Goal: Information Seeking & Learning: Learn about a topic

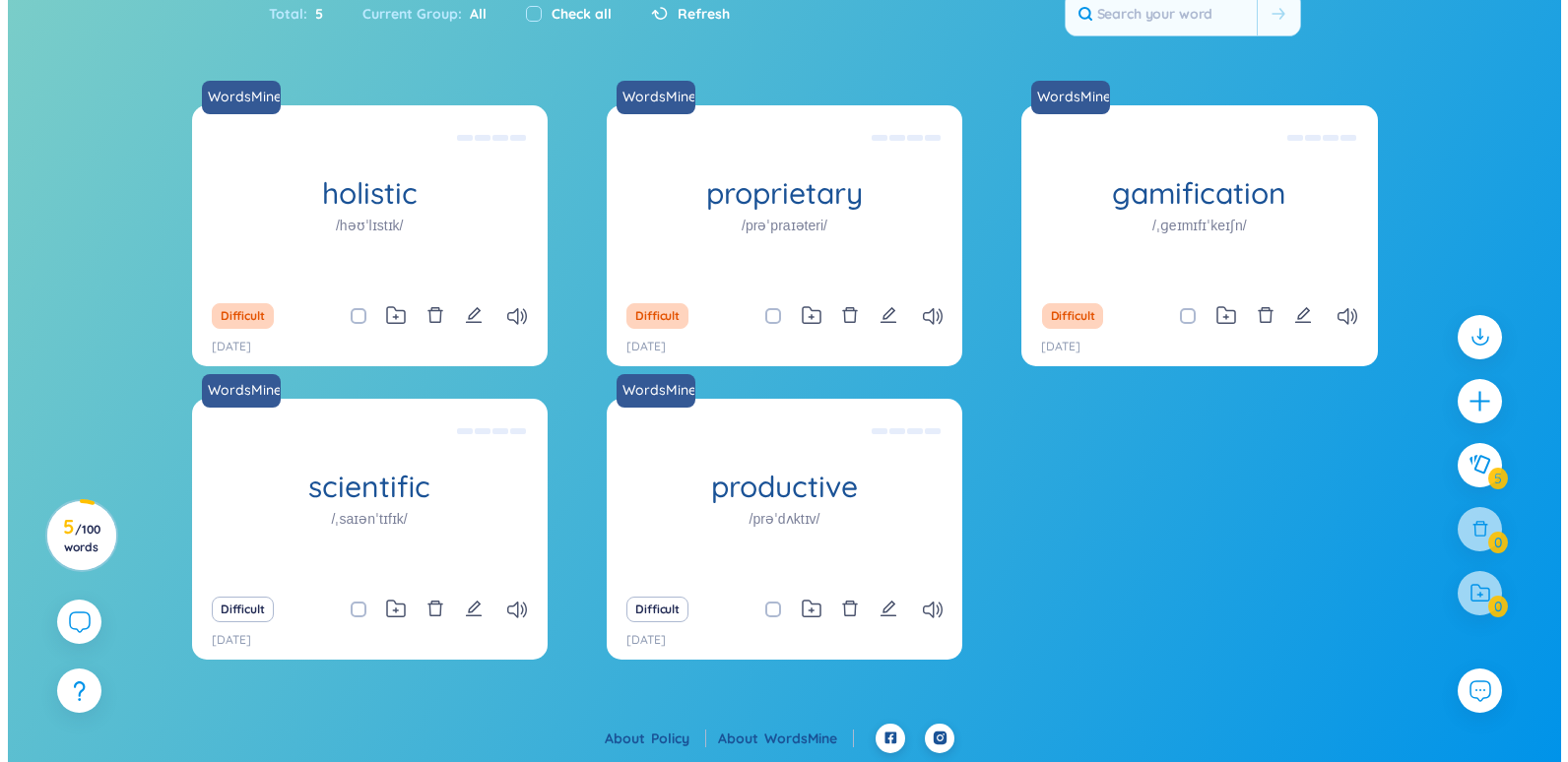
scroll to position [155, 0]
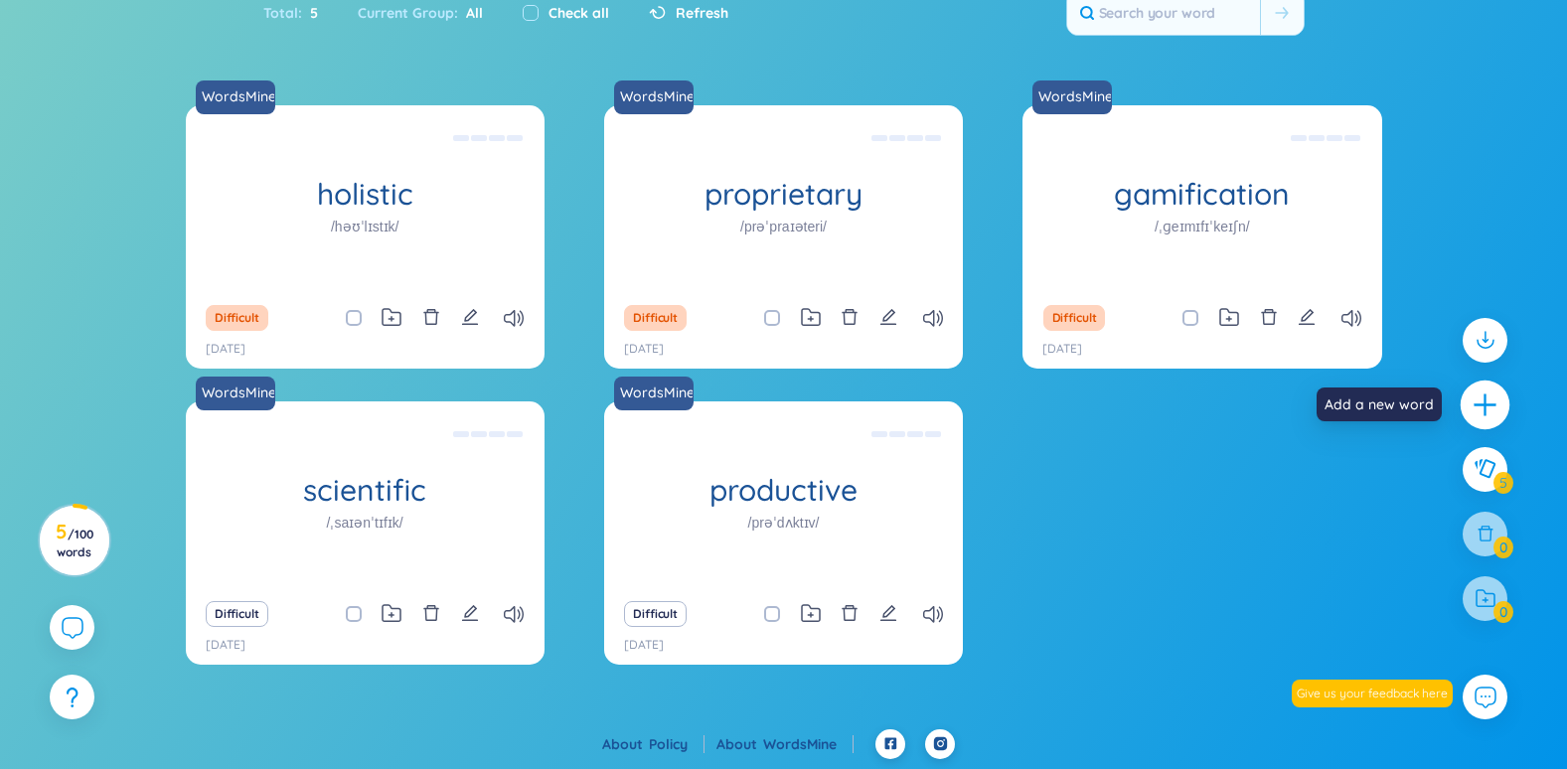
click at [1495, 411] on icon "plus" at bounding box center [1486, 405] width 28 height 28
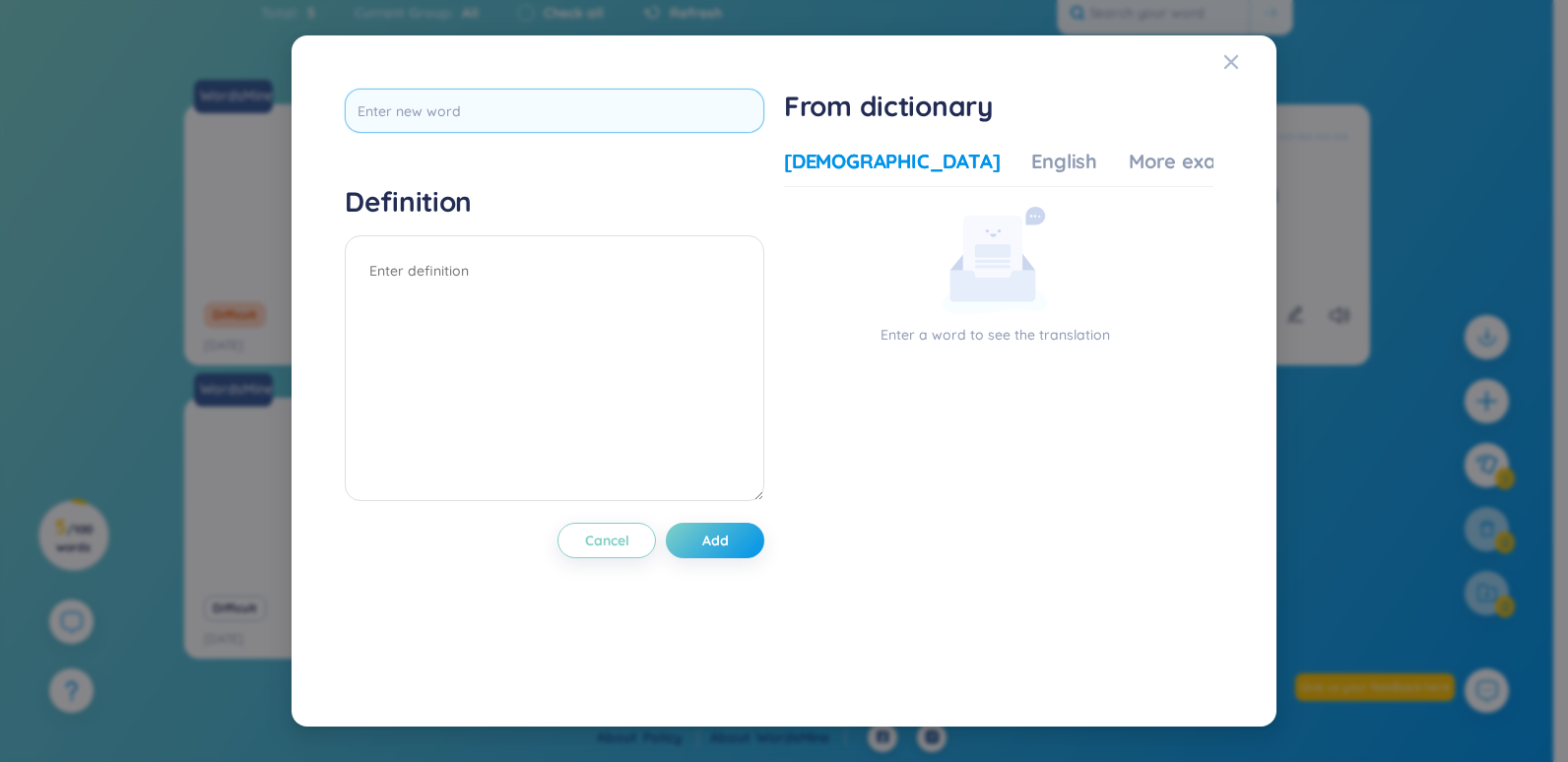
click at [516, 120] on input "text" at bounding box center [554, 110] width 419 height 45
type input "redundancy"
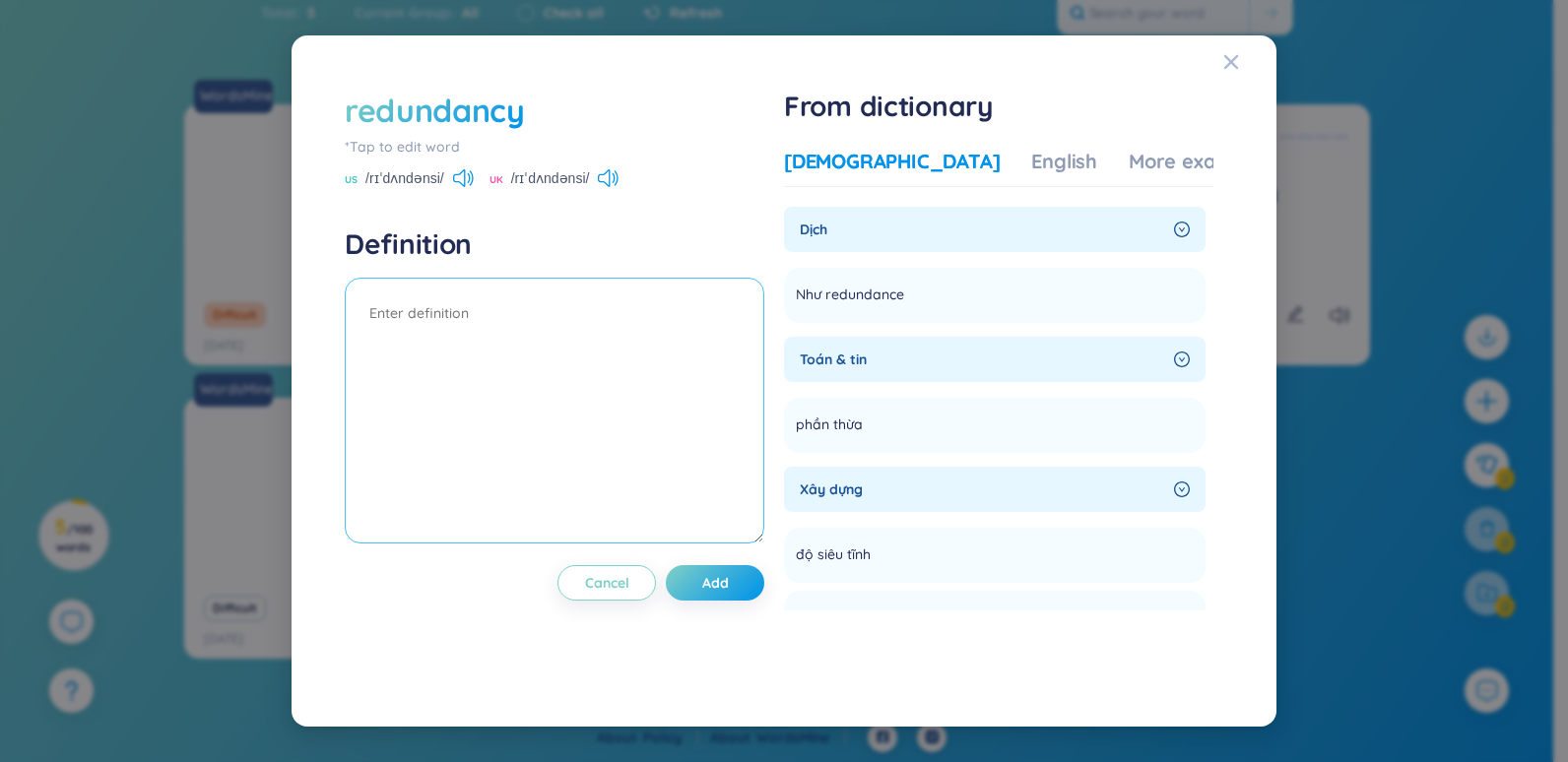
click at [530, 344] on textarea at bounding box center [554, 410] width 419 height 266
click at [930, 292] on icon at bounding box center [921, 292] width 18 height 18
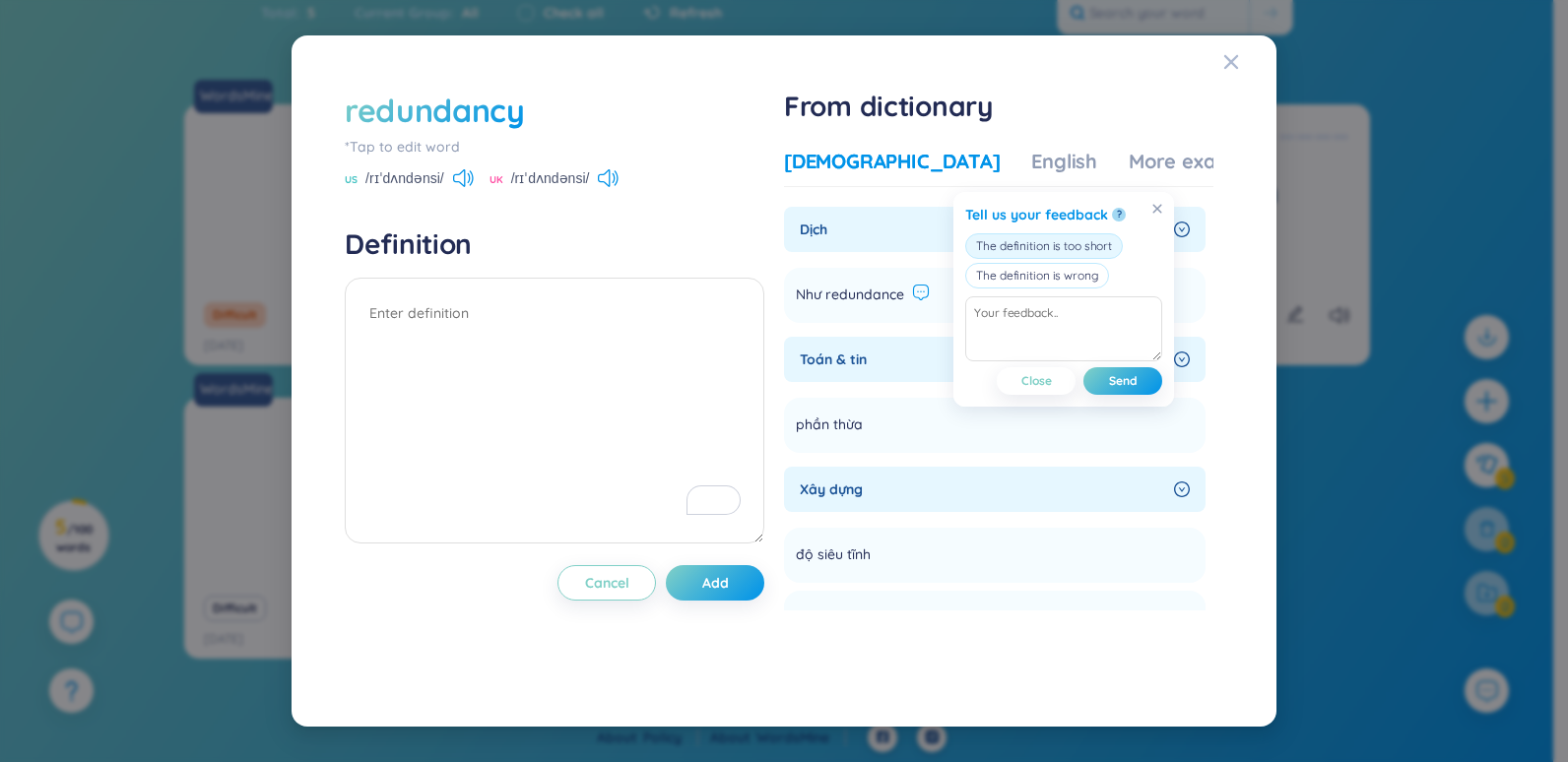
click at [1096, 243] on button "The definition is too short" at bounding box center [1044, 247] width 158 height 26
click at [1135, 382] on span "Send" at bounding box center [1123, 381] width 29 height 16
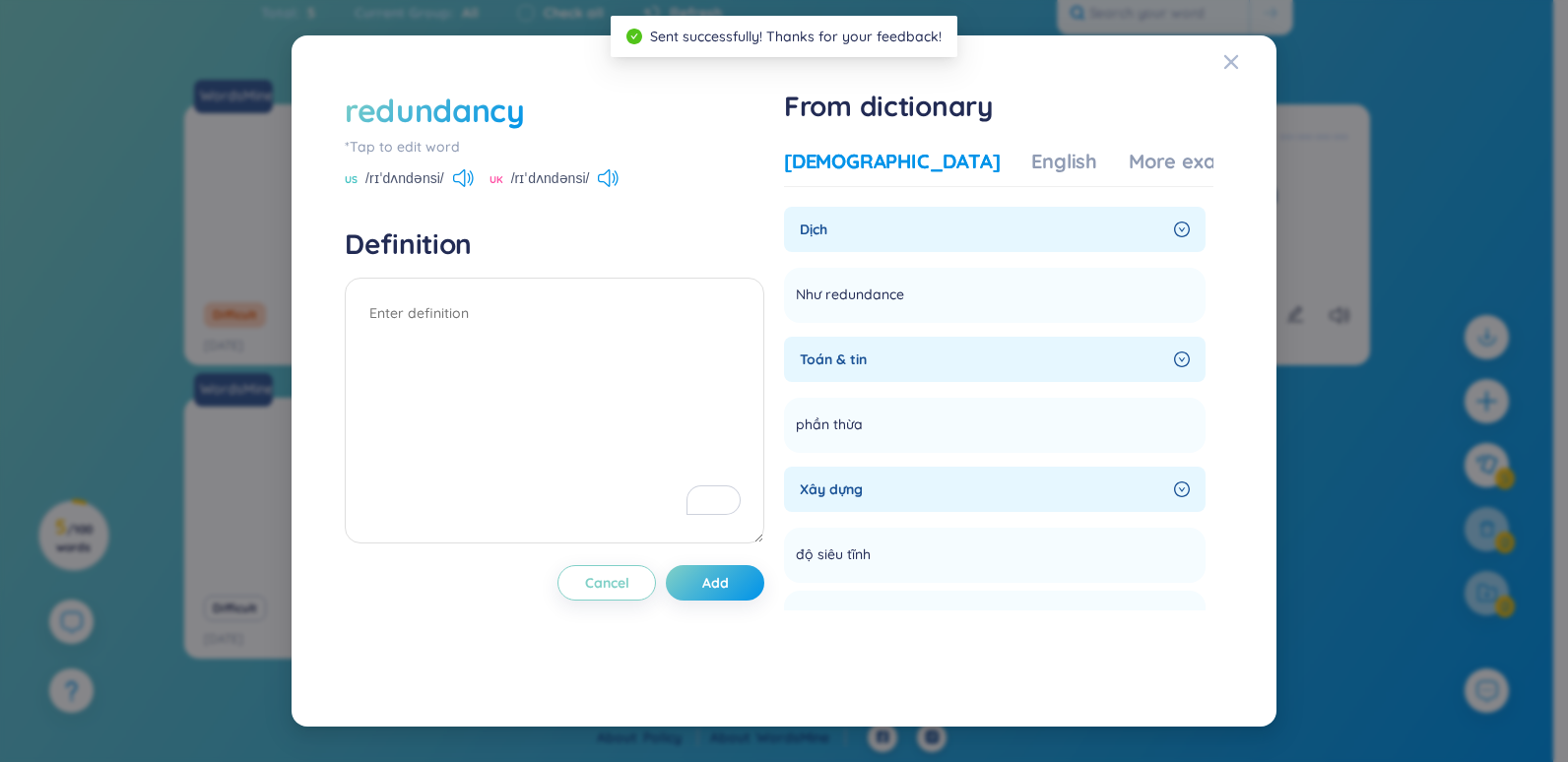
click at [1154, 216] on div "Dịch" at bounding box center [994, 230] width 421 height 46
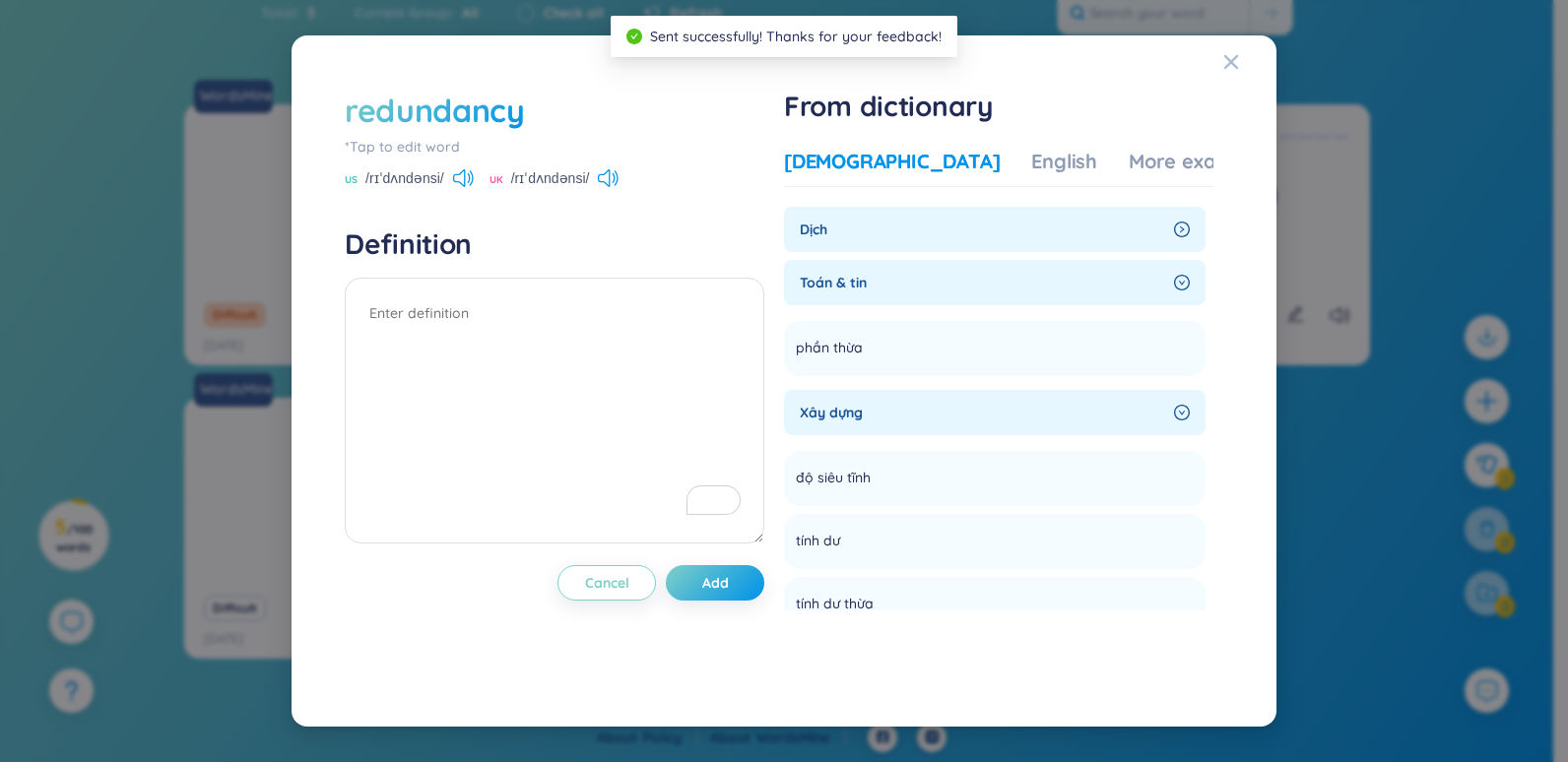
click at [1180, 227] on icon "right-circle" at bounding box center [1182, 230] width 16 height 16
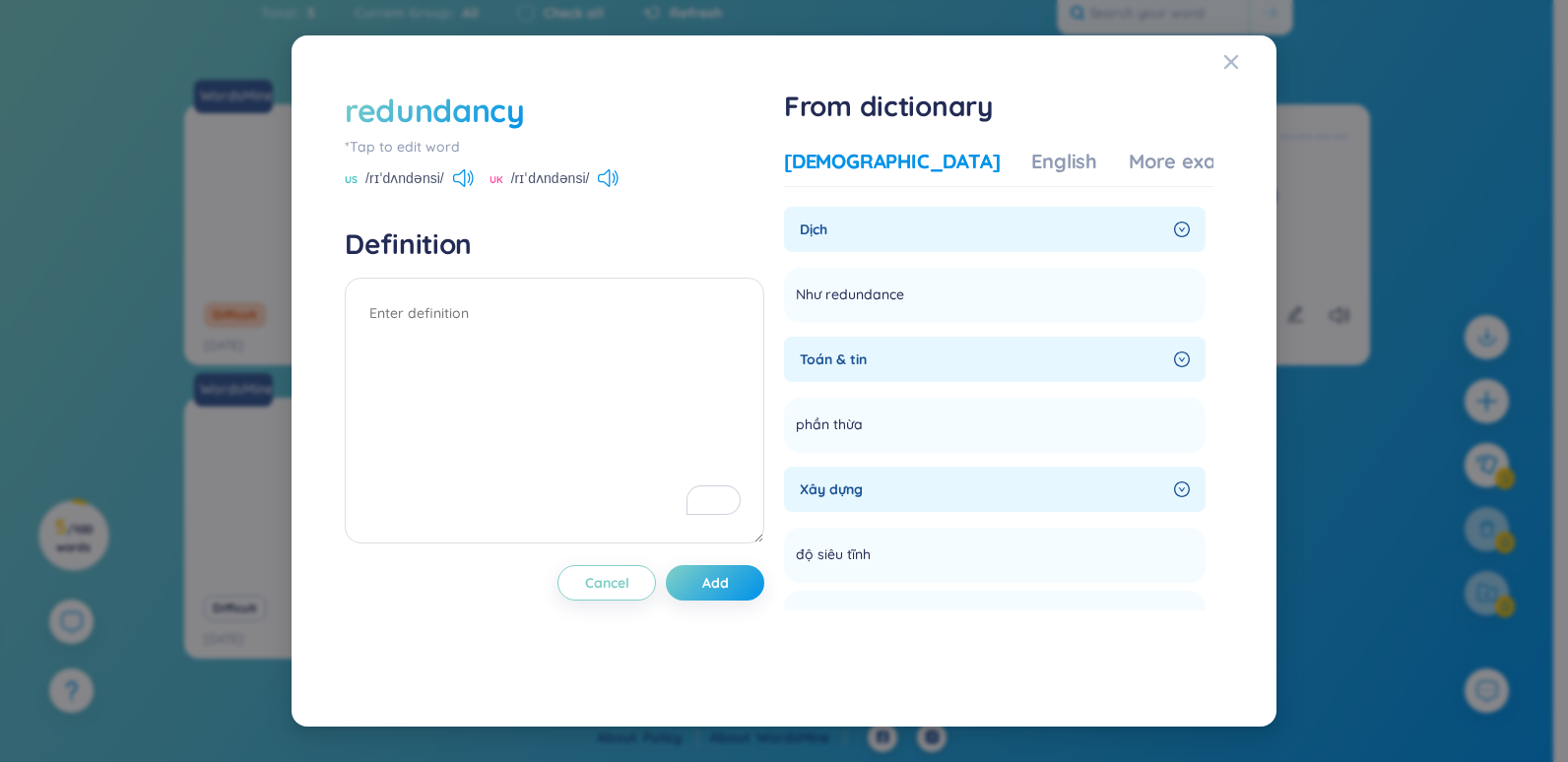
click at [1179, 236] on icon "right-circle" at bounding box center [1182, 230] width 16 height 16
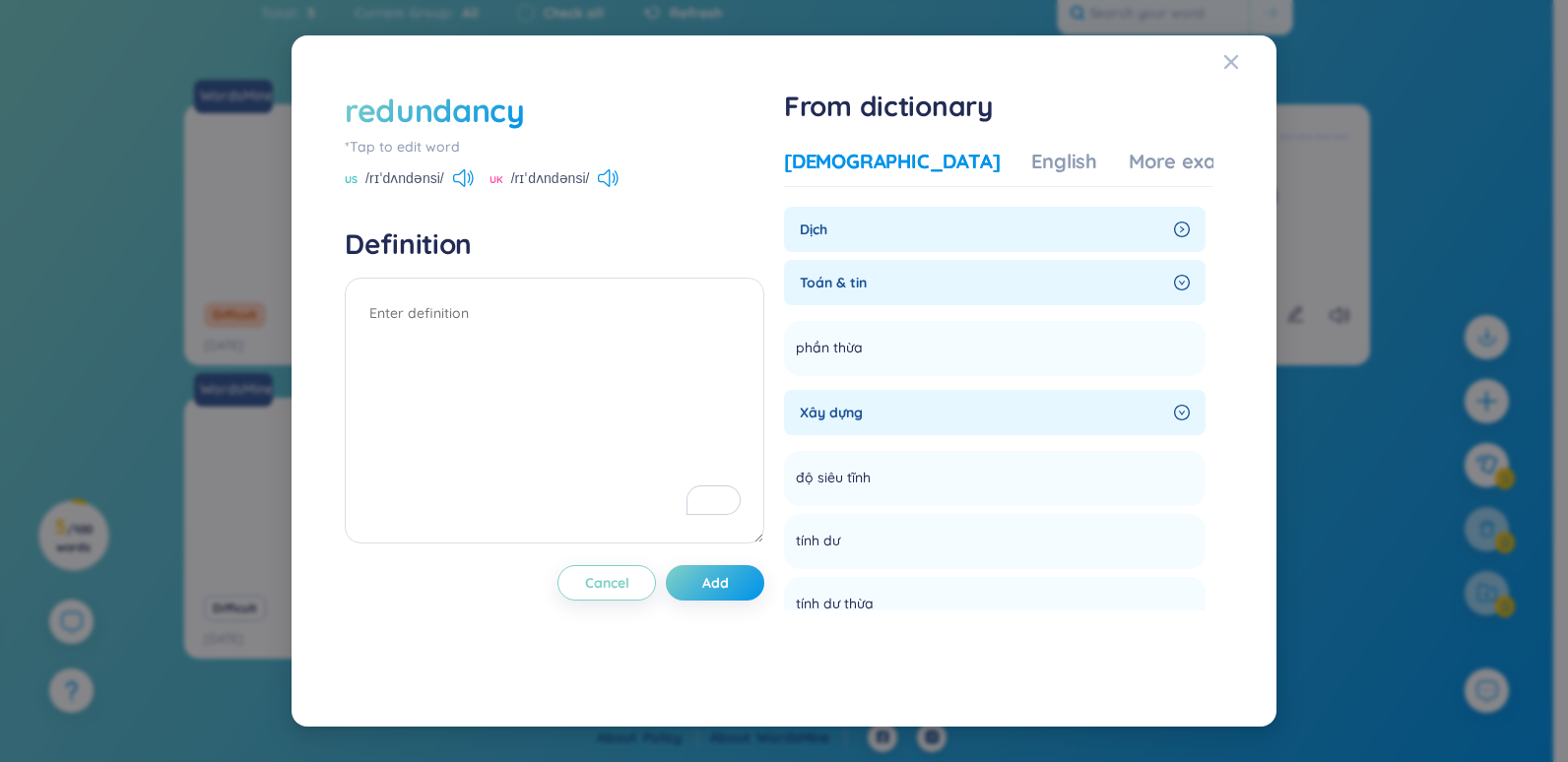
click at [1184, 272] on div "Toán & tin" at bounding box center [994, 282] width 421 height 46
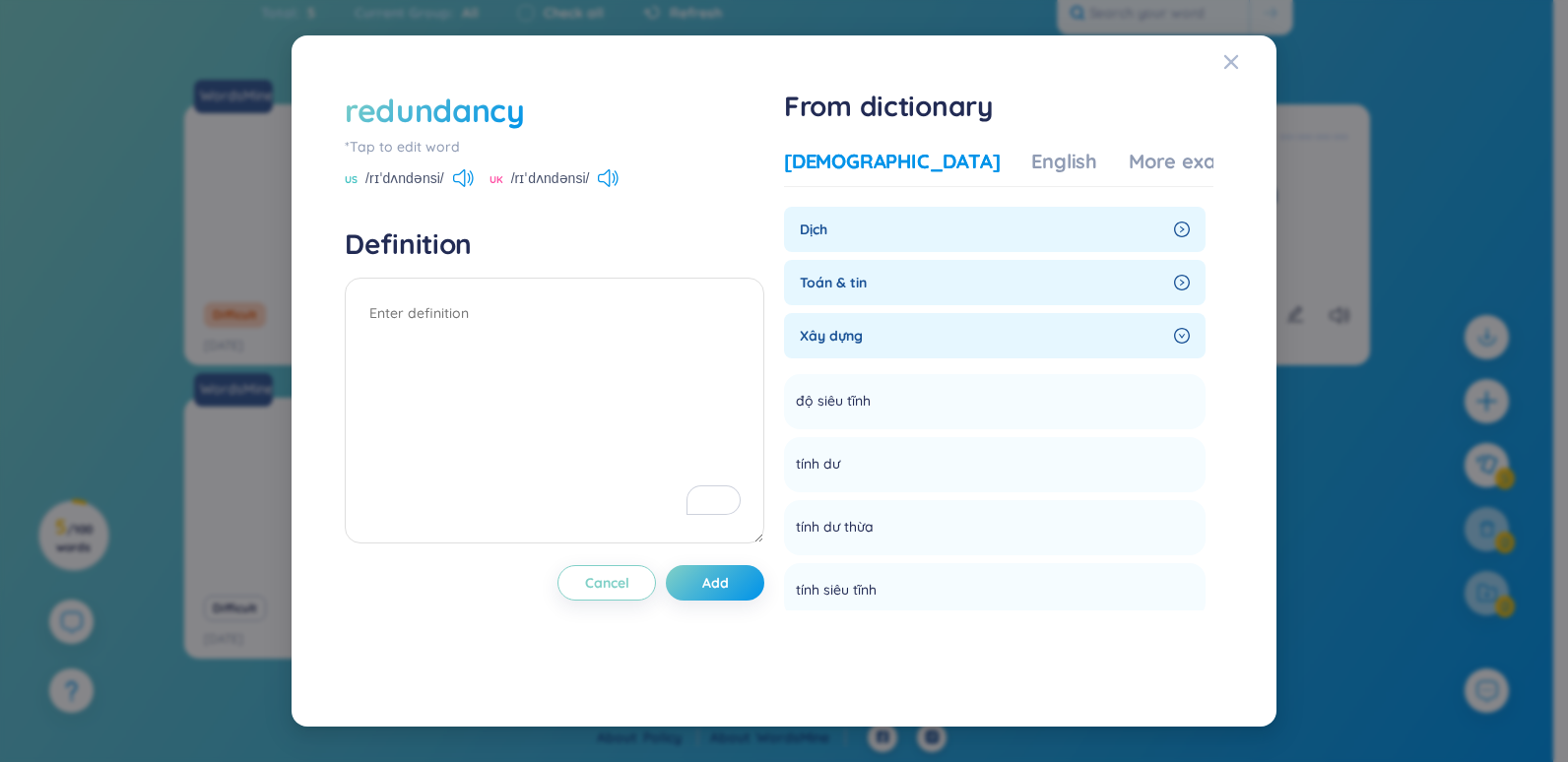
click at [1185, 273] on div "Toán & tin" at bounding box center [994, 282] width 421 height 46
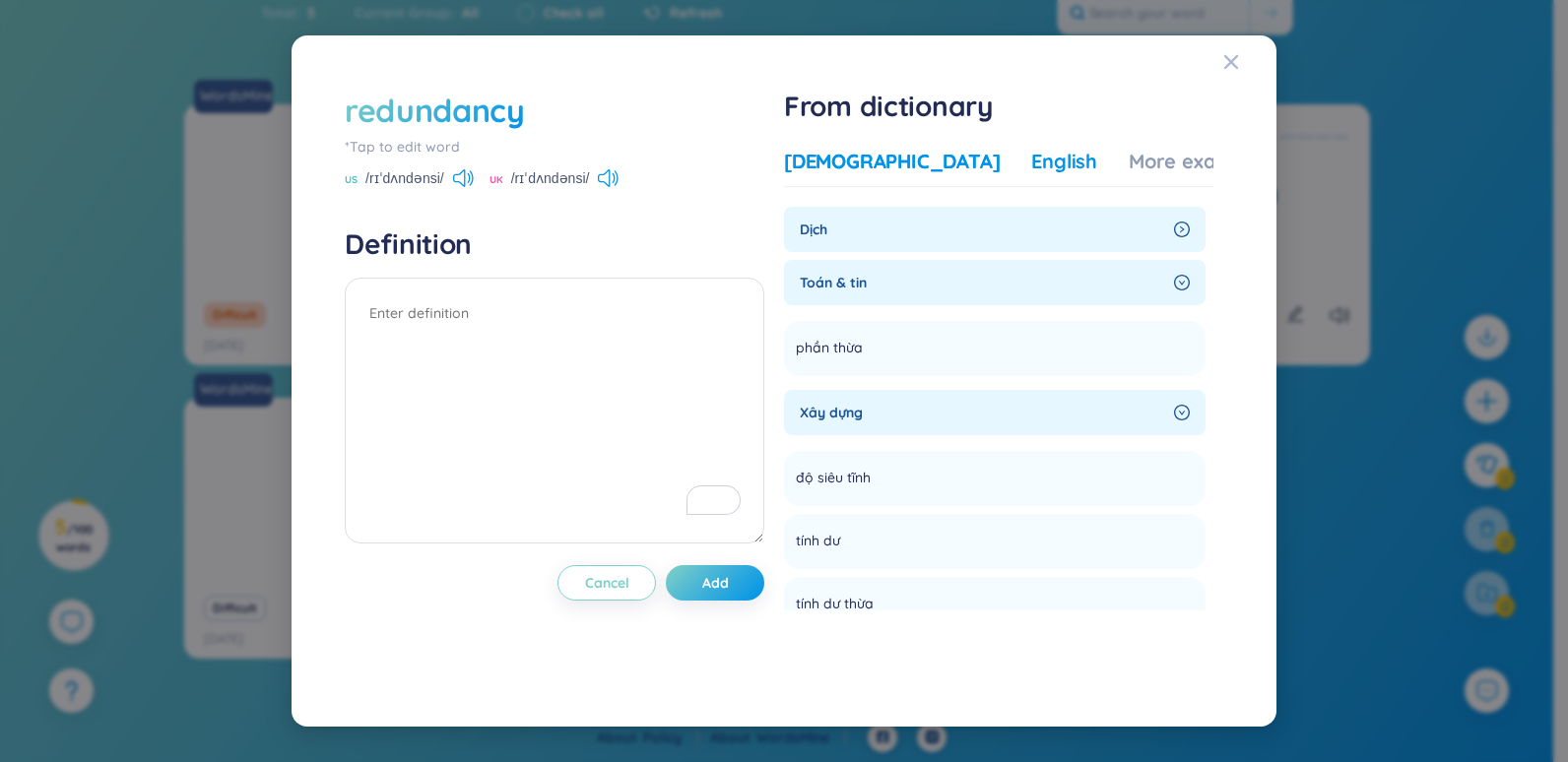
click at [1032, 163] on div "English" at bounding box center [1064, 162] width 66 height 28
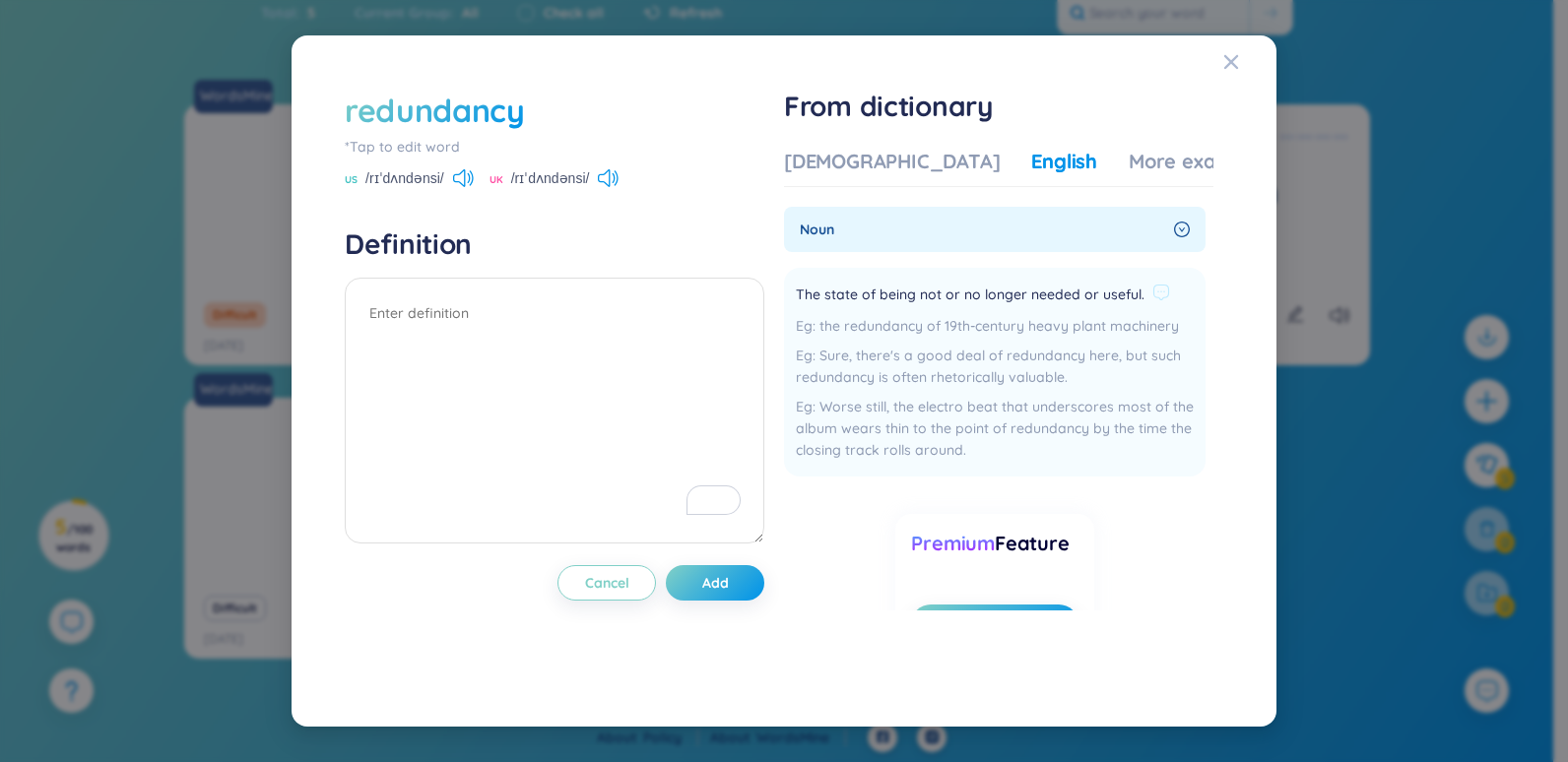
scroll to position [86, 0]
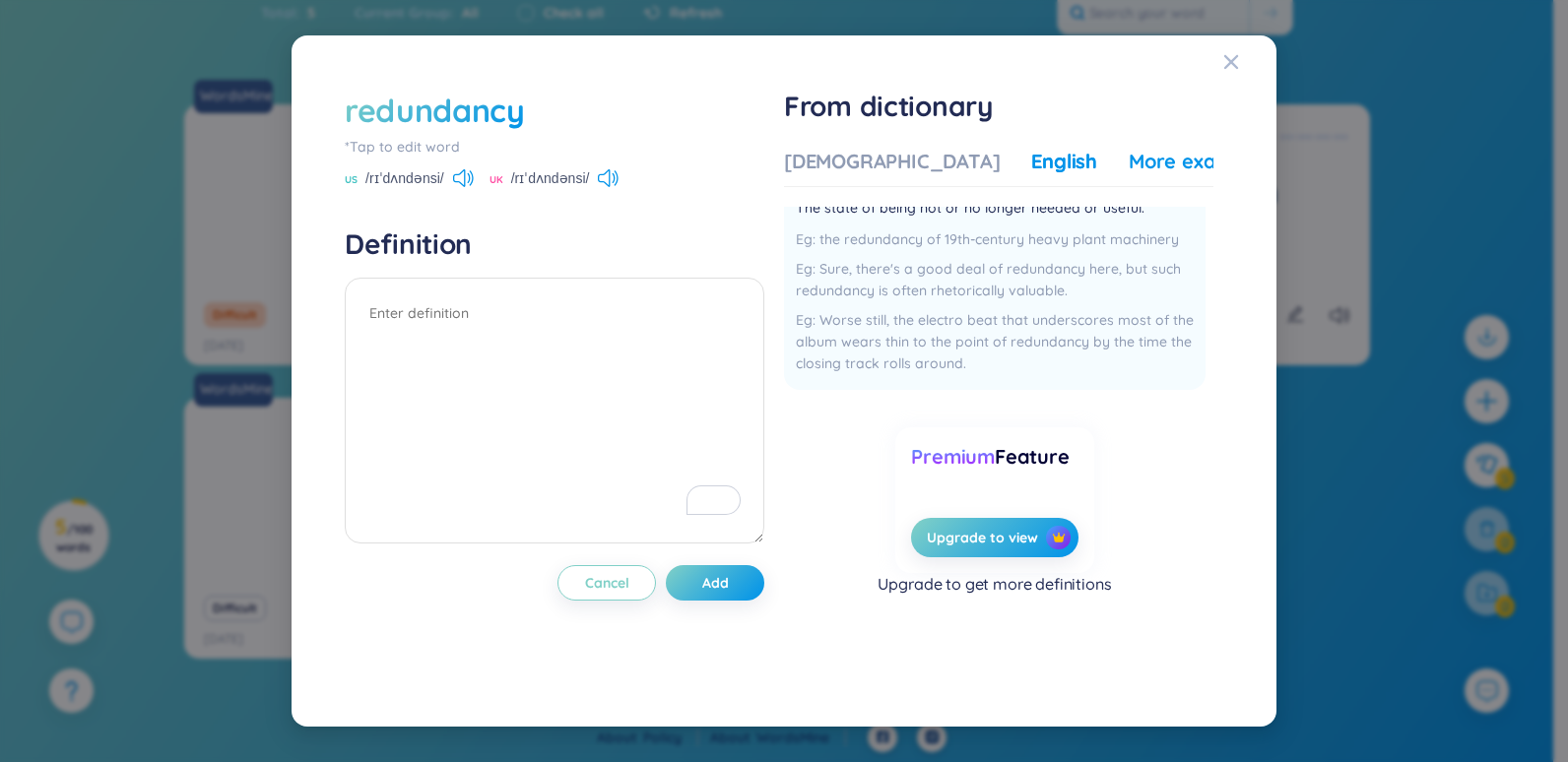
click at [1129, 161] on div "More examples" at bounding box center [1200, 162] width 143 height 28
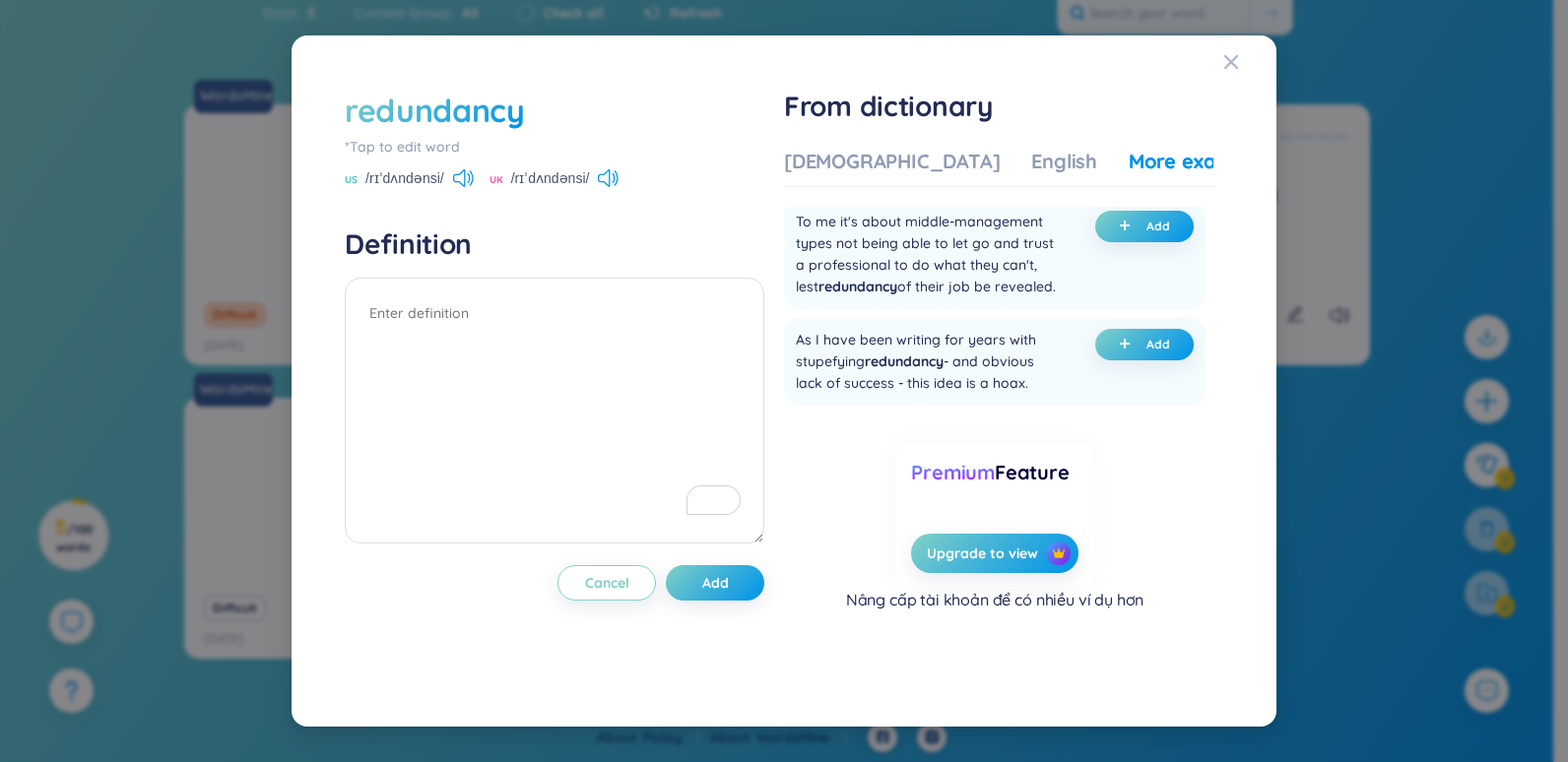
scroll to position [957, 0]
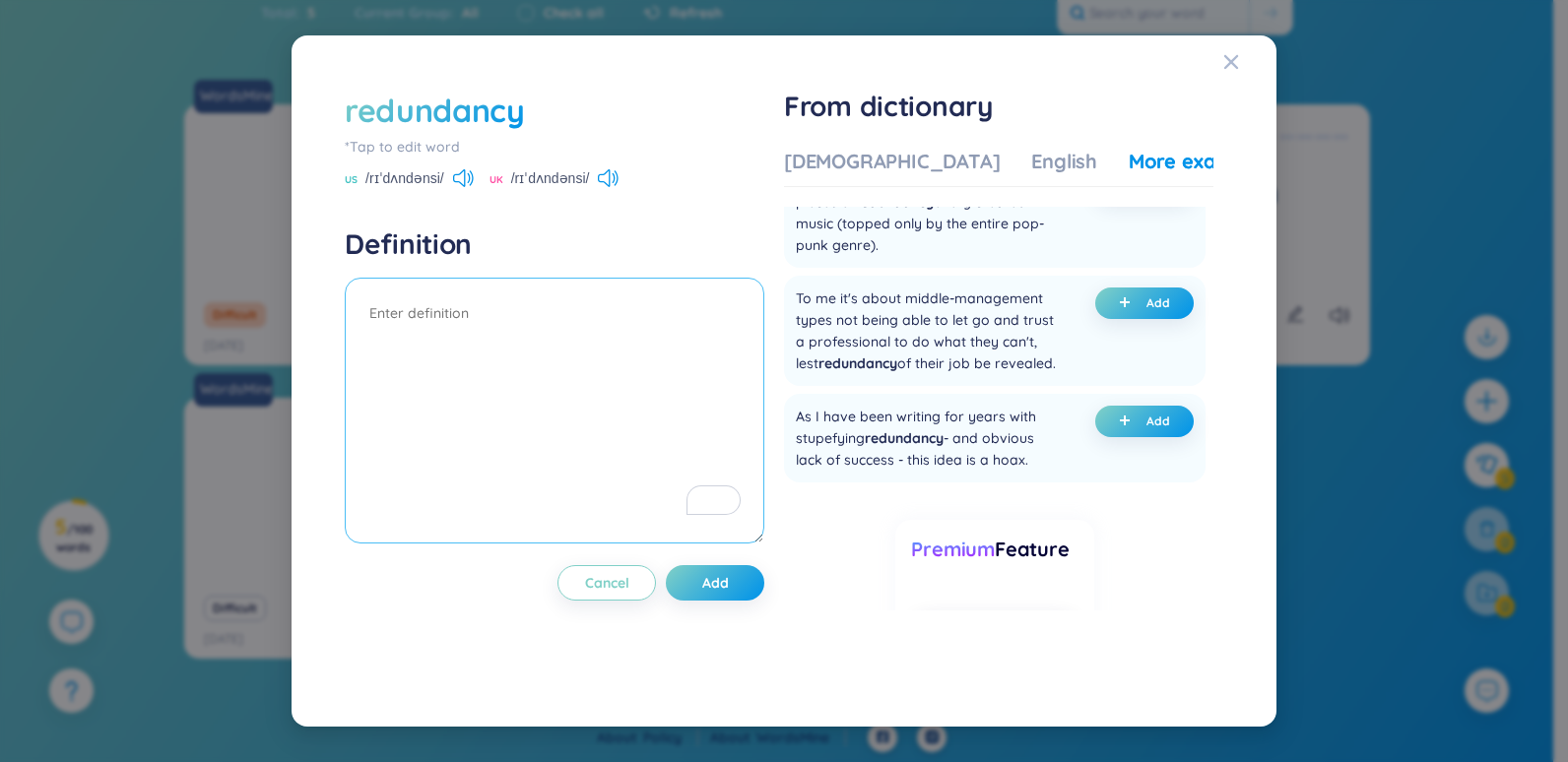
click at [438, 330] on textarea "To enrich screen reader interactions, please activate Accessibility in Grammarl…" at bounding box center [554, 410] width 419 height 266
click at [453, 184] on icon at bounding box center [463, 178] width 21 height 18
click at [610, 181] on icon at bounding box center [608, 178] width 21 height 18
click at [728, 582] on span "Add" at bounding box center [716, 583] width 27 height 20
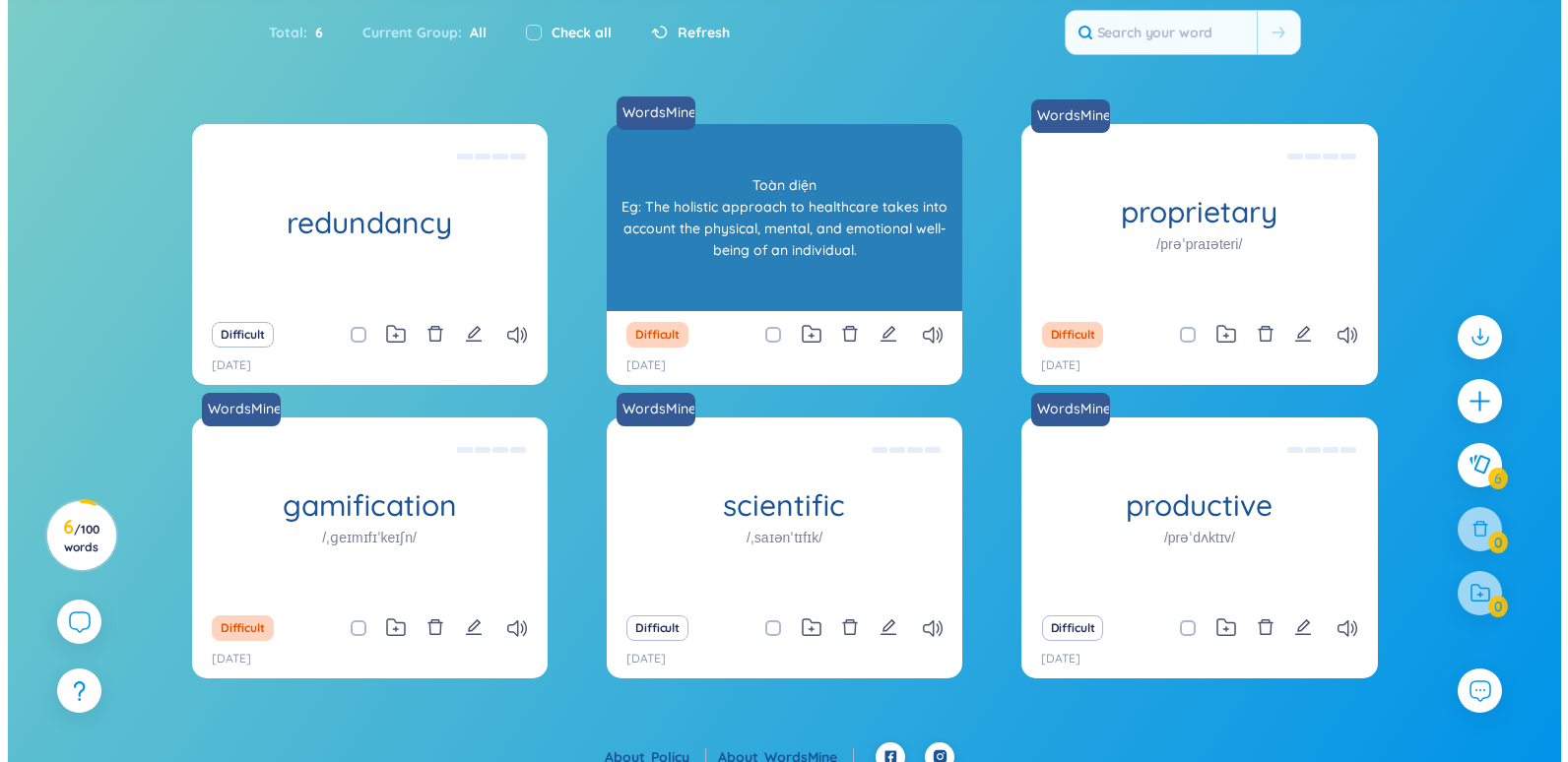
scroll to position [155, 0]
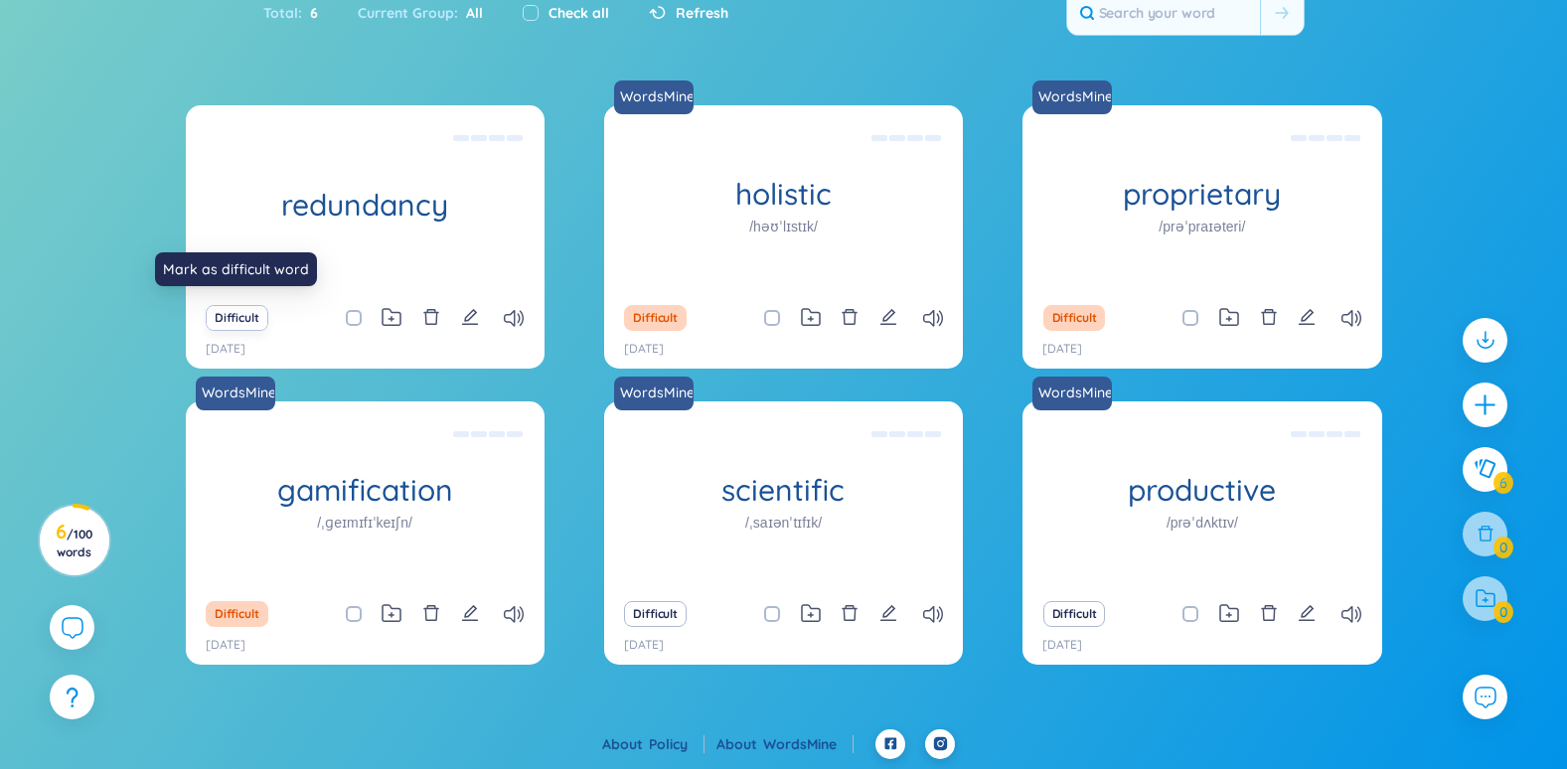
click at [228, 314] on button "Difficult" at bounding box center [237, 318] width 63 height 26
click at [467, 318] on icon "edit" at bounding box center [470, 317] width 18 height 18
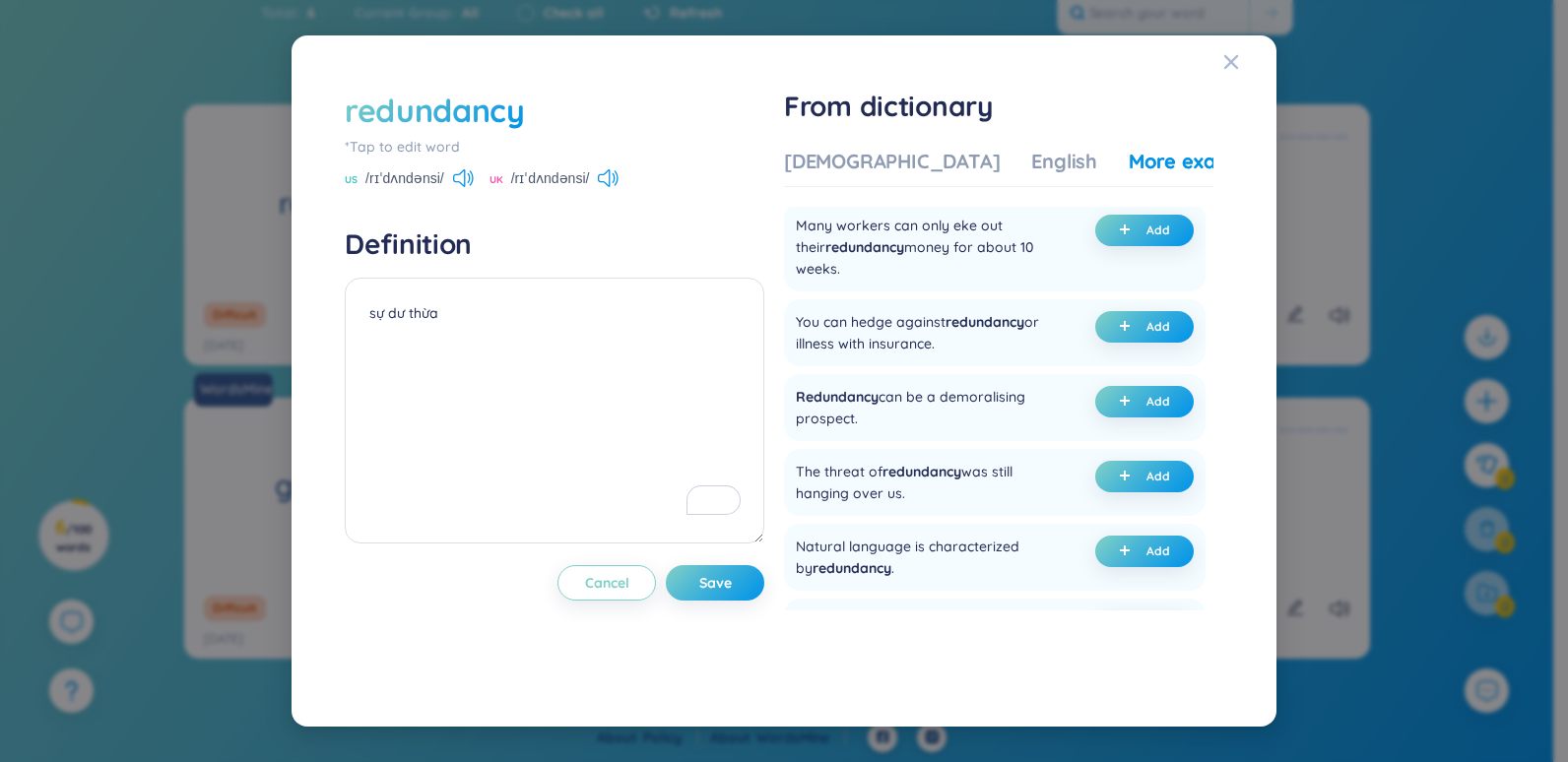
scroll to position [367, 0]
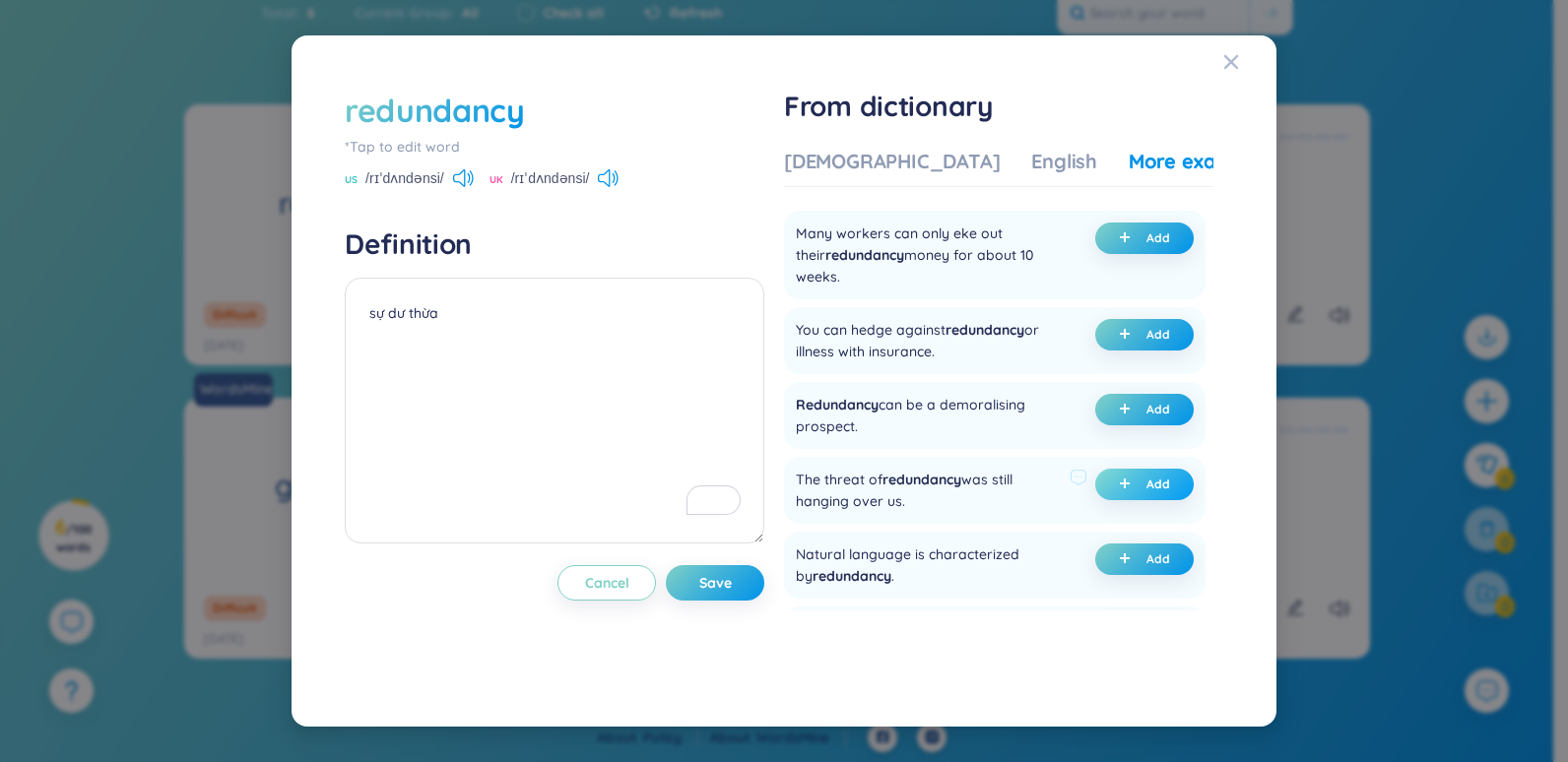
click at [1135, 490] on button "Add" at bounding box center [1144, 485] width 98 height 32
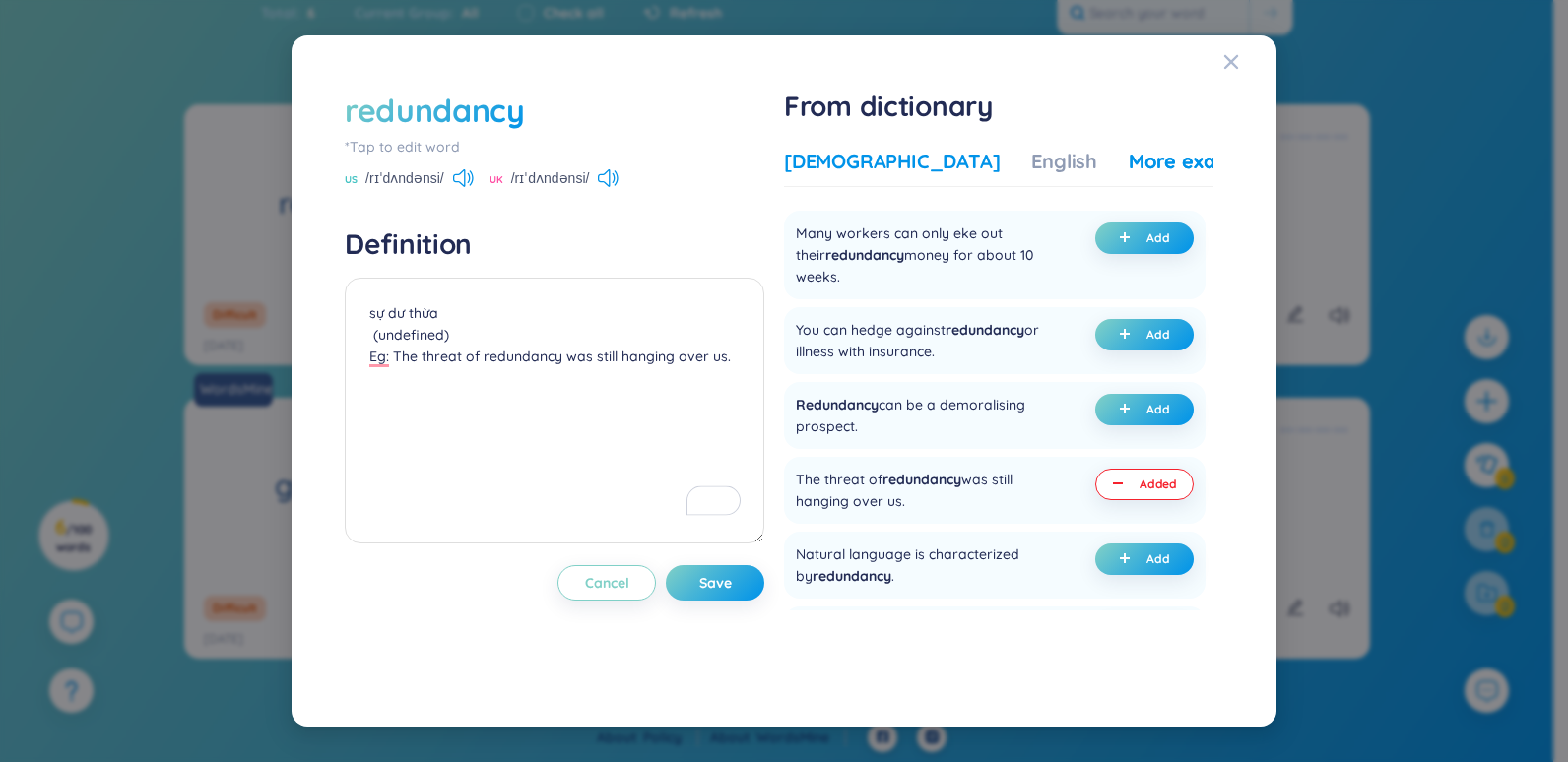
click at [871, 169] on div "[DEMOGRAPHIC_DATA]" at bounding box center [892, 162] width 216 height 28
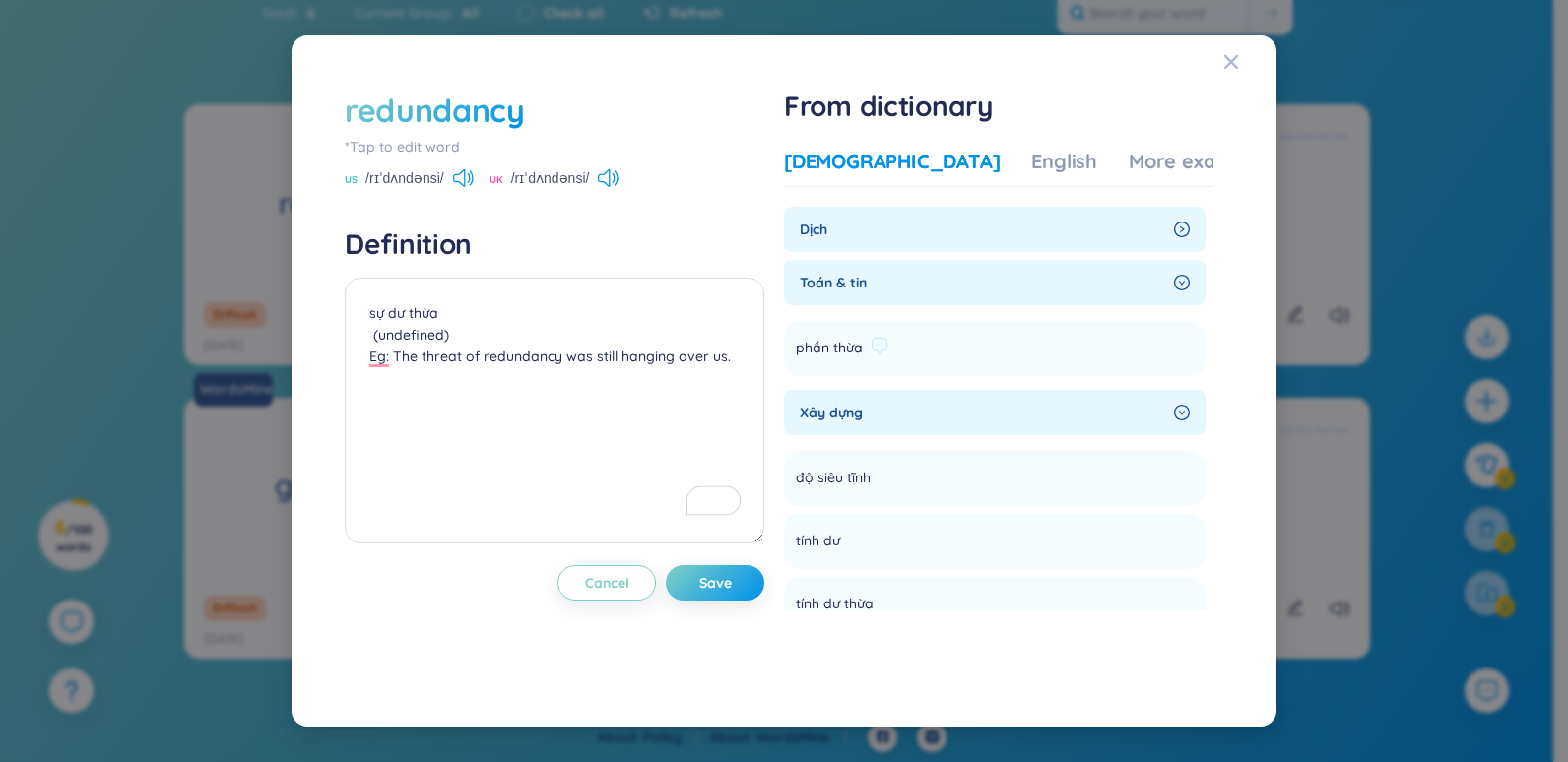
click at [1137, 348] on li "phần thừa Add" at bounding box center [994, 349] width 421 height 55
click at [831, 346] on span "phần thừa" at bounding box center [830, 349] width 67 height 24
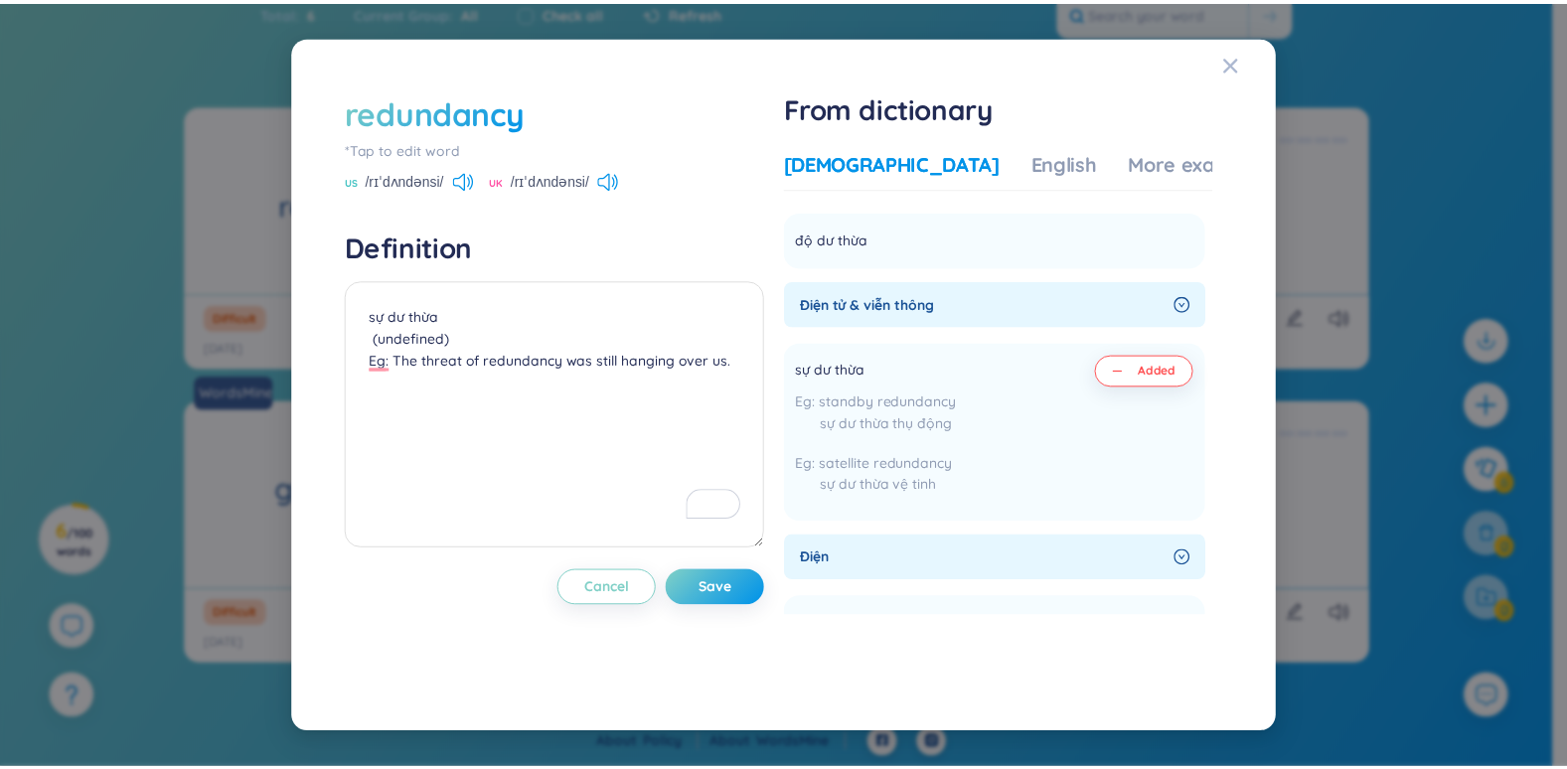
scroll to position [596, 0]
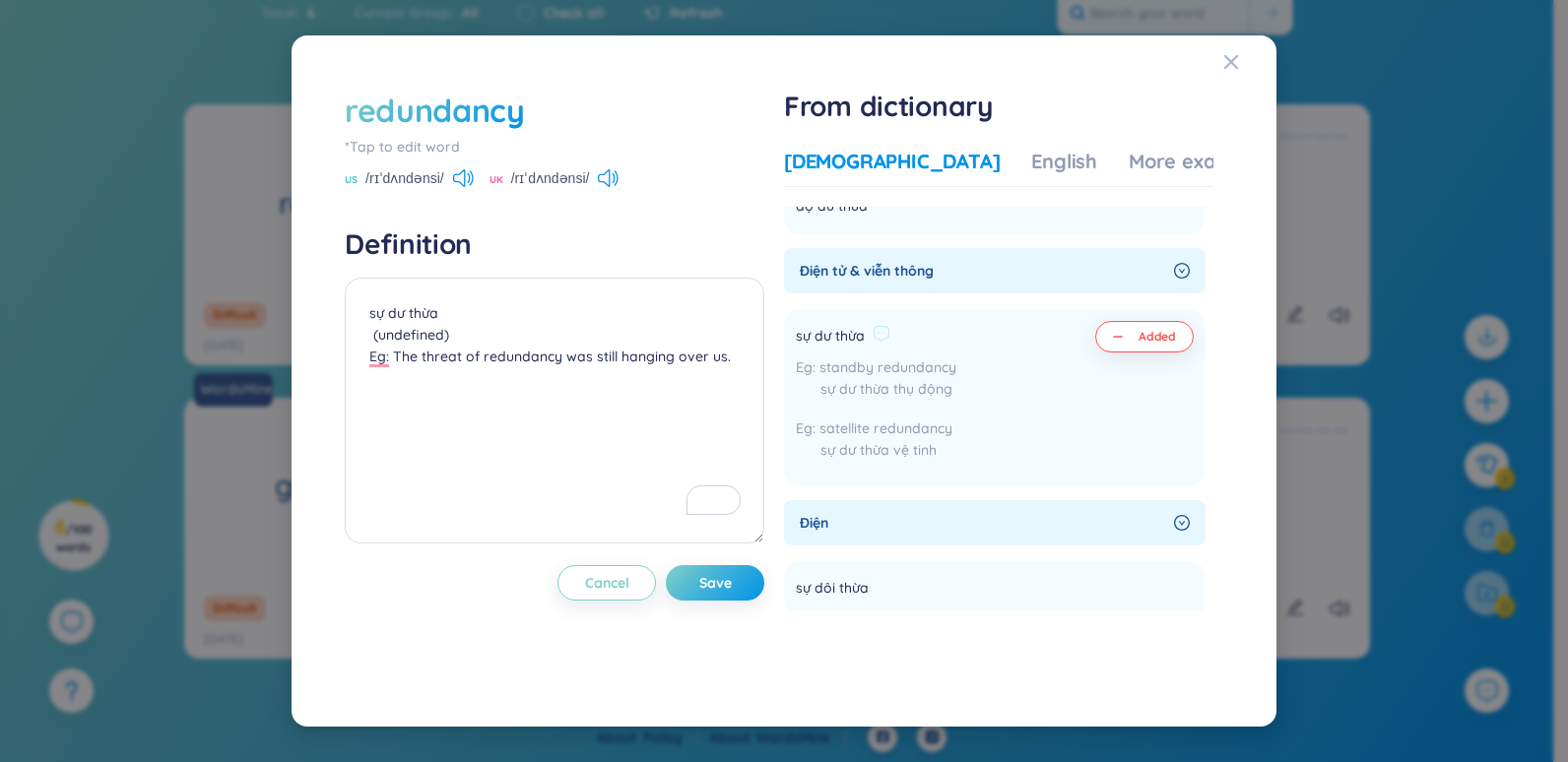
click at [921, 350] on div "sự dư thừa standby redundancy sự dư thừa thụ động satellite redundancy sự dư th…" at bounding box center [876, 397] width 161 height 154
click at [889, 340] on icon at bounding box center [882, 334] width 18 height 18
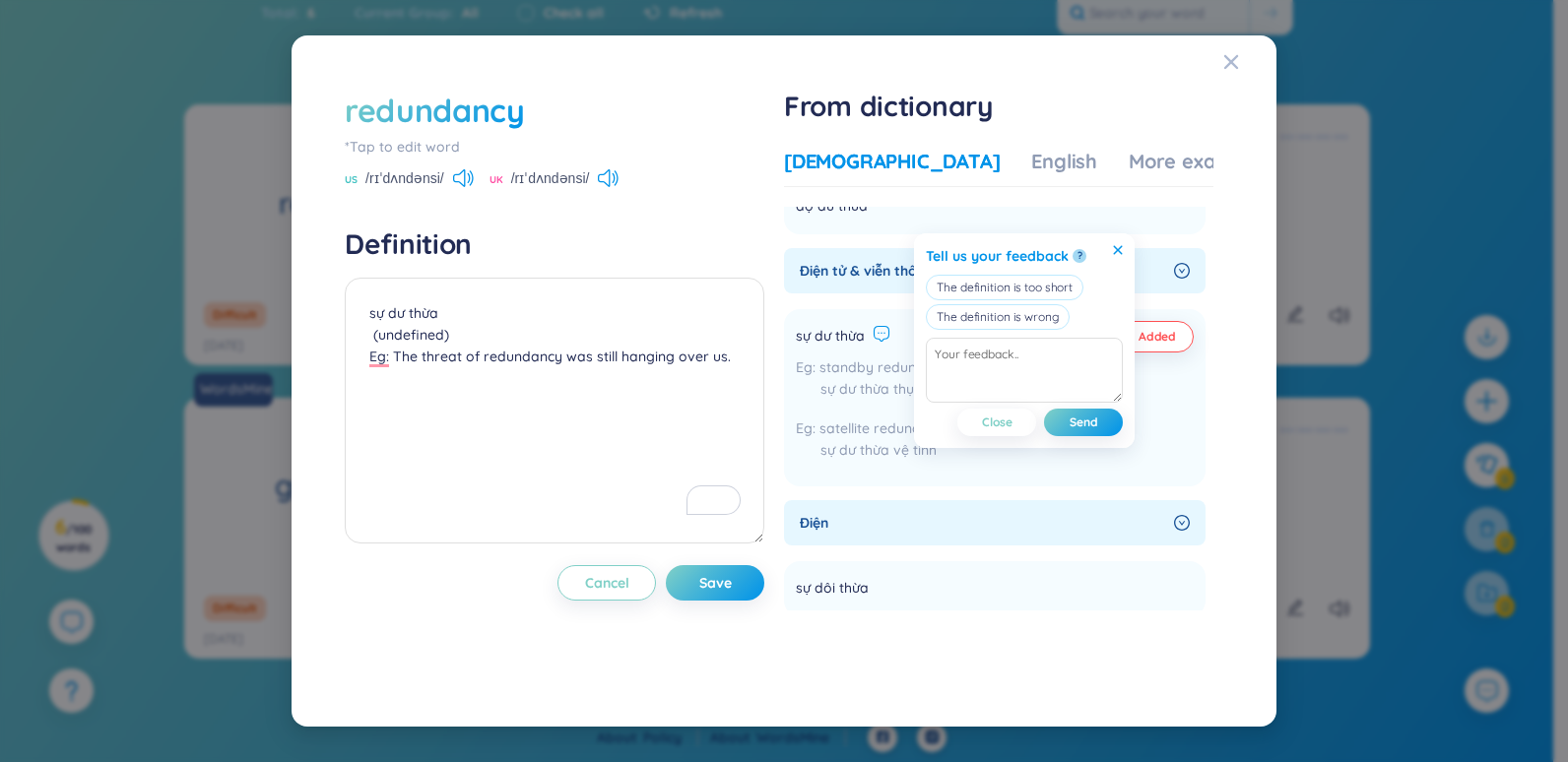
click at [1113, 250] on icon at bounding box center [1118, 250] width 10 height 10
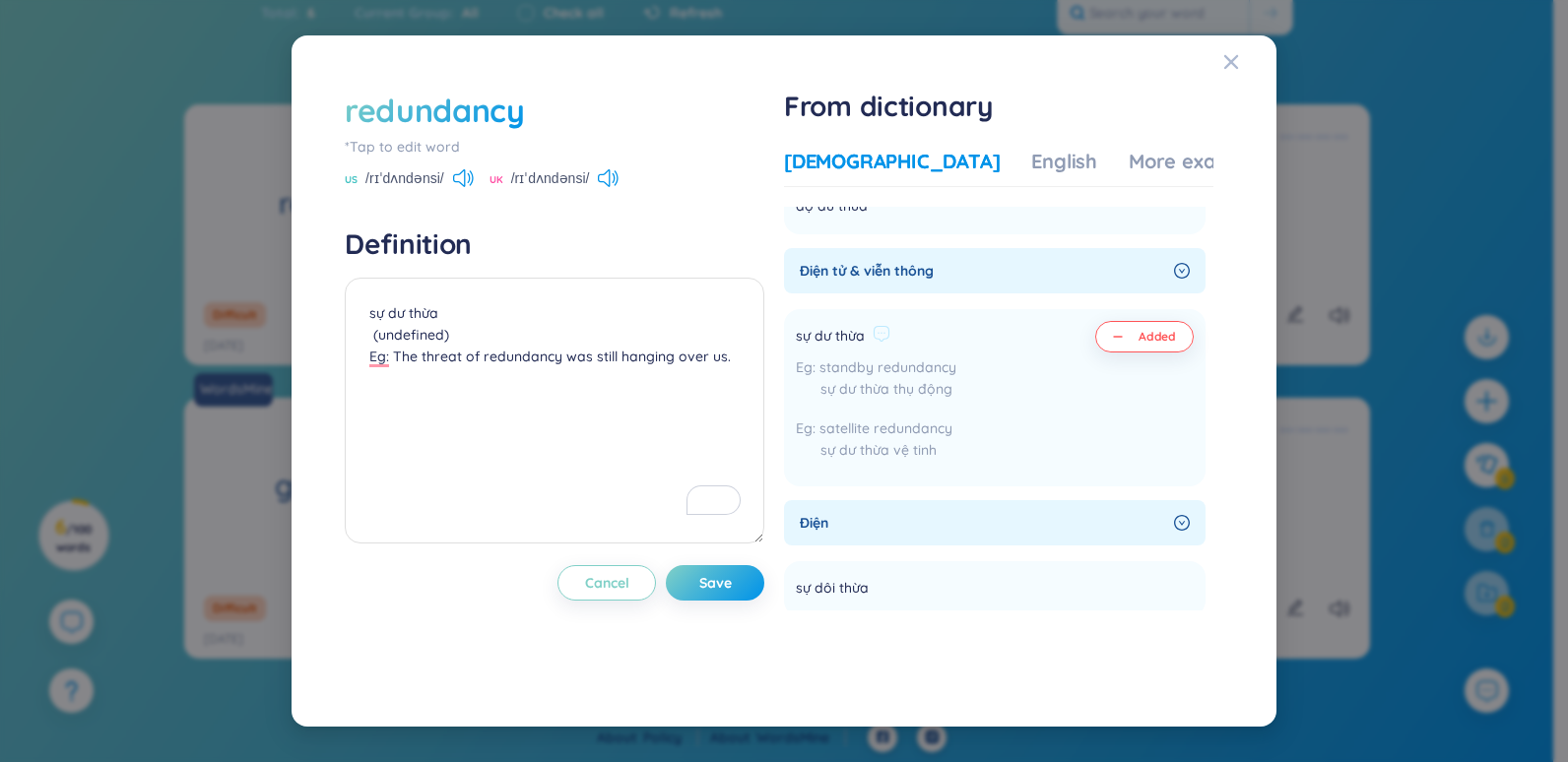
click at [1141, 326] on button "Added" at bounding box center [1144, 337] width 98 height 32
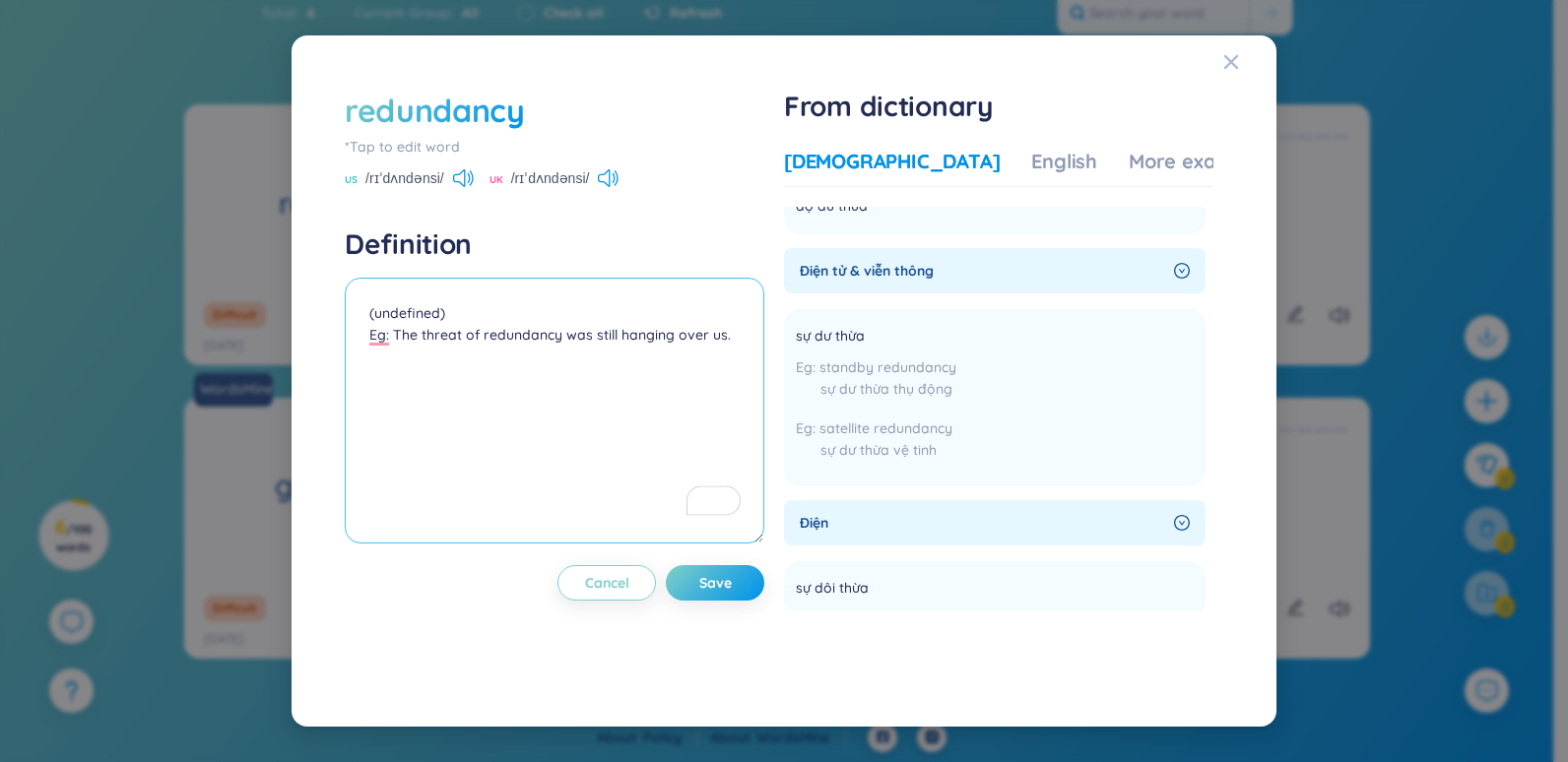
click at [508, 302] on textarea "(undefined) Eg: The threat of redundancy was still hanging over us." at bounding box center [554, 410] width 419 height 266
click at [956, 408] on div "standby redundancy sự dư thừa thụ động" at bounding box center [876, 383] width 161 height 54
click at [846, 335] on span "sự dư thừa" at bounding box center [831, 337] width 69 height 24
click at [541, 307] on textarea "( Eg: The threat of redundancy was still hanging over us." at bounding box center [554, 410] width 419 height 266
click at [636, 465] on textarea "Eg: The threat of redundancy was still hanging over us." at bounding box center [554, 410] width 419 height 266
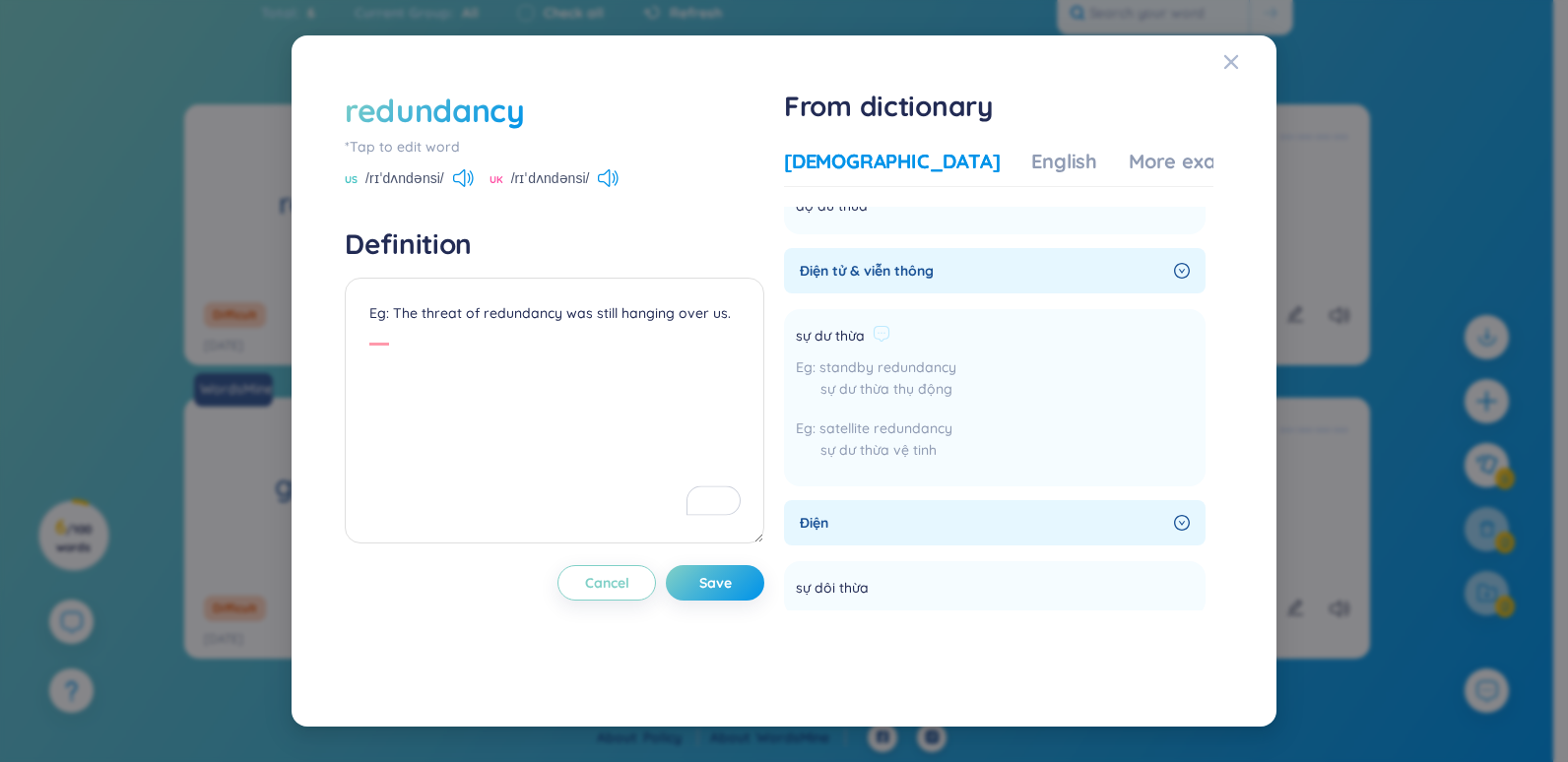
click at [869, 359] on span "standby redundancy" at bounding box center [888, 368] width 137 height 18
click at [803, 316] on li "sự dư thừa standby redundancy sự dư thừa thụ động satellite redundancy sự dư th…" at bounding box center [994, 397] width 421 height 177
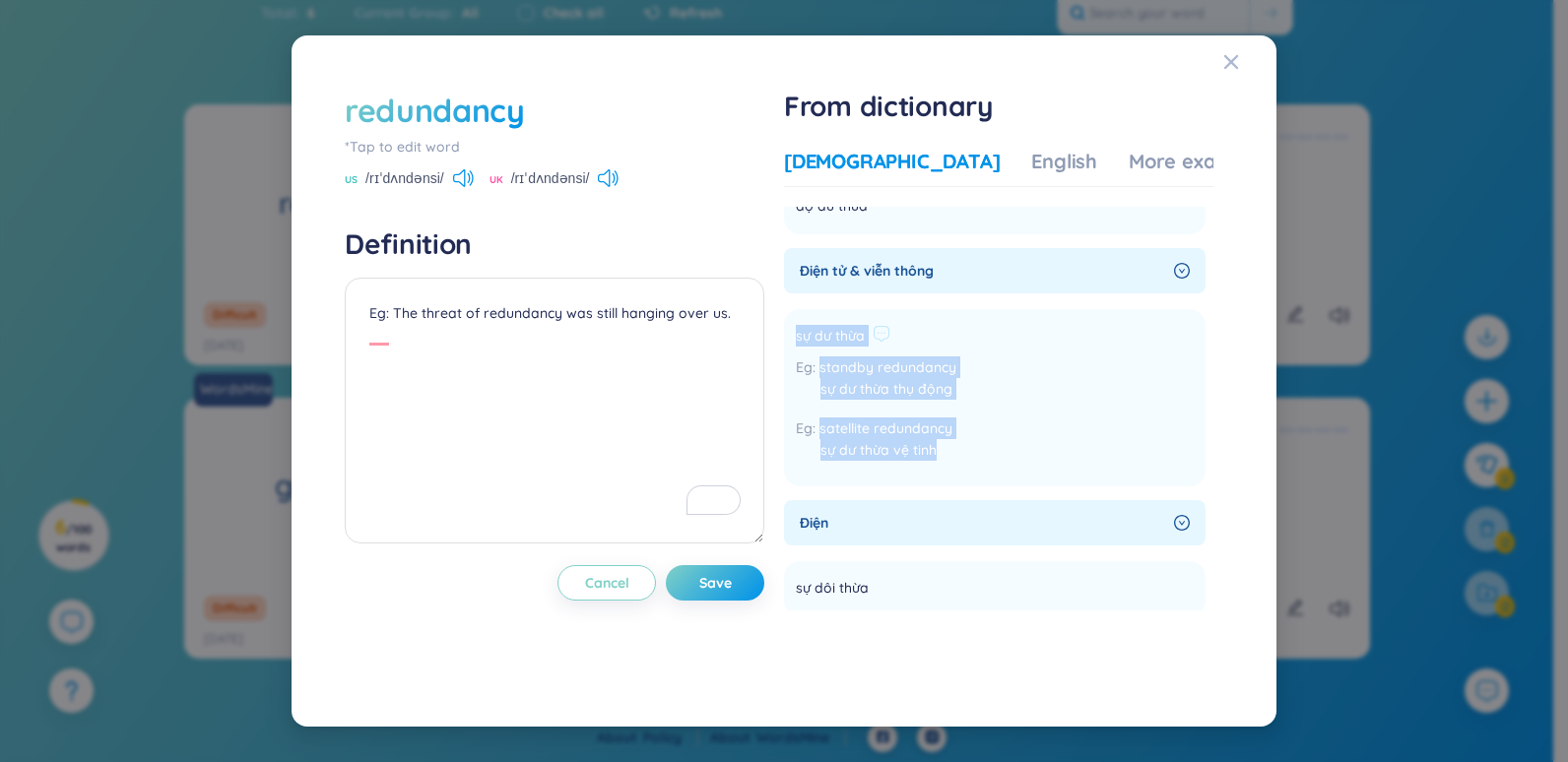
drag, startPoint x: 957, startPoint y: 450, endPoint x: 790, endPoint y: 347, distance: 196.2
click at [790, 347] on li "sự dư thừa standby redundancy sự dư thừa thụ động satellite redundancy sự dư th…" at bounding box center [994, 397] width 421 height 177
copy div "sự dư thừa standby redundancy sự dư thừa thụ động satellite redundancy sự dư th…"
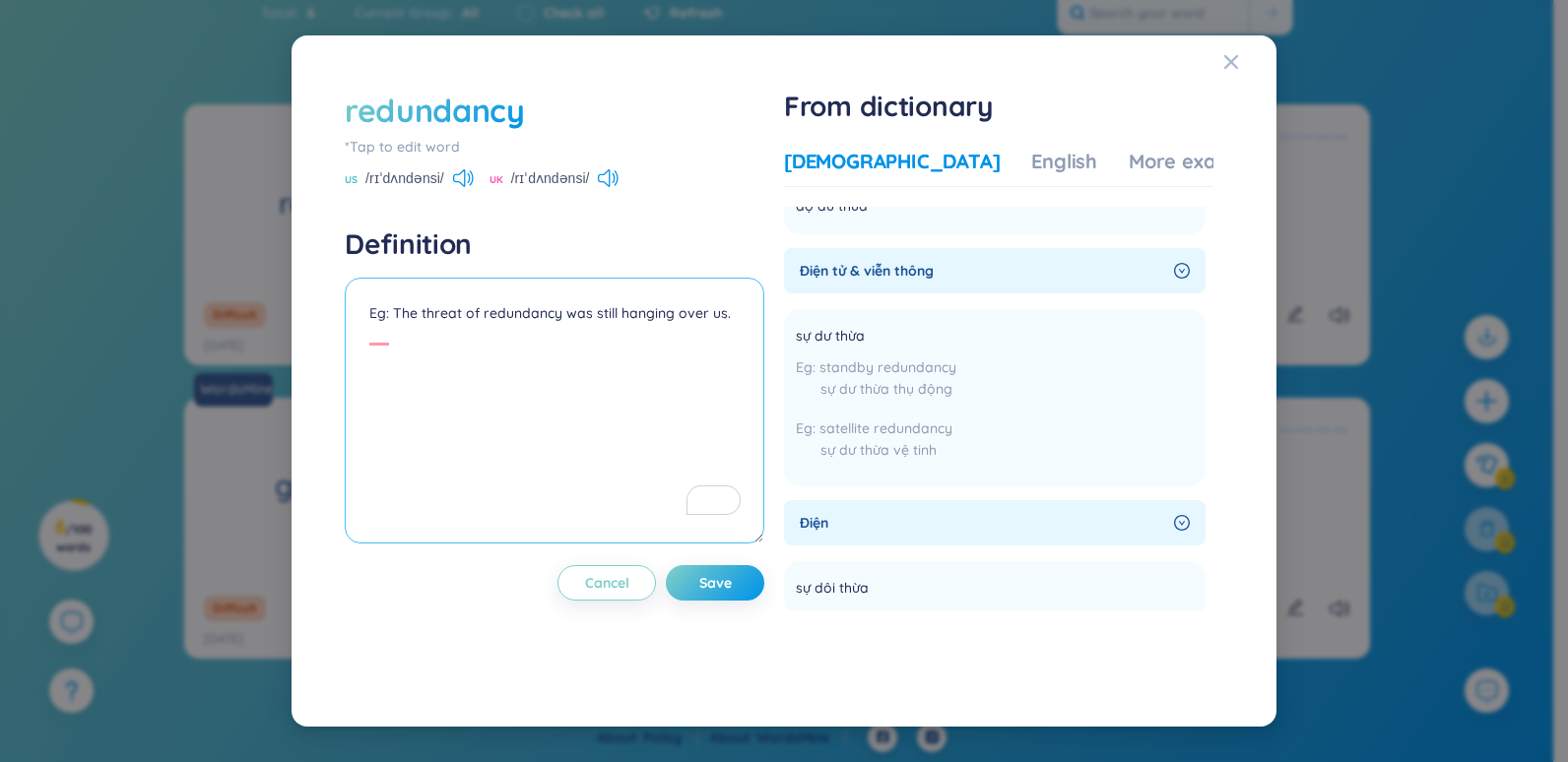
click at [408, 295] on textarea "Eg: The threat of redundancy was still hanging over us." at bounding box center [554, 410] width 419 height 266
paste textarea "sự dư thừa standby redundancy sự dư thừa thụ động satellite redundancy sự dư th…"
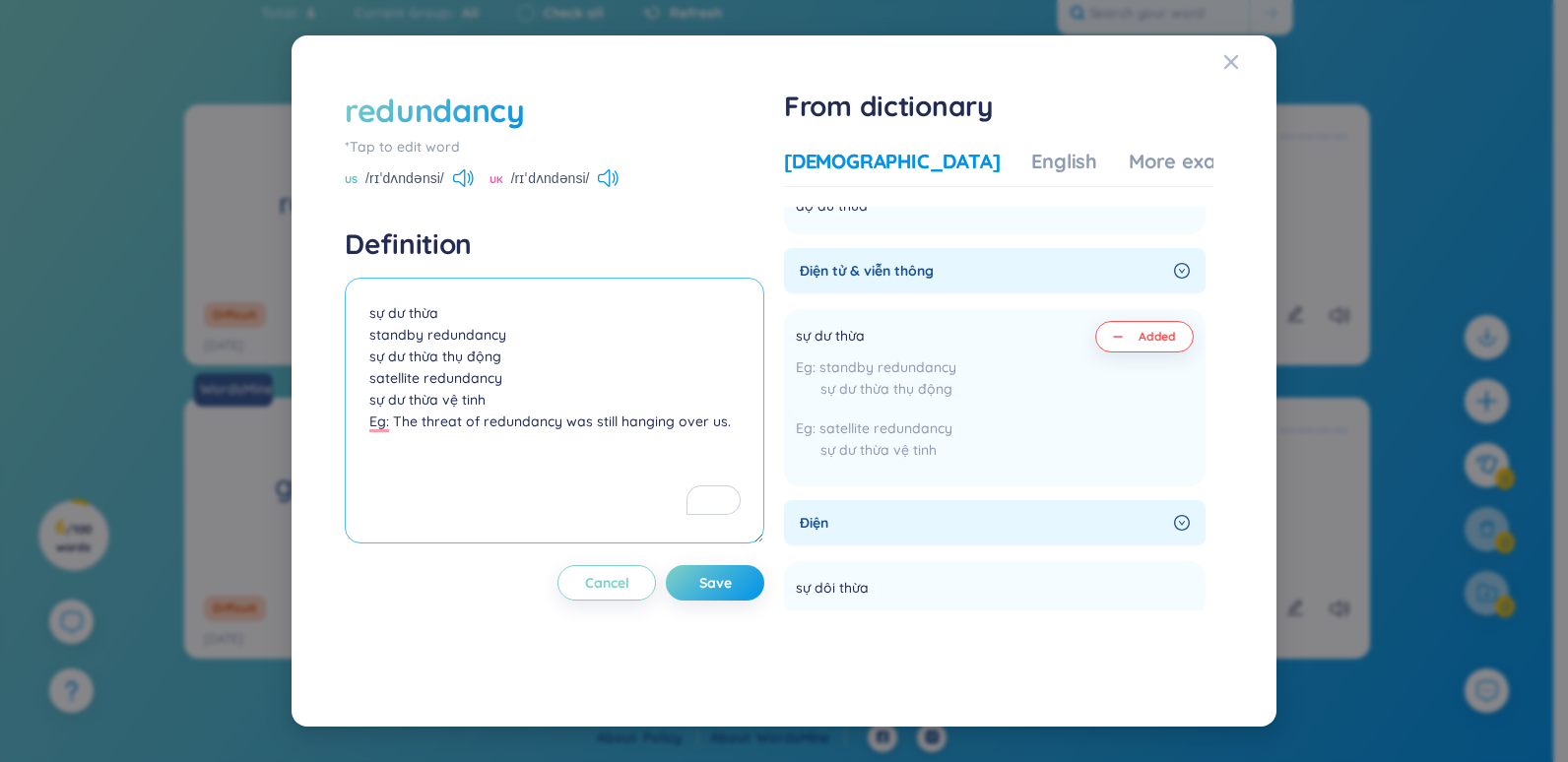
drag, startPoint x: 369, startPoint y: 377, endPoint x: 501, endPoint y: 393, distance: 133.0
click at [501, 393] on textarea "sự dư thừa standby redundancy sự dư thừa thụ động satellite redundancy sự dư th…" at bounding box center [554, 410] width 419 height 266
drag, startPoint x: 513, startPoint y: 360, endPoint x: 370, endPoint y: 338, distance: 144.7
click at [370, 338] on textarea "sự dư thừa standby redundancy sự dư thừa thụ động satellite redundancy sự dư th…" at bounding box center [554, 410] width 419 height 266
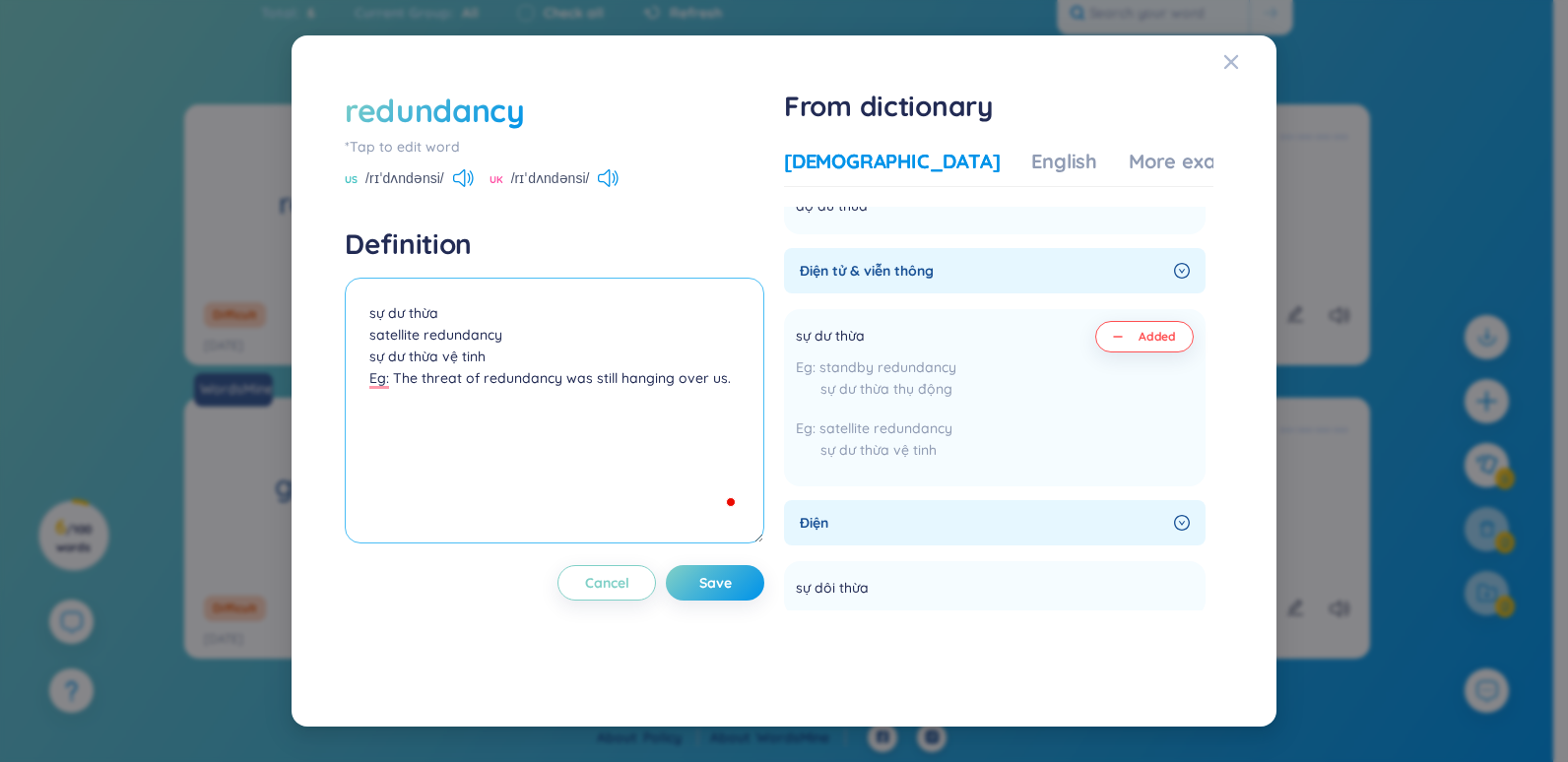
click at [372, 331] on textarea "sự dư thừa satellite redundancy sự dư thừa vệ tinh Eg: The threat of redundancy…" at bounding box center [554, 410] width 419 height 266
click at [370, 357] on textarea "sự dư thừa Eg: satellite redundancy sự dư thừa vệ tinh Eg: The threat of redund…" at bounding box center [554, 410] width 419 height 266
click at [574, 361] on textarea "sự dư thừa Eg: satellite redundancy sự dư thừa vệ tinh Eg: The threat of redund…" at bounding box center [554, 410] width 419 height 266
click at [474, 506] on textarea "sự dư thừa Eg: satellite redundancy sự dư thừa vệ tinh Eg: The threat of redund…" at bounding box center [554, 410] width 419 height 266
type textarea "sự dư thừa Eg: satellite redundancy sự dư thừa vệ tinh Eg: The threat of redund…"
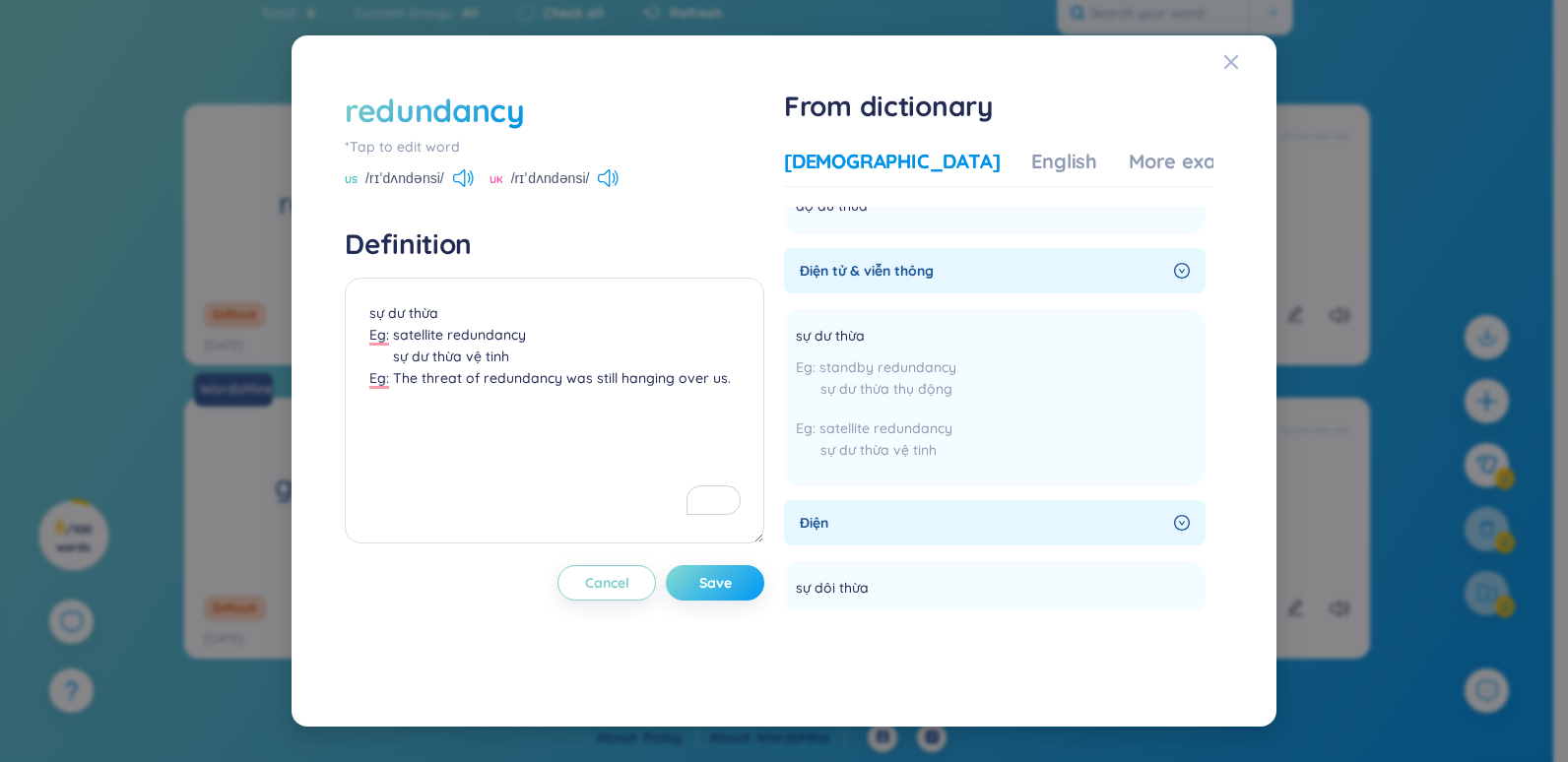
click at [731, 583] on span "Save" at bounding box center [716, 583] width 33 height 20
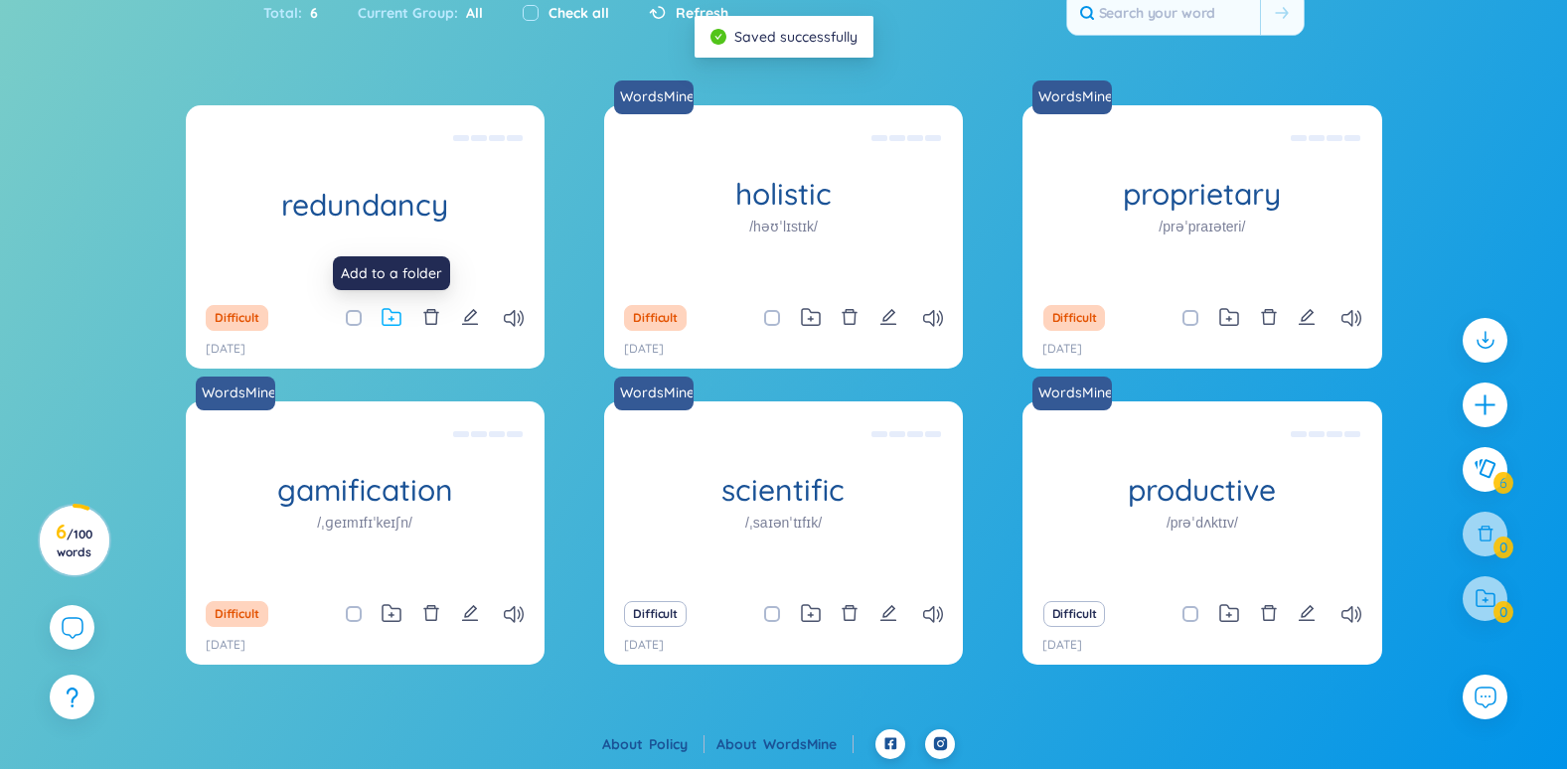
click at [394, 322] on icon at bounding box center [392, 317] width 20 height 19
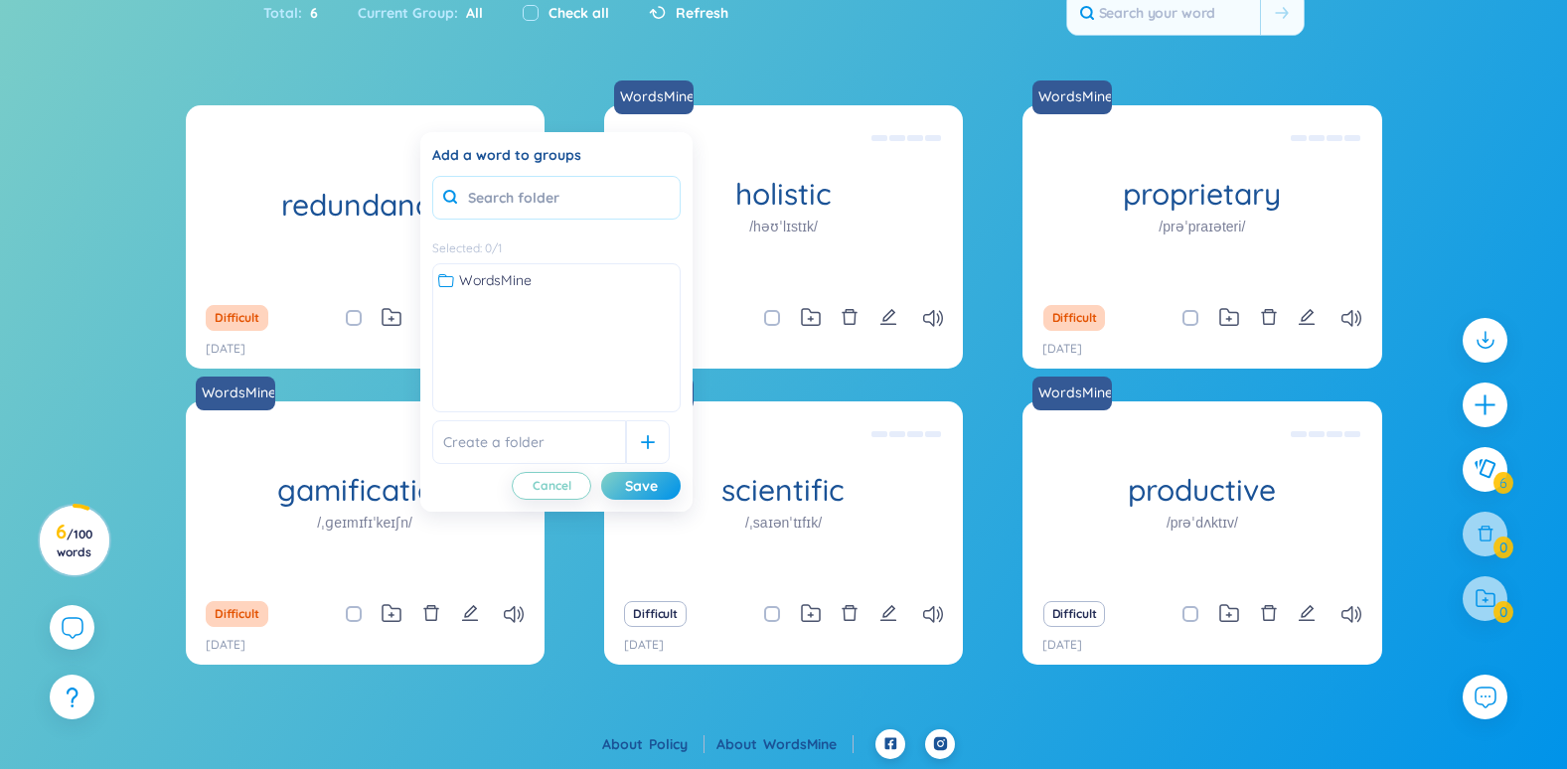
click at [626, 189] on input "text" at bounding box center [556, 198] width 248 height 44
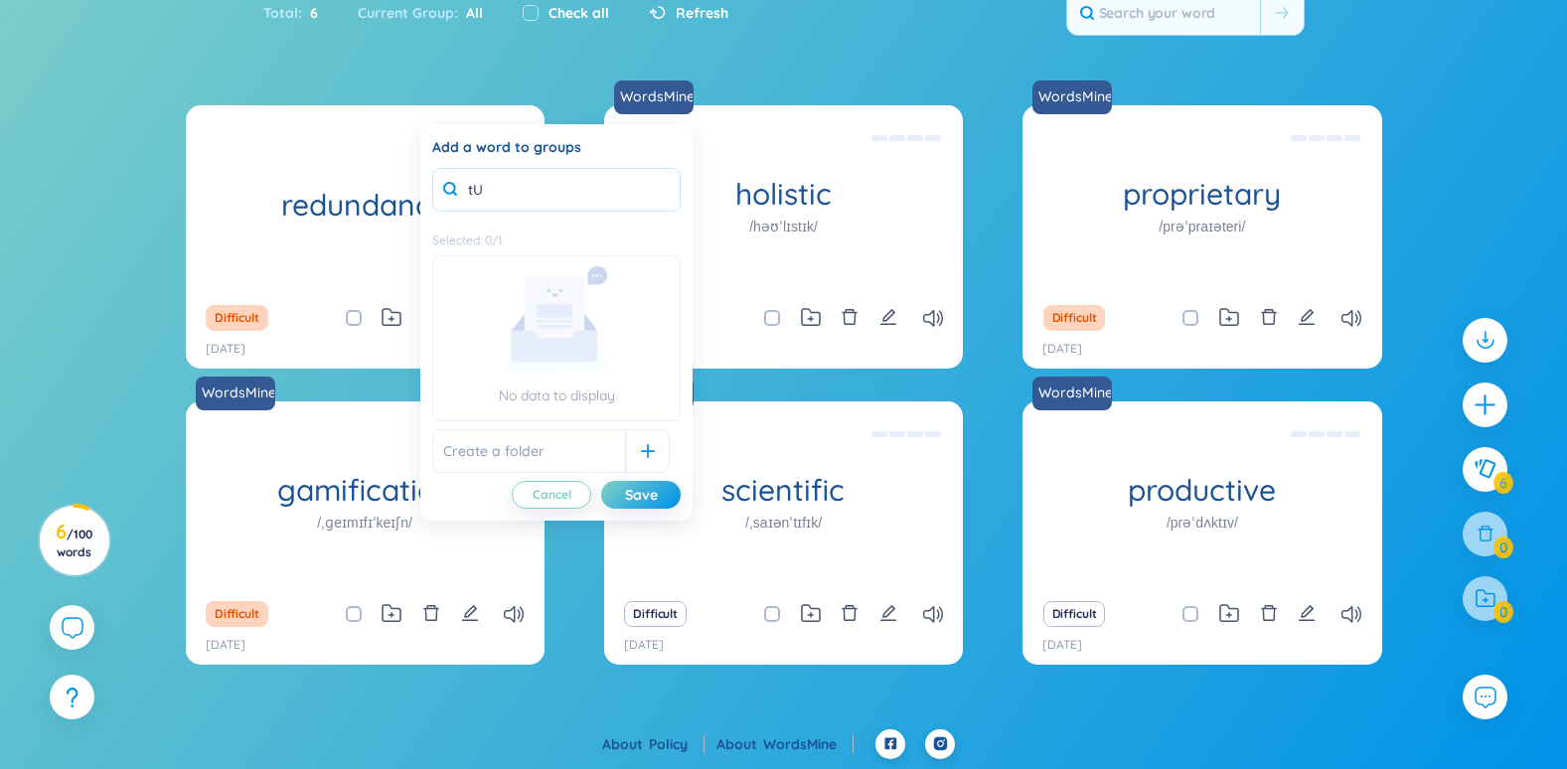
type input "t"
type input "T"
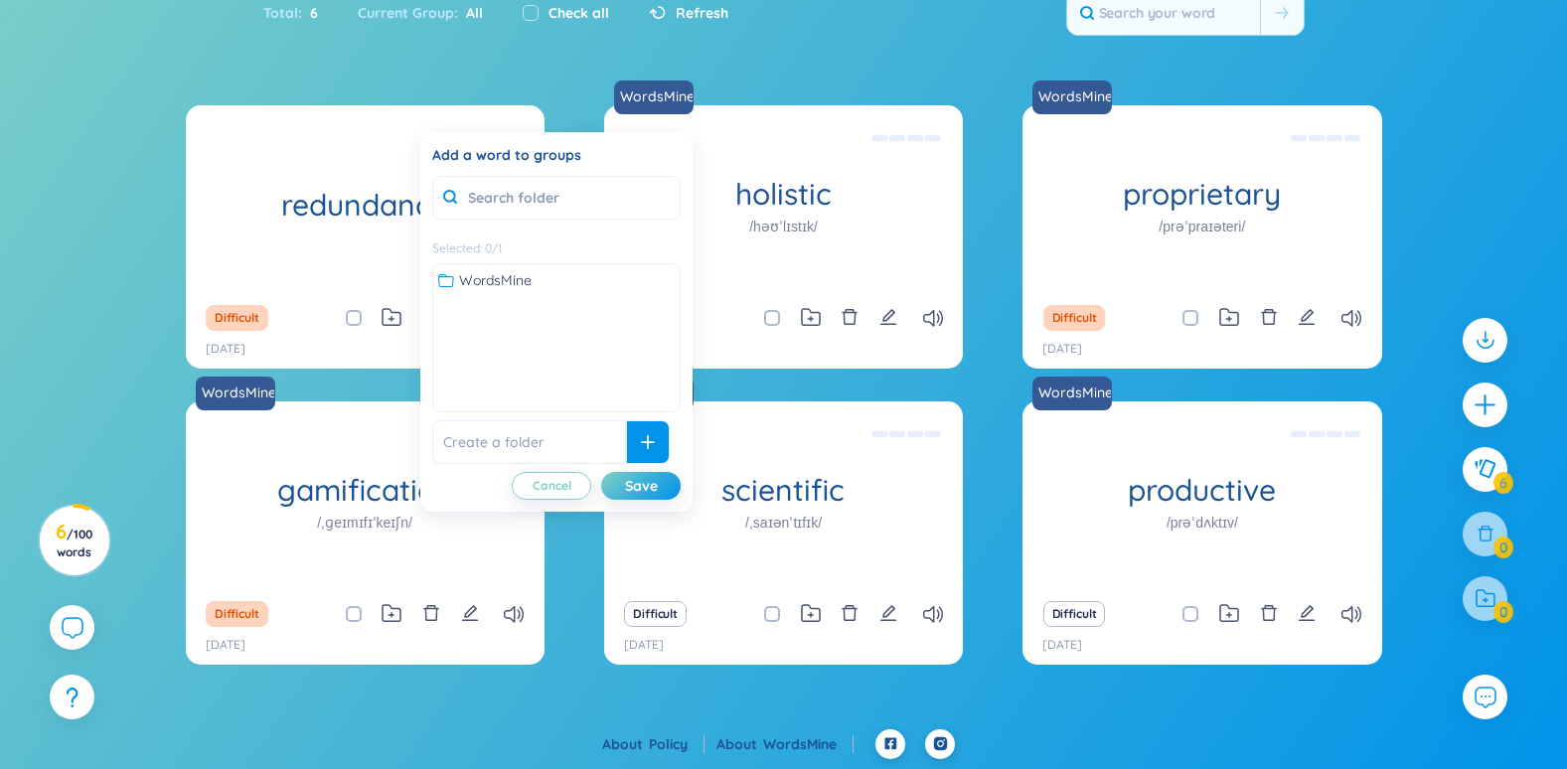
click at [641, 448] on icon at bounding box center [648, 442] width 14 height 14
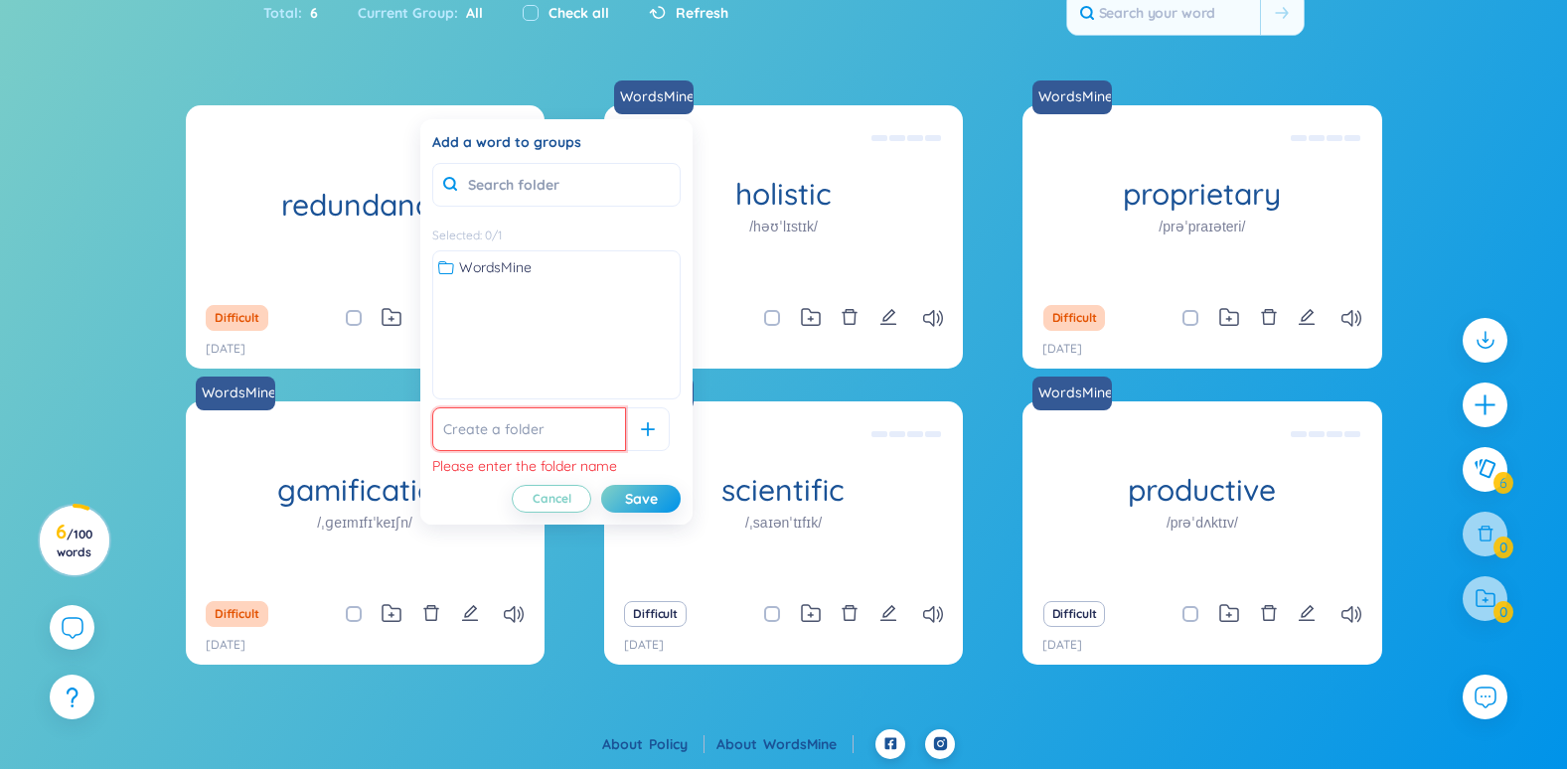
click at [547, 445] on input "text" at bounding box center [529, 429] width 194 height 44
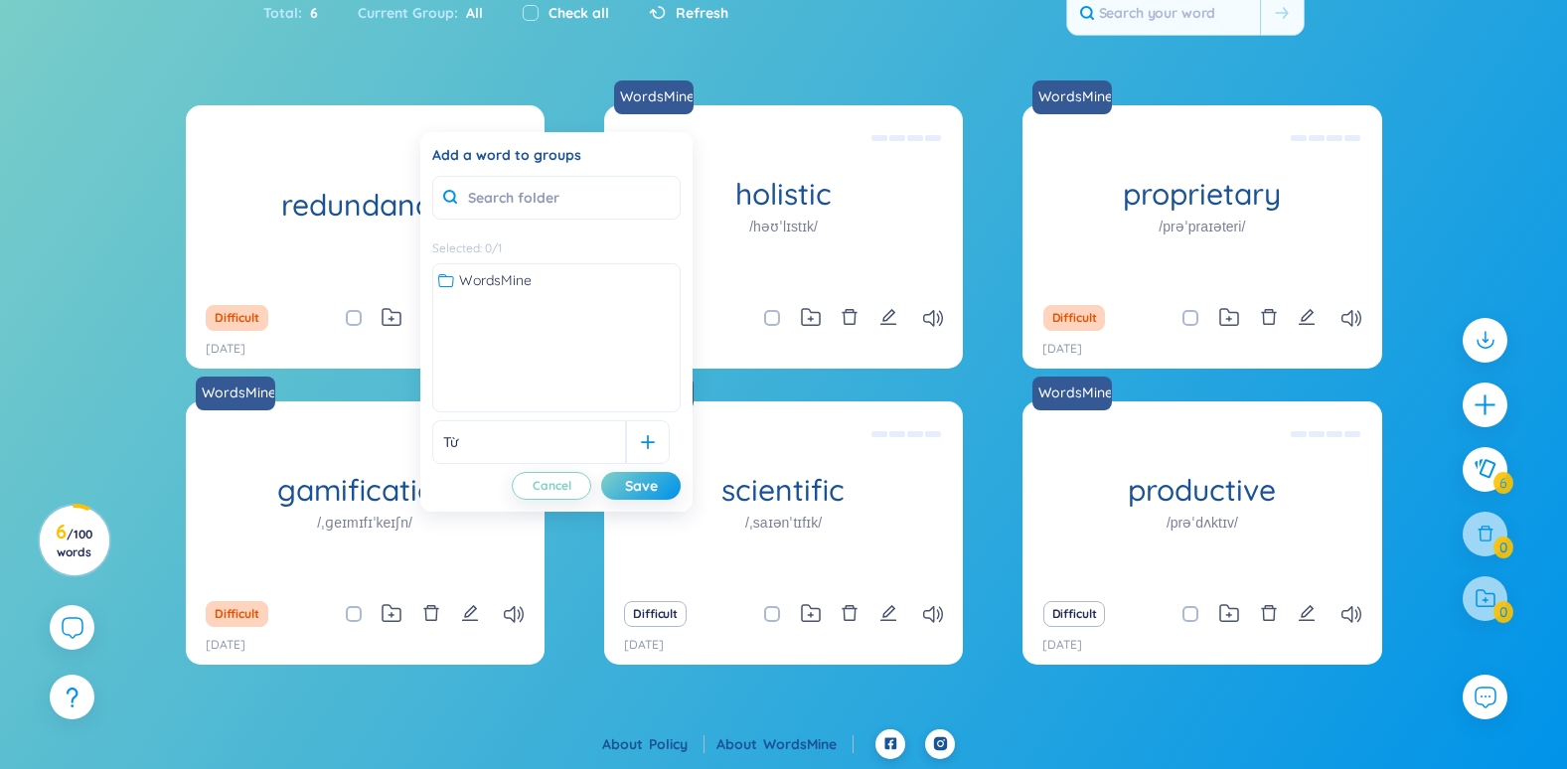
type input "T"
type input "Fringe - giải mã kì án"
click at [634, 482] on div "Save" at bounding box center [641, 486] width 33 height 22
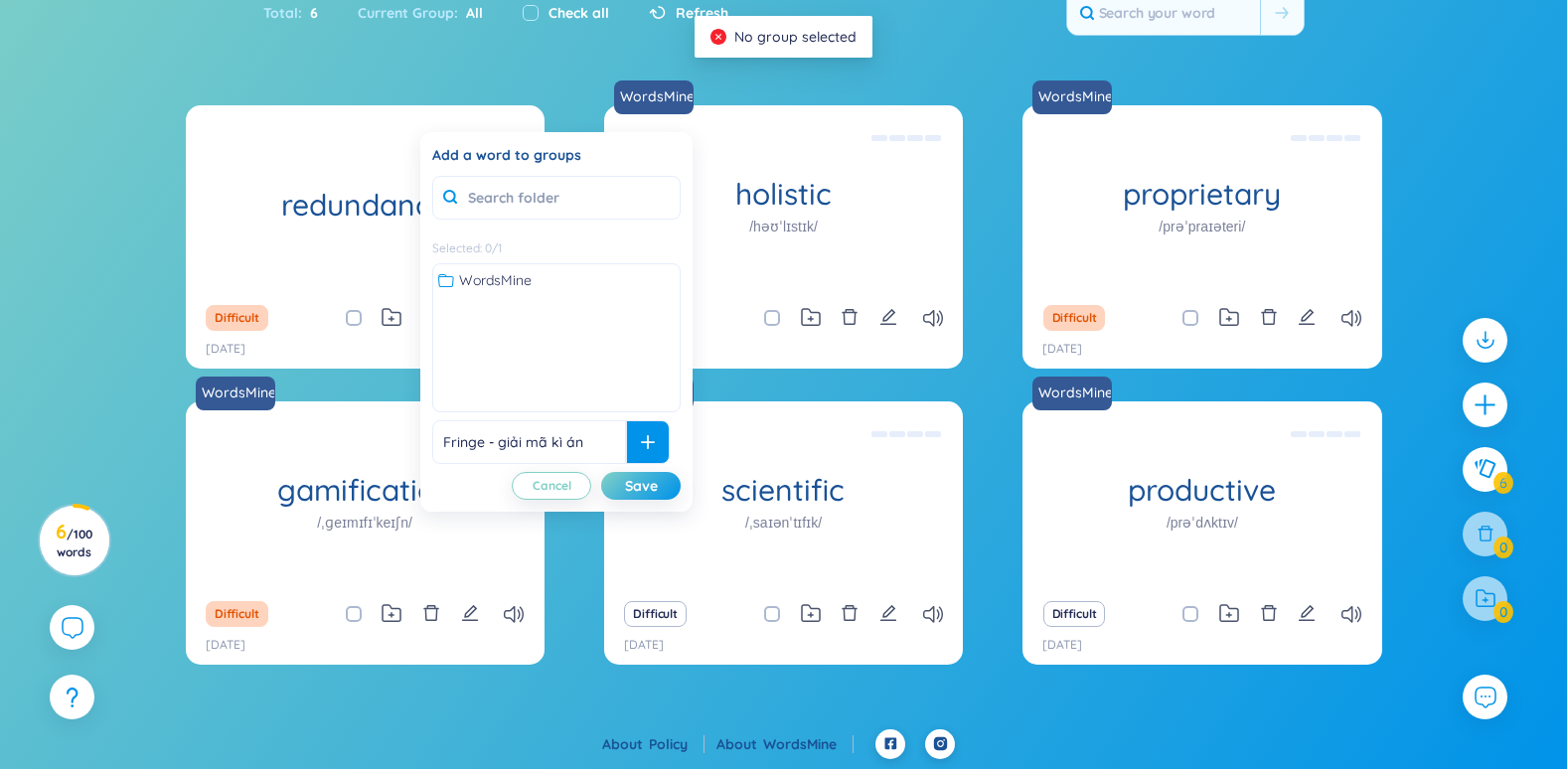
click at [641, 443] on icon at bounding box center [648, 442] width 14 height 14
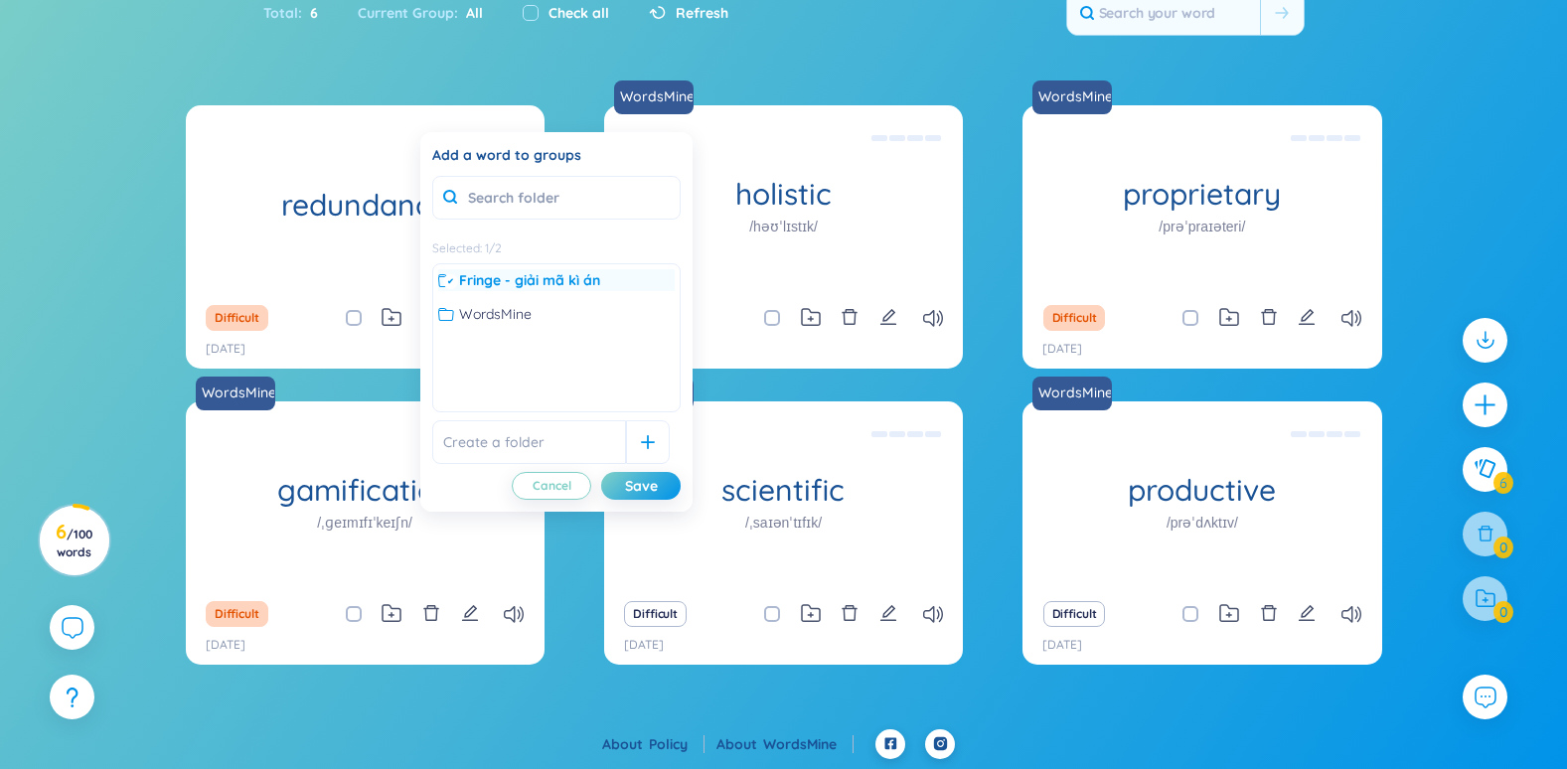
click at [628, 277] on div "Fringe - giải mã kì án" at bounding box center [556, 280] width 237 height 22
click at [611, 282] on div "Fringe - giải mã kì án" at bounding box center [556, 280] width 237 height 22
click at [639, 478] on div "Save" at bounding box center [641, 486] width 33 height 22
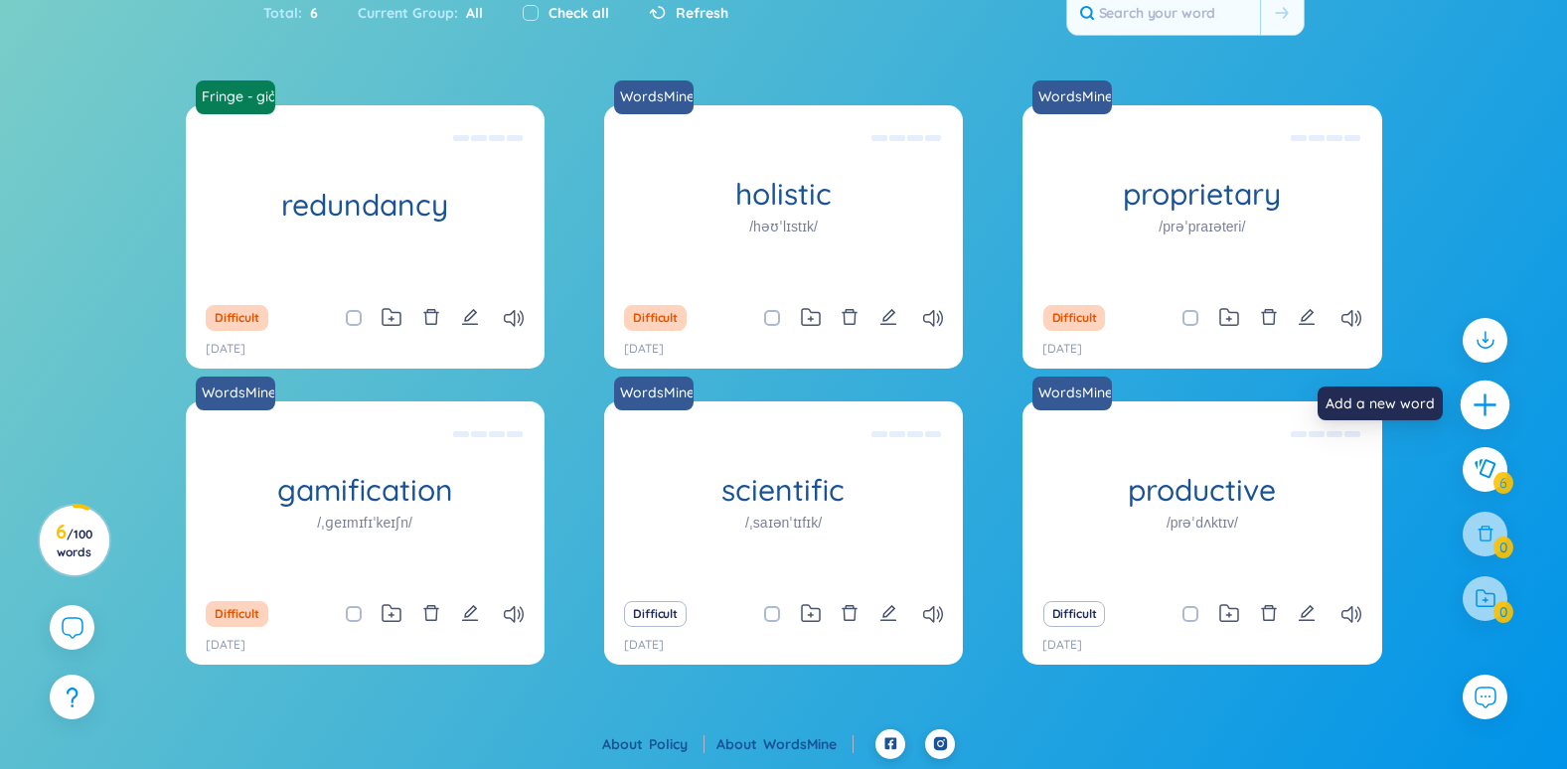
click at [1482, 414] on icon "plus" at bounding box center [1486, 405] width 28 height 28
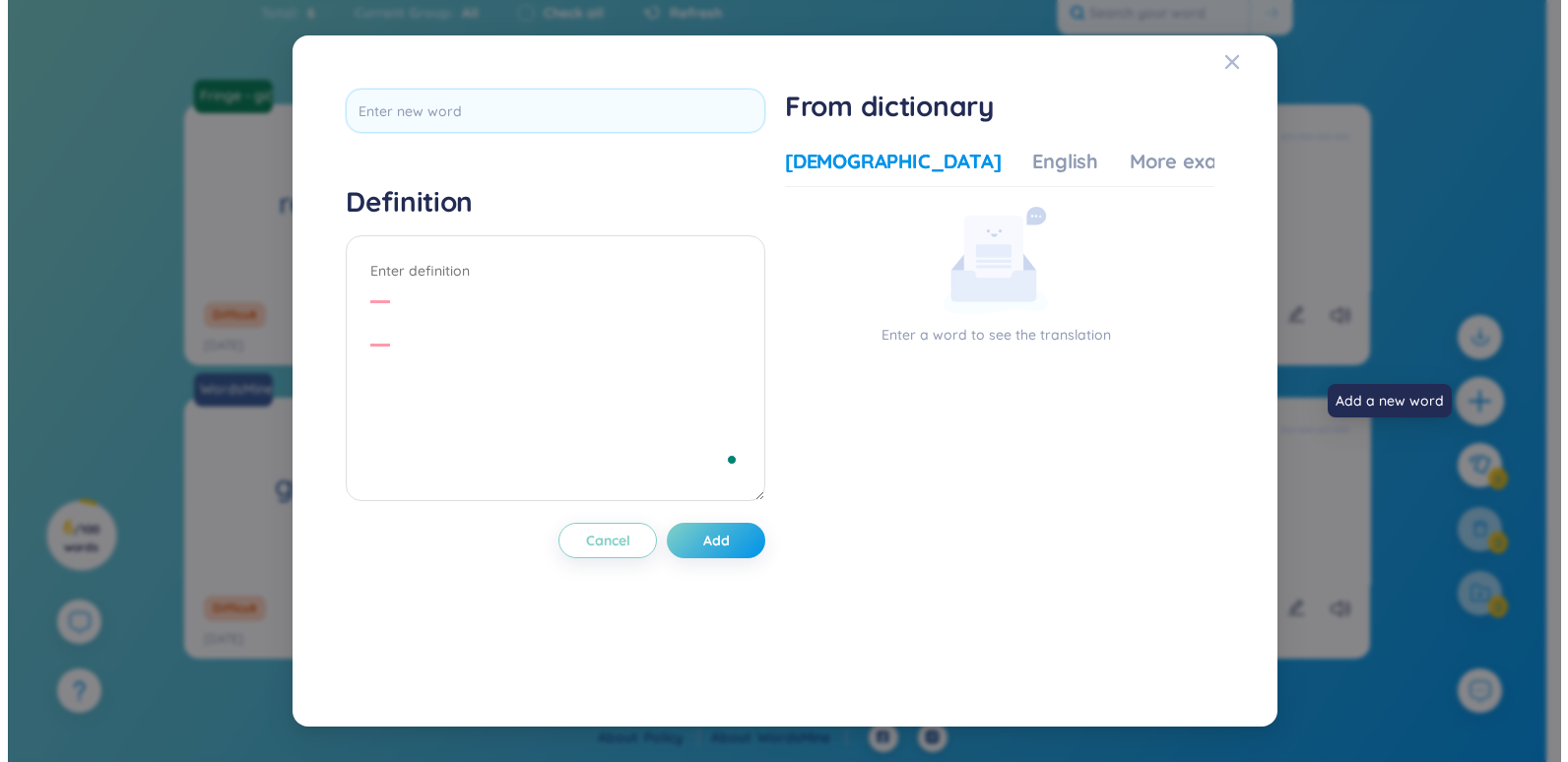
scroll to position [0, 0]
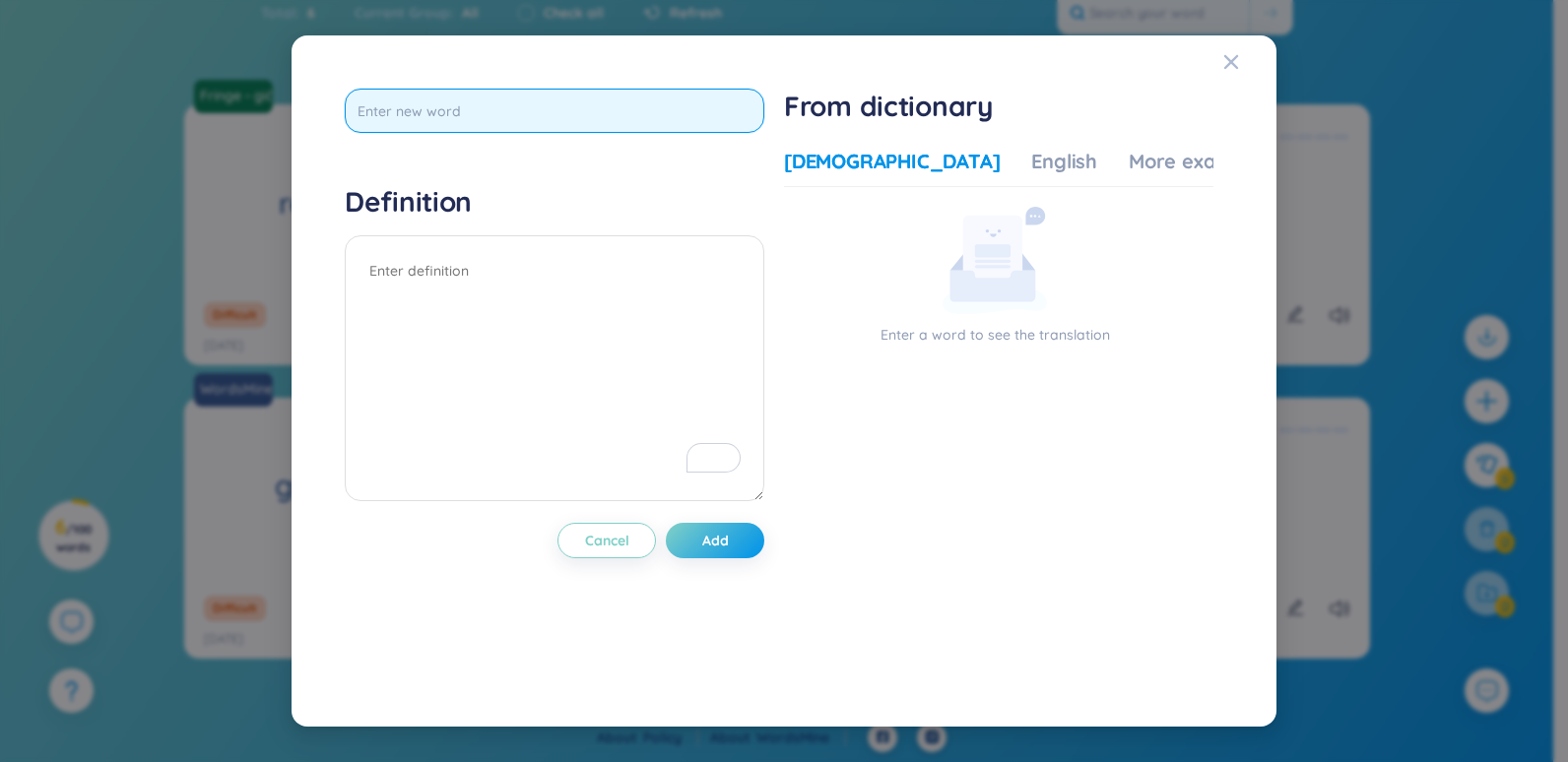
click at [492, 101] on input "text" at bounding box center [554, 110] width 419 height 45
paste input "preamble"
type input "preamble"
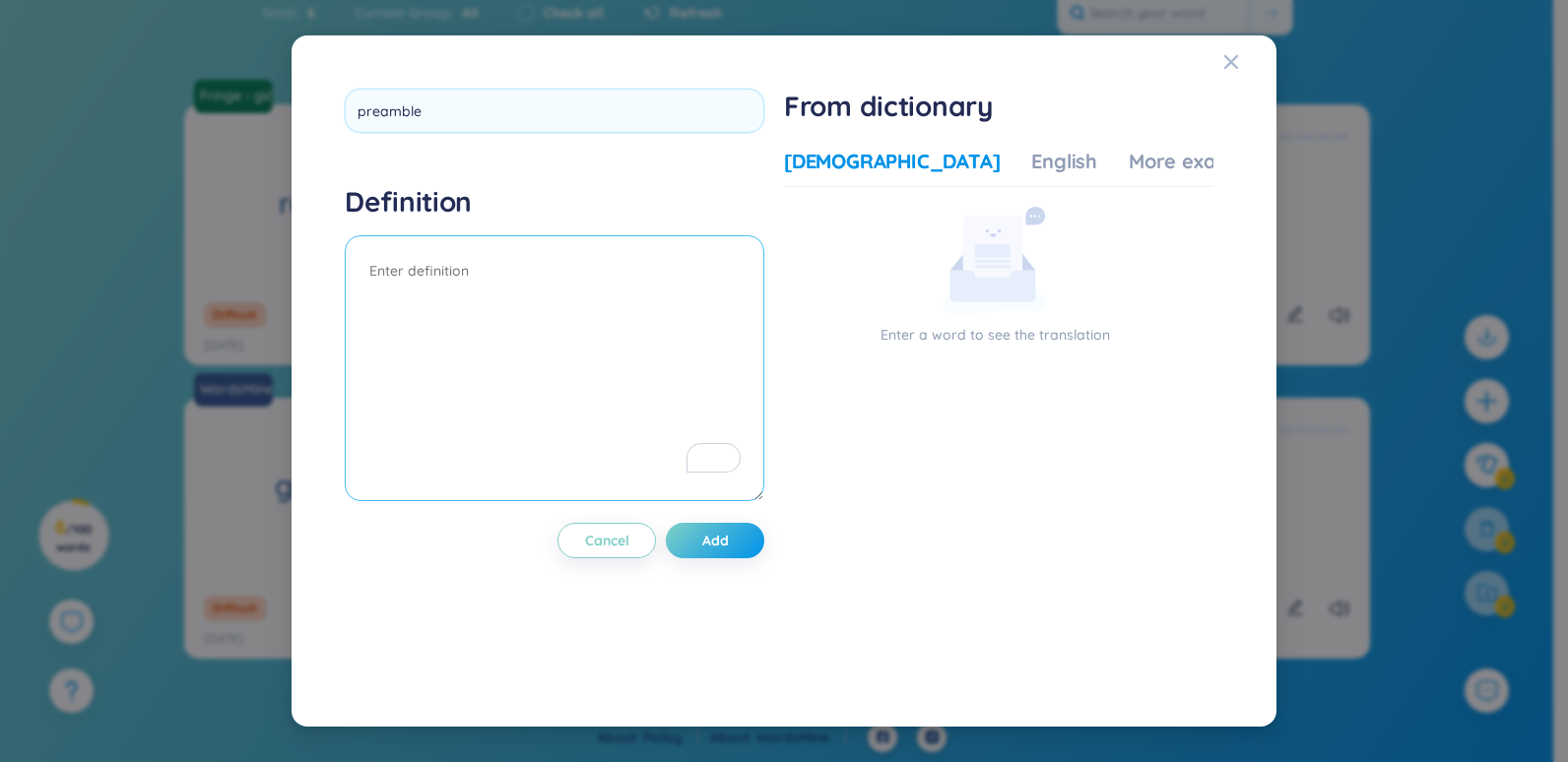
click at [500, 255] on div "Definition" at bounding box center [554, 346] width 419 height 323
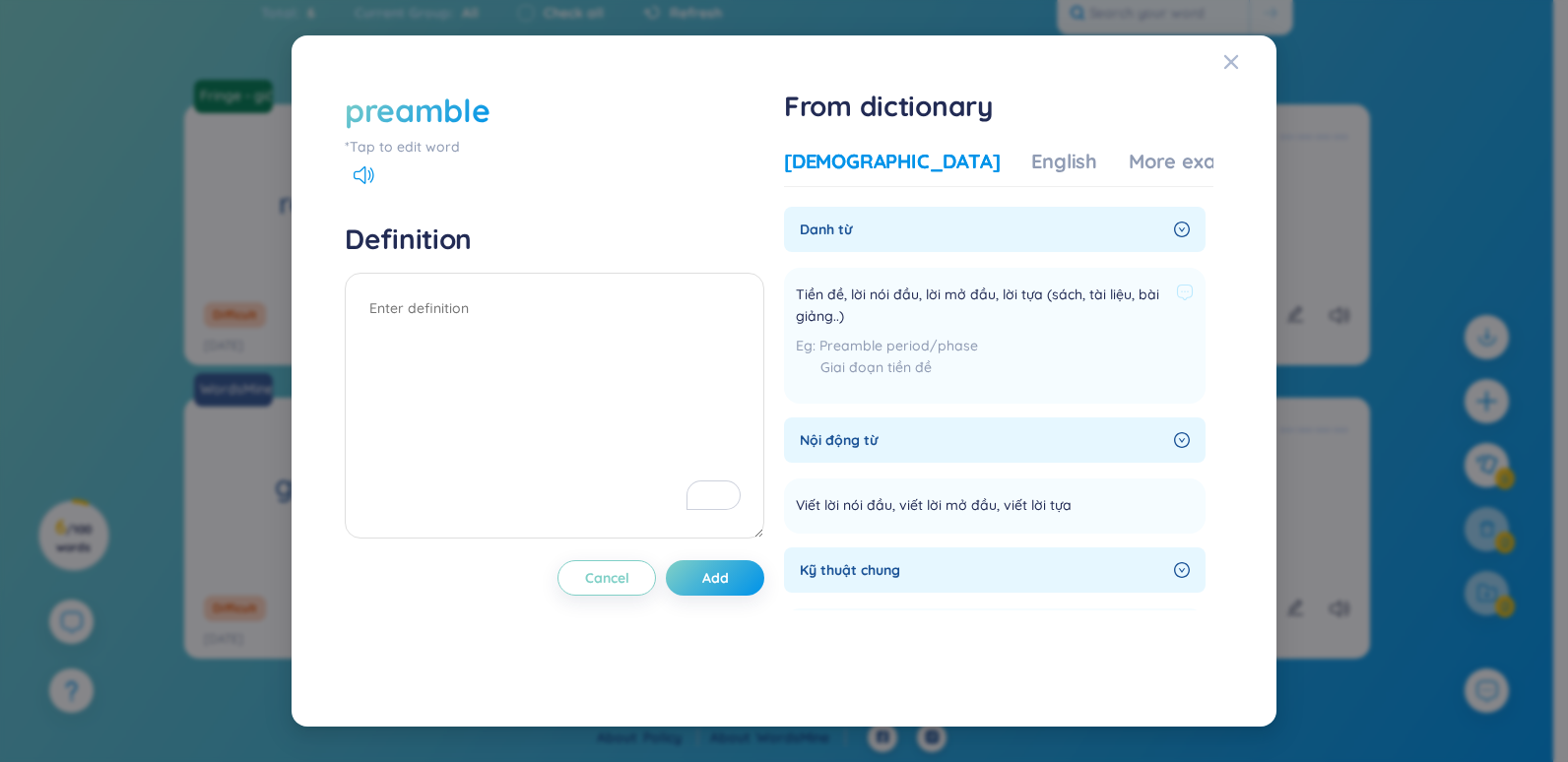
click at [1064, 316] on span "Tiền đề, lời nói đầu, lời mở đầu, lời tựa (sách, tài liệu, bài giảng..)" at bounding box center [982, 305] width 373 height 44
click at [1032, 170] on div "English" at bounding box center [1064, 162] width 66 height 28
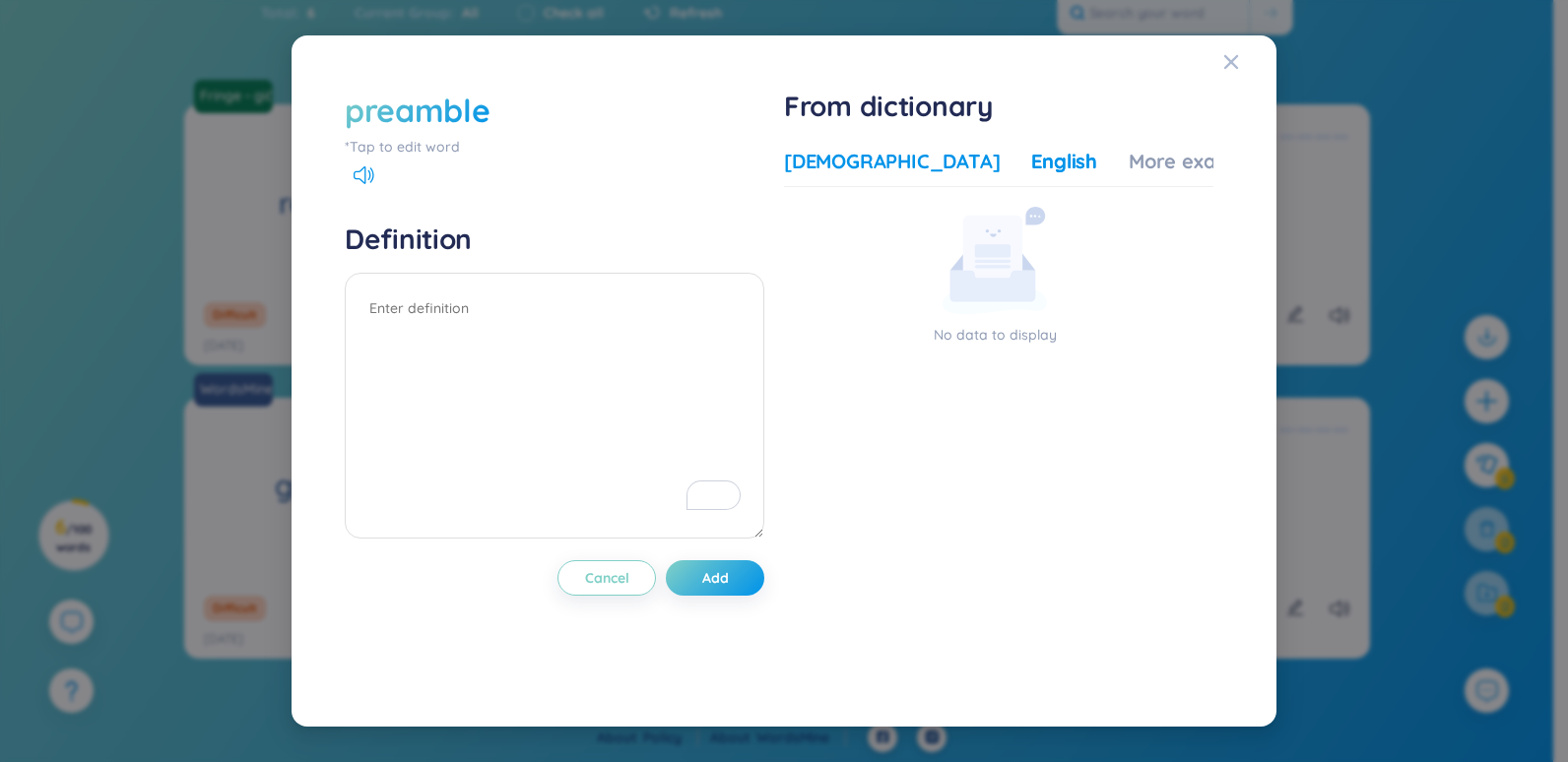
click at [880, 155] on div "[DEMOGRAPHIC_DATA]" at bounding box center [892, 162] width 216 height 28
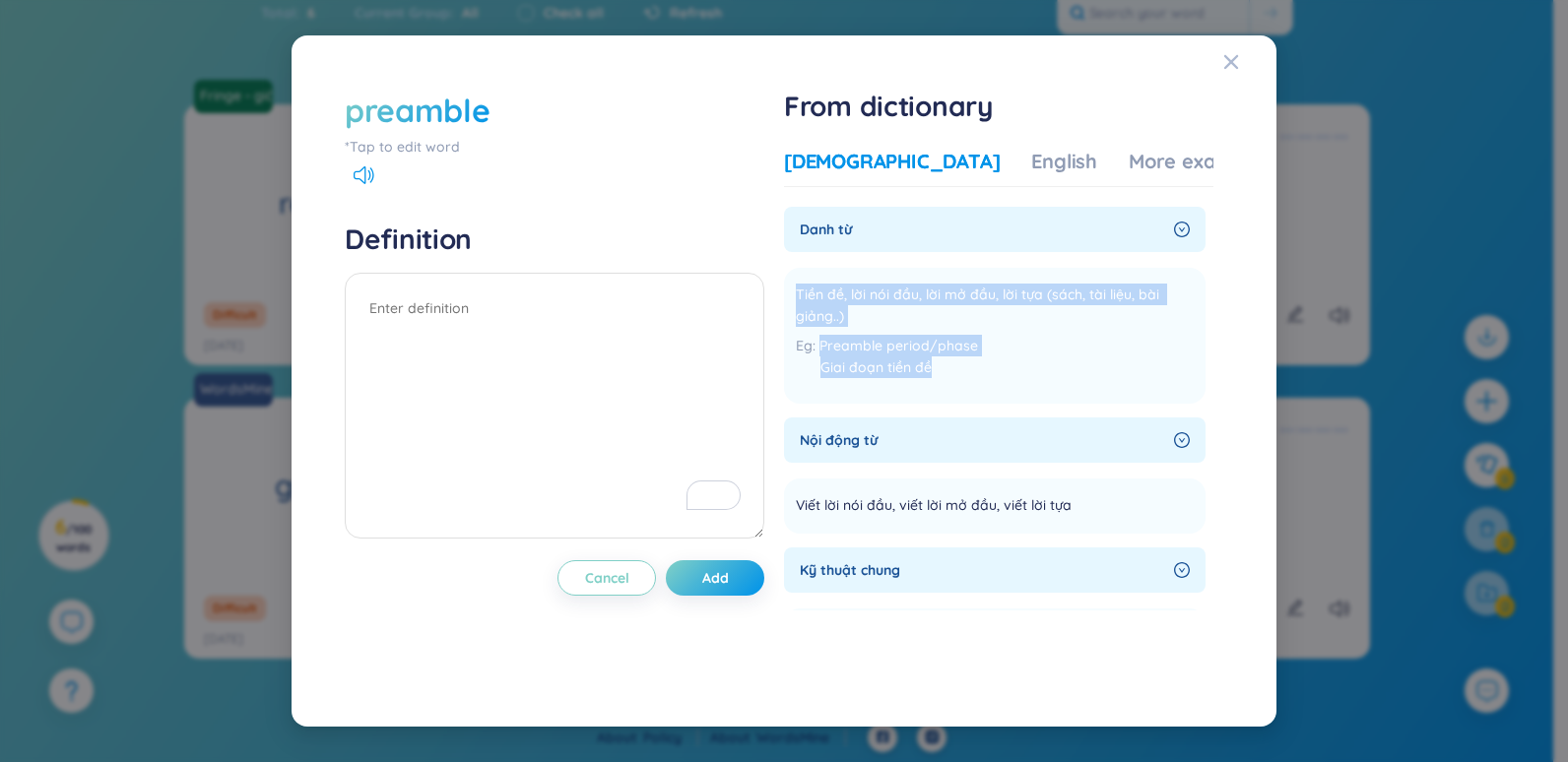
drag, startPoint x: 957, startPoint y: 367, endPoint x: 782, endPoint y: 284, distance: 193.7
click at [782, 284] on div "preamble *Tap to edit word Definition Cancel Add From dictionary Vietnamese Eng…" at bounding box center [784, 381] width 898 height 604
copy div "Tiền đề, lời nói đầu, lời mở đầu, lời tựa (sách, tài liệu, bài giảng..) Preambl…"
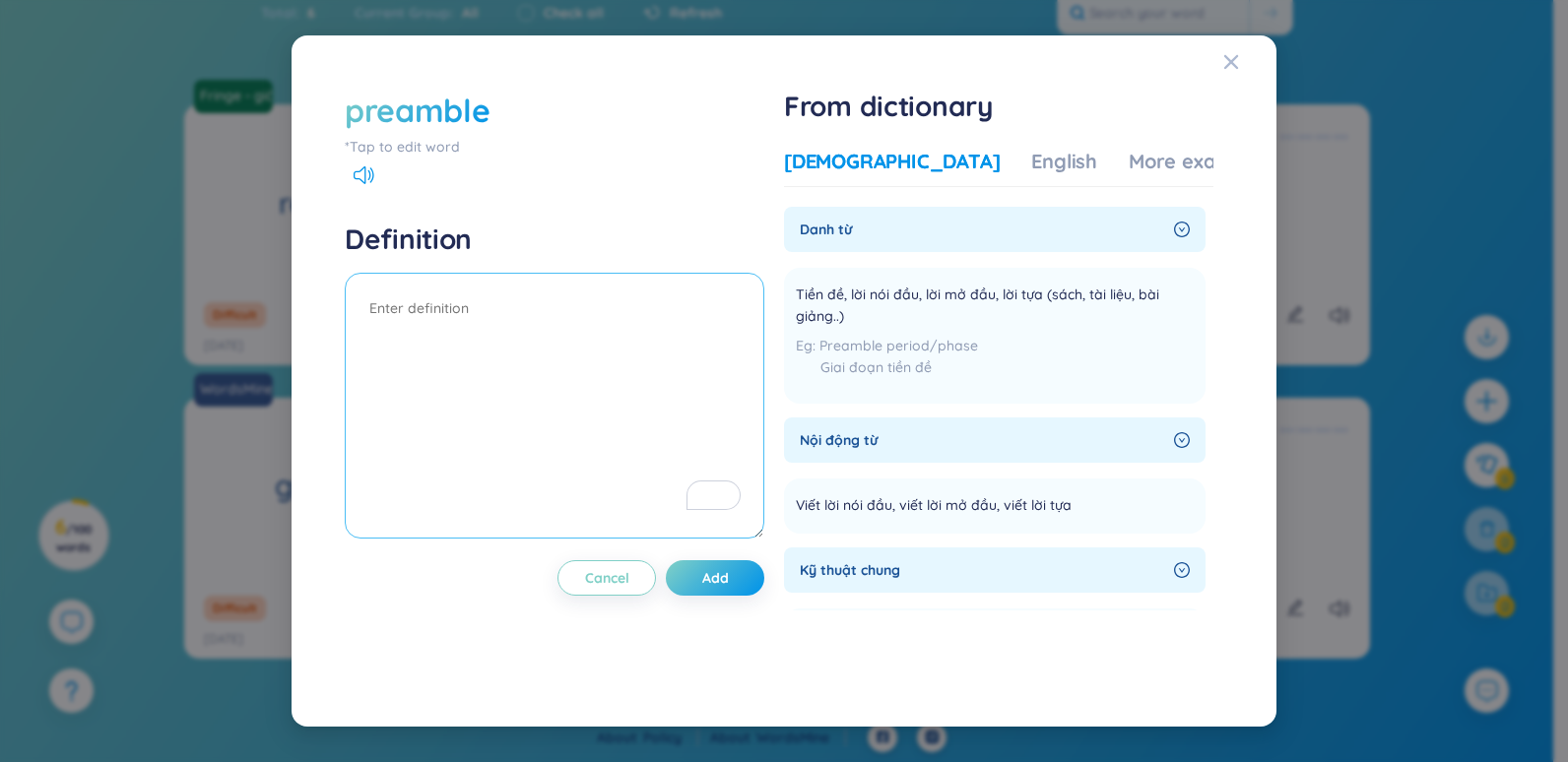
click at [505, 329] on textarea "To enrich screen reader interactions, please activate Accessibility in Grammarl…" at bounding box center [554, 405] width 419 height 266
paste textarea "Tiền đề, lời nói đầu, lời mở đầu, lời tựa (sách, tài liệu, bài giảng..) Preambl…"
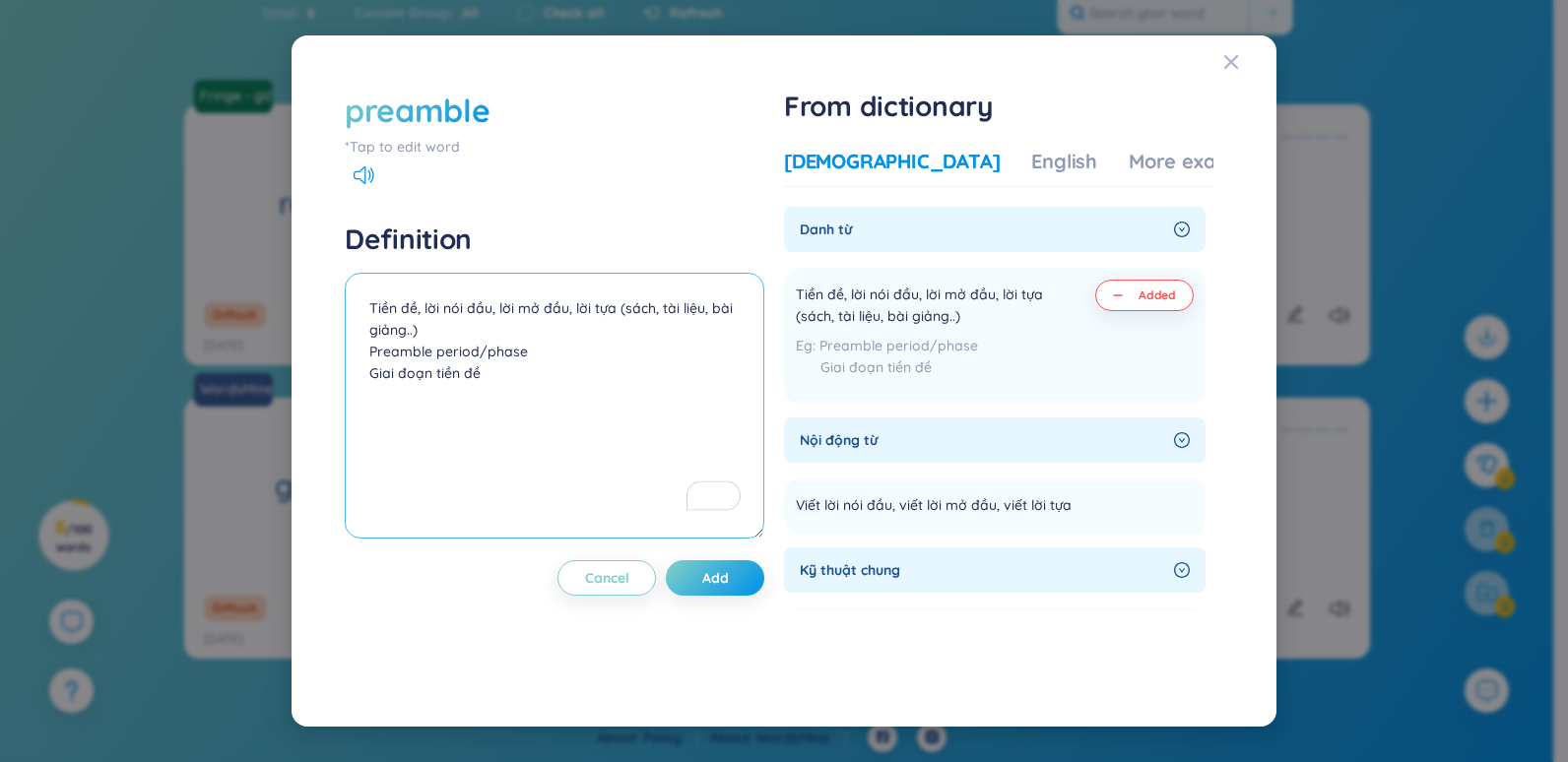
click at [371, 349] on textarea "Tiền đề, lời nói đầu, lời mở đầu, lời tựa (sách, tài liệu, bài giảng..) Preambl…" at bounding box center [554, 405] width 419 height 266
click at [582, 382] on textarea "Tiền đề, lời nói đầu, lời mở đầu, lời tựa (sách, tài liệu, bài giảng..) Eg: Pre…" at bounding box center [554, 405] width 419 height 266
click at [399, 404] on textarea "Tiền đề, lời nói đầu, lời mở đầu, lời tựa (sách, tài liệu, bài giảng..) Eg: Pre…" at bounding box center [554, 405] width 419 height 266
paste textarea "Anyway, that's all just preamble to the kicker, which is that..."
click at [370, 421] on textarea "Tiền đề, lời nói đầu, lời mở đầu, lời tựa (sách, tài liệu, bài giảng..) Eg: Pre…" at bounding box center [554, 405] width 419 height 266
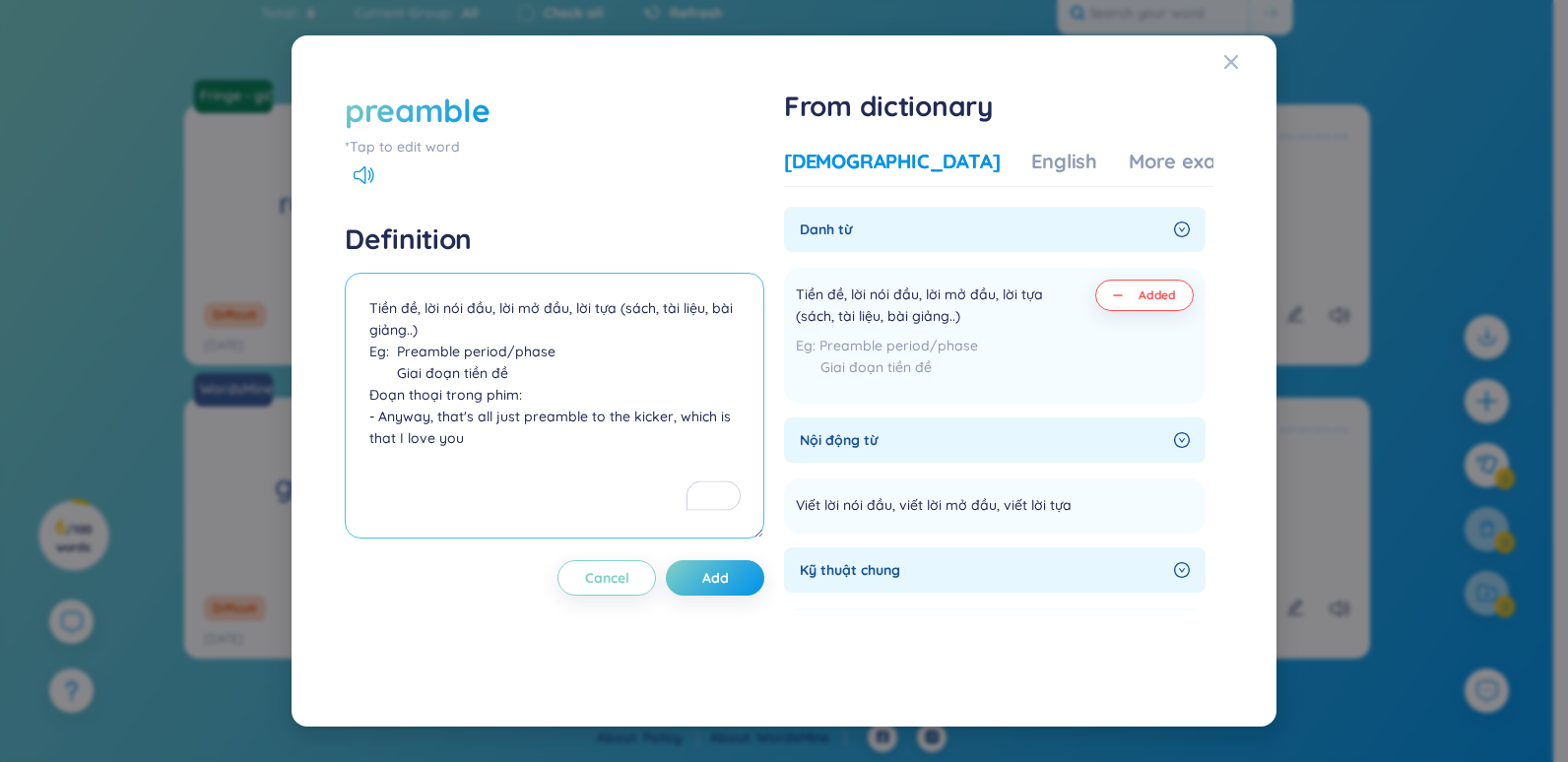
click at [541, 461] on textarea "Tiền đề, lời nói đầu, lời mở đầu, lời tựa (sách, tài liệu, bài giảng..) Eg: Pre…" at bounding box center [554, 405] width 419 height 266
click at [586, 468] on textarea "Tiền đề, lời nói đầu, lời mở đầu, lời tựa (sách, tài liệu, bài giảng..) Eg: Pre…" at bounding box center [554, 405] width 419 height 266
click at [368, 466] on textarea "Tiền đề, lời nói đầu, lời mở đầu, lời tựa (sách, tài liệu, bài giảng..) Eg: Pre…" at bounding box center [554, 405] width 419 height 266
click at [706, 562] on button "Add" at bounding box center [715, 578] width 98 height 36
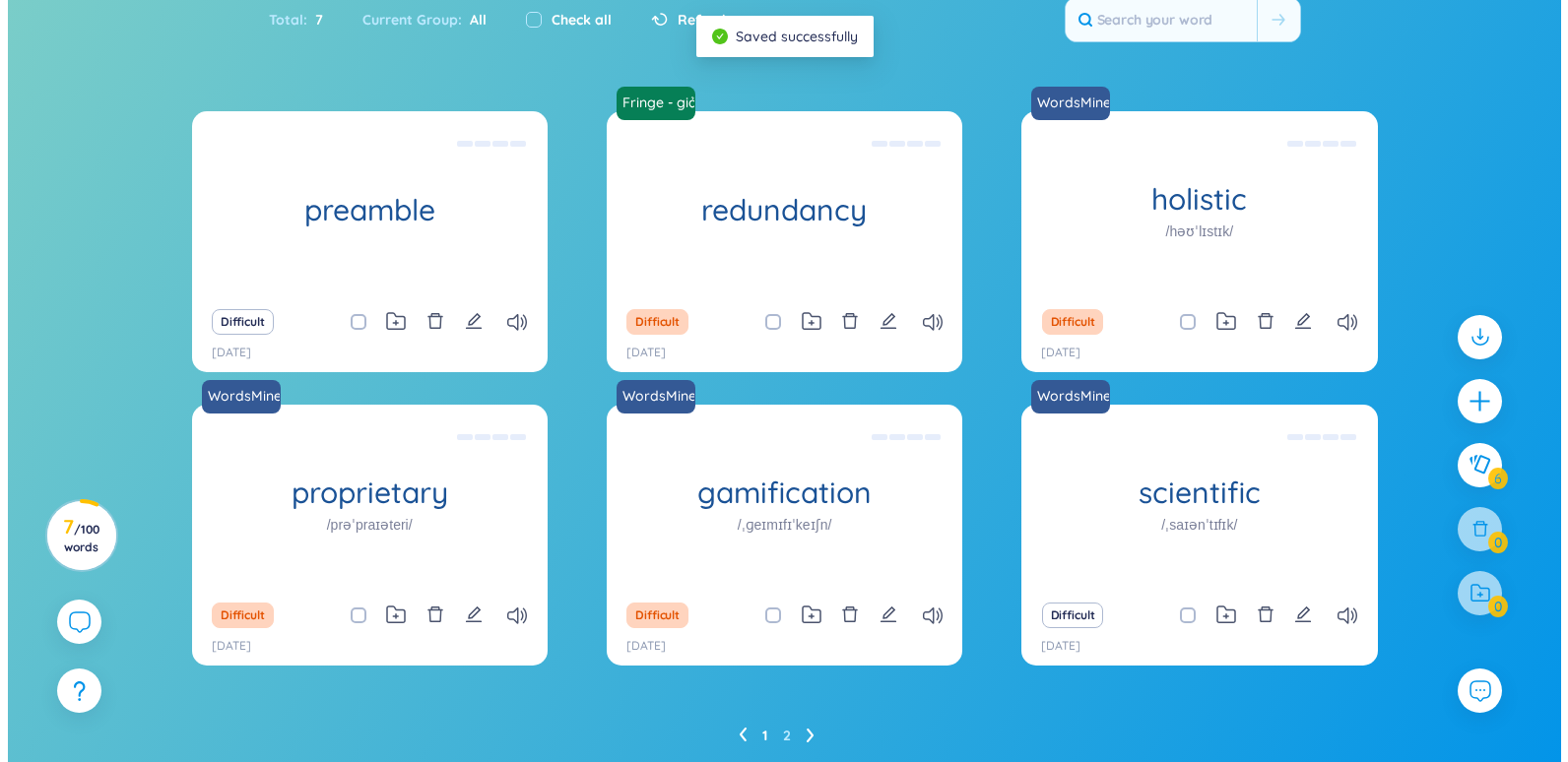
scroll to position [98, 0]
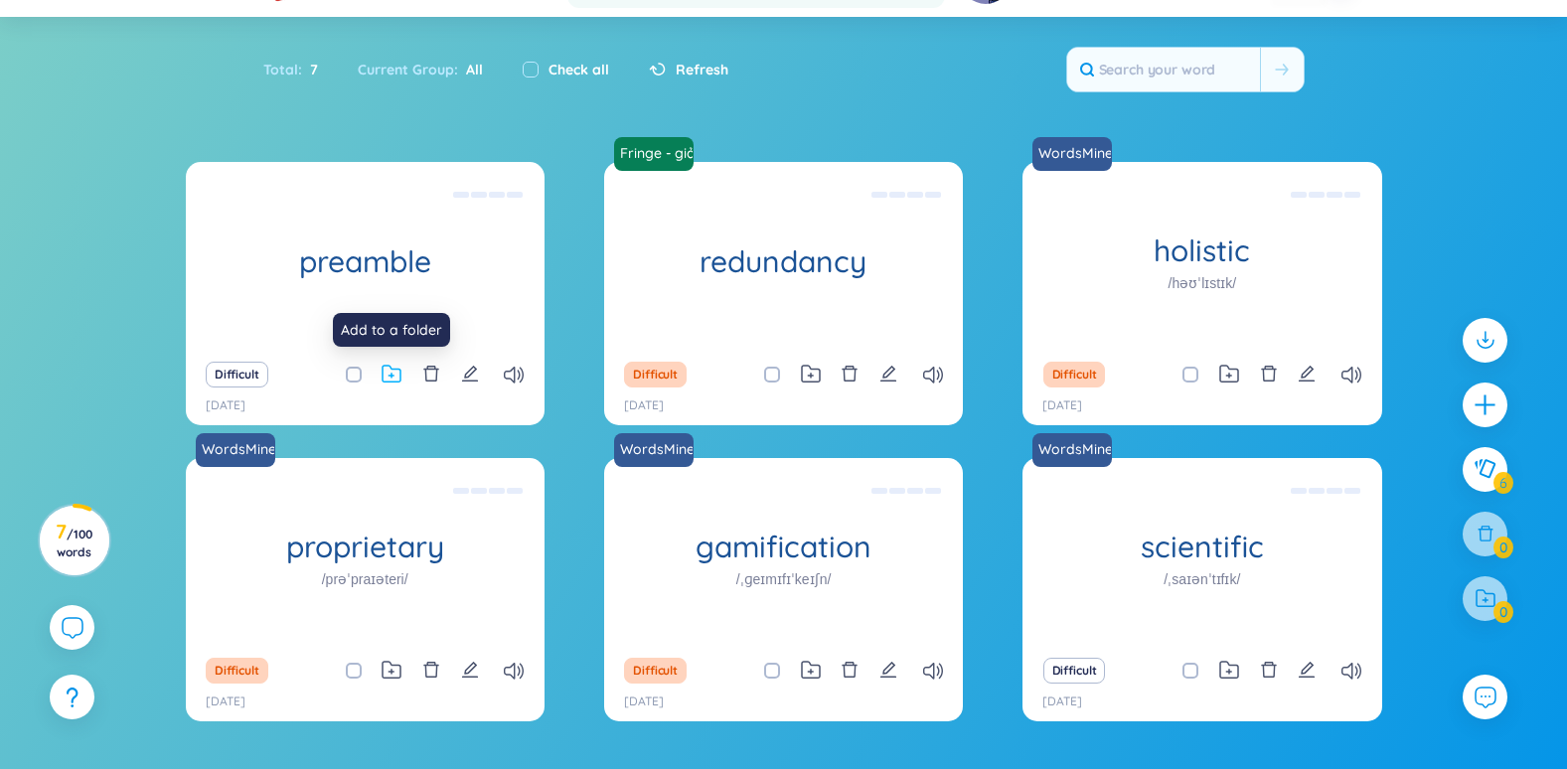
click at [400, 377] on icon at bounding box center [392, 374] width 20 height 19
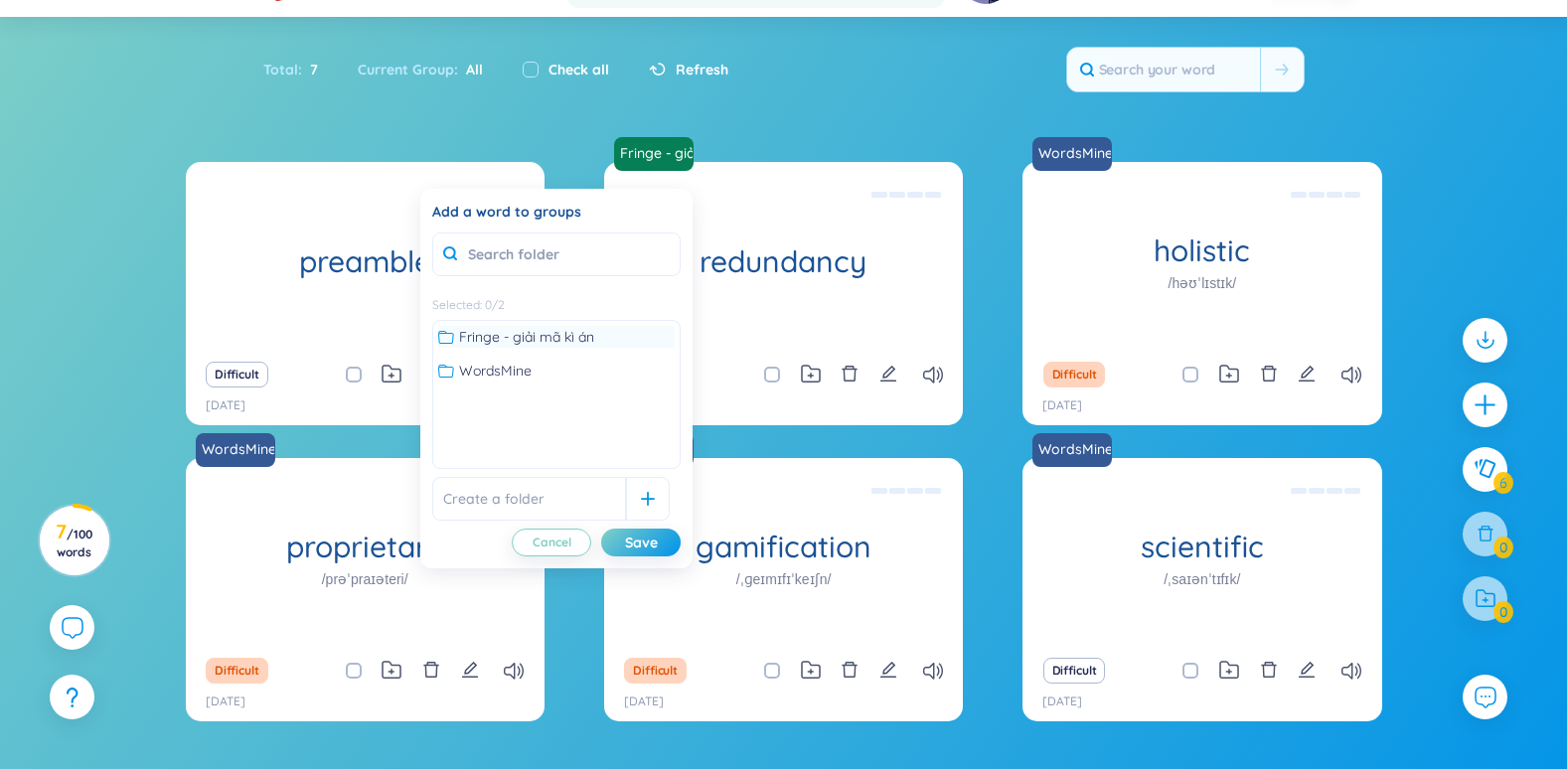
click at [545, 337] on span "Fringe - giải mã kì án" at bounding box center [526, 337] width 135 height 22
click at [657, 545] on div "Save" at bounding box center [641, 543] width 33 height 22
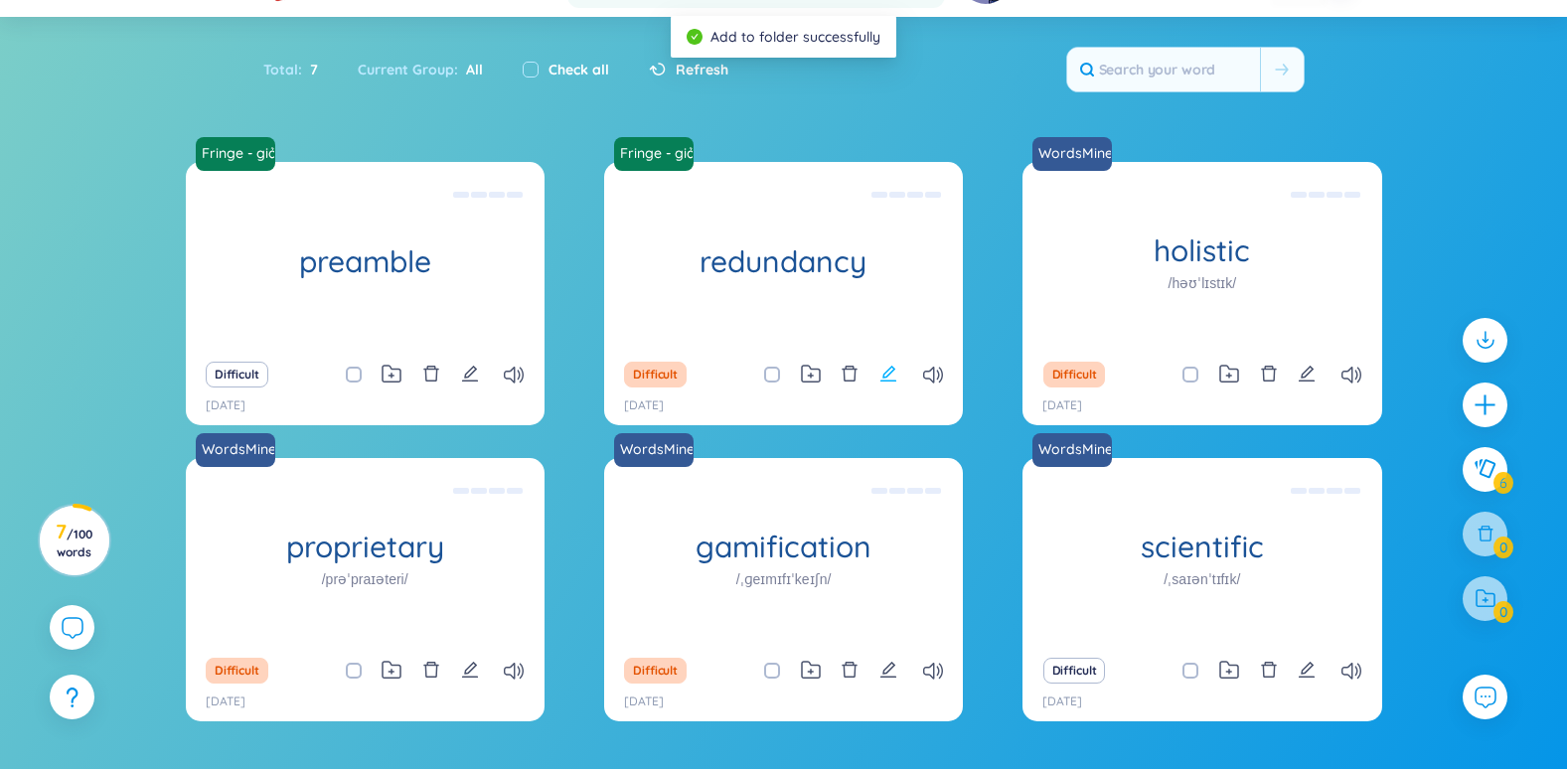
click at [881, 380] on icon "edit" at bounding box center [889, 374] width 18 height 18
type textarea "sự dư thừa Eg: satellite redundancy sự dư thừa vệ tinh Eg: The threat of redund…"
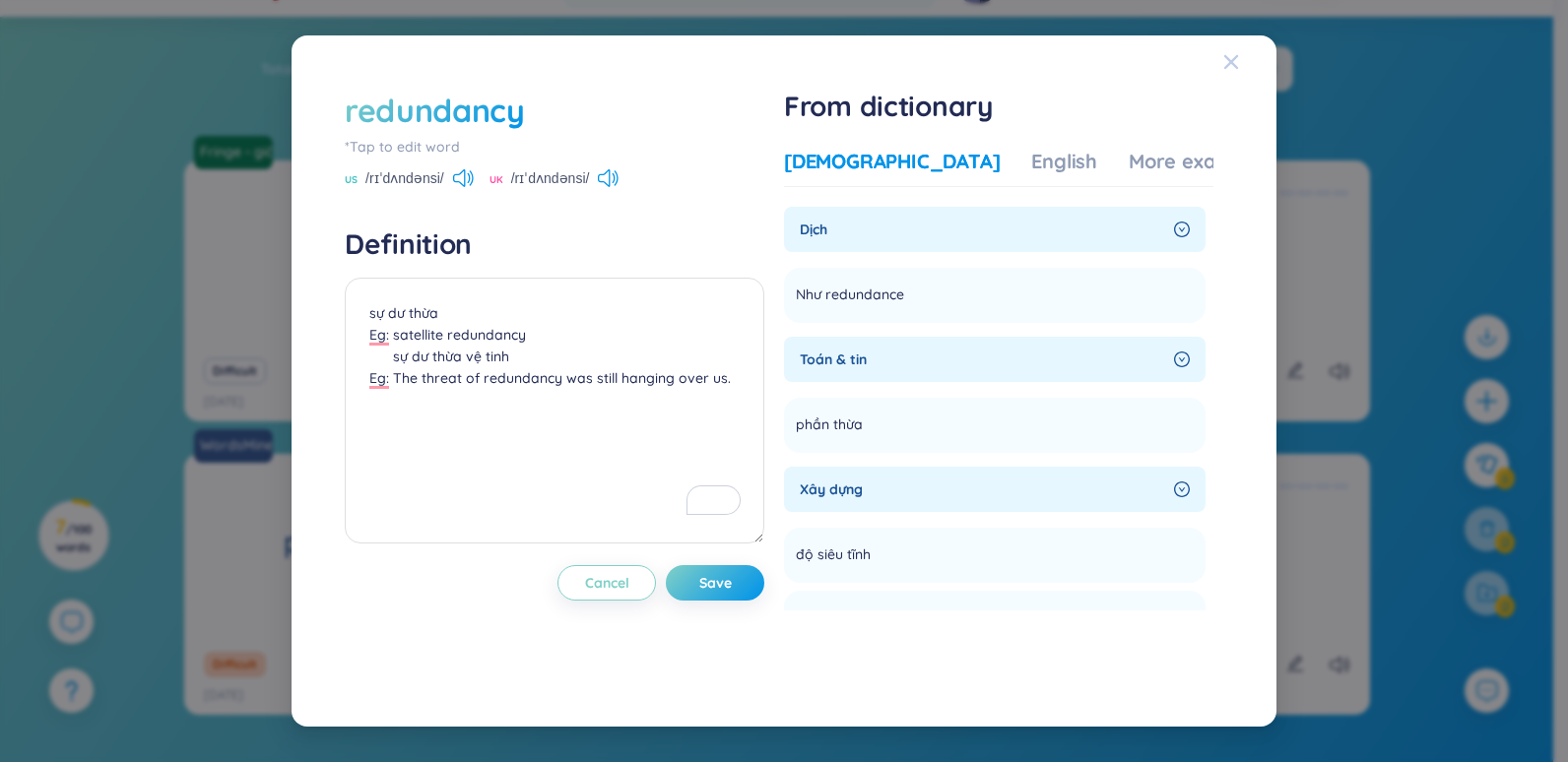
click at [1224, 63] on icon "Close" at bounding box center [1231, 62] width 16 height 16
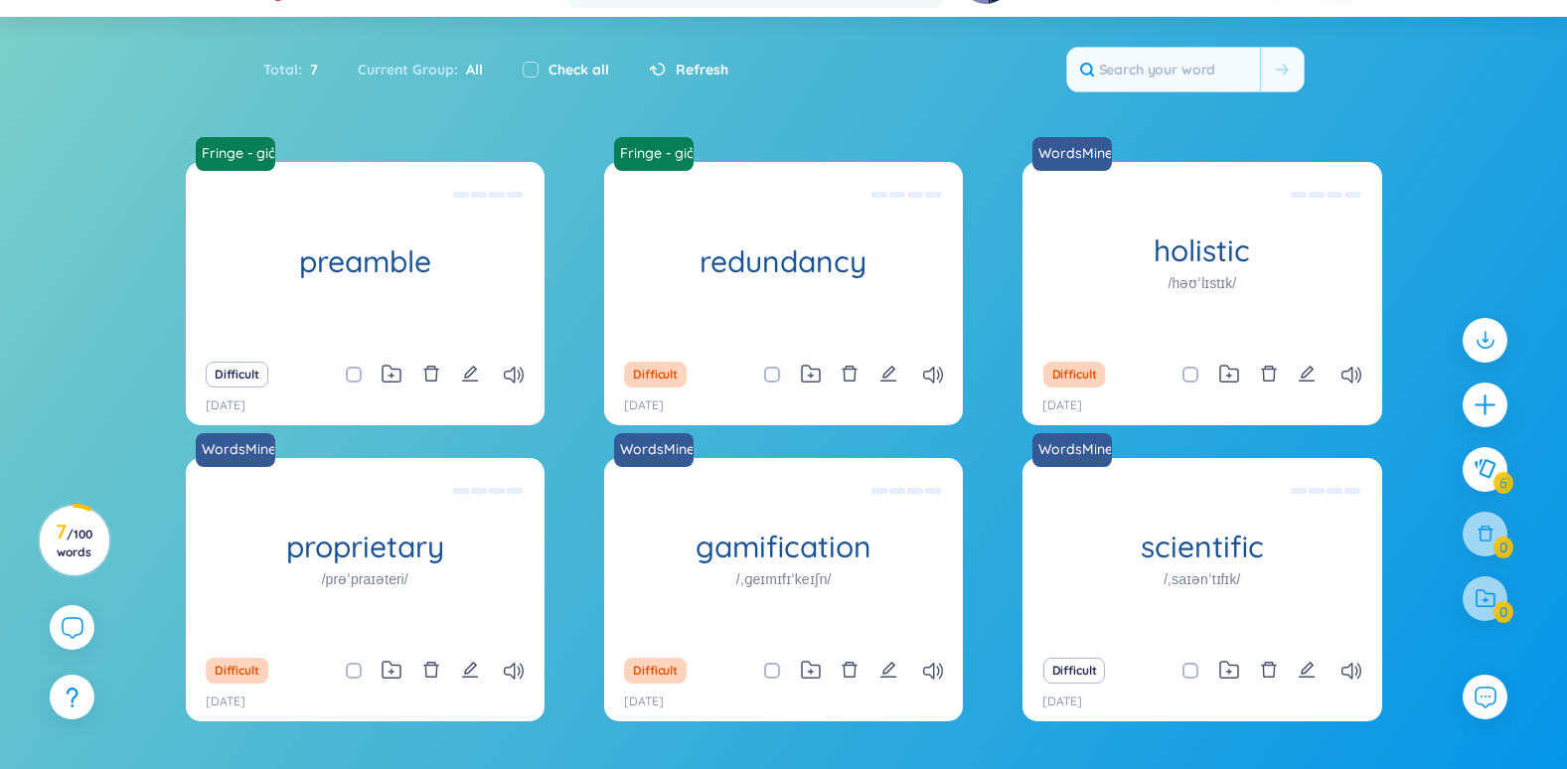
click at [1488, 389] on div at bounding box center [1485, 405] width 45 height 45
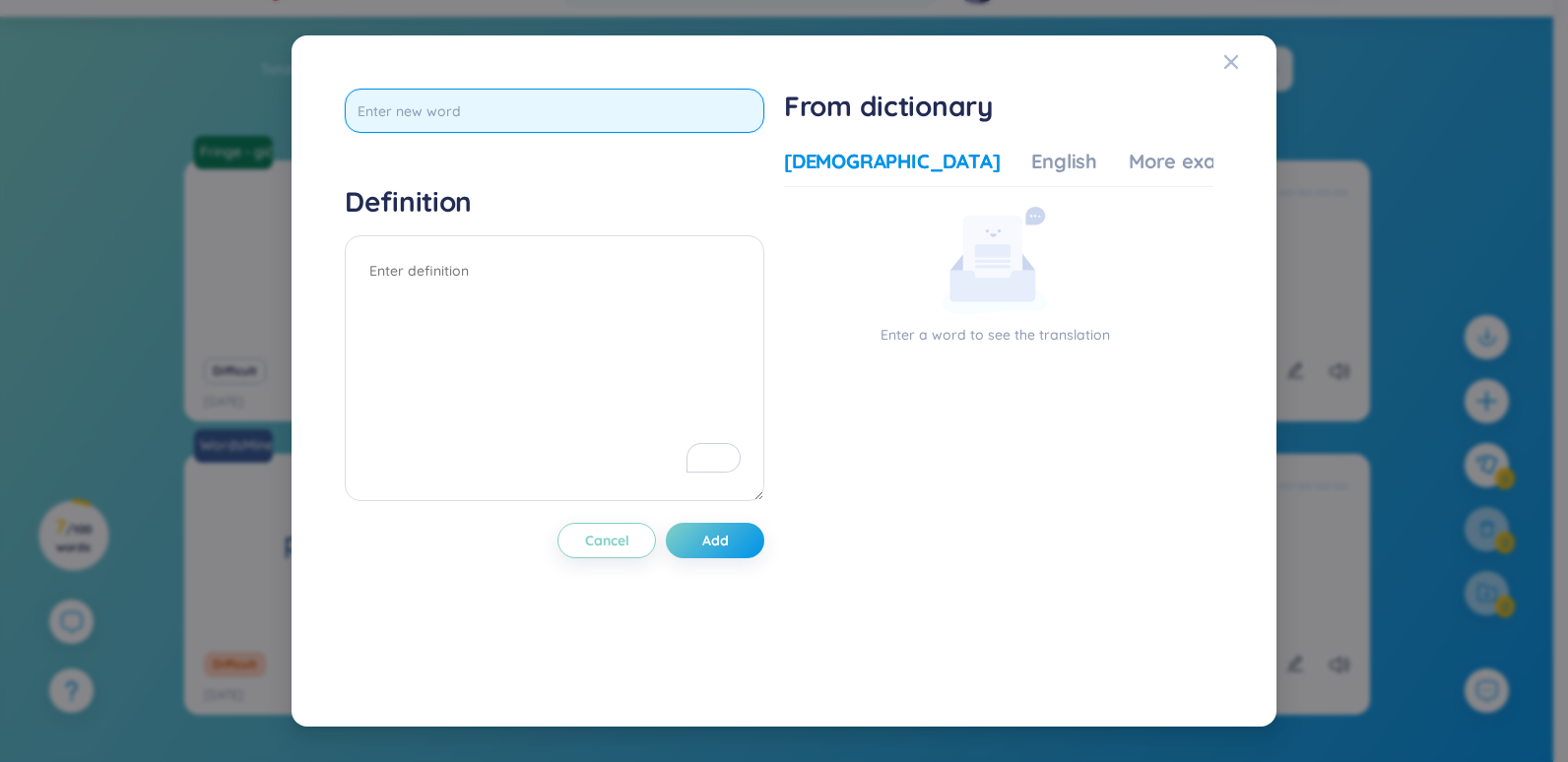
click at [434, 102] on input "text" at bounding box center [554, 110] width 419 height 45
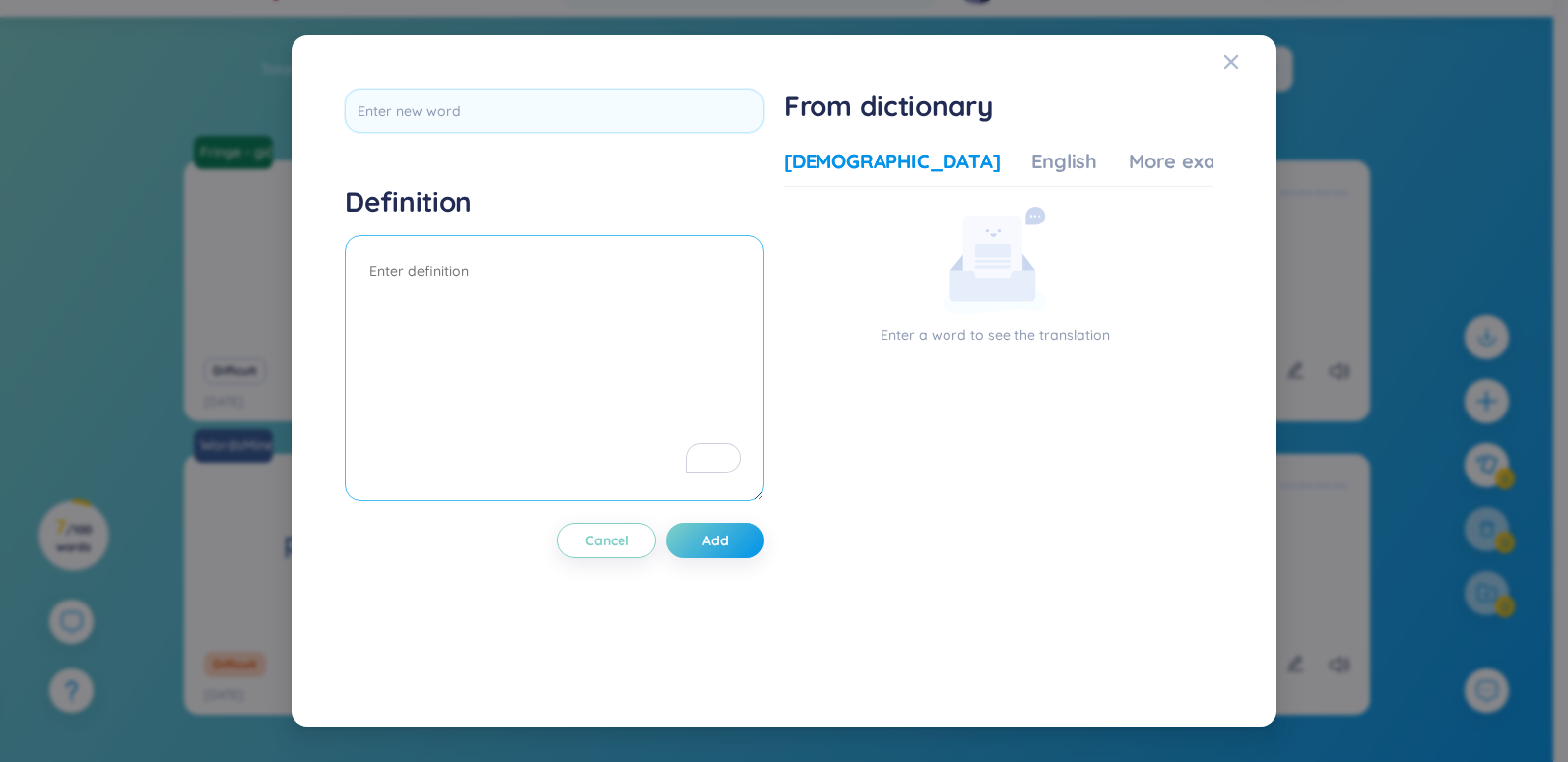
click at [487, 269] on textarea "To enrich screen reader interactions, please activate Accessibility in Grammarl…" at bounding box center [554, 369] width 419 height 266
paste textarea "electrical interference"
drag, startPoint x: 496, startPoint y: 282, endPoint x: 280, endPoint y: 283, distance: 216.0
click at [280, 283] on div "Definition electrical interference Cancel Add From dictionary Vietnamese Englis…" at bounding box center [784, 381] width 1568 height 762
type textarea "electrical interference"
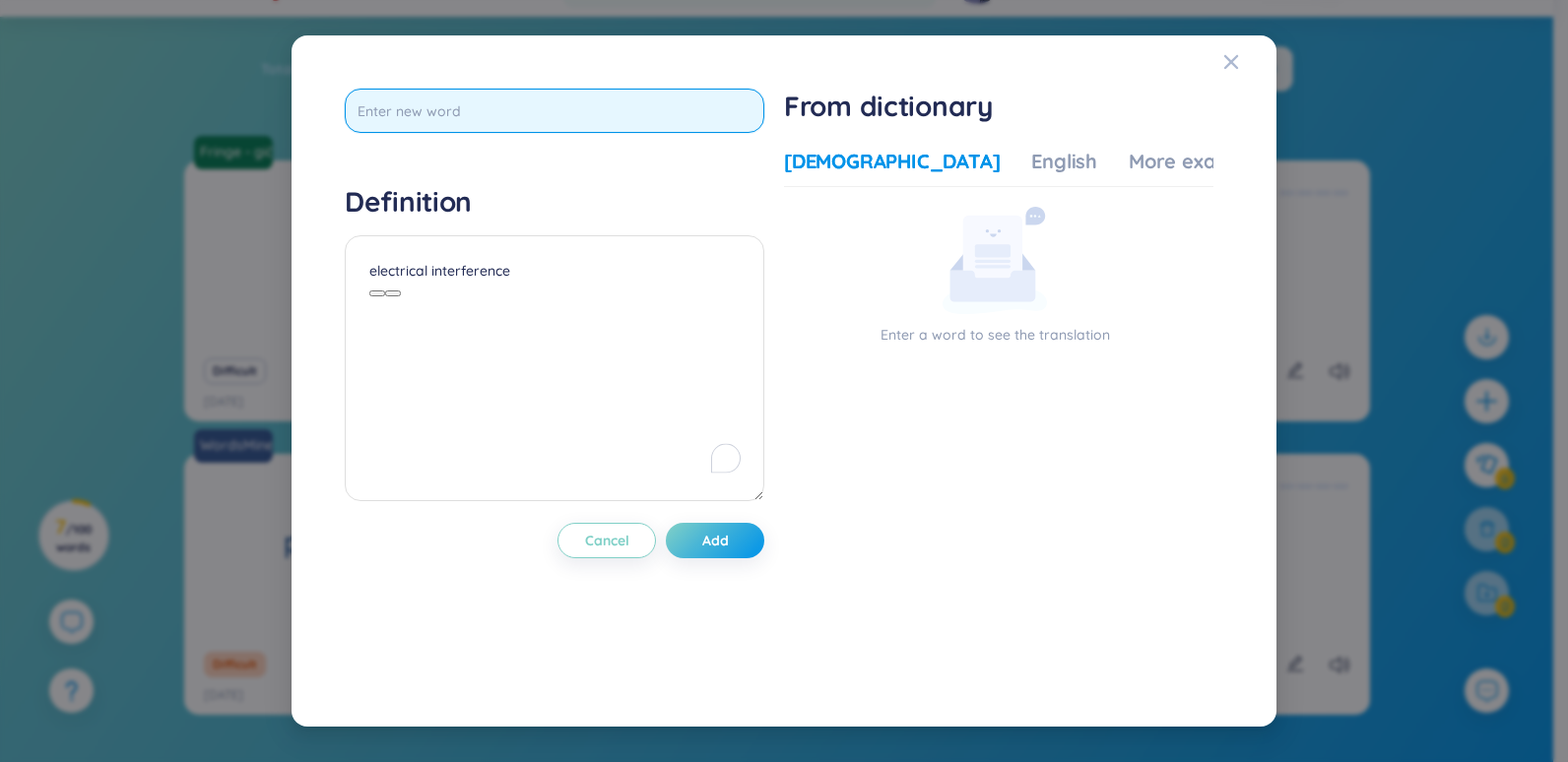
click at [449, 102] on input "text" at bounding box center [554, 110] width 419 height 45
paste input "electrical interference"
type input "electrical interference"
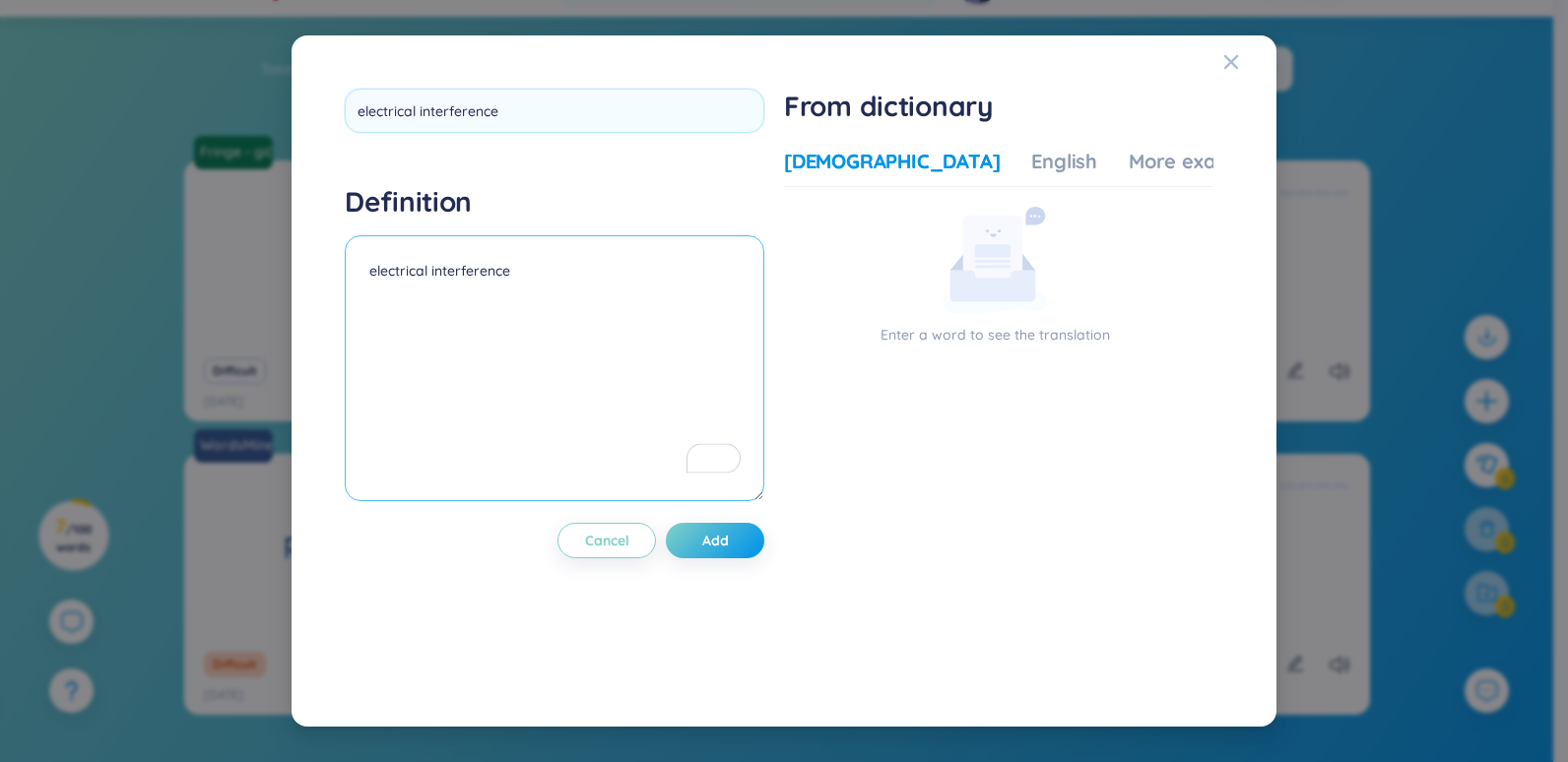
click at [572, 280] on textarea "electrical interference" at bounding box center [554, 369] width 419 height 266
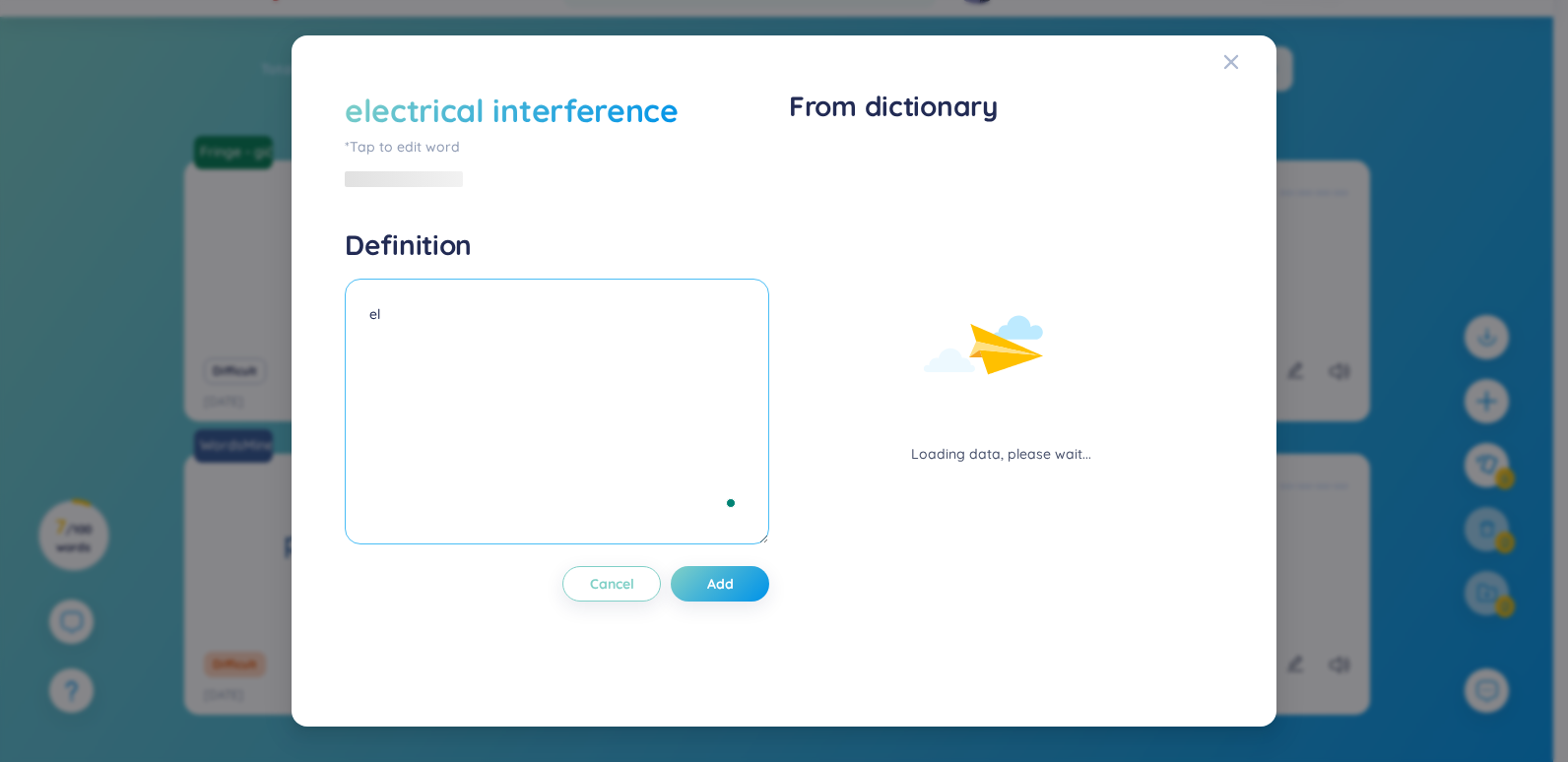
type textarea "e"
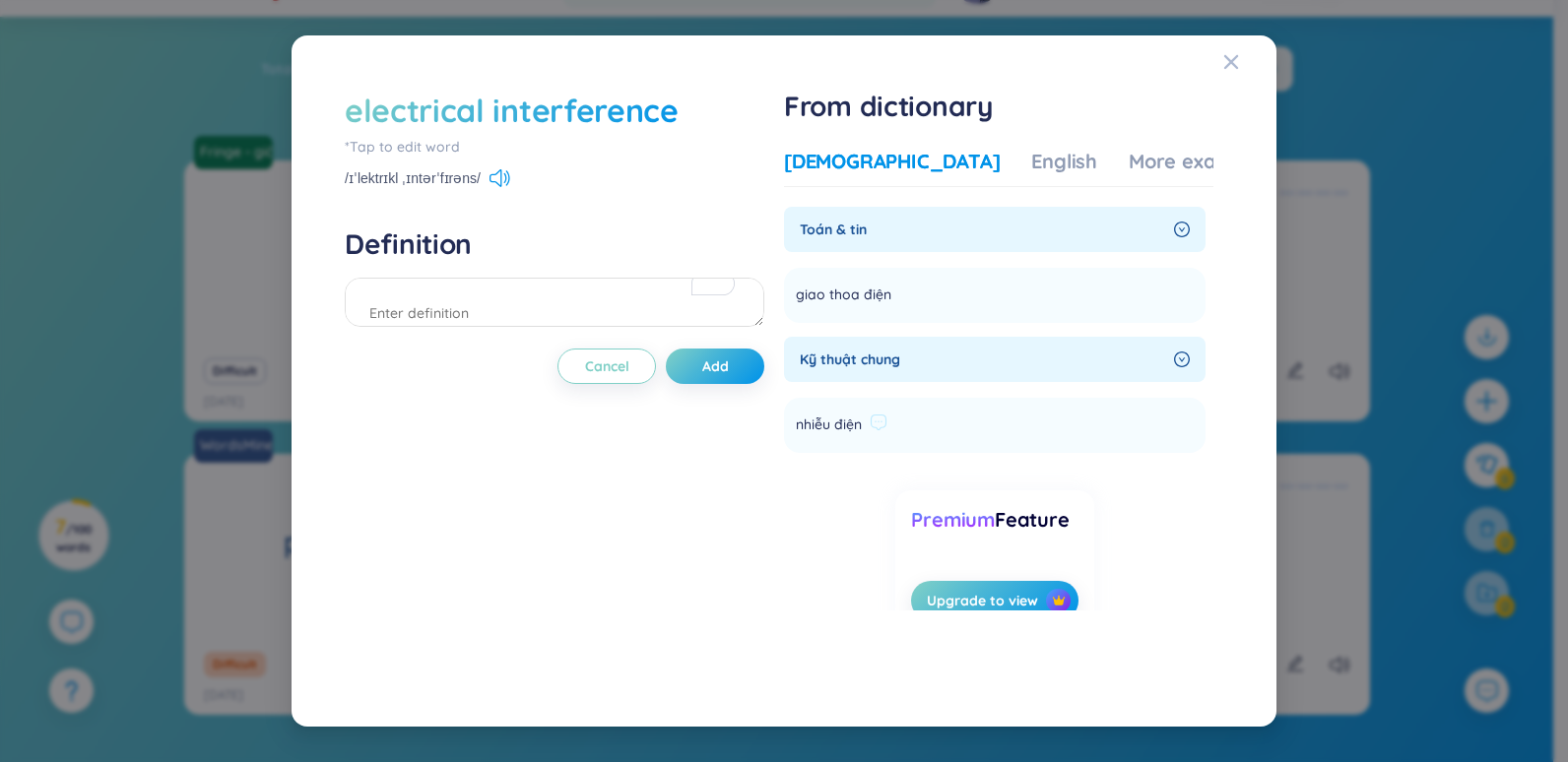
click at [977, 436] on li "nhiễu điện Add" at bounding box center [994, 426] width 421 height 55
click at [1032, 150] on div "English" at bounding box center [1064, 162] width 66 height 28
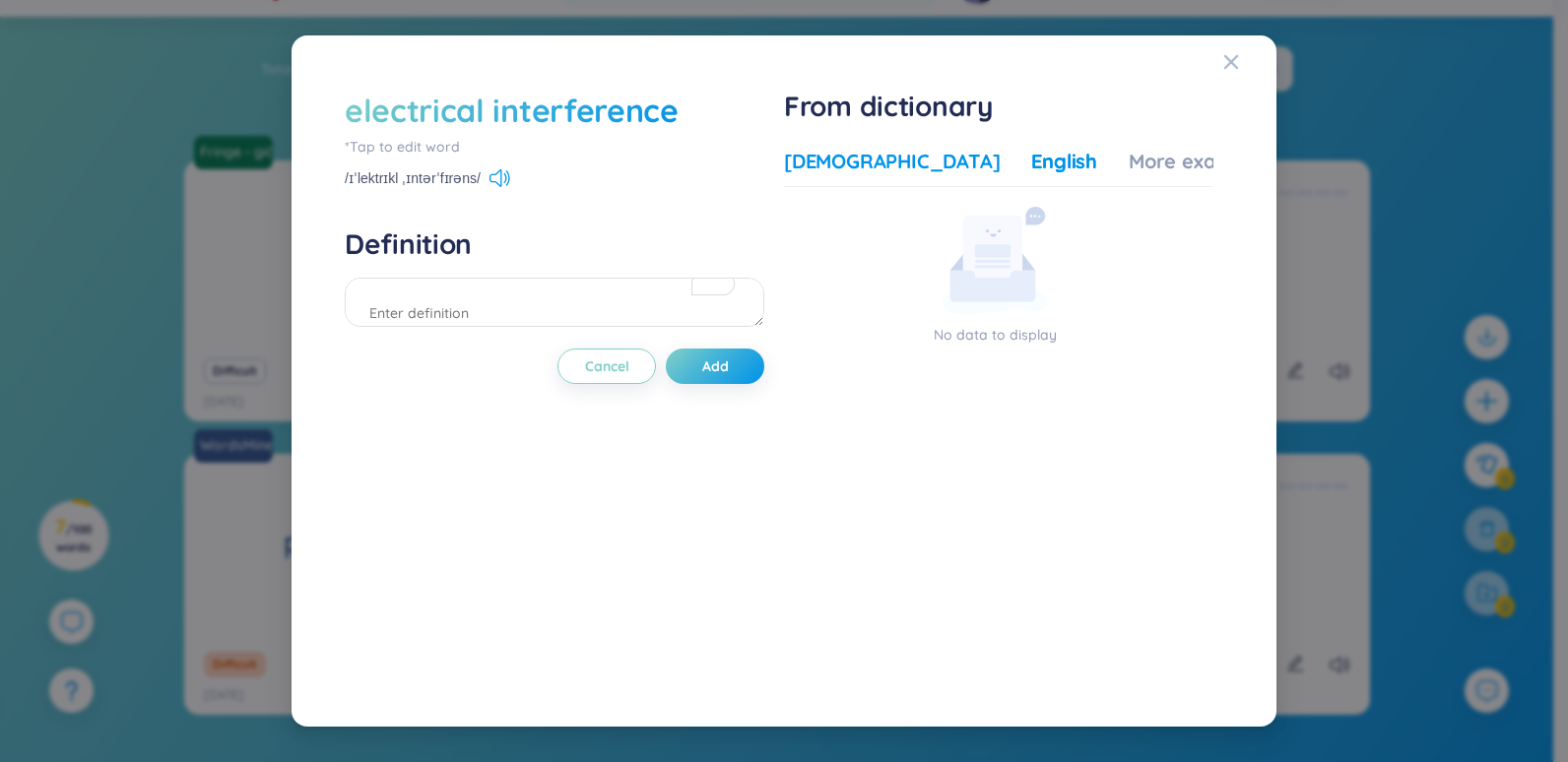
click at [890, 156] on div "[DEMOGRAPHIC_DATA]" at bounding box center [892, 162] width 216 height 28
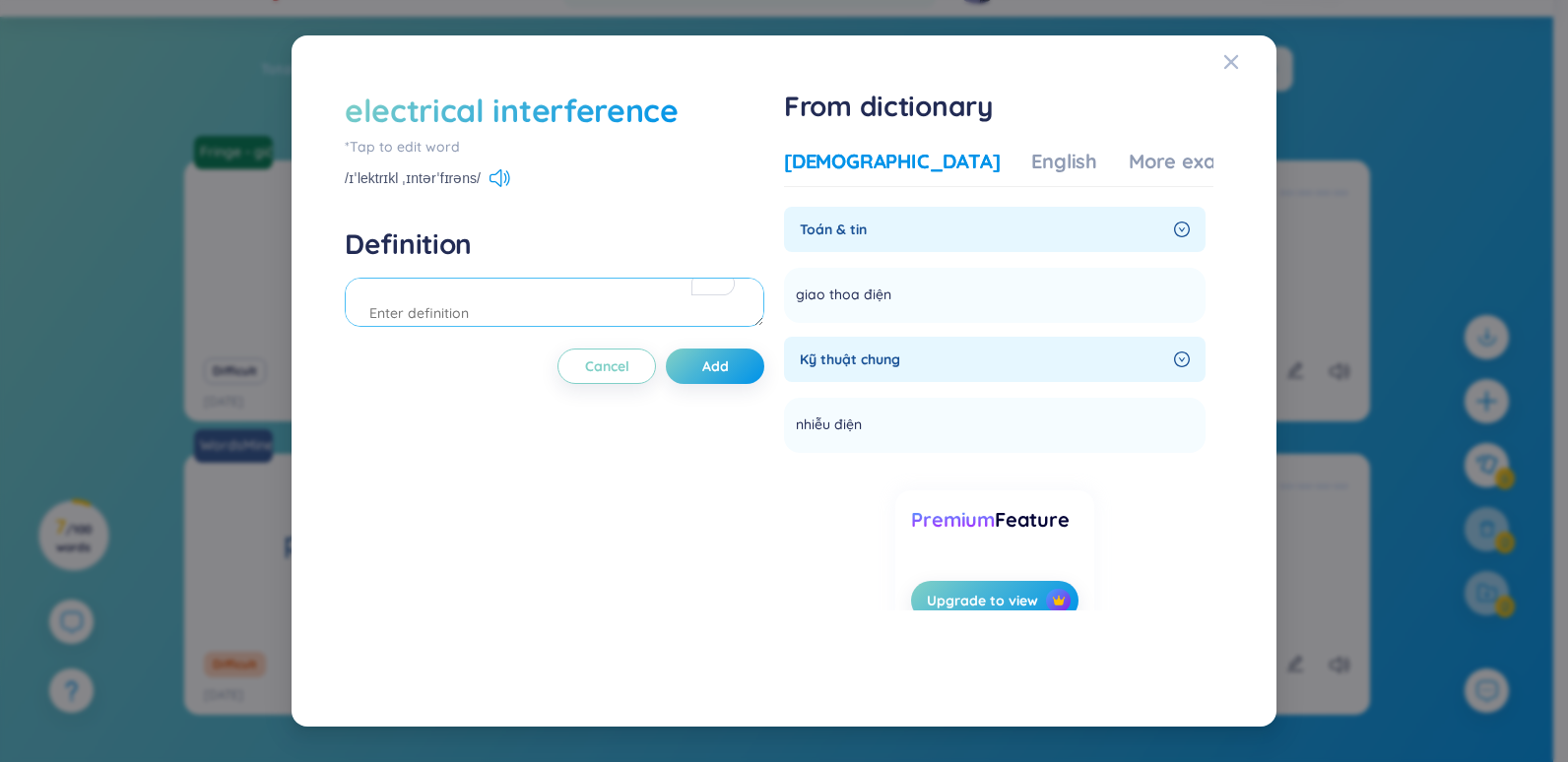
click at [628, 298] on textarea "To enrich screen reader interactions, please activate Accessibility in Grammarl…" at bounding box center [554, 302] width 419 height 50
click at [438, 315] on textarea "Nhiễu điện Đoạn thoại trong phim: -" at bounding box center [554, 302] width 419 height 50
paste textarea "Thought it might've been electrical interference."
click at [721, 316] on textarea "Nhiễu điện Đoạn thoại trong phim: -Thought it might've been electrical interfer…" at bounding box center [554, 302] width 419 height 50
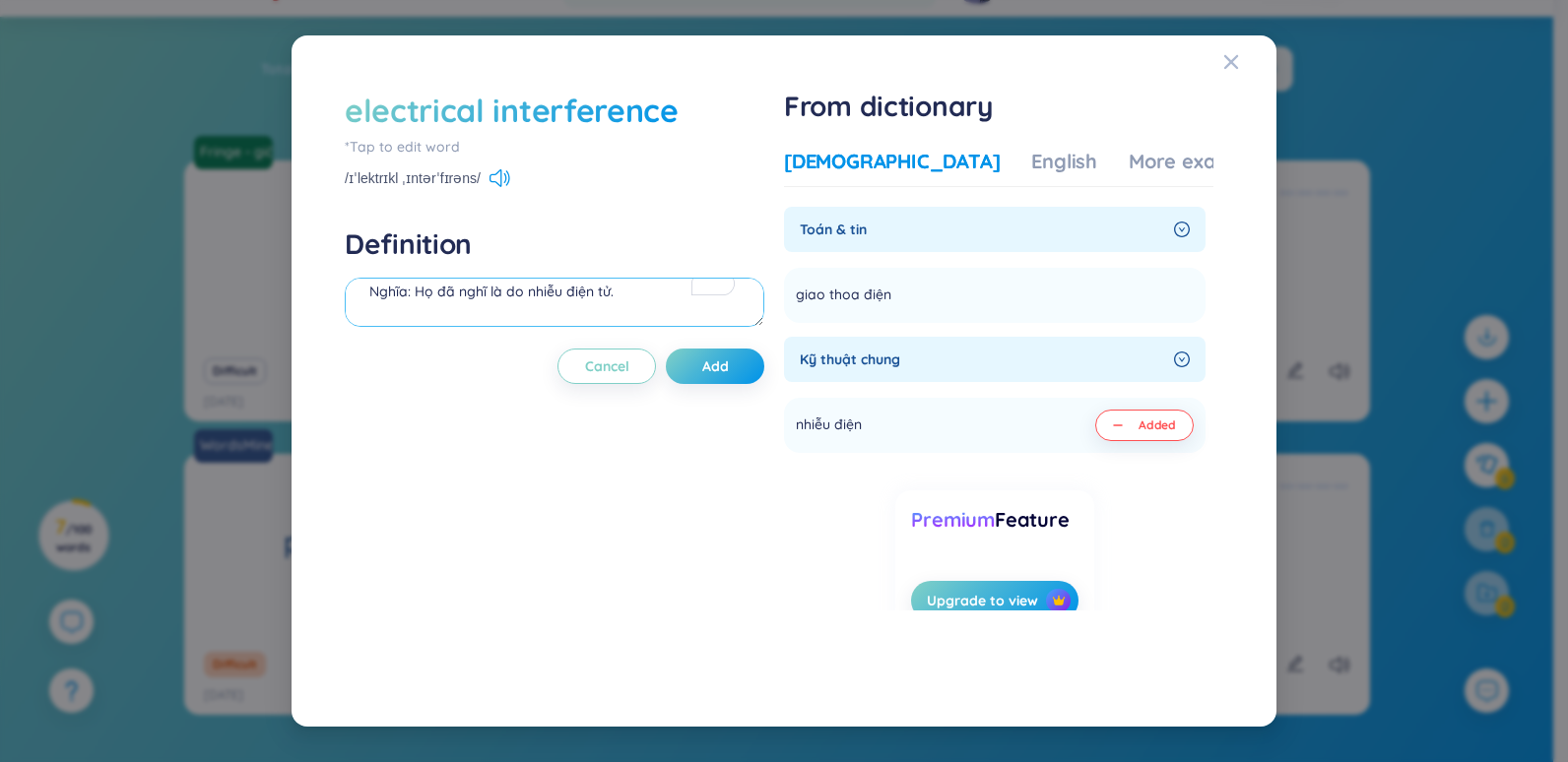
scroll to position [32, 0]
click at [700, 359] on button "Add" at bounding box center [715, 367] width 98 height 36
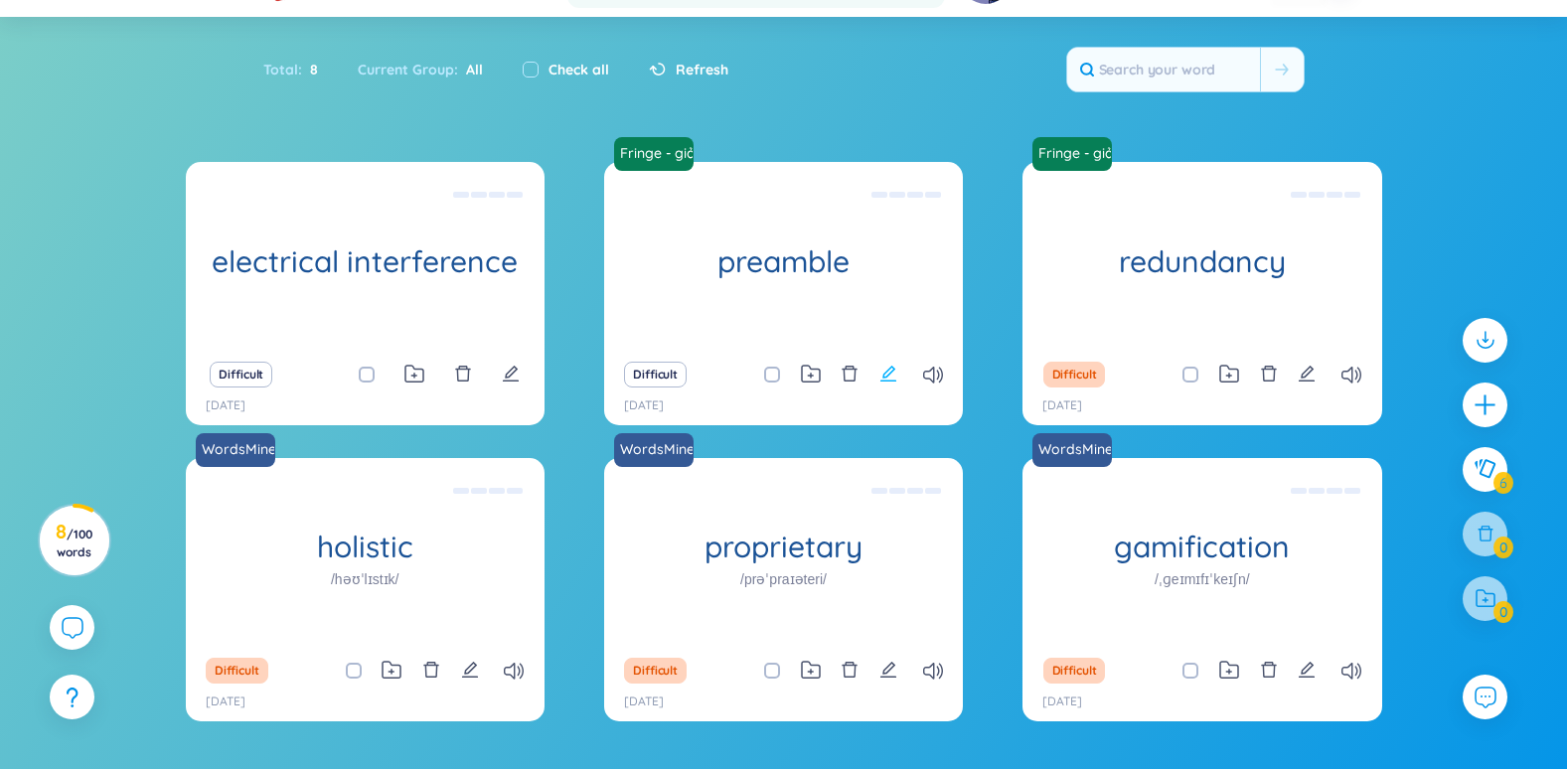
click at [883, 370] on icon "edit" at bounding box center [889, 374] width 18 height 18
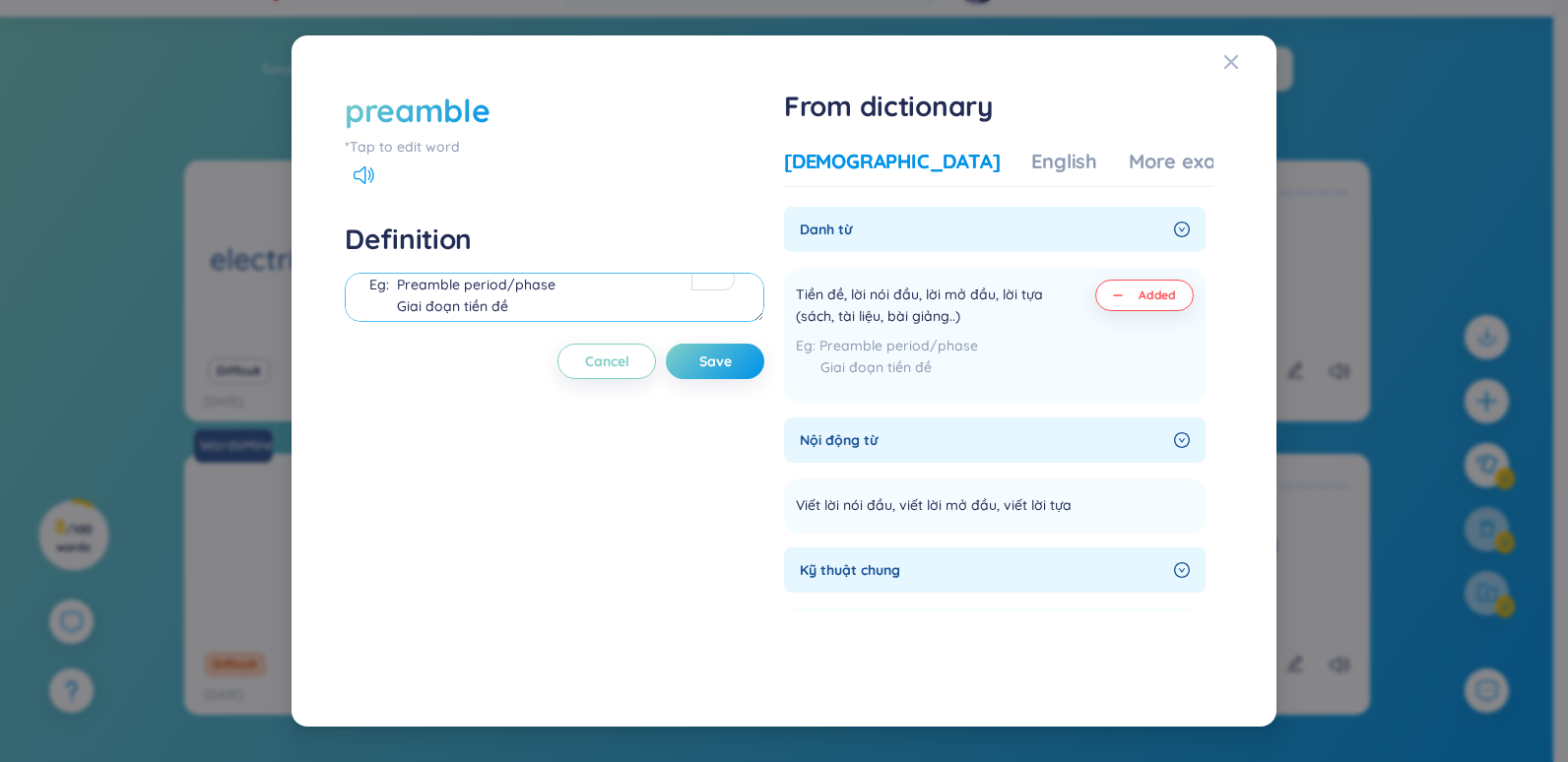
drag, startPoint x: 537, startPoint y: 278, endPoint x: 362, endPoint y: 295, distance: 175.8
click at [362, 294] on textarea "Tiền đề, lời nói đầu, lời mở đầu, lời tựa (sách, tài liệu, bài giảng..) Eg: Pre…" at bounding box center [554, 297] width 419 height 50
type textarea "Tiền đề, lời nói đầu, lời mở đầu, lời tựa (sách, tài liệu, bài giảng..) Đoạn th…"
click at [739, 357] on button "Save" at bounding box center [715, 362] width 98 height 36
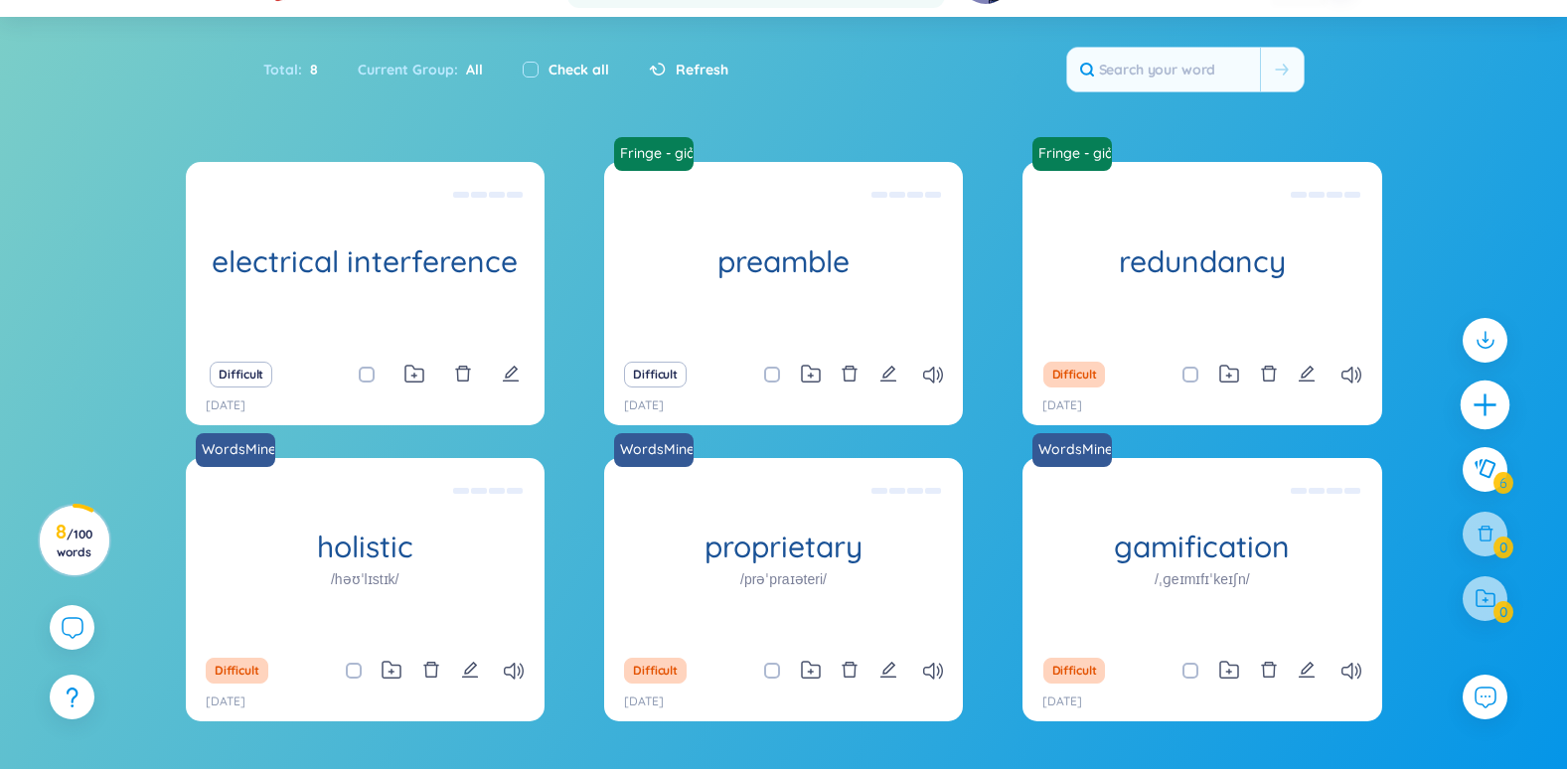
click at [1483, 402] on icon "plus" at bounding box center [1486, 405] width 28 height 28
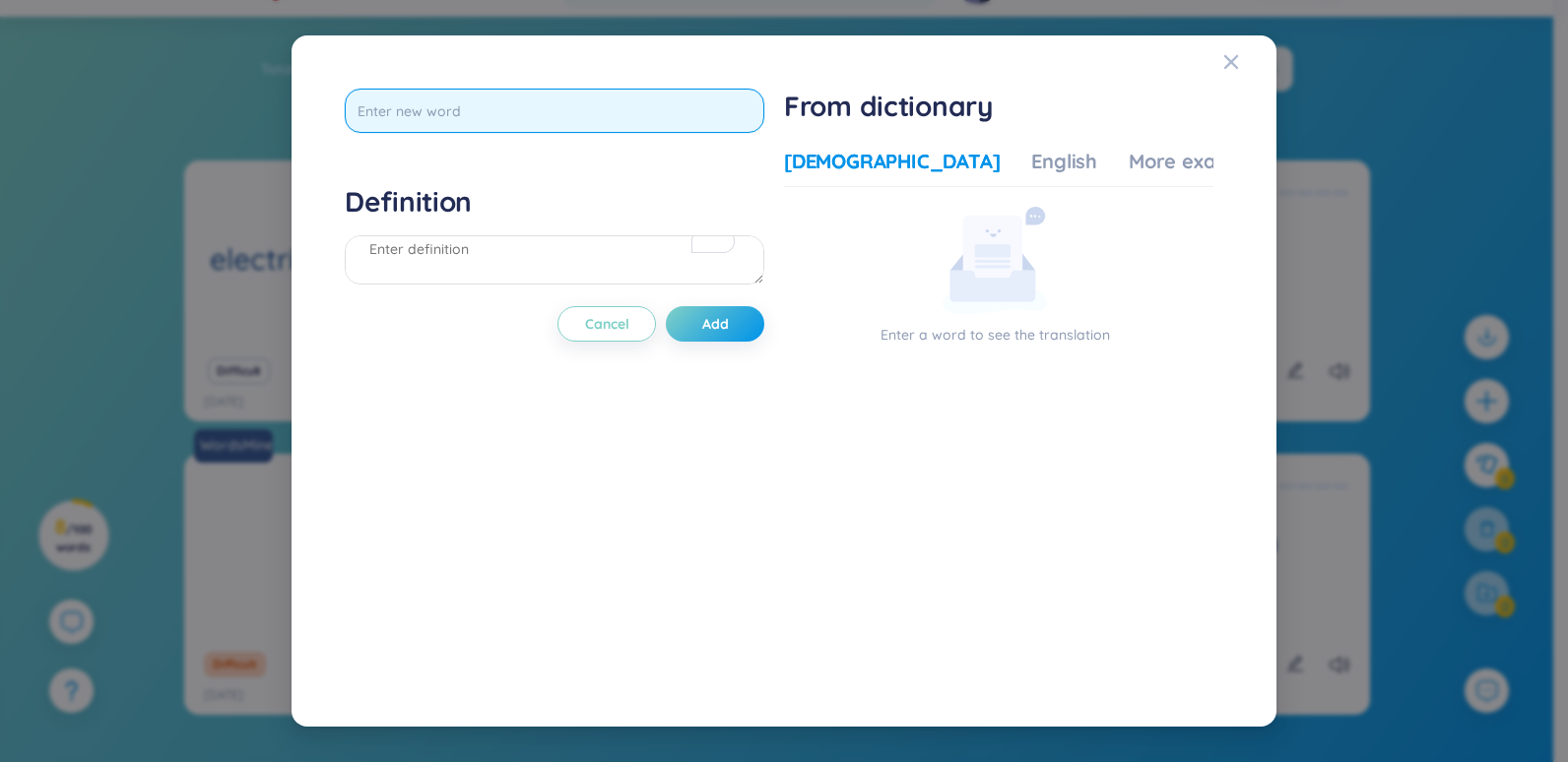
click at [667, 113] on input "text" at bounding box center [554, 110] width 419 height 45
paste input "escort"
type input "escort"
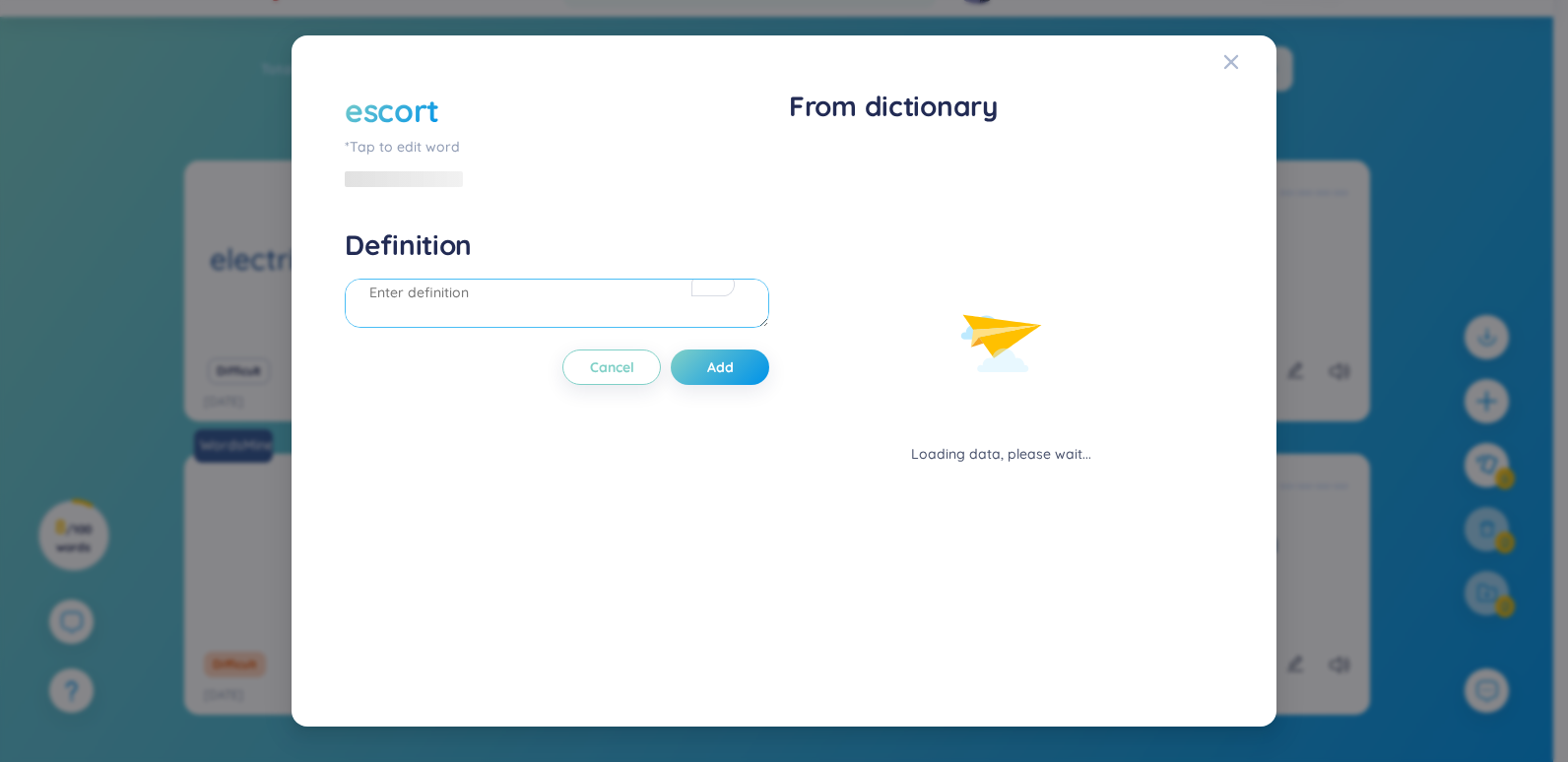
click at [506, 297] on textarea "To enrich screen reader interactions, please activate Accessibility in Grammarl…" at bounding box center [557, 303] width 424 height 50
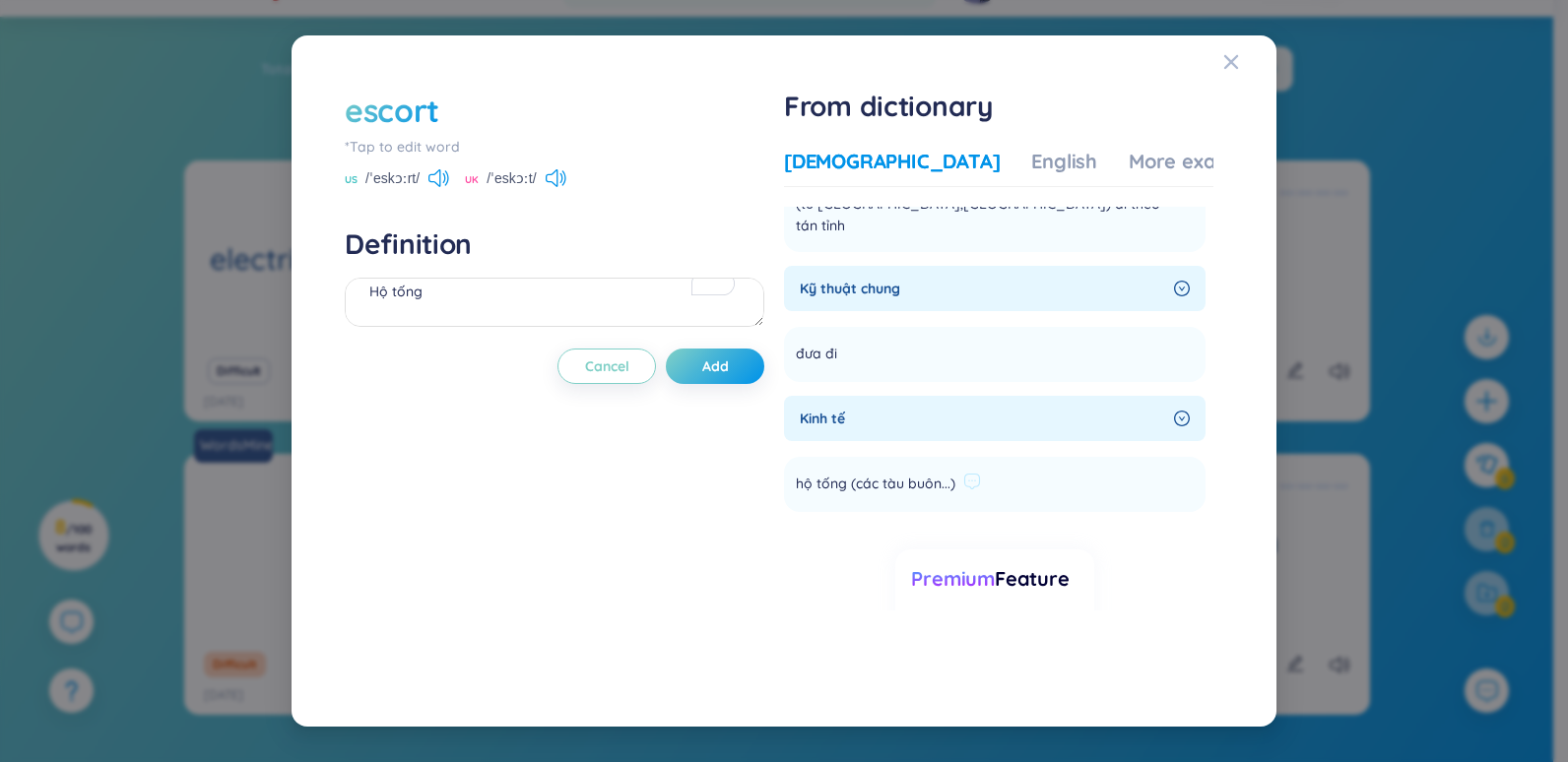
click at [1049, 475] on li "hộ tống (các tàu buôn...) Add" at bounding box center [994, 485] width 421 height 55
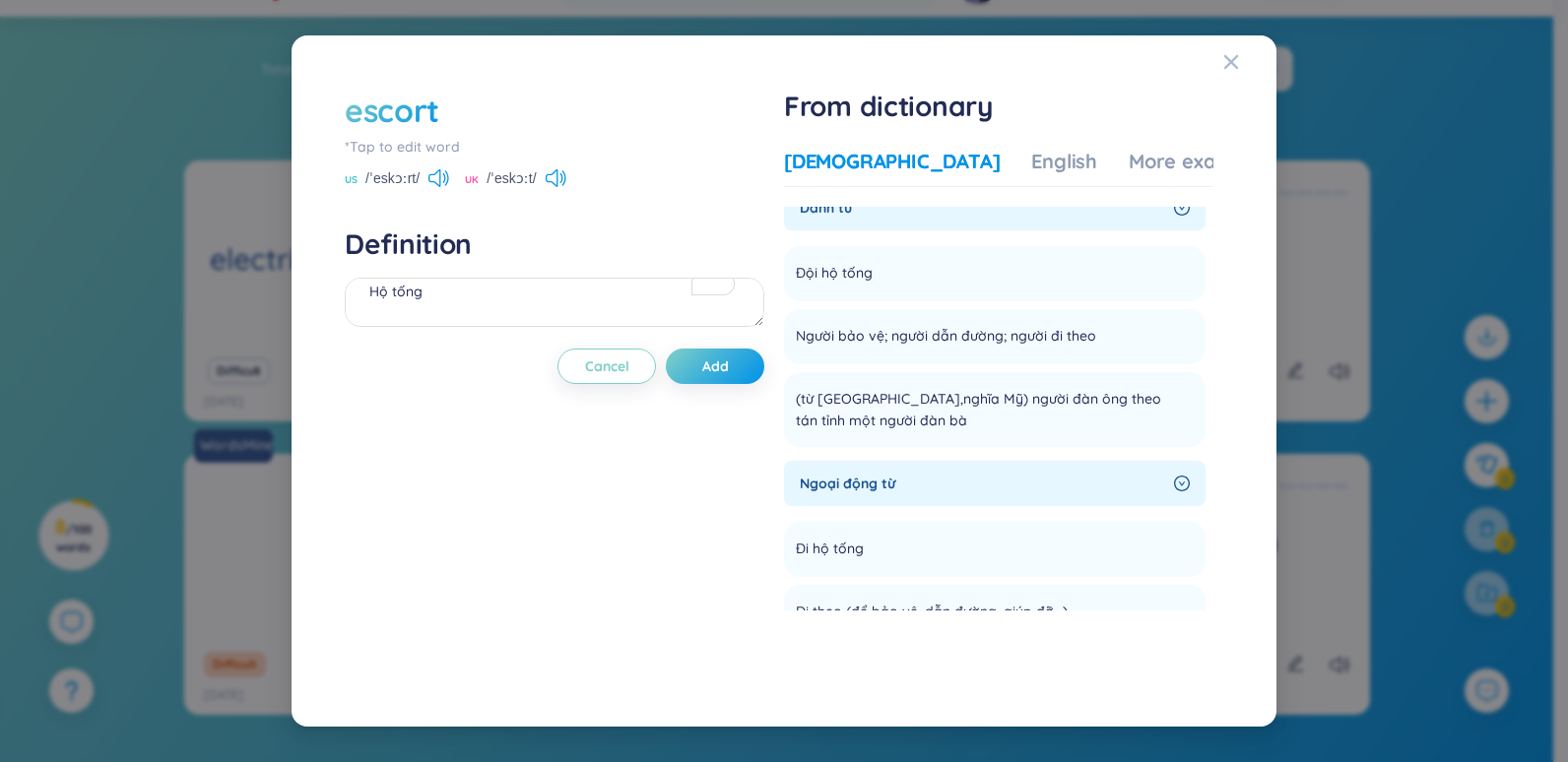
scroll to position [0, 0]
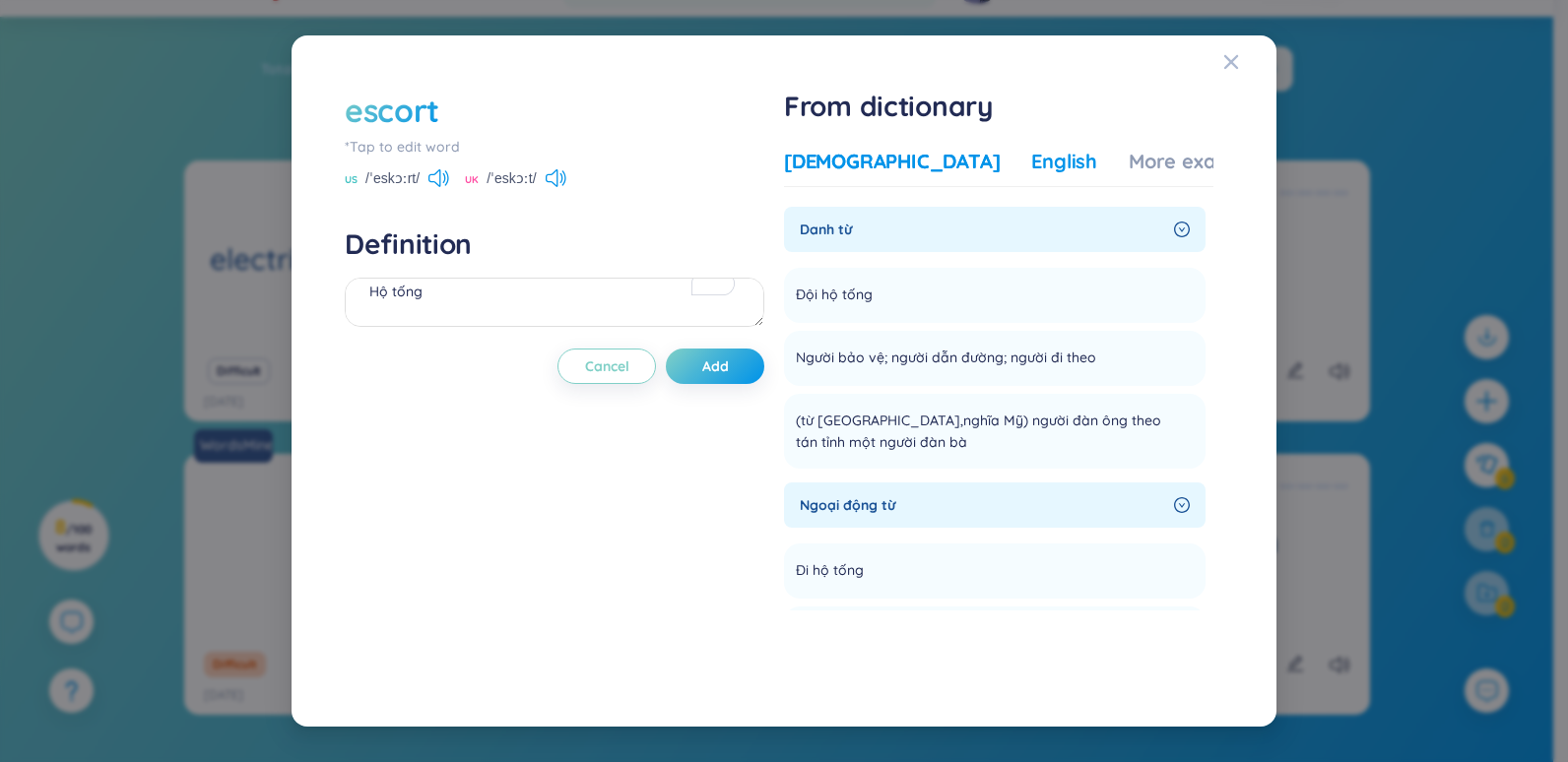
click at [1032, 160] on div "English" at bounding box center [1064, 162] width 66 height 28
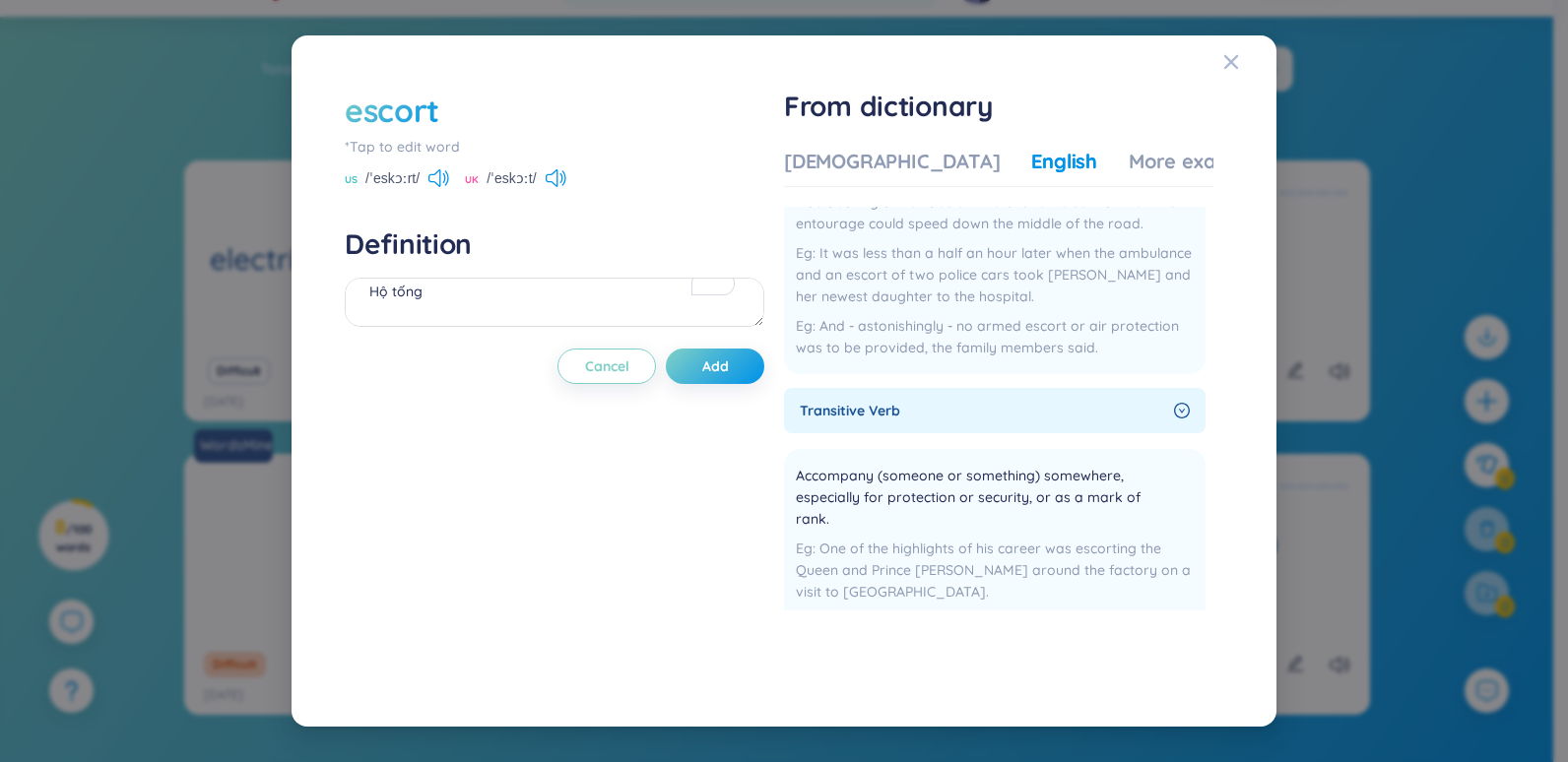
scroll to position [197, 0]
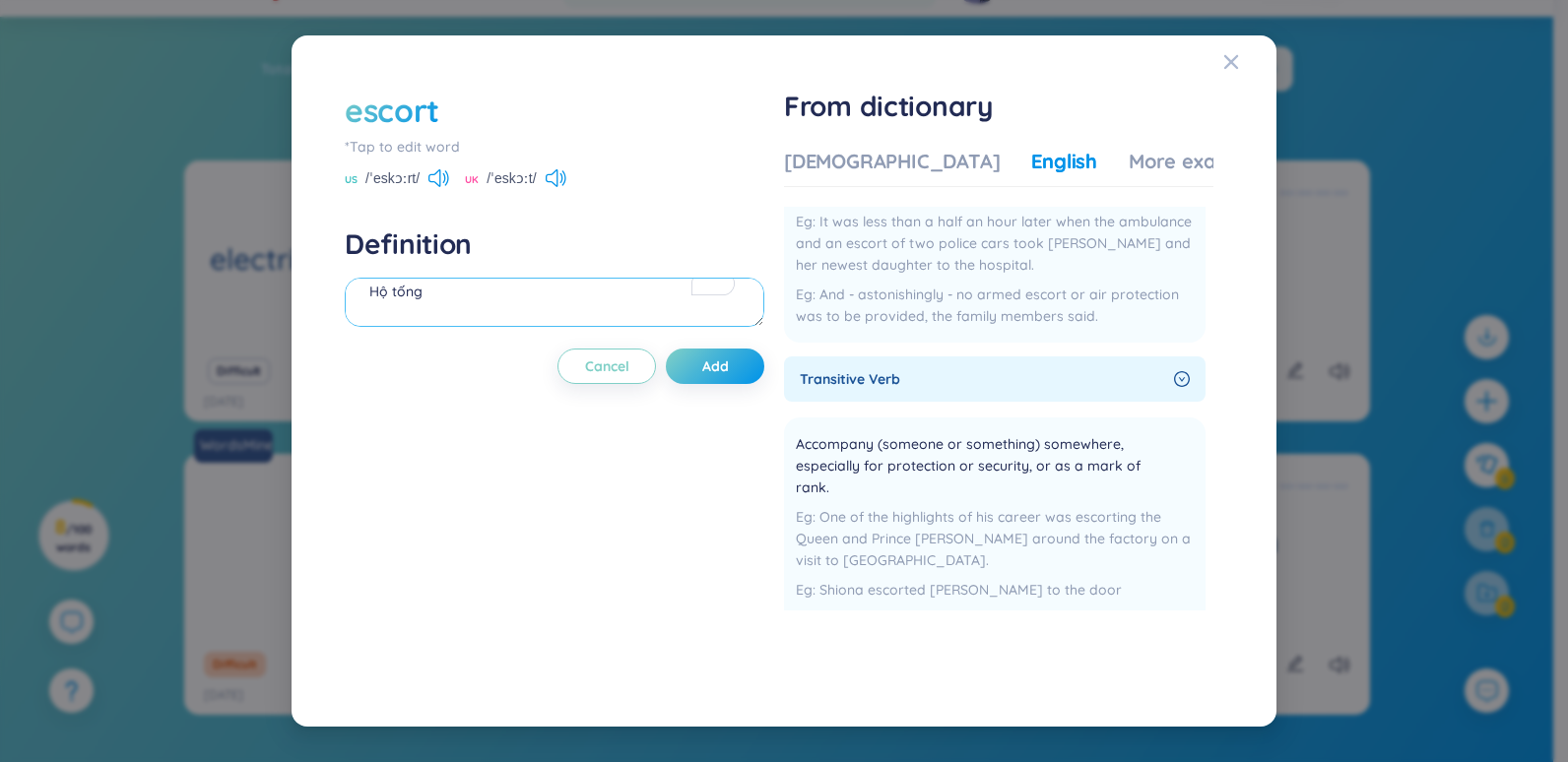
click at [541, 308] on textarea "Hộ tống" at bounding box center [554, 302] width 419 height 50
paste textarea "Navy then scrambles two F-18's for escort."
drag, startPoint x: 735, startPoint y: 317, endPoint x: 651, endPoint y: 305, distance: 84.9
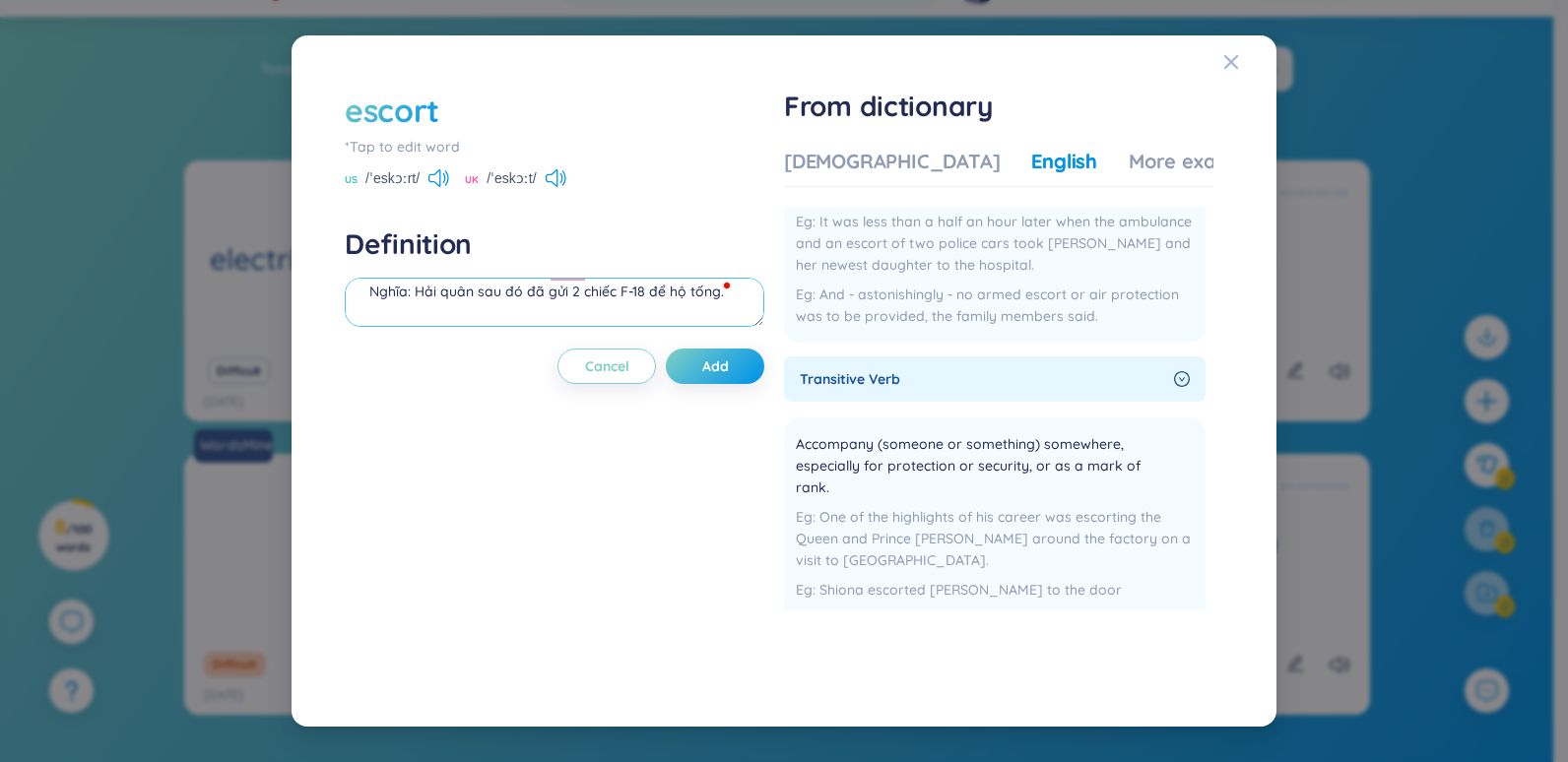
click at [651, 305] on textarea "Hộ tống Đoạn thoại trong phim: -Navy then scrambles two F-18's for escort. Nghĩ…" at bounding box center [554, 302] width 419 height 50
type textarea "Hộ tống Đoạn thoại trong phim: -Navy then scrambles two F-18's for escort. Nghĩ…"
click at [703, 362] on button "Add" at bounding box center [715, 367] width 98 height 36
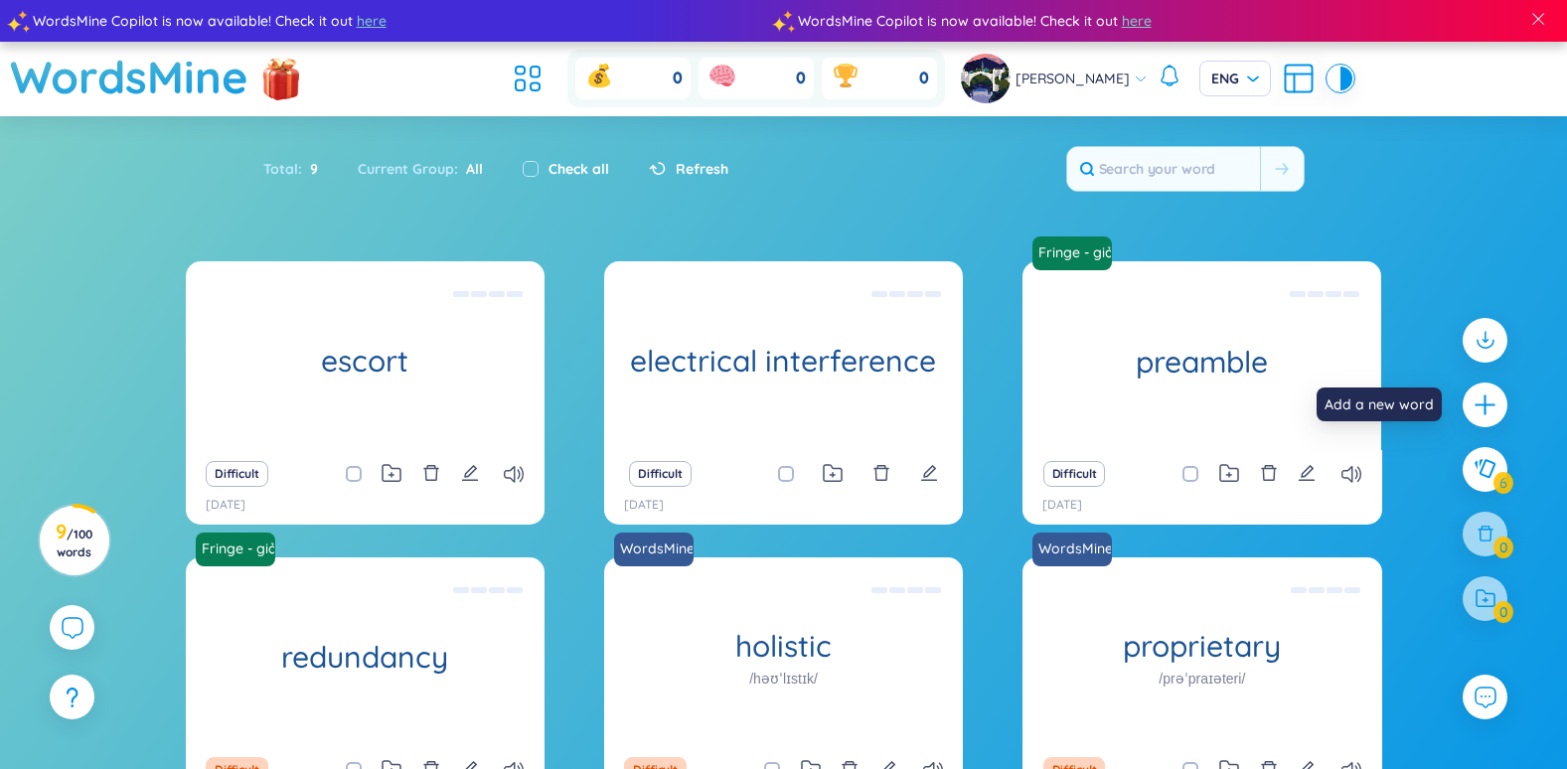
click at [1489, 400] on icon "plus" at bounding box center [1485, 405] width 25 height 25
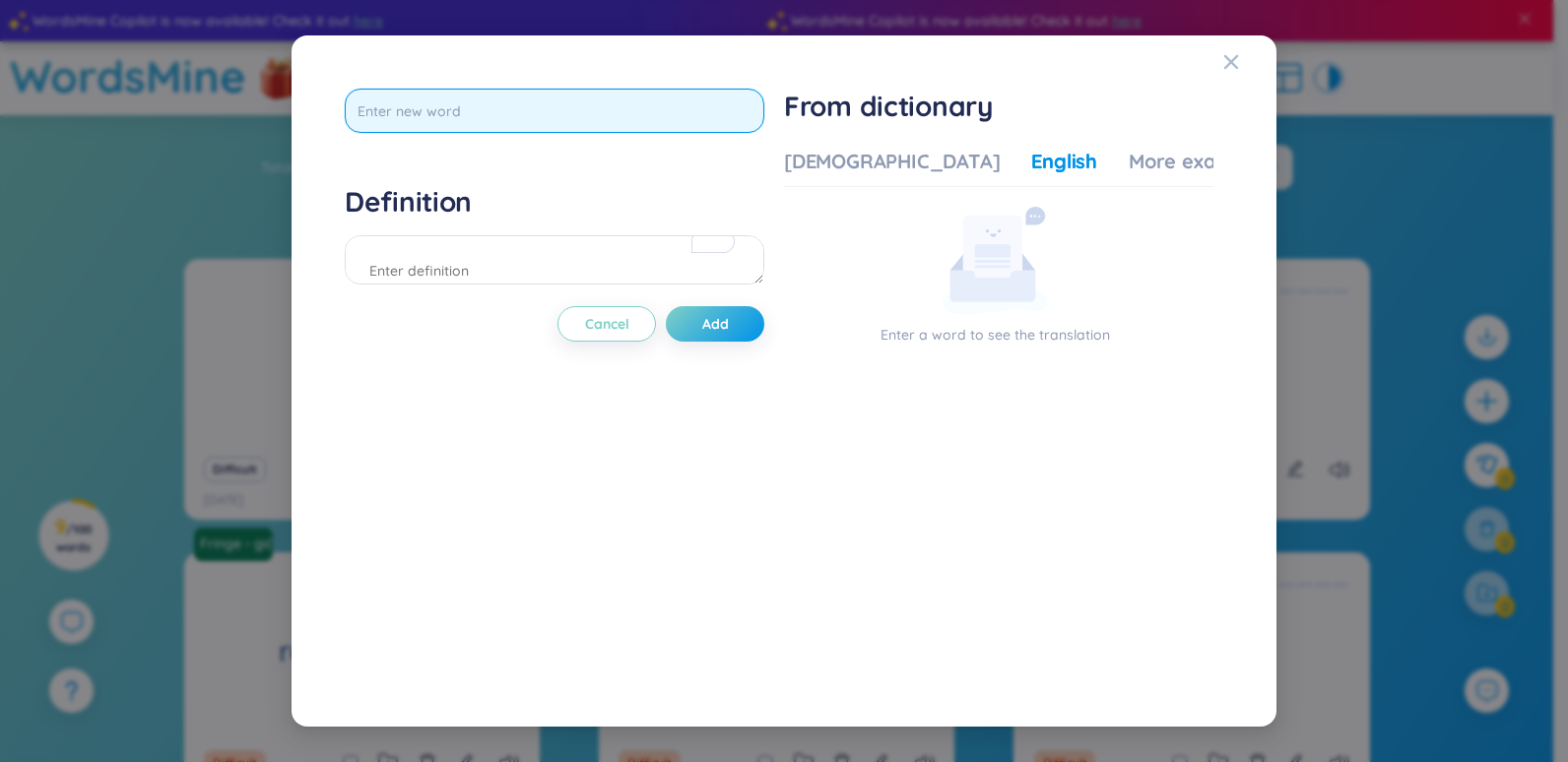
click at [503, 111] on input "text" at bounding box center [554, 110] width 419 height 45
click at [504, 117] on input "text" at bounding box center [554, 110] width 419 height 45
paste input "Navy then scrambles two F-18's for escort."
type input "Navy then scrambles two F-18's for escort."
drag, startPoint x: 695, startPoint y: 117, endPoint x: 227, endPoint y: 129, distance: 468.2
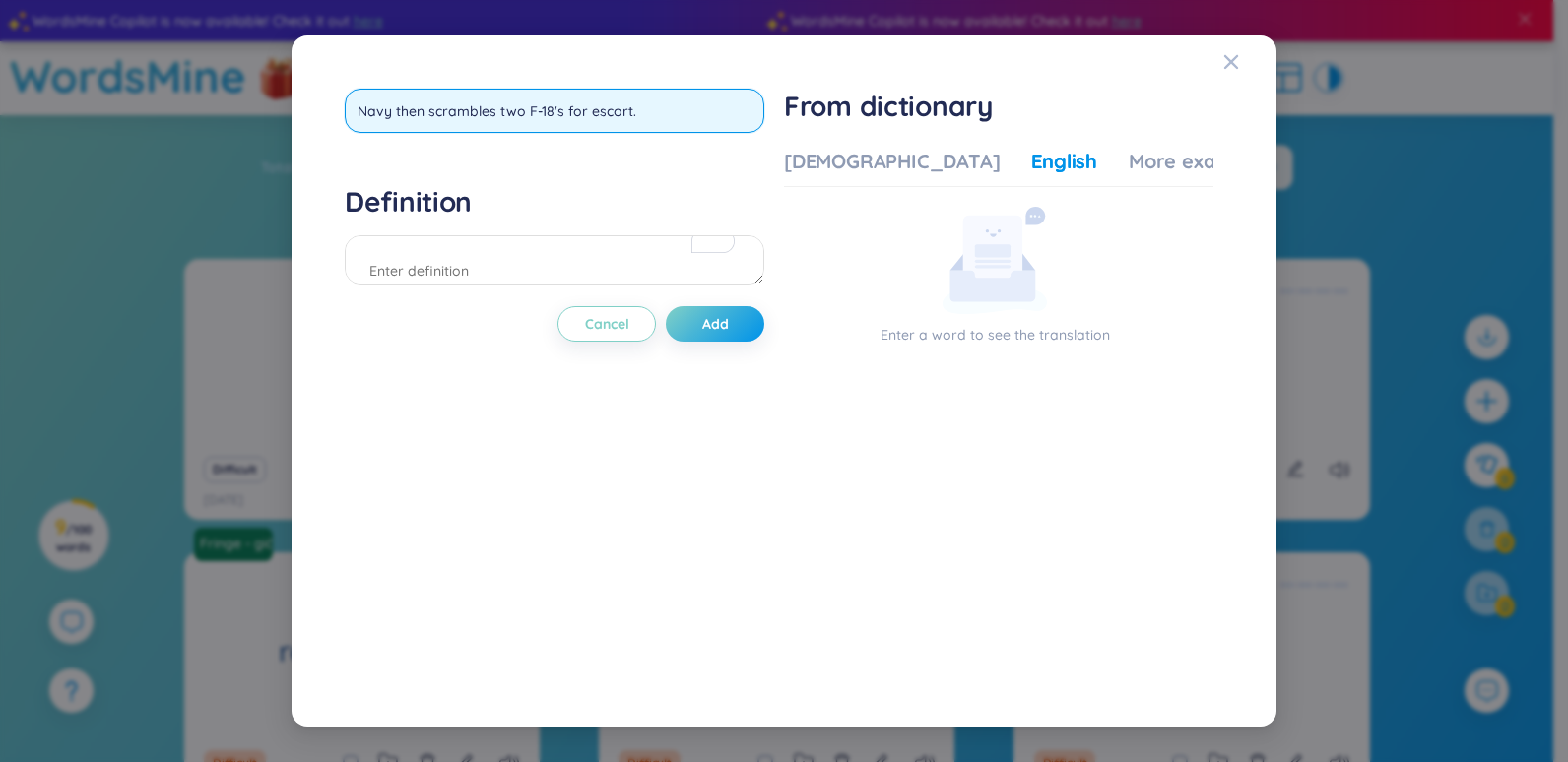
click at [227, 129] on div "Navy then scrambles two F-18's for escort. Definition Cancel Add From dictionar…" at bounding box center [784, 381] width 1568 height 762
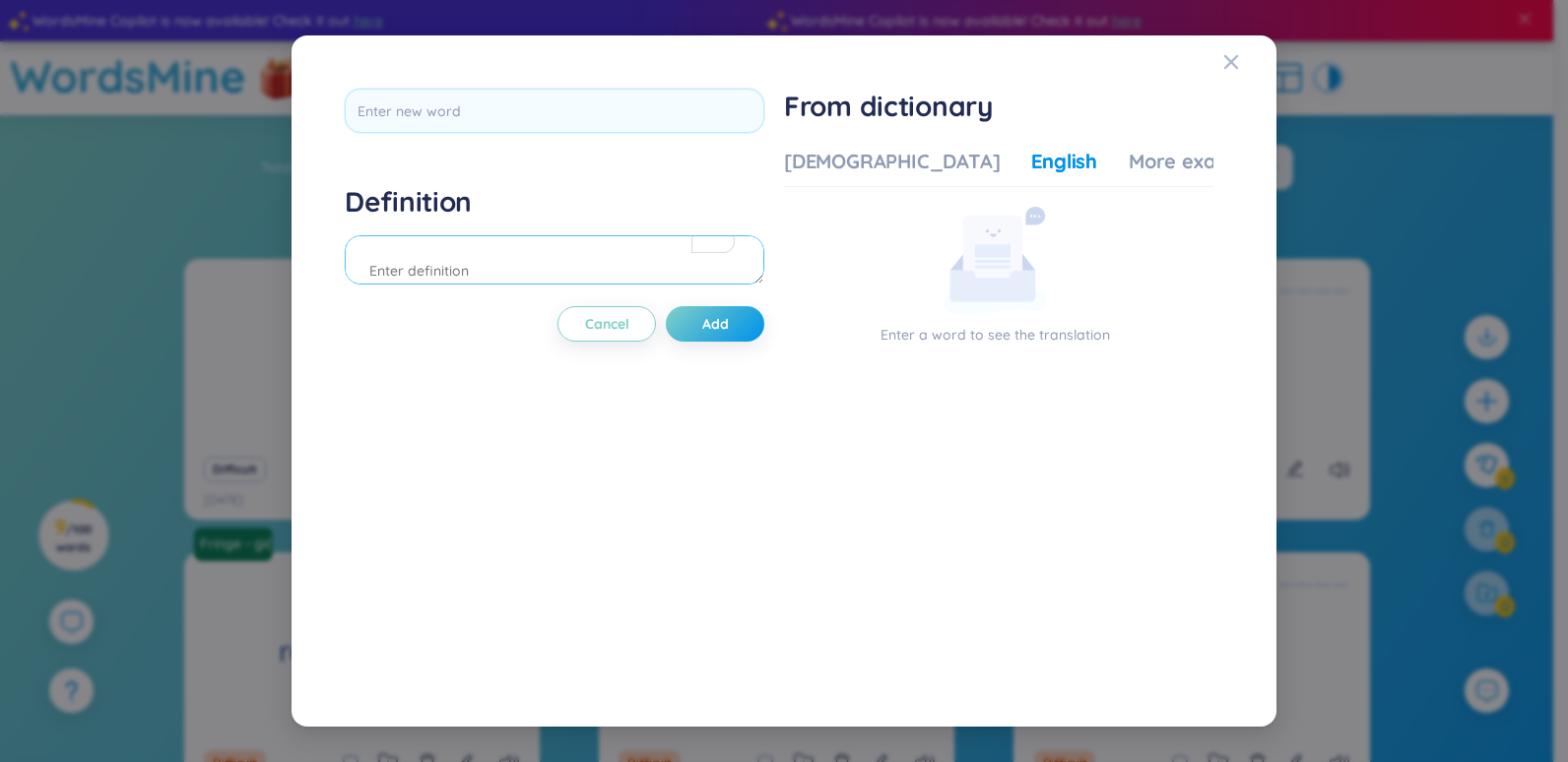
click at [444, 251] on textarea "To enrich screen reader interactions, please activate Accessibility in Grammarl…" at bounding box center [554, 261] width 419 height 50
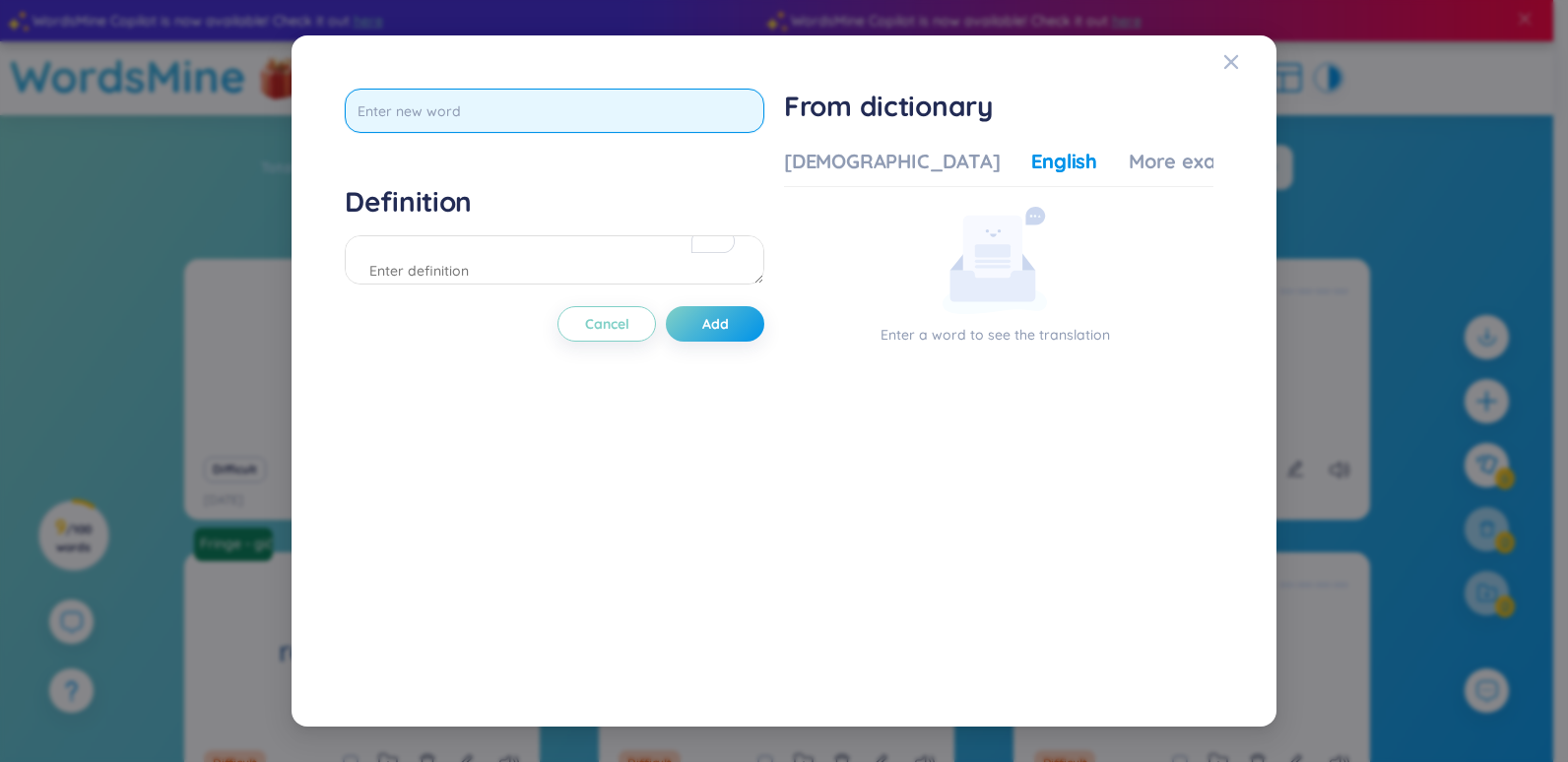
click at [454, 128] on input "text" at bounding box center [554, 110] width 419 height 45
paste input "assure"
type input "assure"
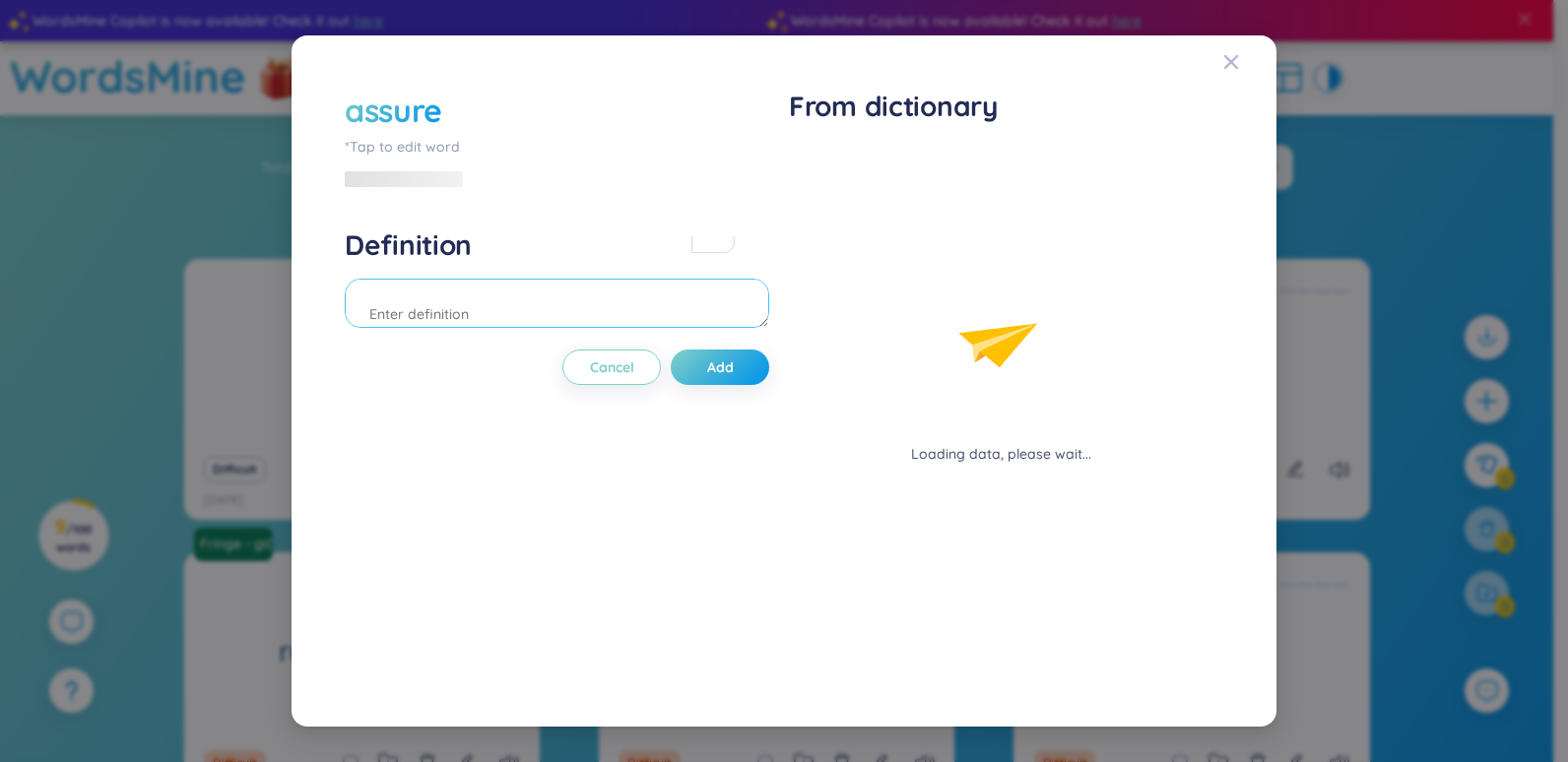
click at [484, 253] on div "Definition" at bounding box center [557, 280] width 424 height 106
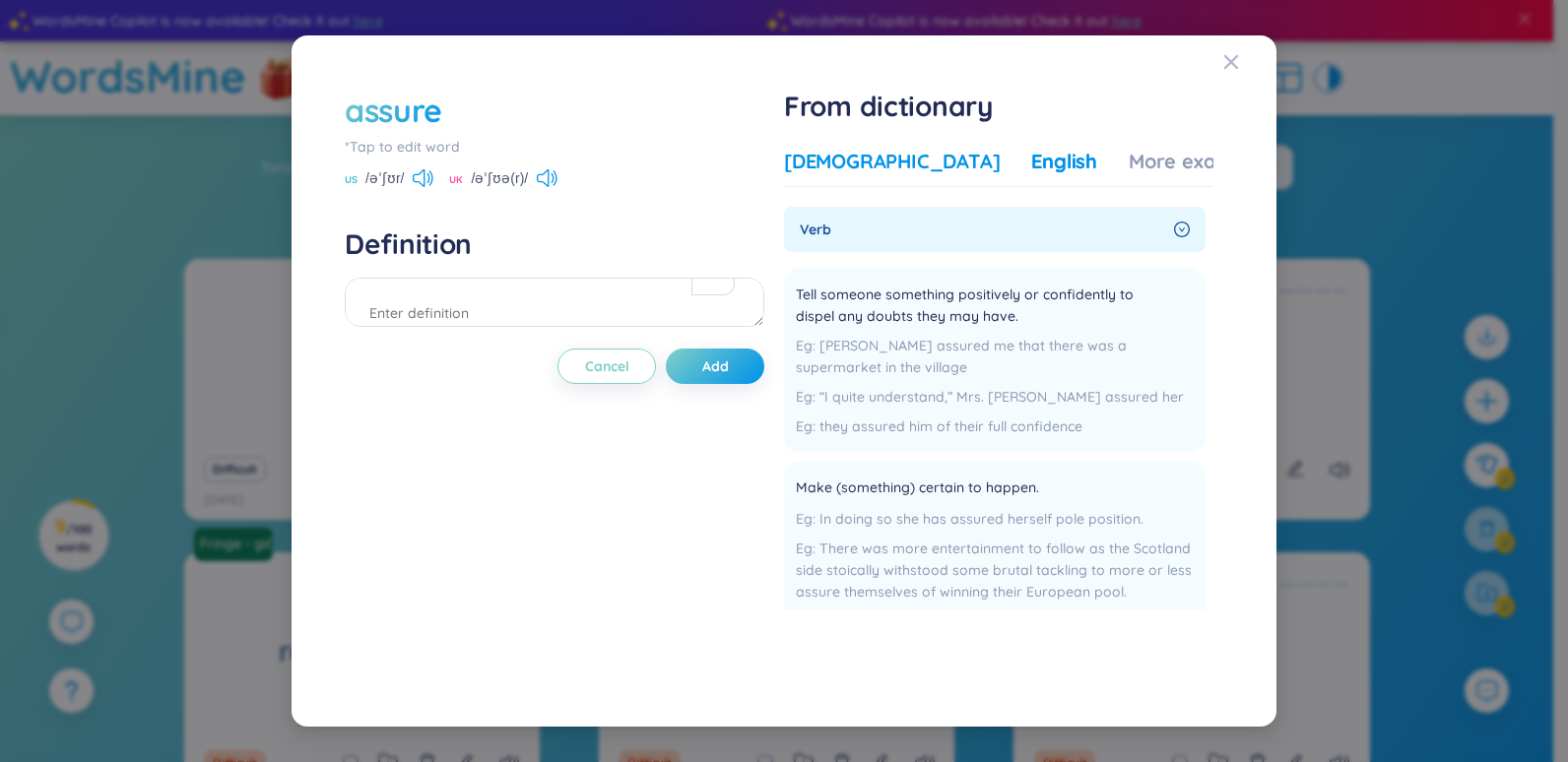
click at [827, 169] on div "[DEMOGRAPHIC_DATA]" at bounding box center [892, 162] width 216 height 28
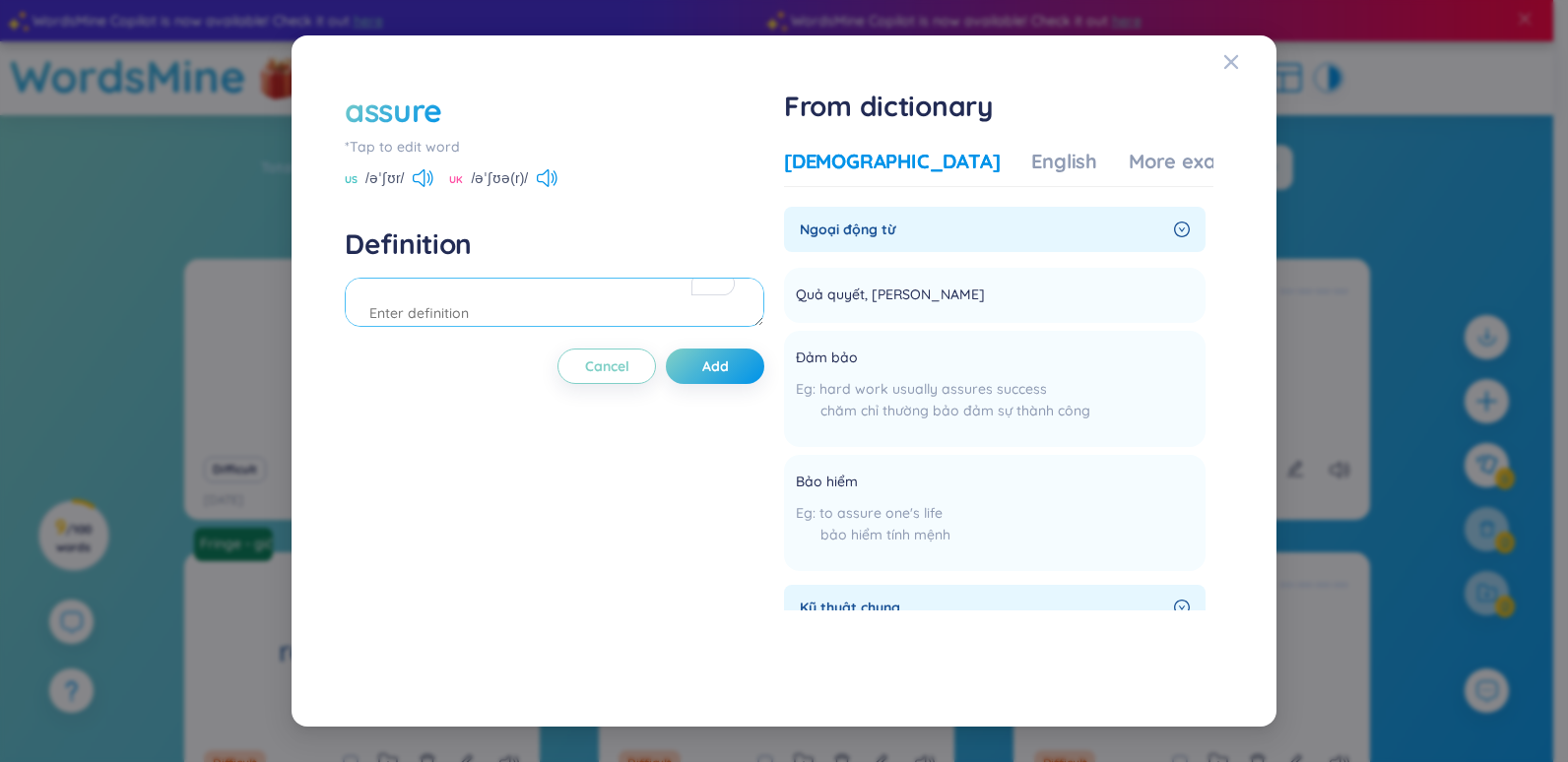
click at [526, 293] on textarea "To enrich screen reader interactions, please activate Accessibility in Grammarl…" at bounding box center [554, 302] width 419 height 50
paste textarea "et me assure you, we'd be happy to treat you as family too."
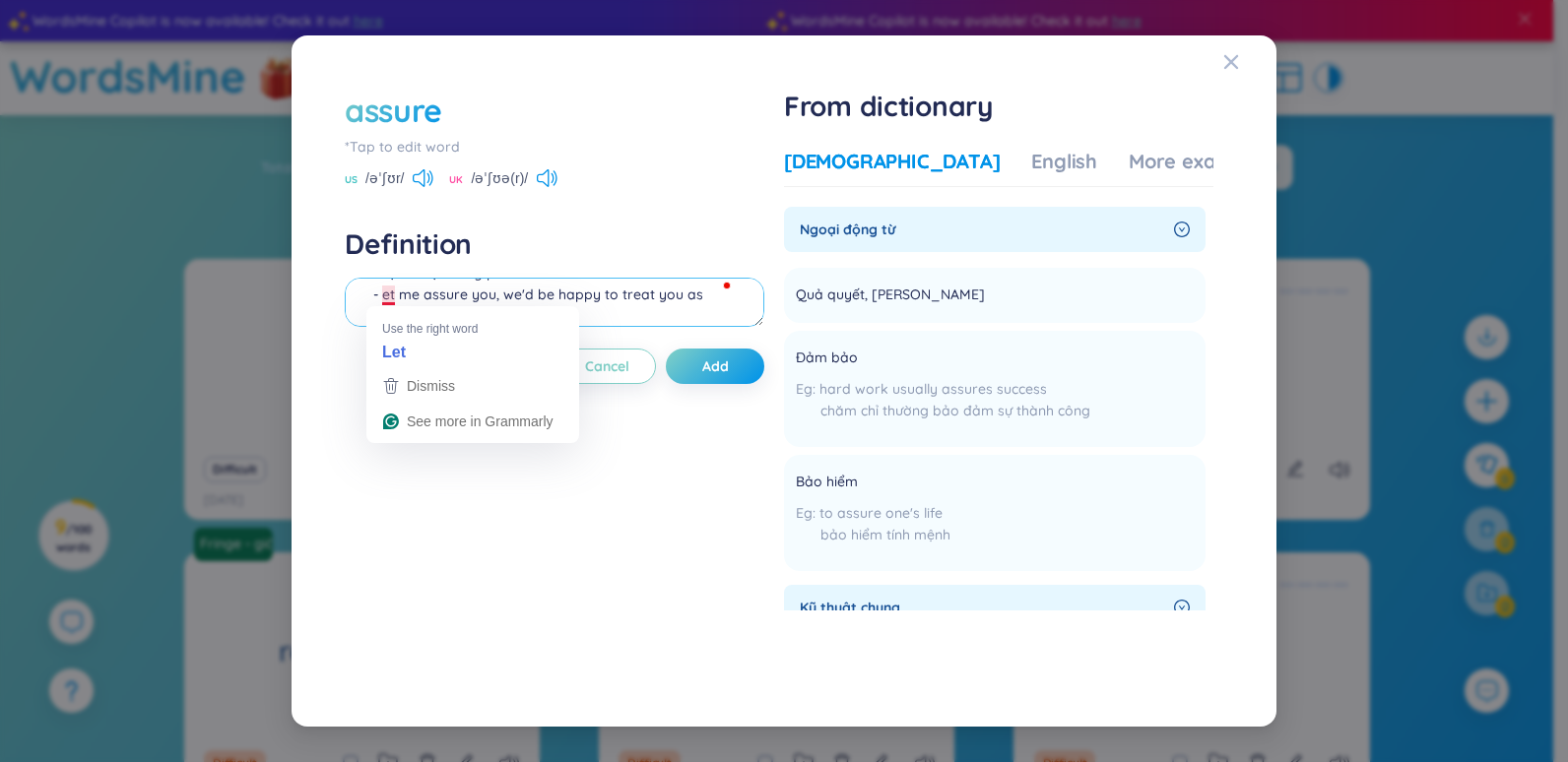
click at [381, 298] on textarea "Bạo đảm, cam đoan Đoạn thoại trong phim: - et me assure you, we'd be happy to t…" at bounding box center [554, 302] width 419 height 50
click at [387, 300] on textarea "Bạo đảm, cam đoan Đoạn thoại trong phim: - et me assure you, we'd be happy to t…" at bounding box center [554, 302] width 419 height 50
click at [467, 315] on textarea "Bạo đảm, cam đoan Đoạn thoại trong phim: - Let me assure you, we'd be happy to …" at bounding box center [554, 302] width 419 height 50
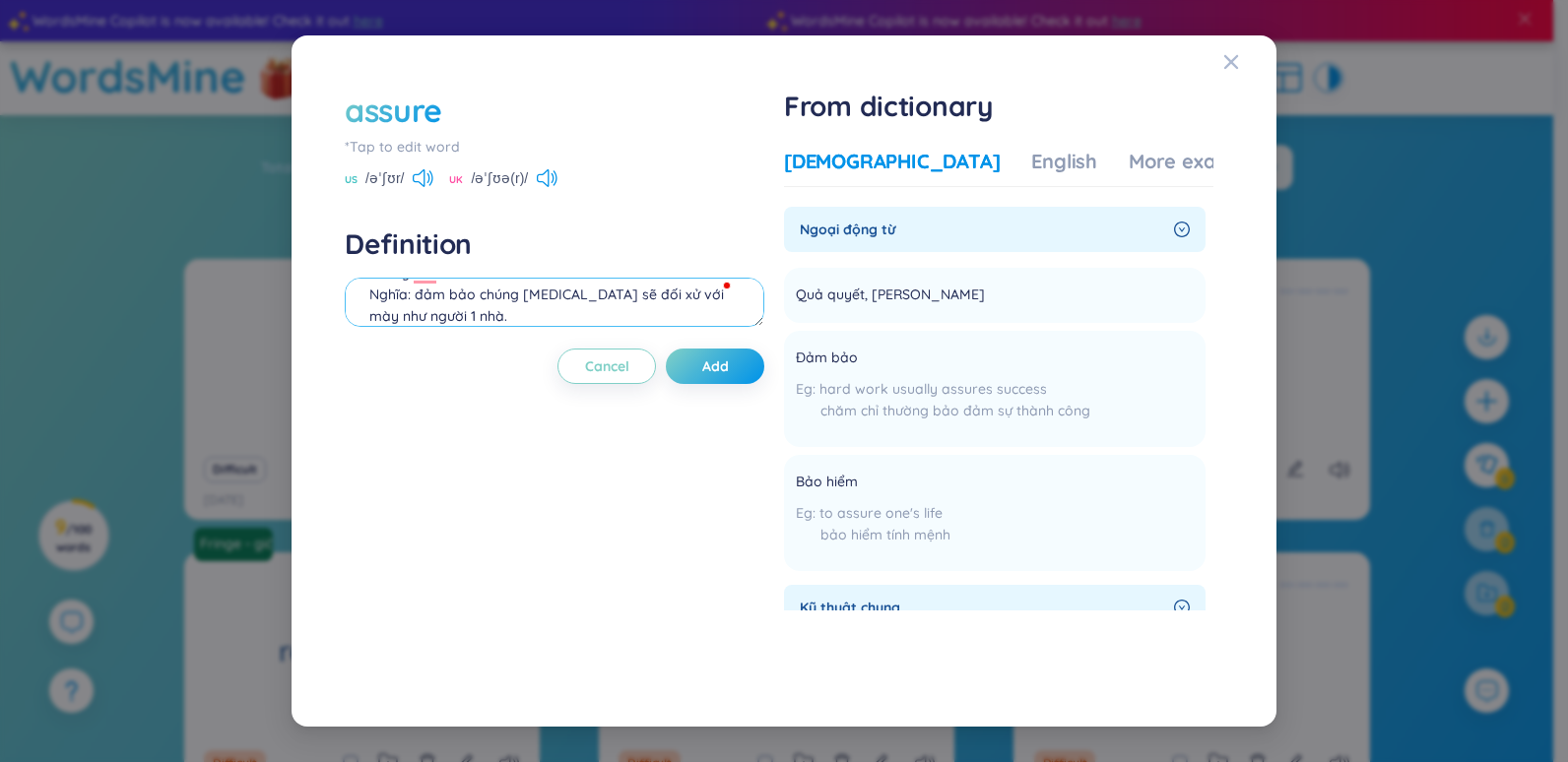
scroll to position [7, 0]
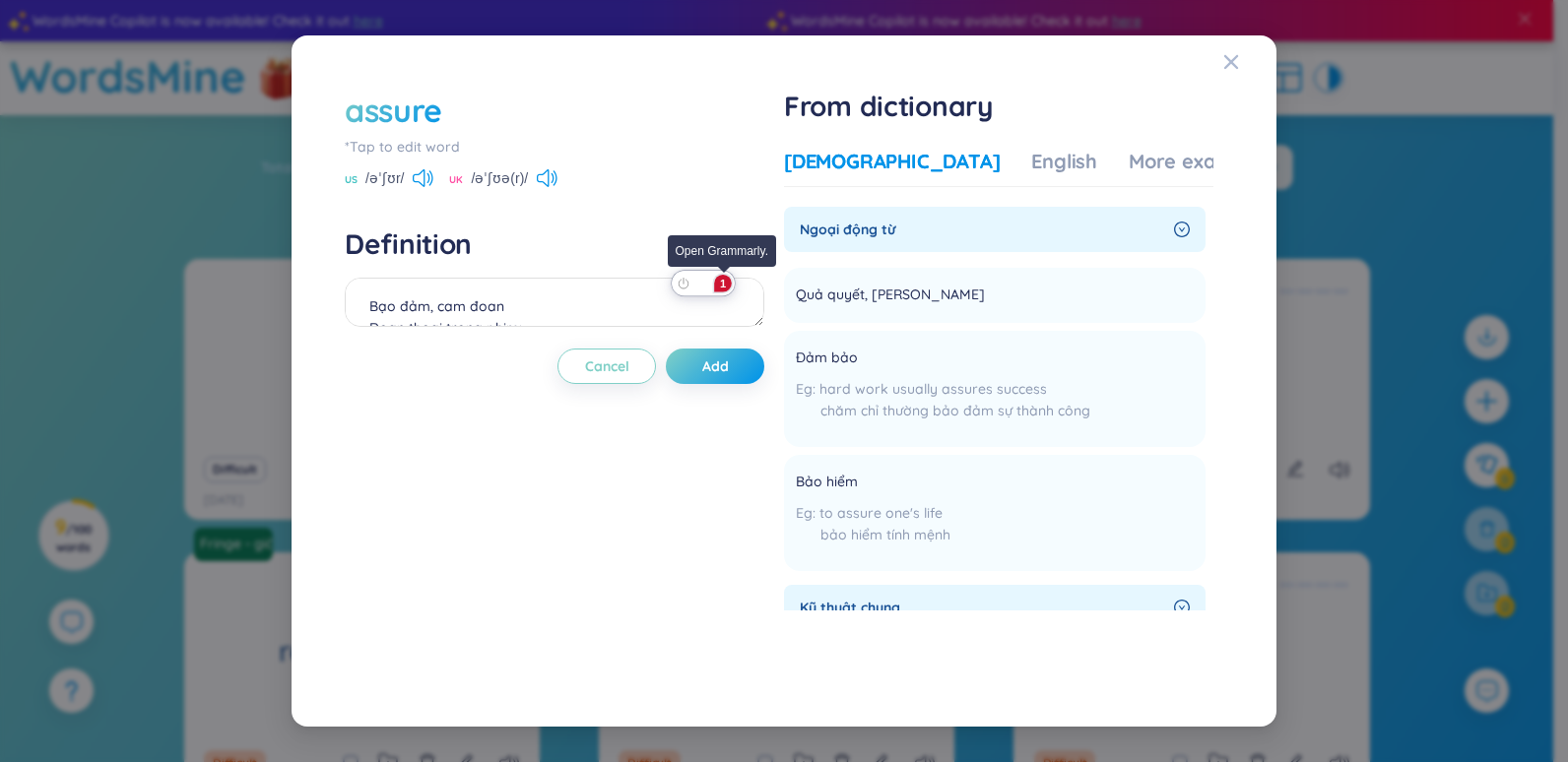
click at [728, 286] on div "1" at bounding box center [724, 283] width 18 height 18
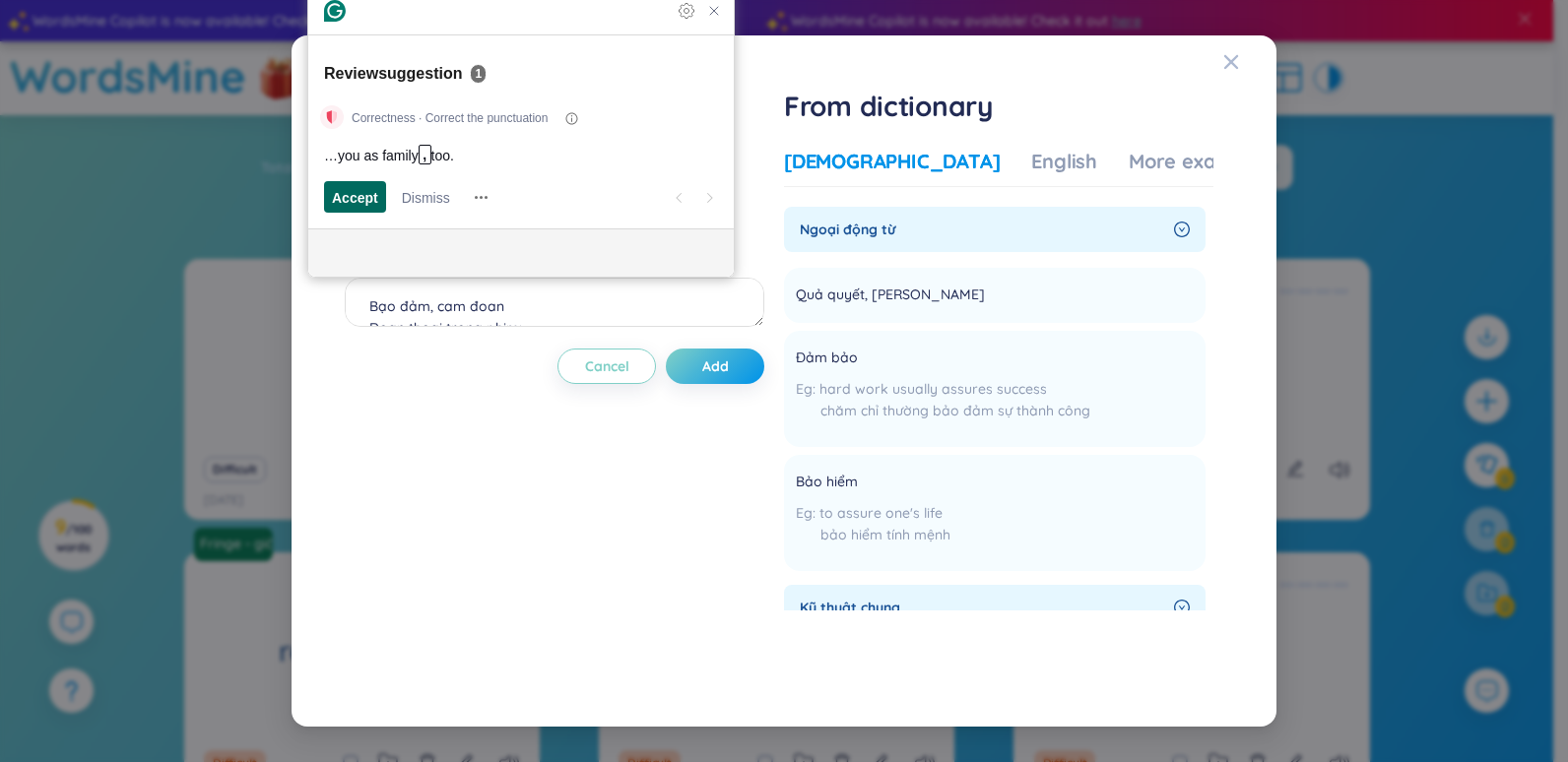
click at [358, 206] on span "Accept" at bounding box center [355, 197] width 47 height 21
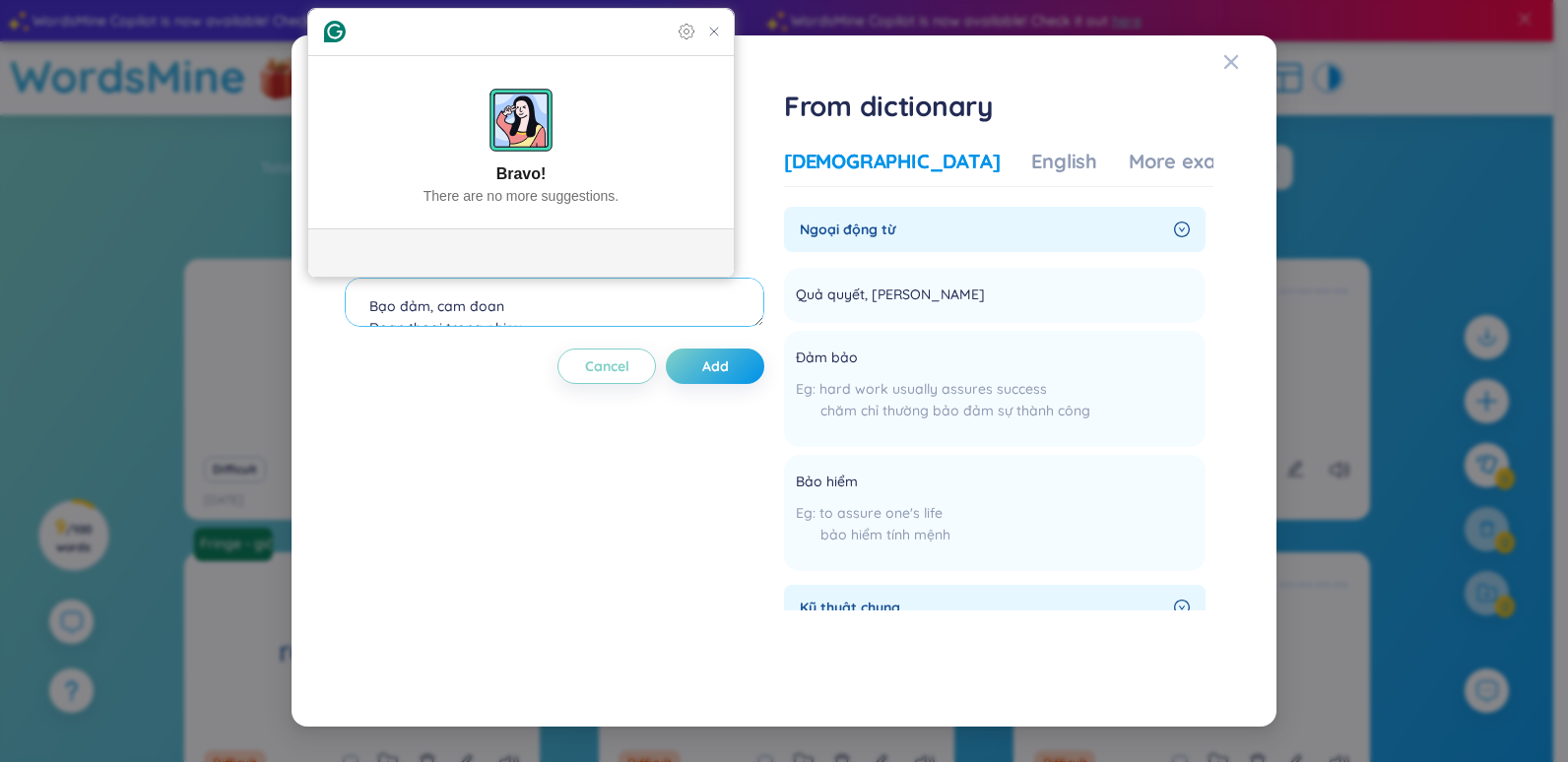
scroll to position [119, 0]
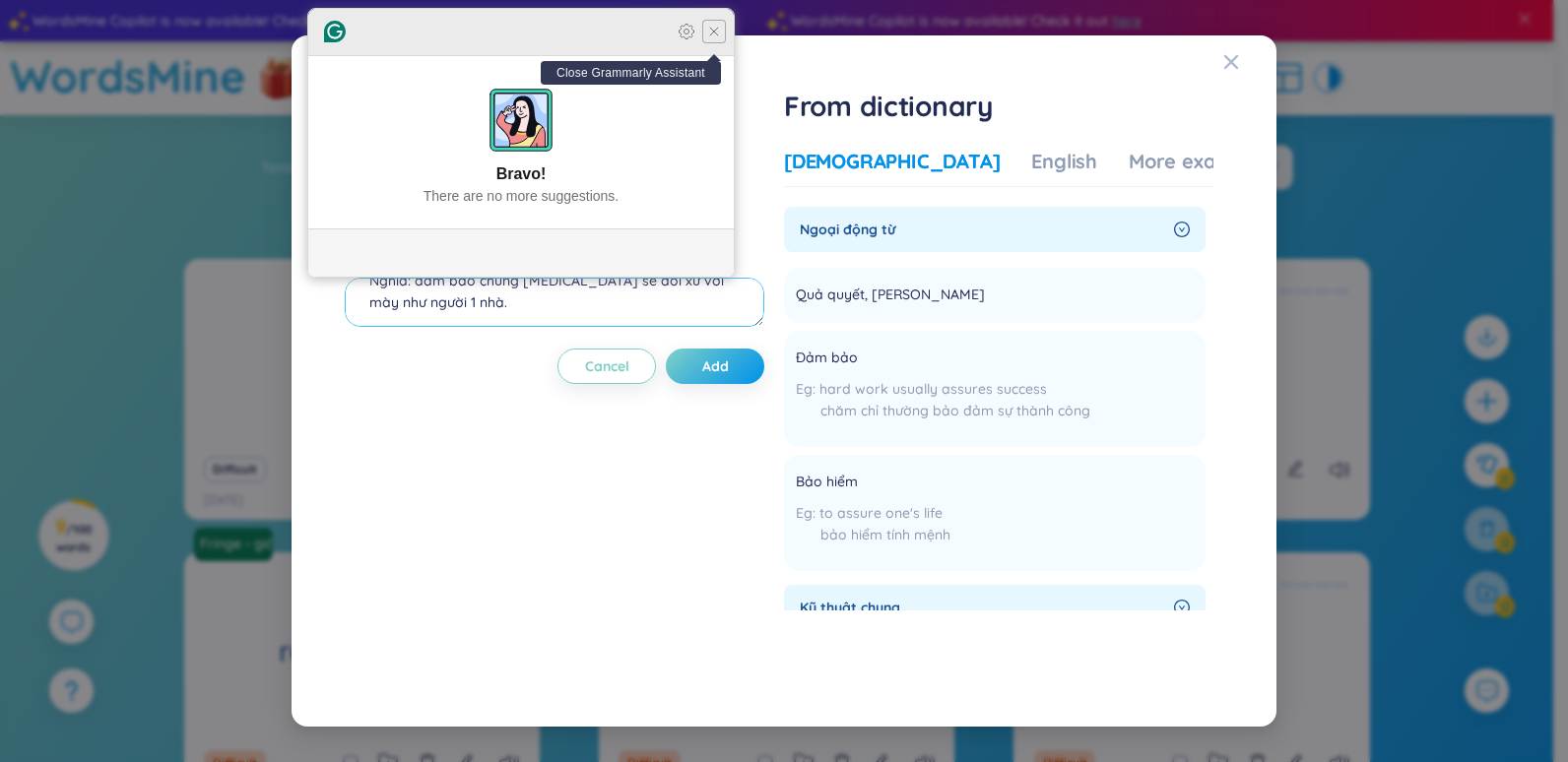
type textarea "Bạo đảm, cam đoan Đoạn thoại trong phim: - Let me assure you, we'd be happy to …"
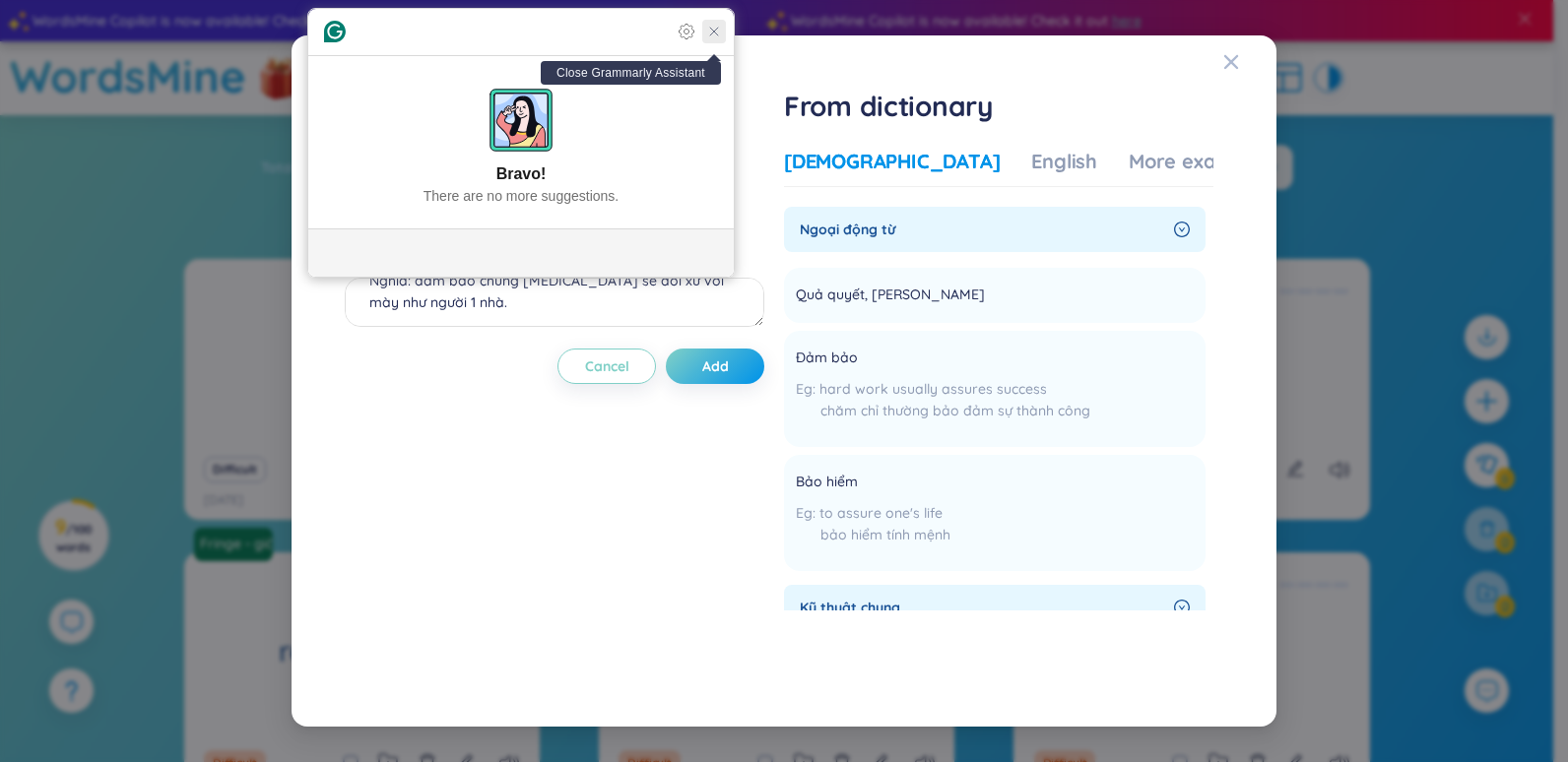
click at [716, 36] on icon "Close Grammarly Assistant" at bounding box center [715, 32] width 16 height 16
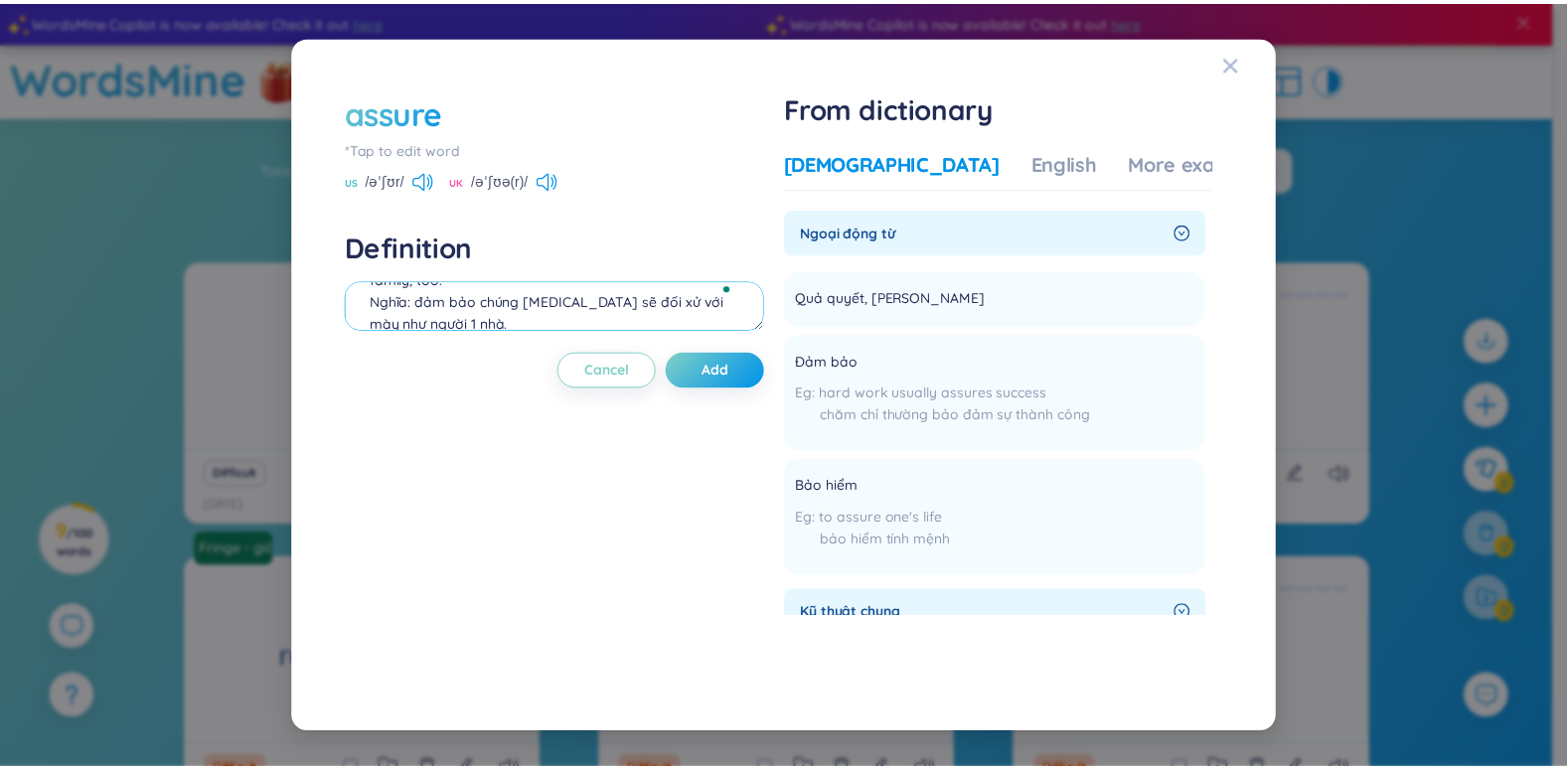
scroll to position [131, 0]
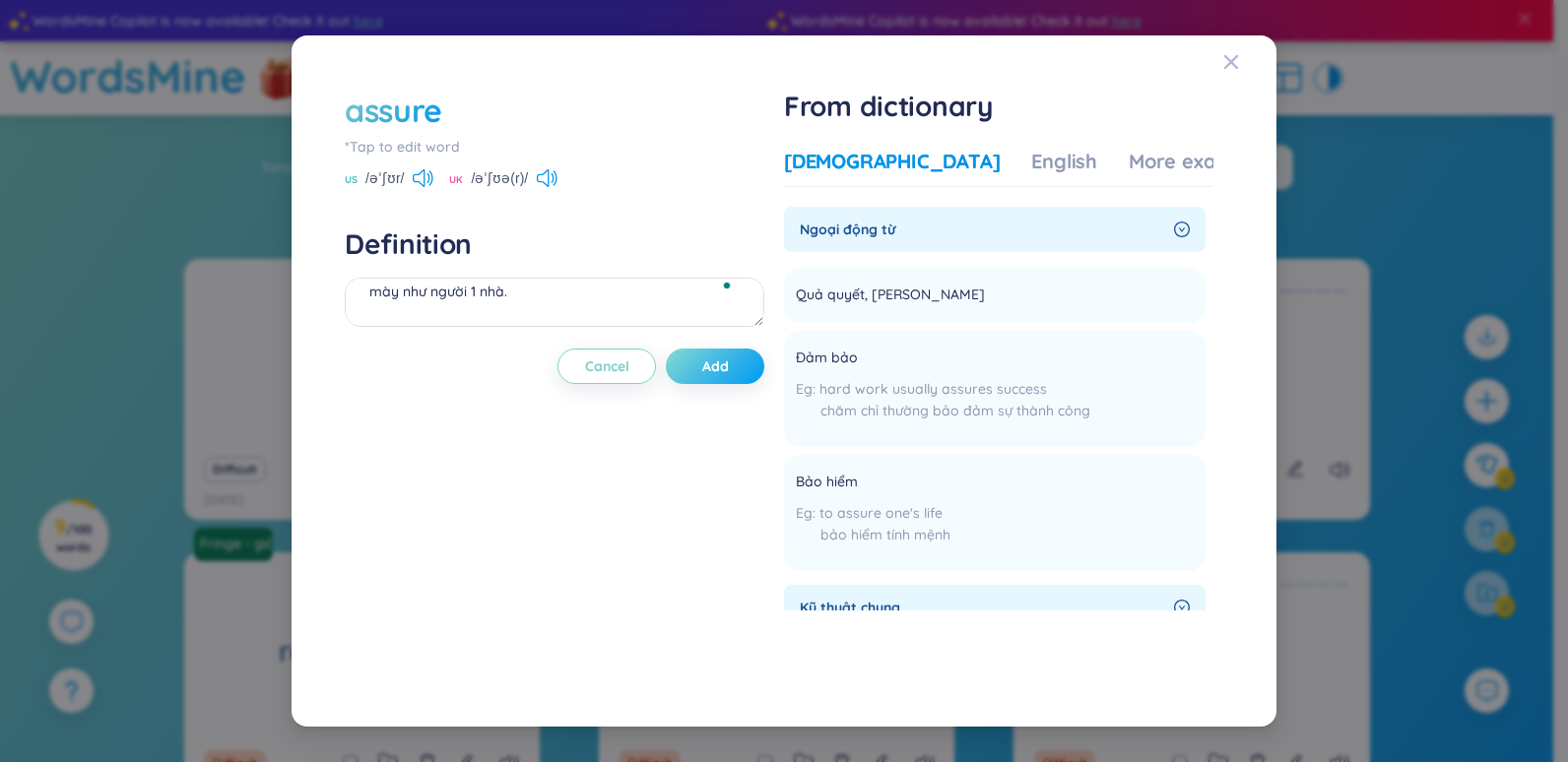
click at [716, 367] on span "Add" at bounding box center [716, 367] width 27 height 20
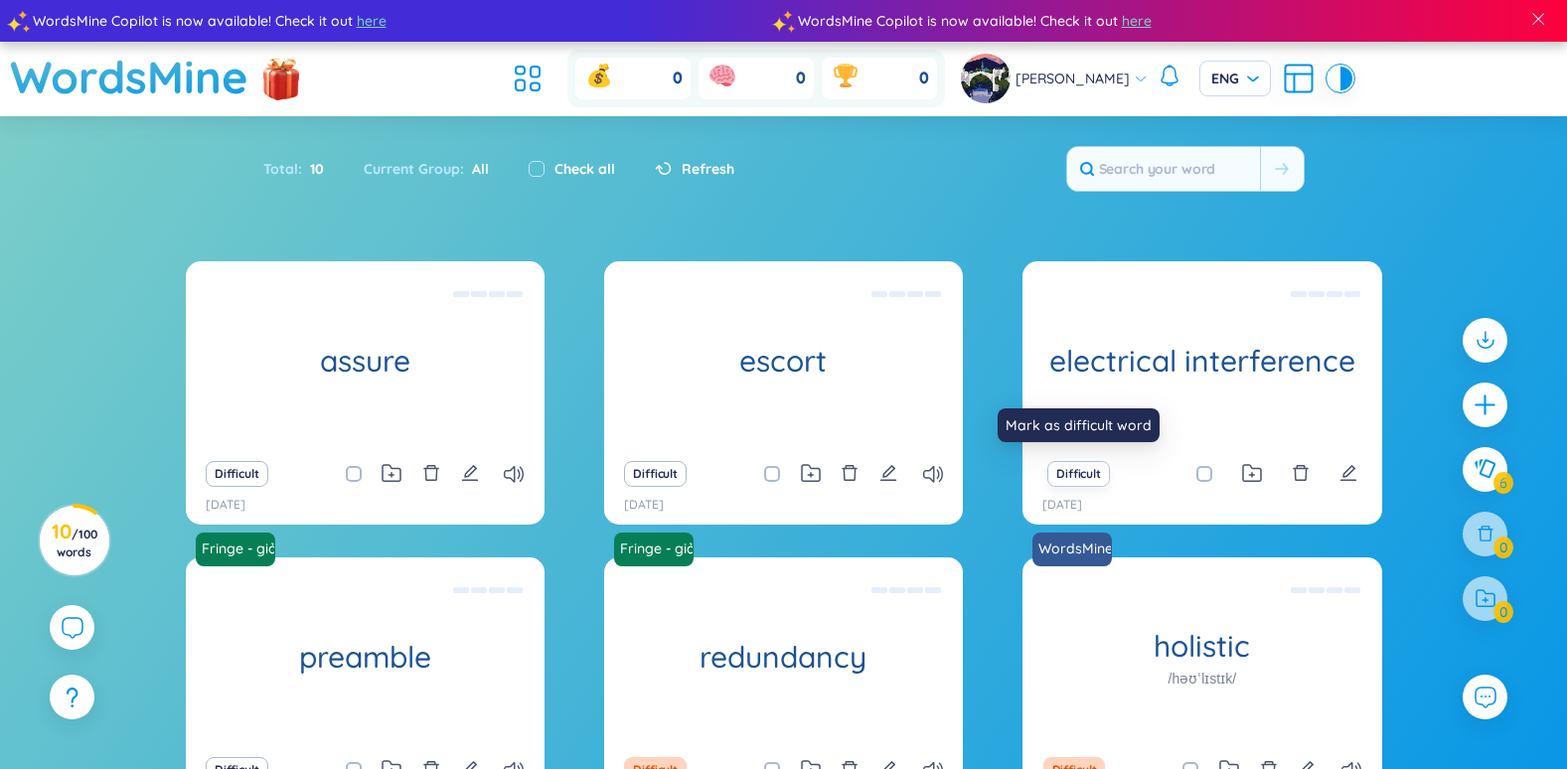
click at [1071, 472] on button "Difficult" at bounding box center [1078, 474] width 63 height 26
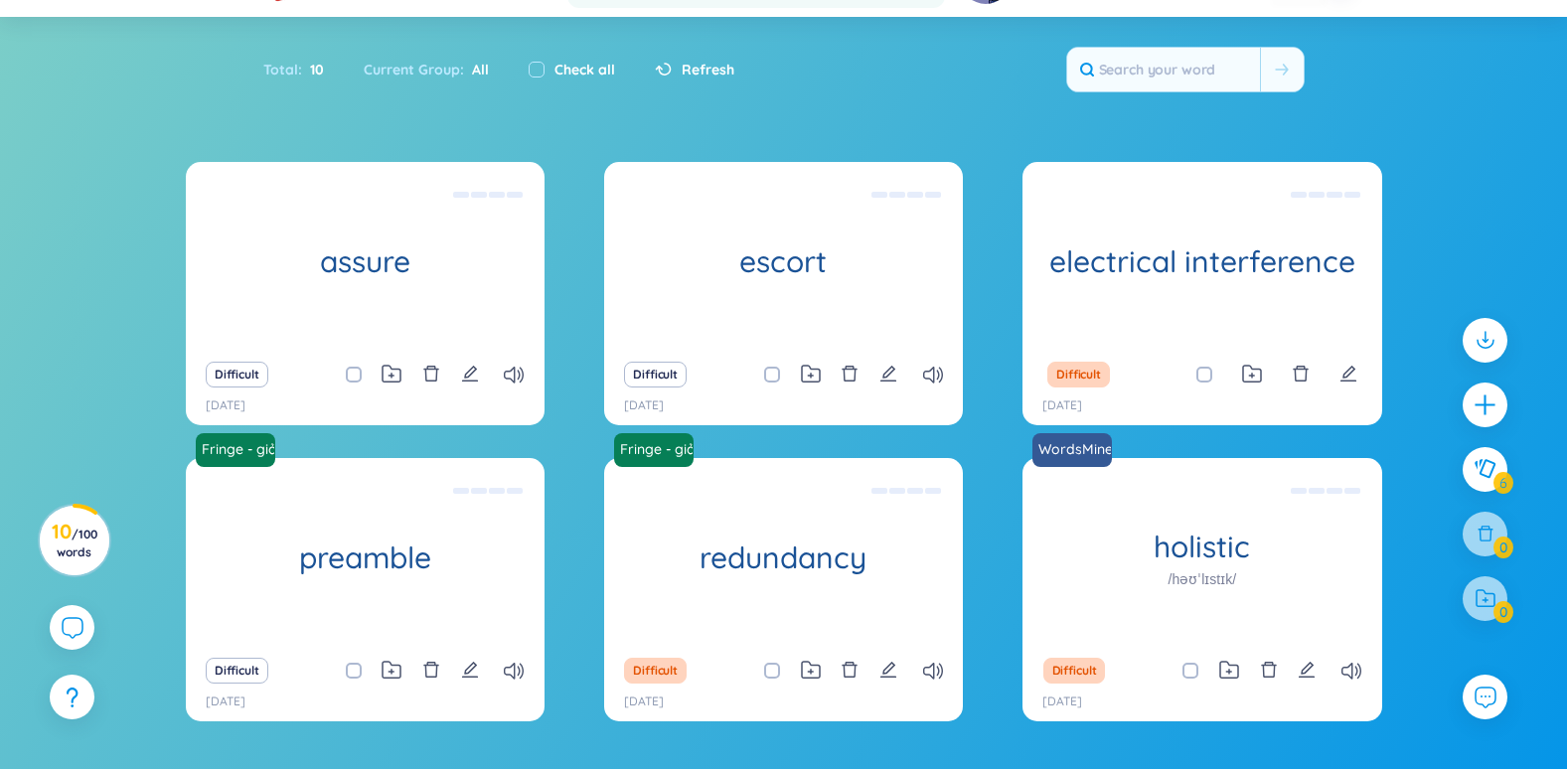
scroll to position [218, 0]
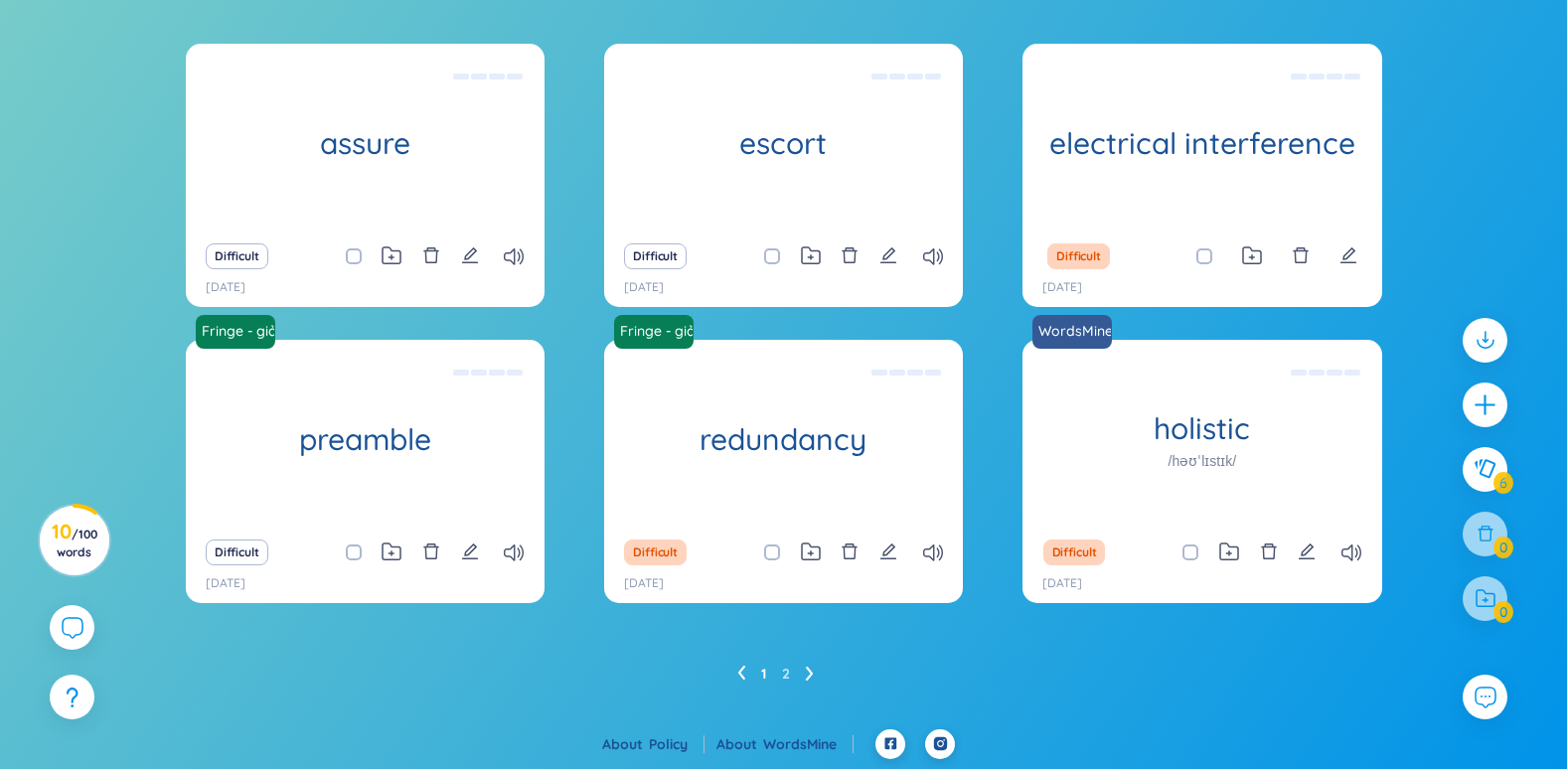
click at [805, 673] on ul "1 2" at bounding box center [783, 674] width 92 height 32
click at [805, 671] on ul "1 2" at bounding box center [783, 674] width 92 height 32
click at [1086, 554] on button "Difficult" at bounding box center [1075, 553] width 63 height 26
click at [799, 677] on ul "1 2" at bounding box center [783, 674] width 92 height 32
click at [794, 675] on ul "1 2" at bounding box center [783, 674] width 92 height 32
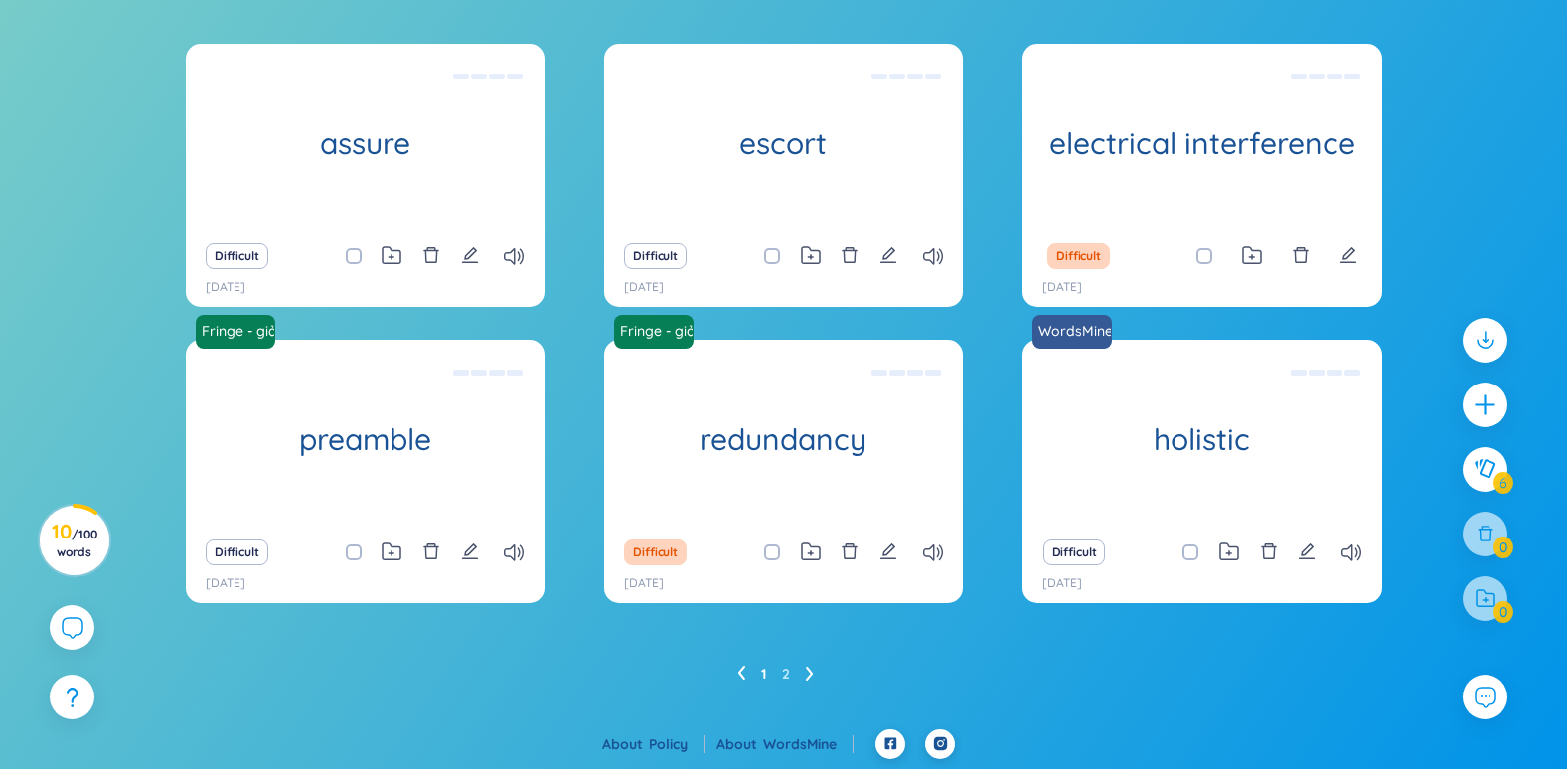
click at [739, 673] on icon at bounding box center [741, 673] width 8 height 15
click at [802, 677] on ul "1 2" at bounding box center [783, 674] width 92 height 32
click at [766, 676] on ul "1 2" at bounding box center [783, 674] width 92 height 32
click at [779, 676] on ul "1 2" at bounding box center [783, 674] width 92 height 32
click at [782, 673] on link "2" at bounding box center [786, 674] width 8 height 30
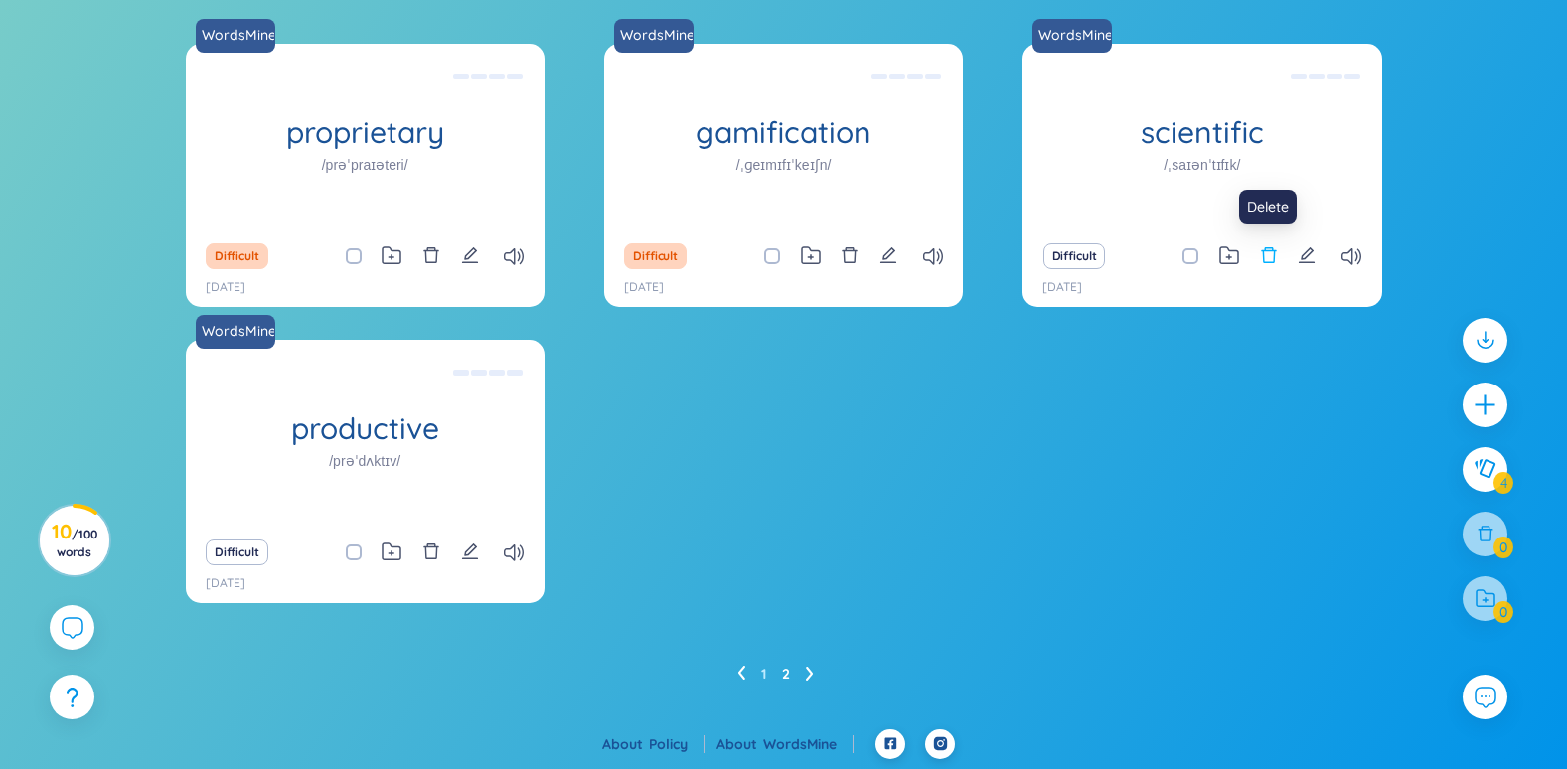
click at [1269, 255] on icon "delete" at bounding box center [1269, 255] width 18 height 18
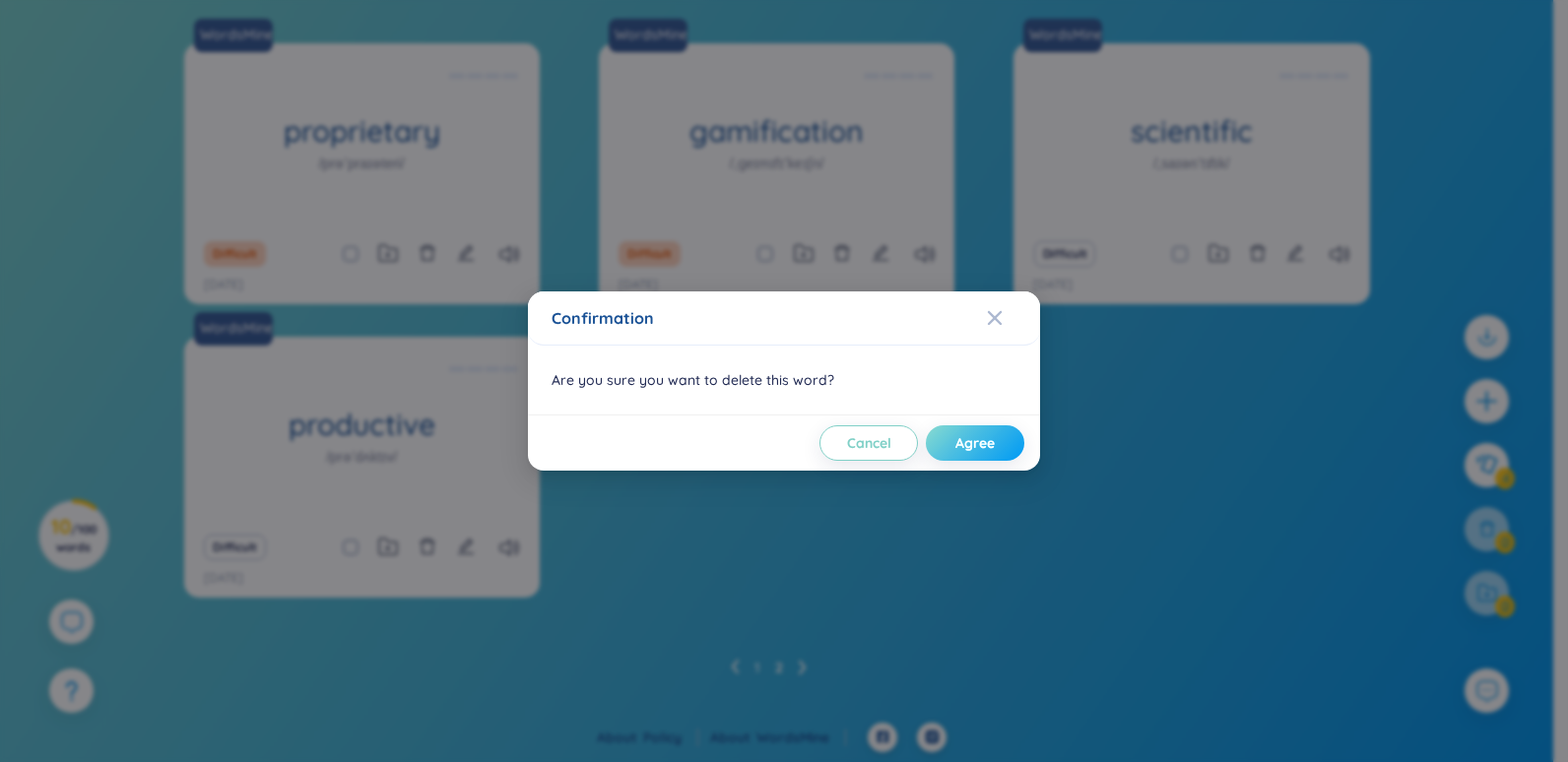
click at [955, 451] on button "Agree" at bounding box center [974, 443] width 98 height 36
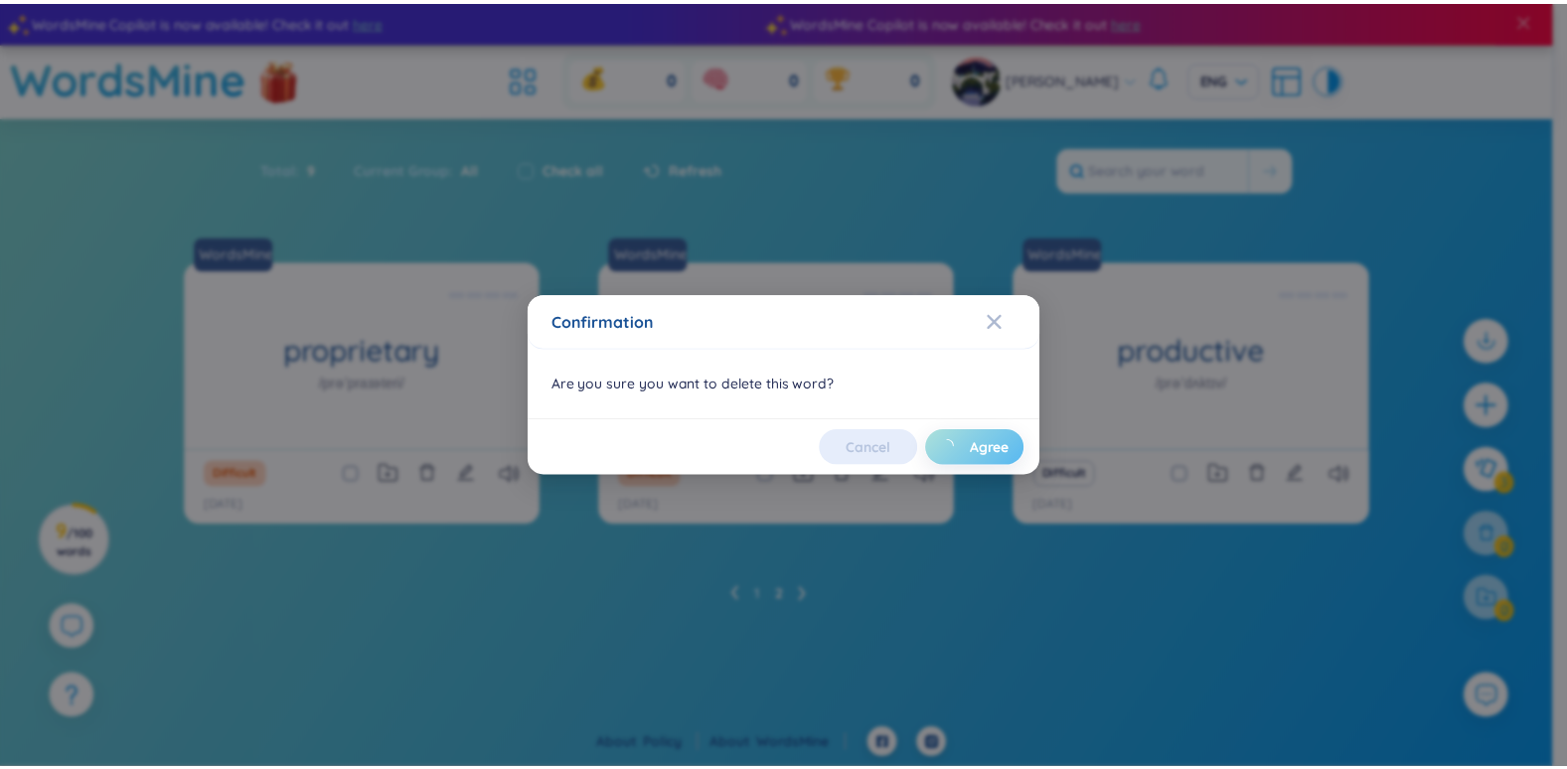
scroll to position [0, 0]
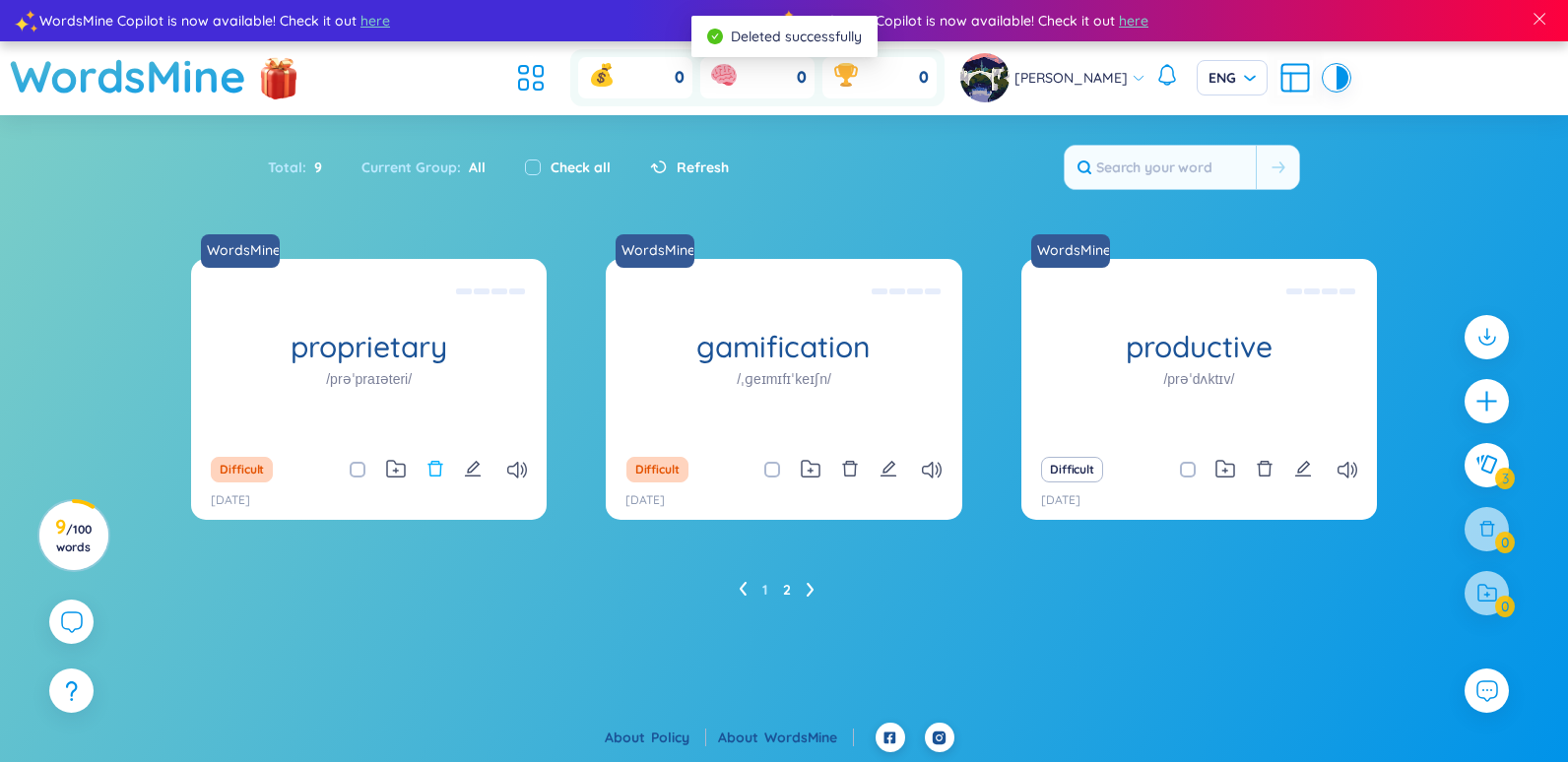
click at [427, 468] on icon "delete" at bounding box center [435, 469] width 18 height 18
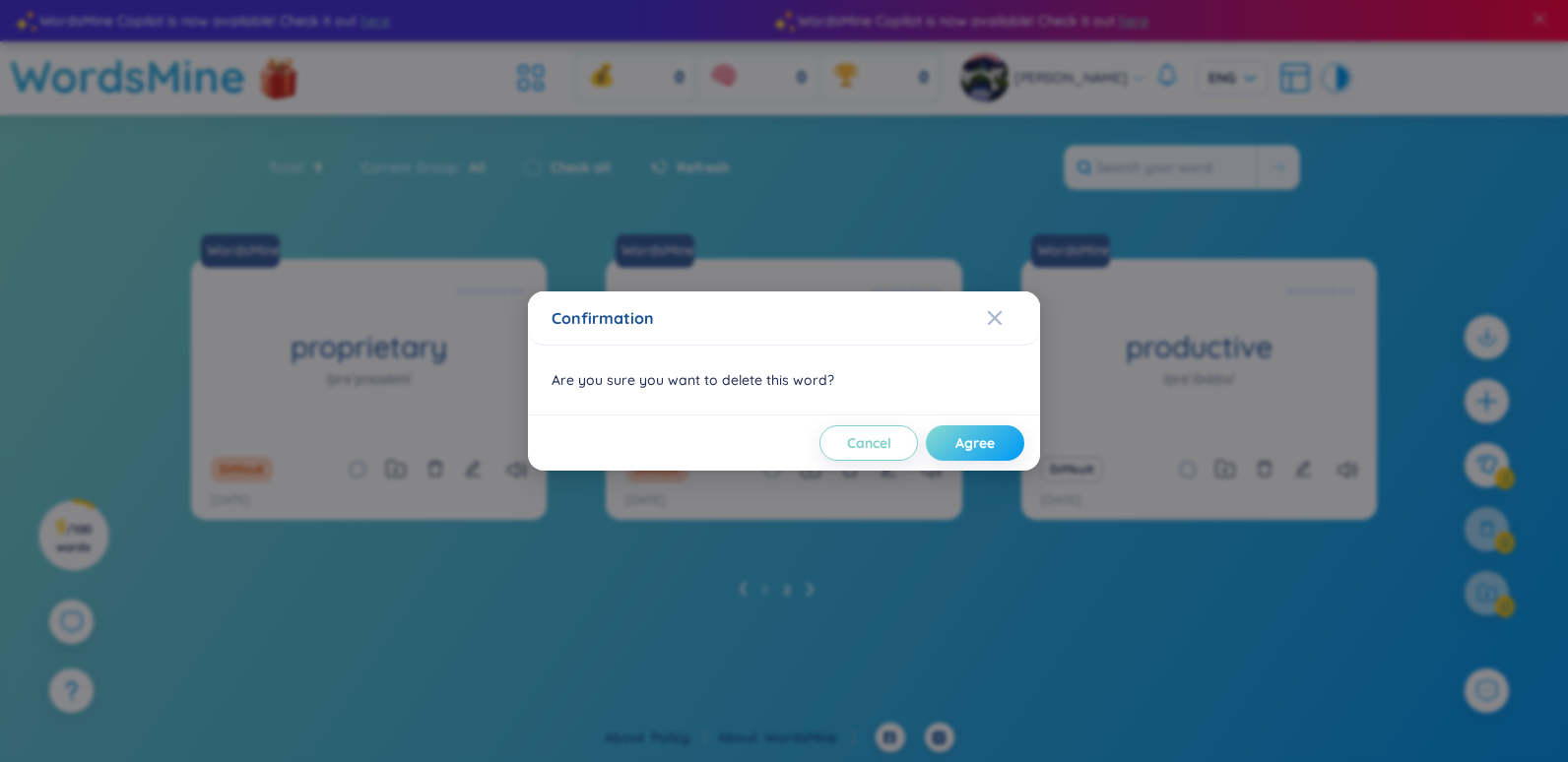
click at [1008, 434] on button "Agree" at bounding box center [974, 443] width 98 height 36
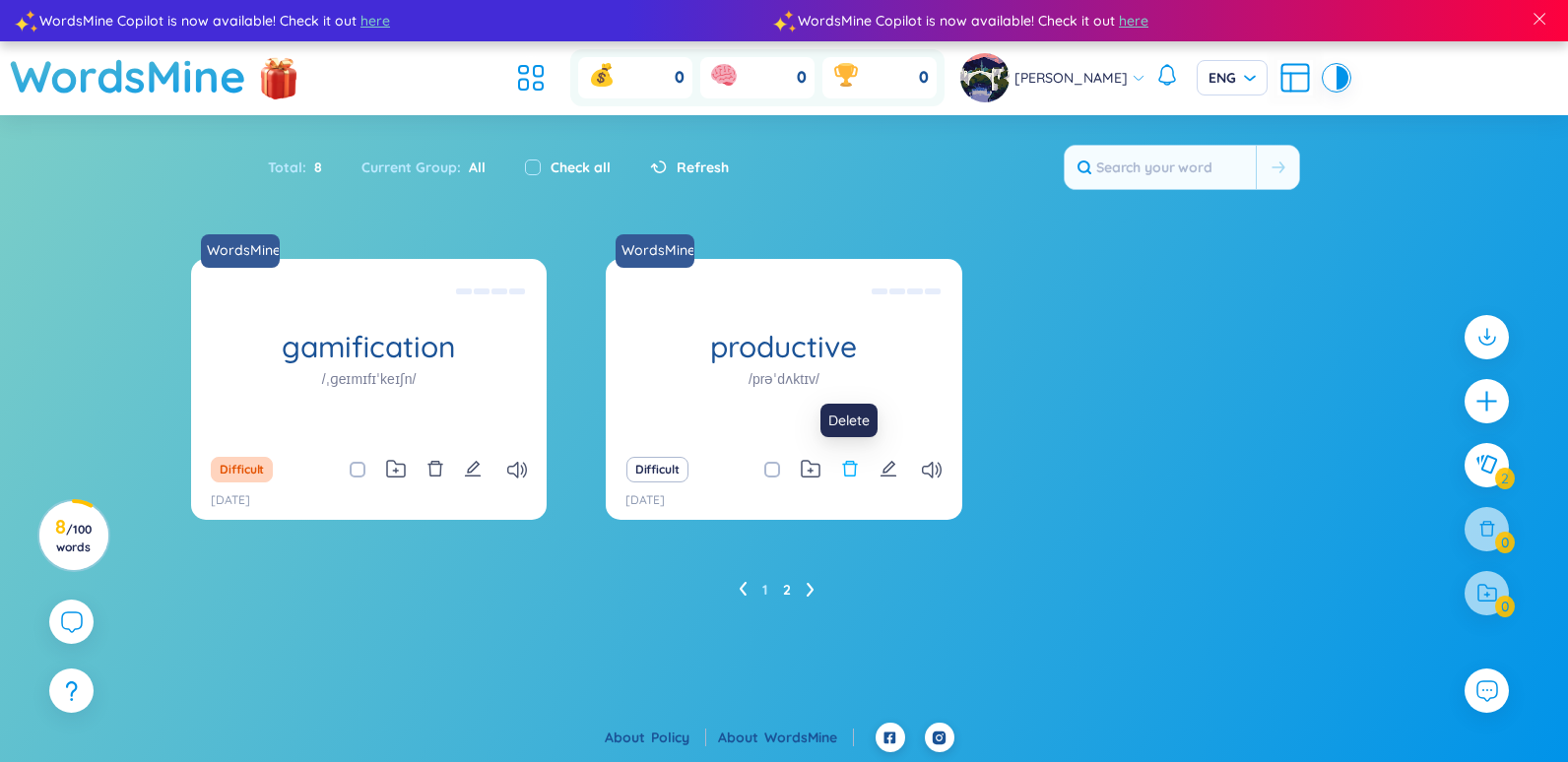
click at [842, 472] on icon "delete" at bounding box center [850, 469] width 18 height 18
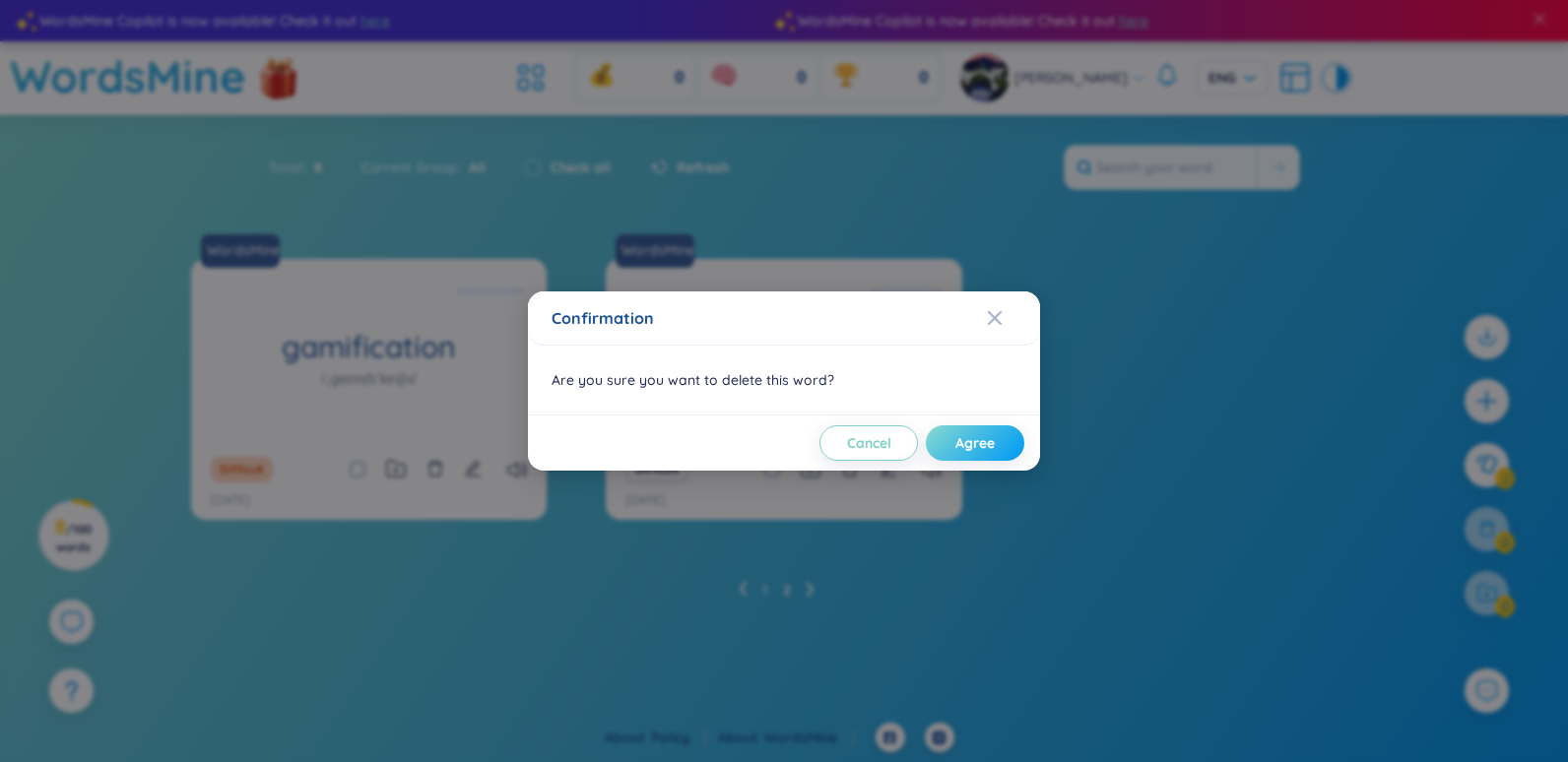
click at [996, 450] on button "Agree" at bounding box center [974, 443] width 98 height 36
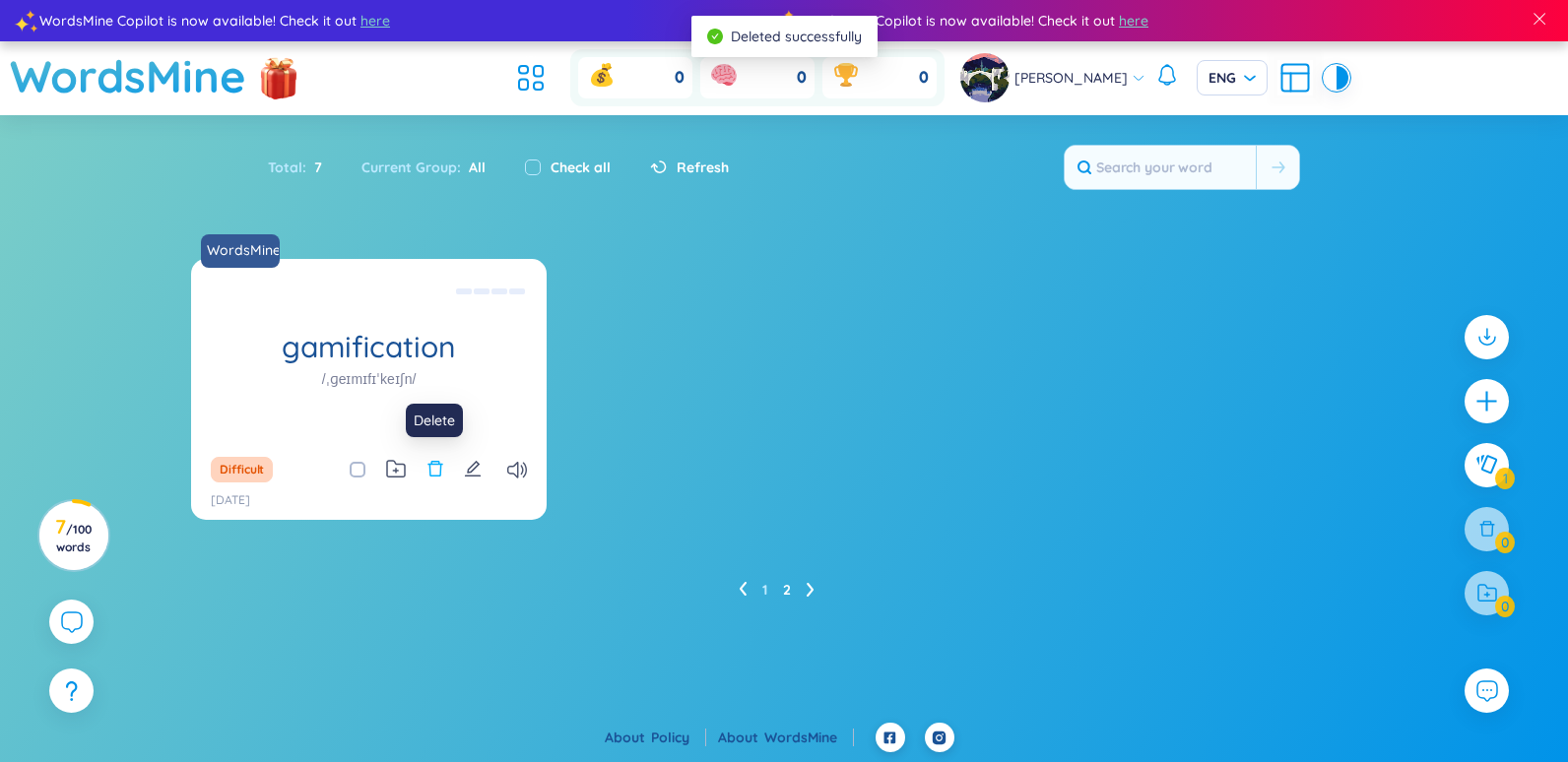
click at [428, 475] on icon "delete" at bounding box center [435, 469] width 18 height 18
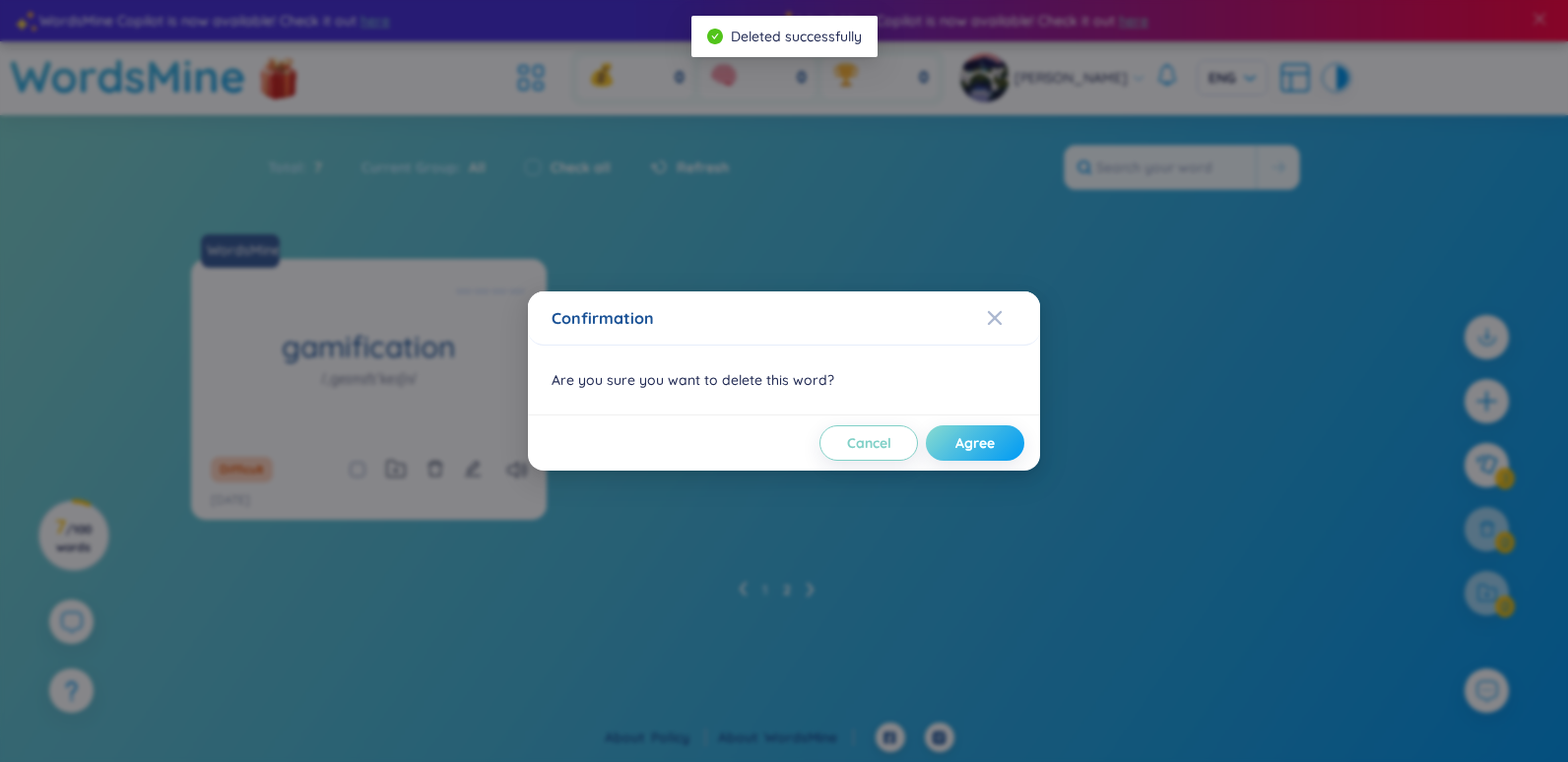
click at [971, 447] on span "Agree" at bounding box center [975, 443] width 40 height 20
click at [971, 446] on span "Agree" at bounding box center [990, 443] width 40 height 20
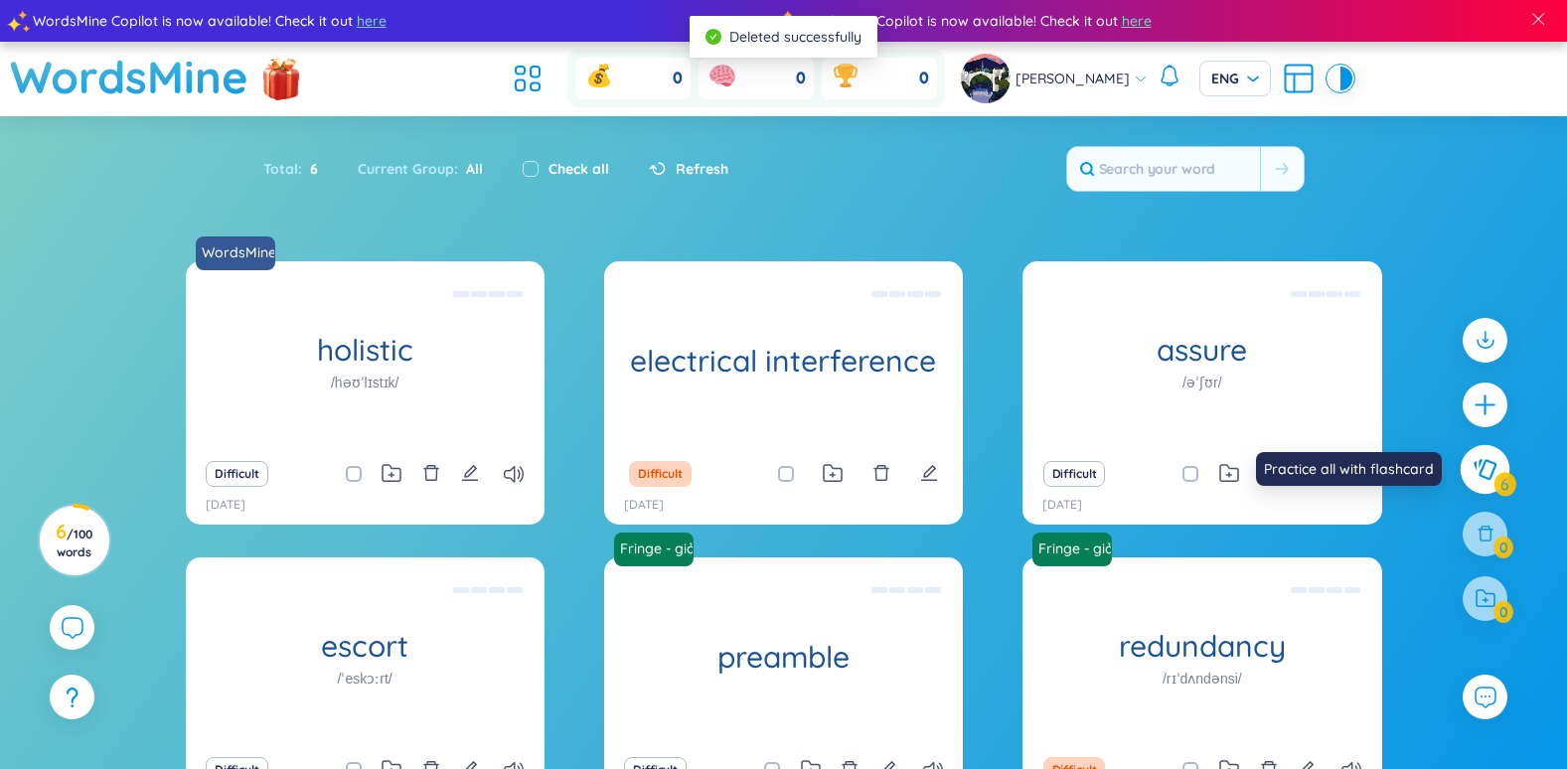
click at [1505, 482] on button at bounding box center [1486, 469] width 50 height 50
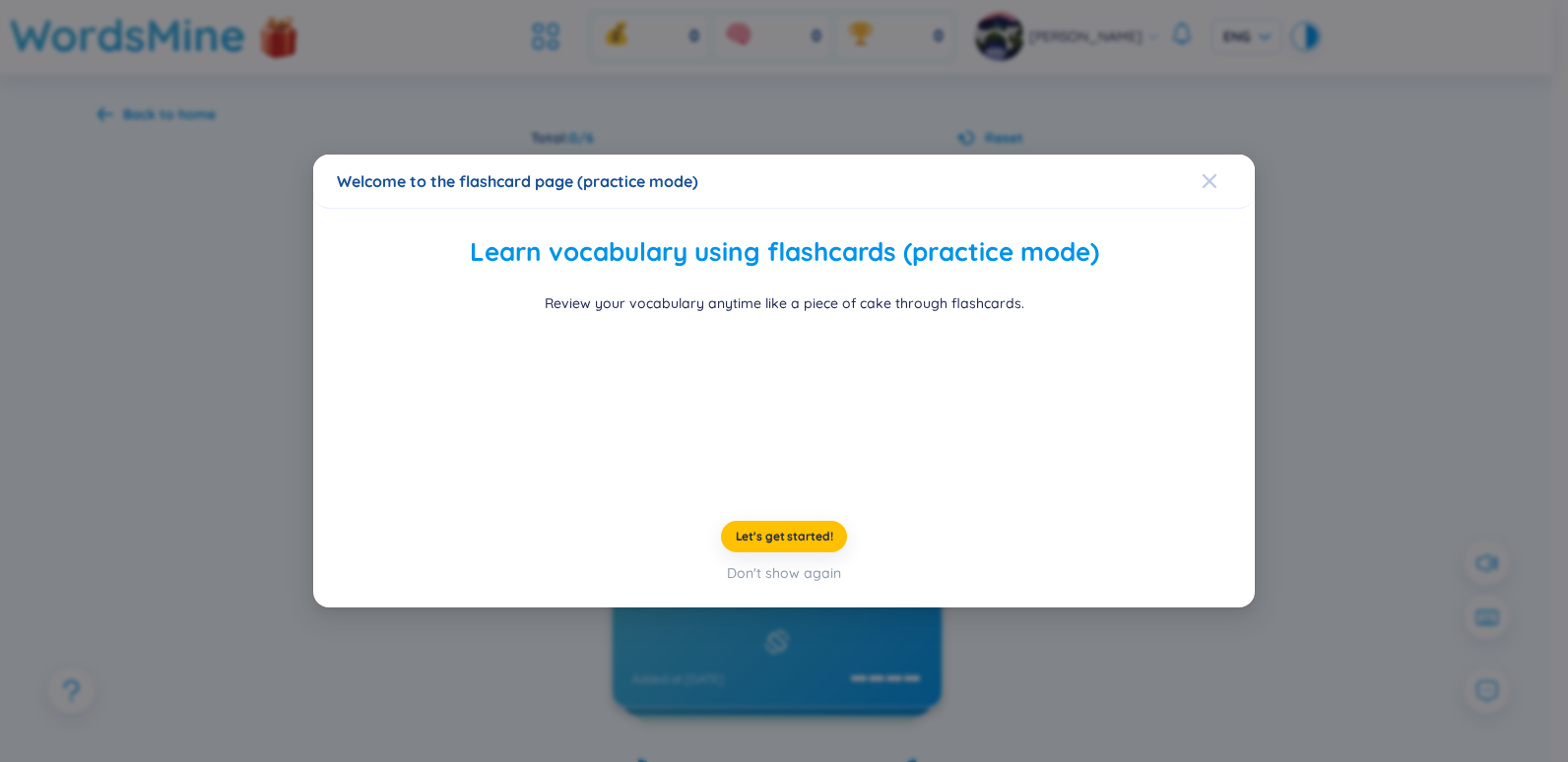
click at [1205, 173] on icon "Close" at bounding box center [1209, 181] width 16 height 16
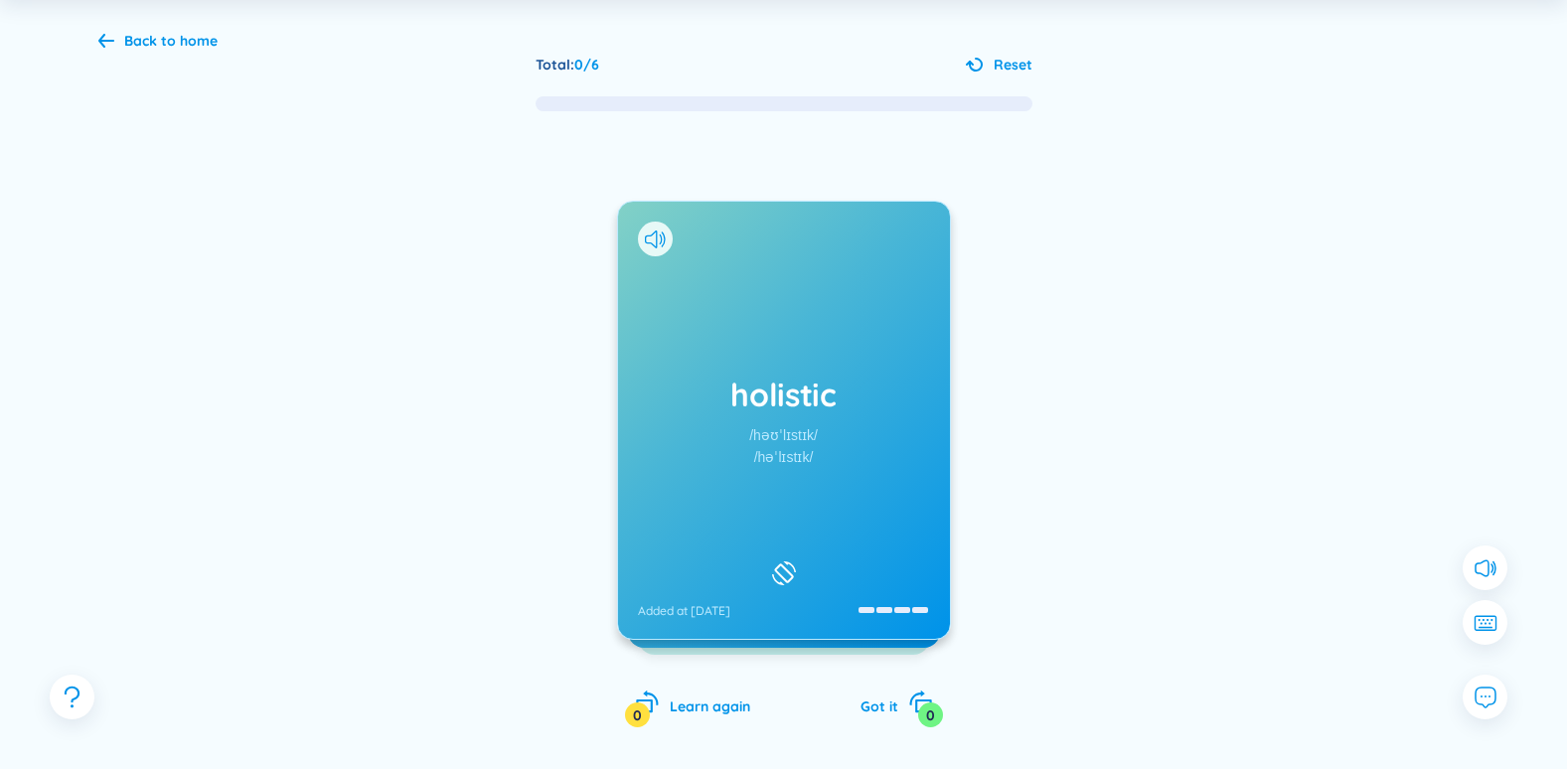
scroll to position [142, 0]
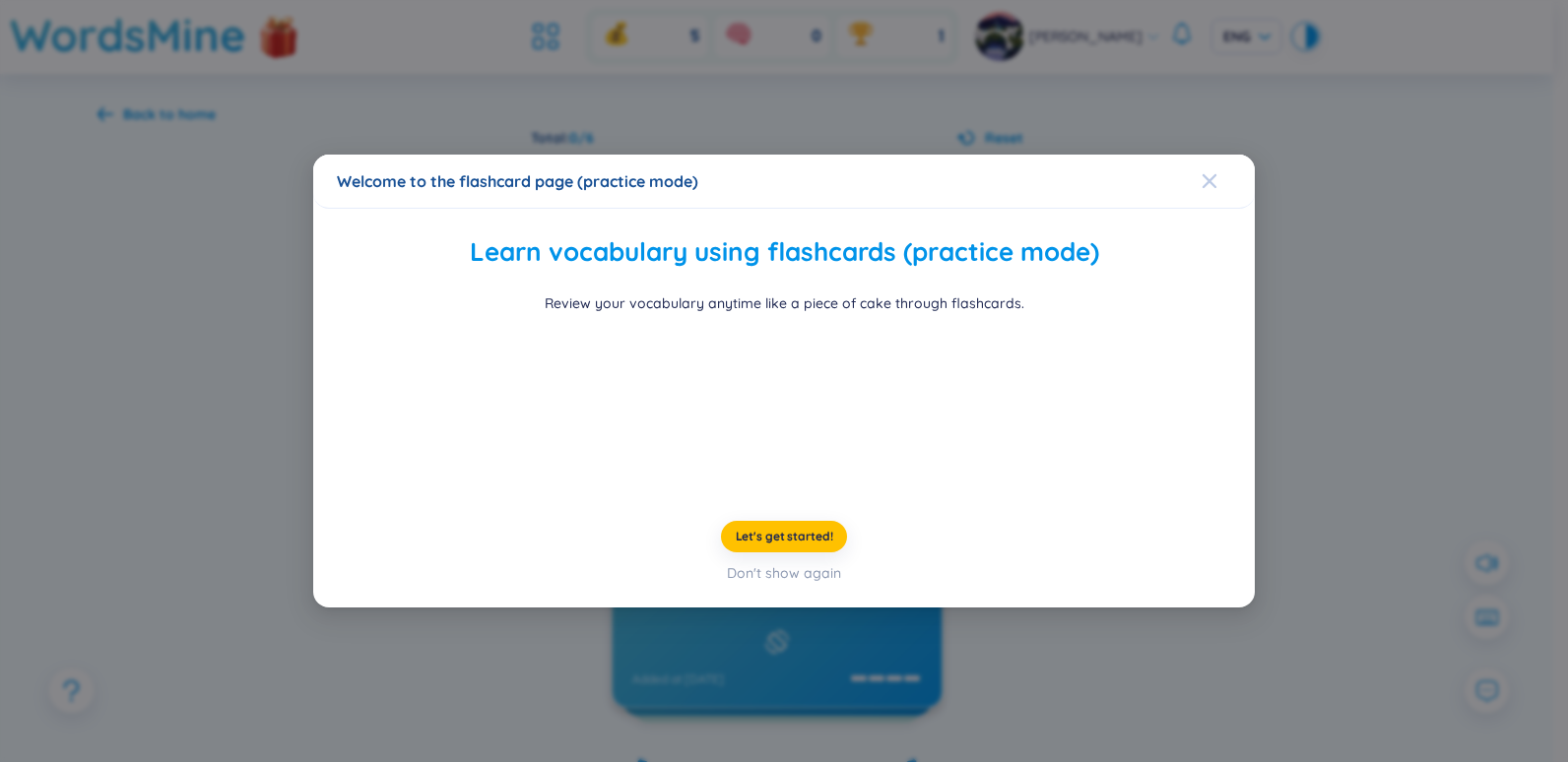
click at [1221, 155] on span "Close" at bounding box center [1228, 181] width 54 height 54
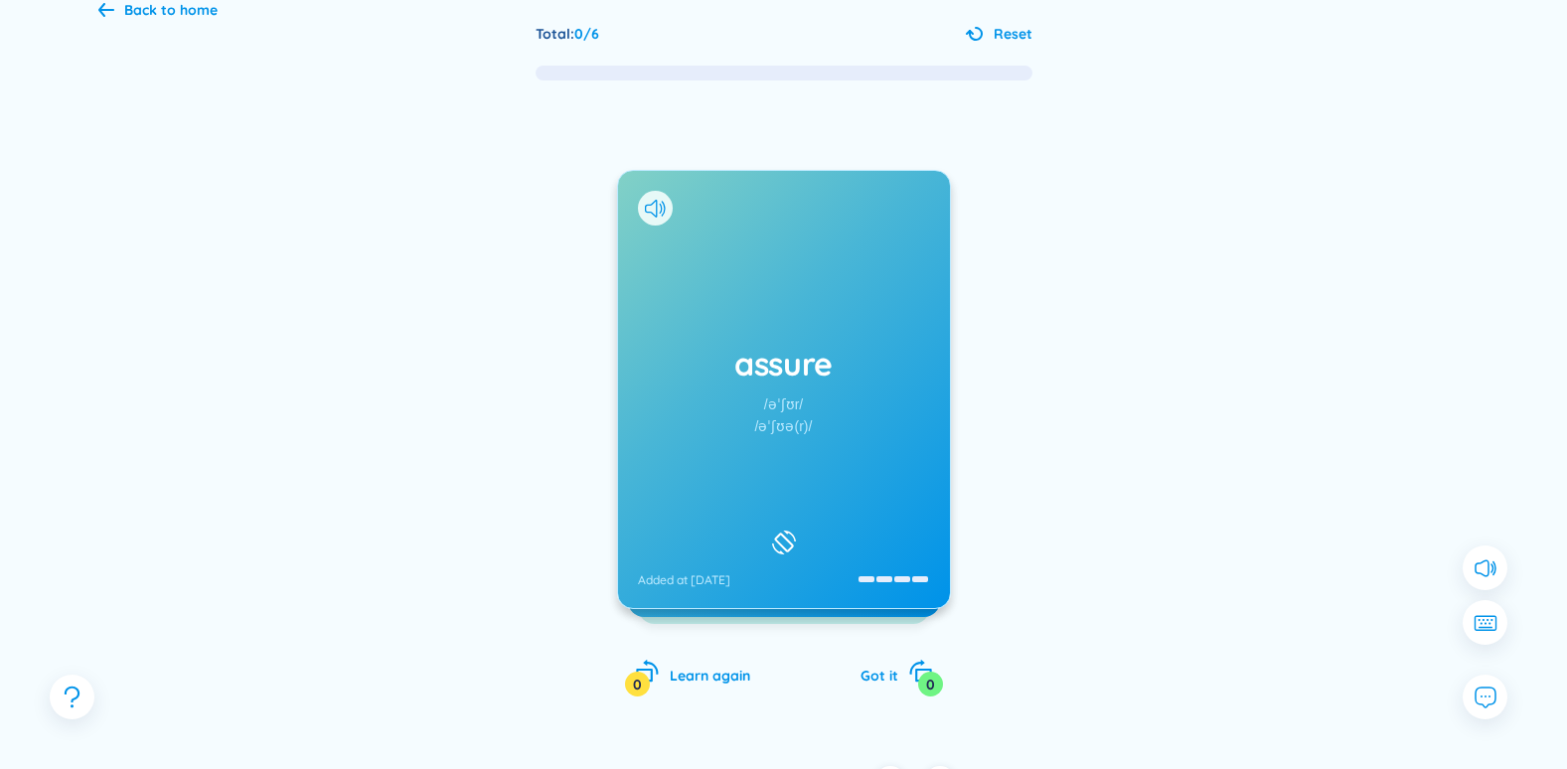
scroll to position [142, 0]
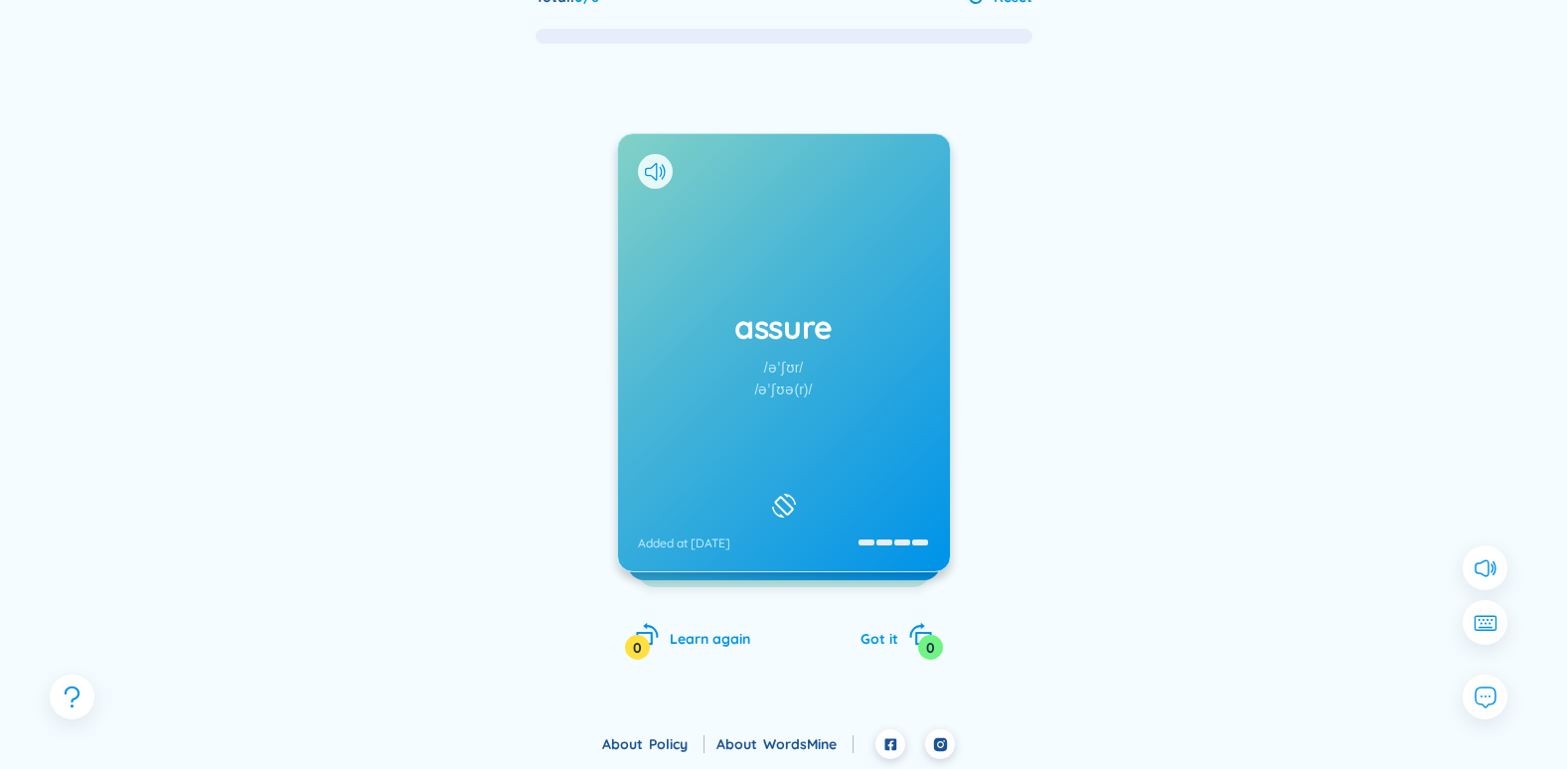
click at [756, 437] on div "assure /əˈʃʊr/ /əˈʃʊə(r)/ Added at 11/8/2025" at bounding box center [784, 352] width 332 height 437
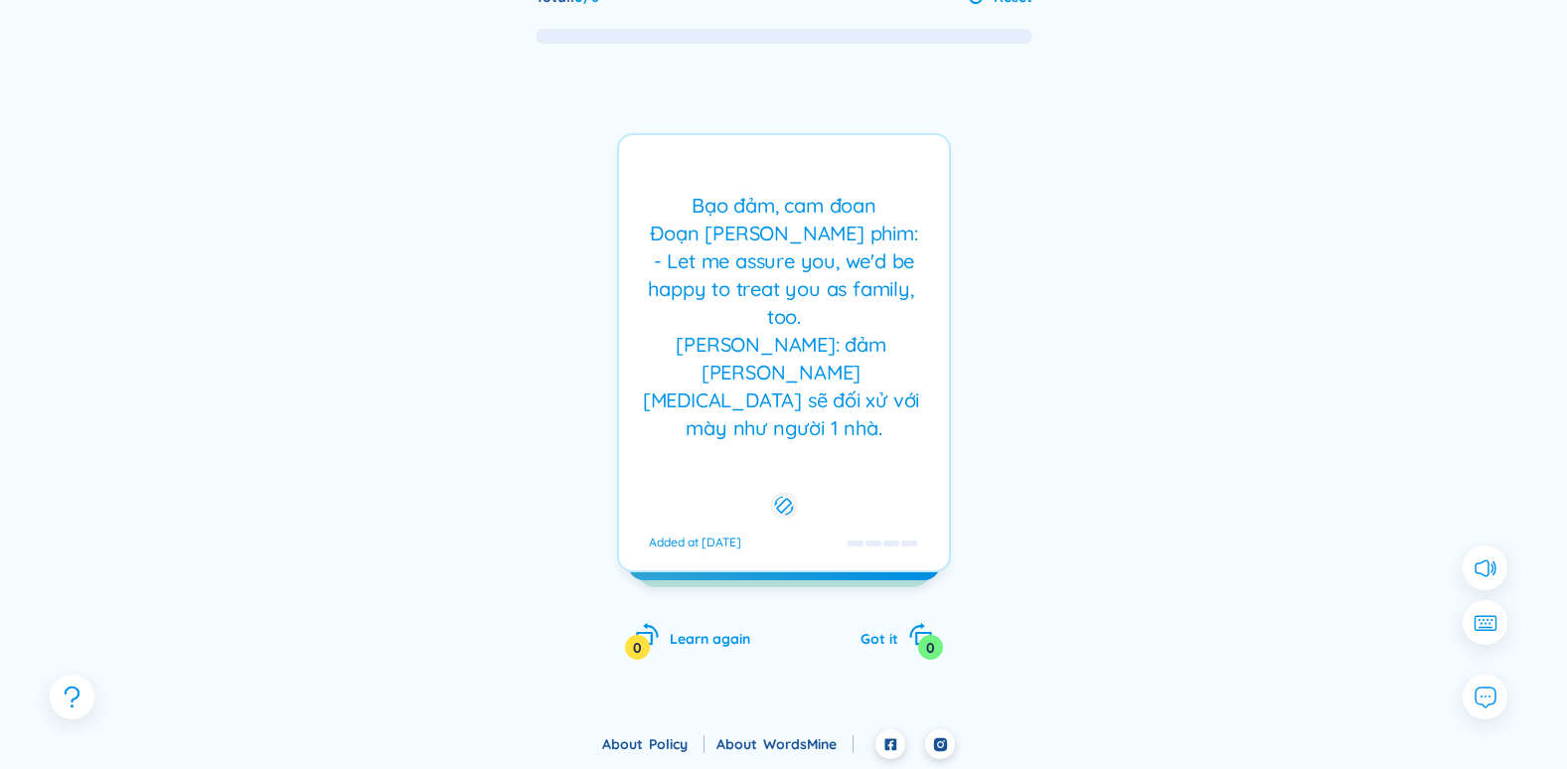
click at [777, 467] on div "Bạo đảm, cam đoan Đoạn thoại trong phim: - Let me assure you, we'd be happy to …" at bounding box center [784, 352] width 334 height 439
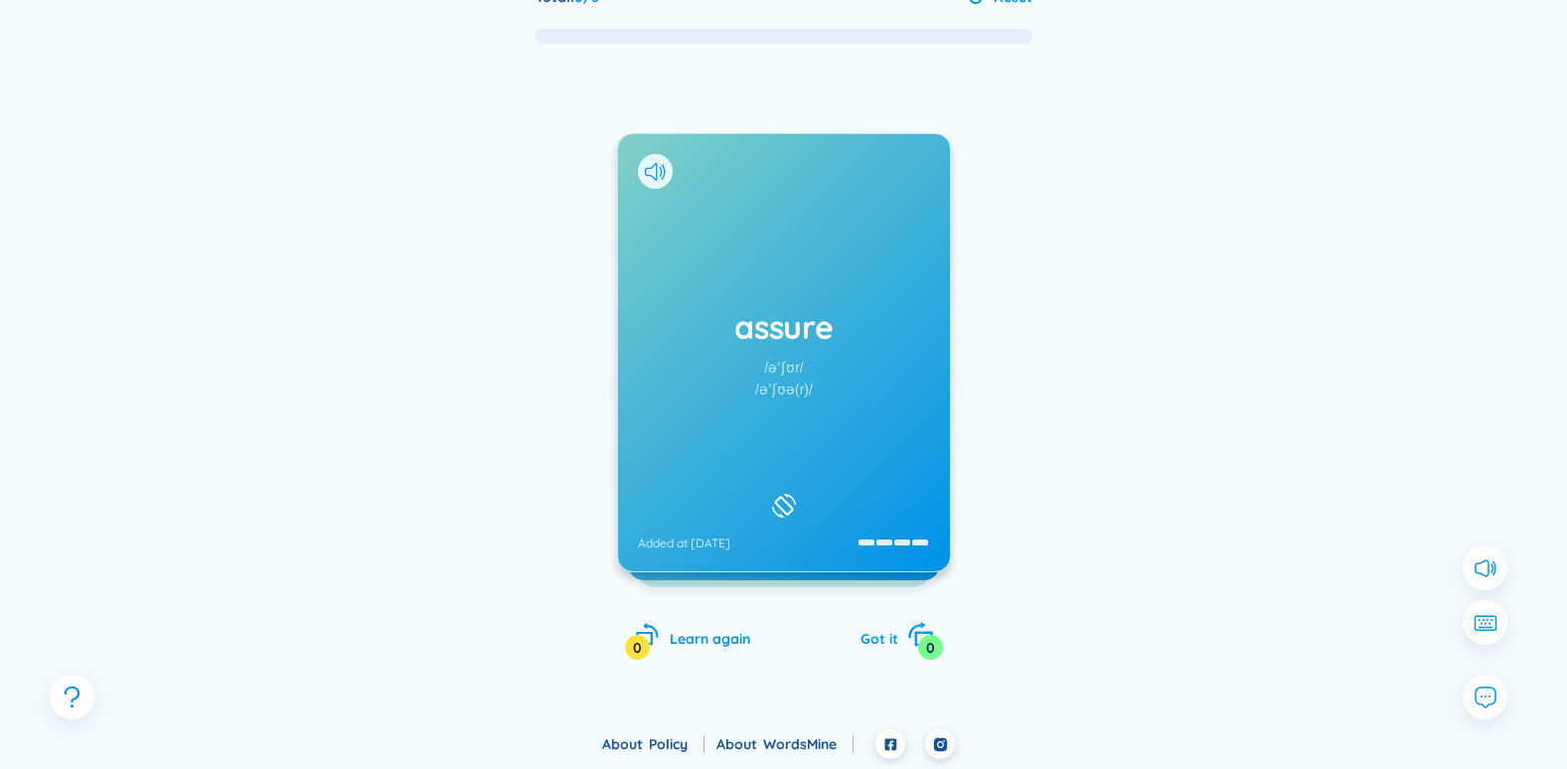
click at [911, 647] on icon "rotate-right" at bounding box center [920, 635] width 28 height 28
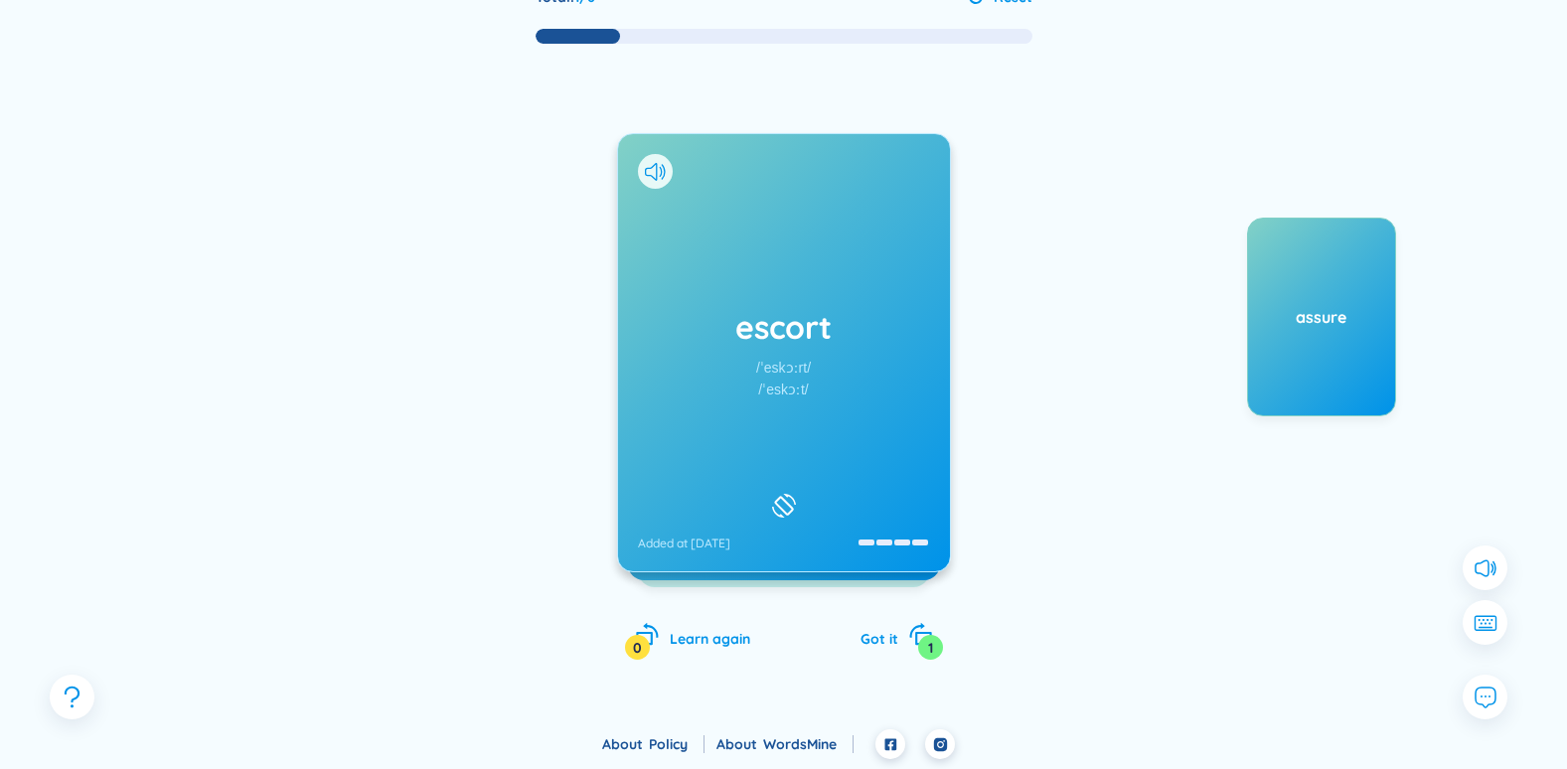
click at [889, 502] on div "escort /ˈeskɔːrt/ /ˈeskɔːt/ Added at 11/8/2025" at bounding box center [784, 352] width 332 height 437
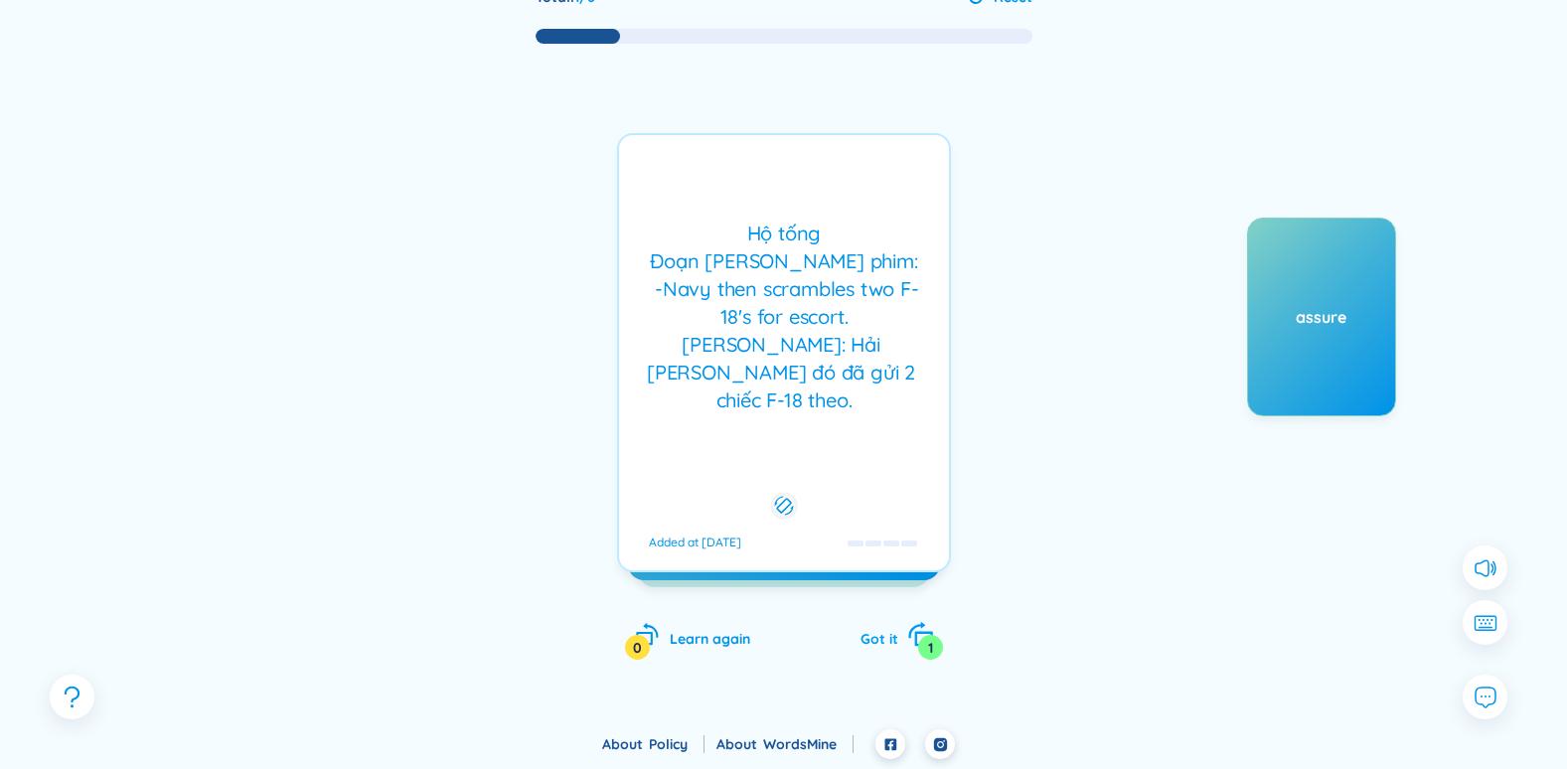
click at [901, 625] on div "Got it 1" at bounding box center [897, 636] width 73 height 28
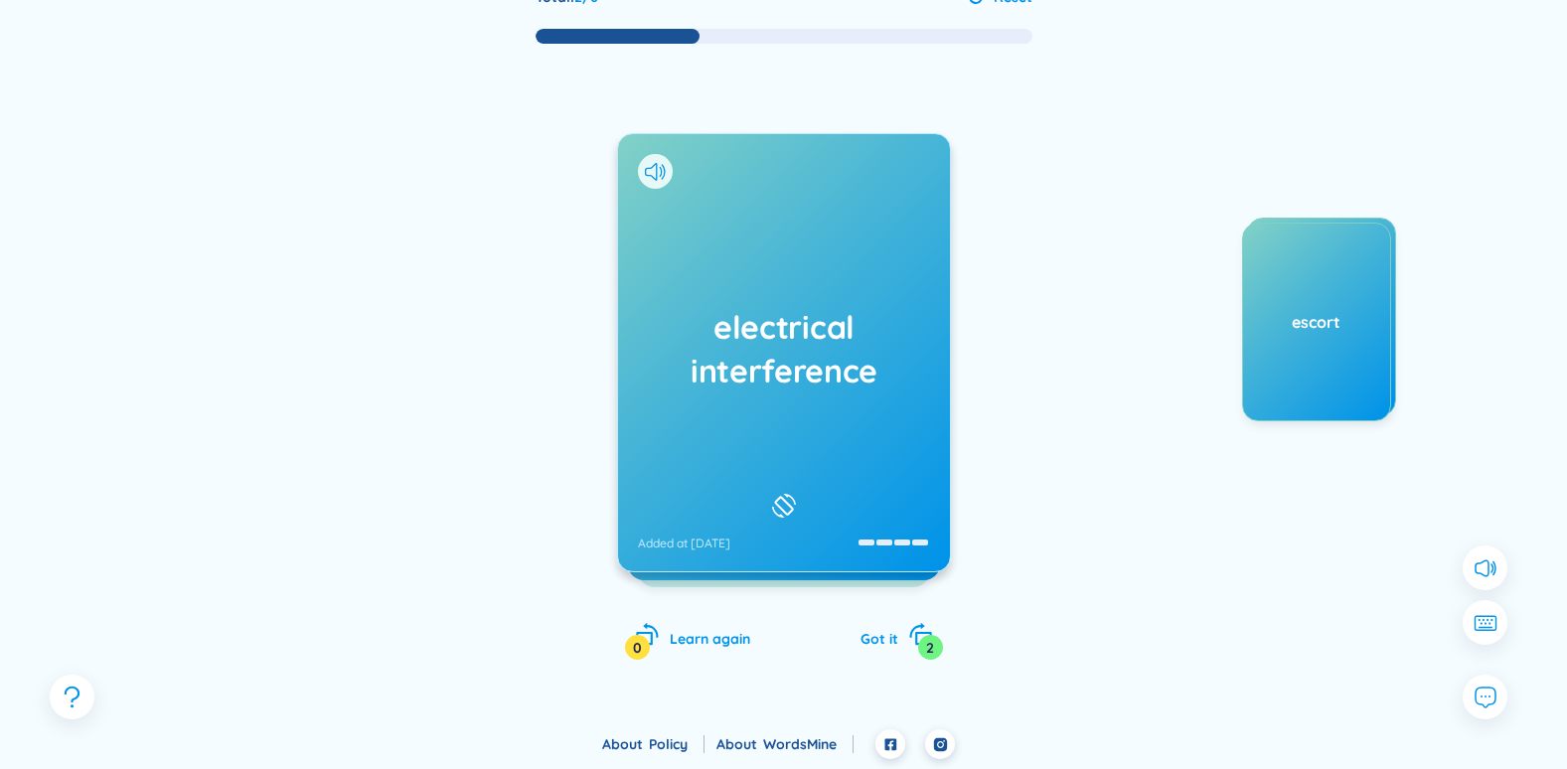
click at [866, 488] on div "electrical interference Added at 11/8/2025" at bounding box center [784, 352] width 332 height 437
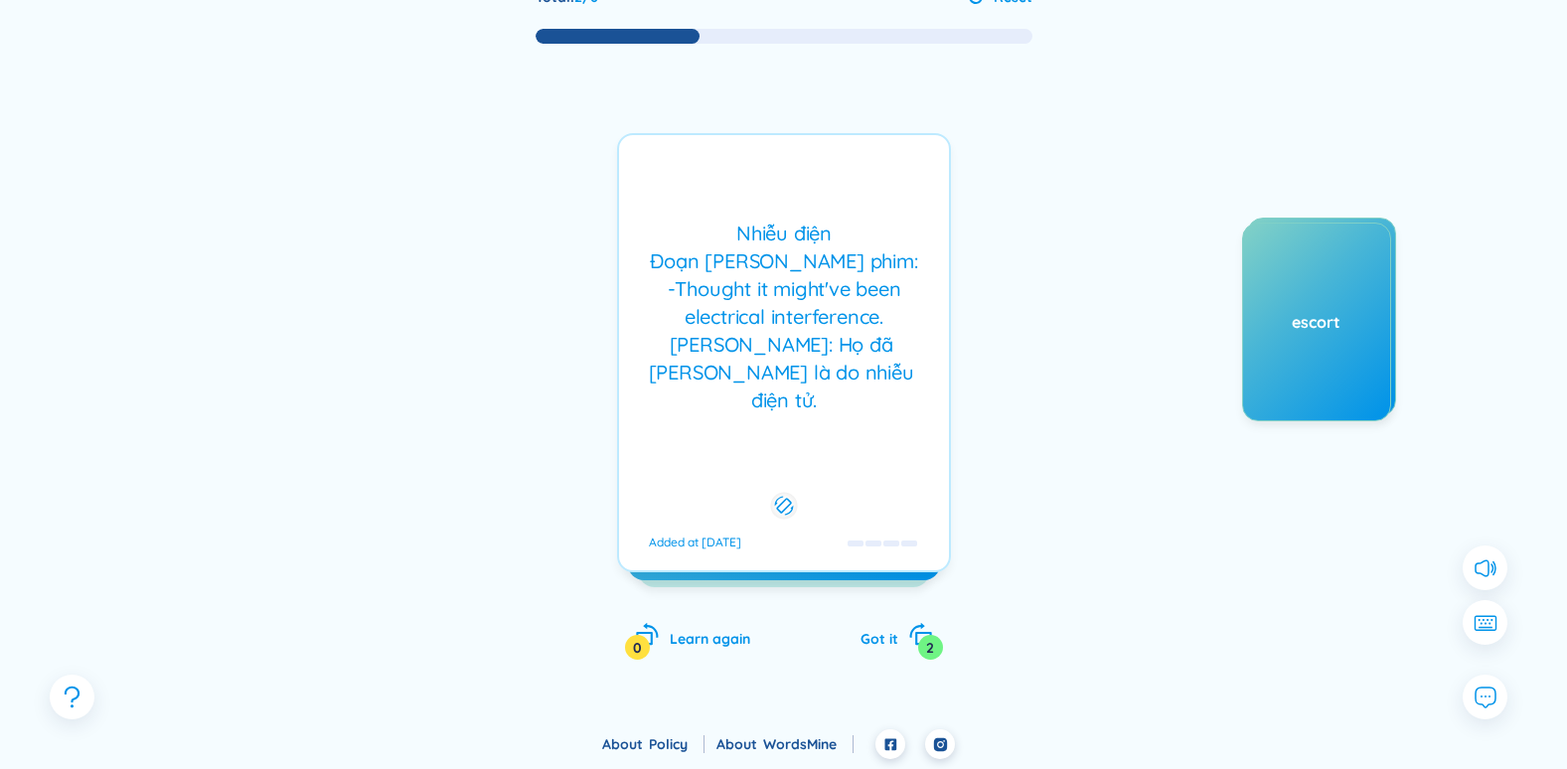
click at [879, 495] on div "Nhiễu điện Đoạn thoại trong phim: -Thought it might've been electrical interfer…" at bounding box center [784, 352] width 334 height 439
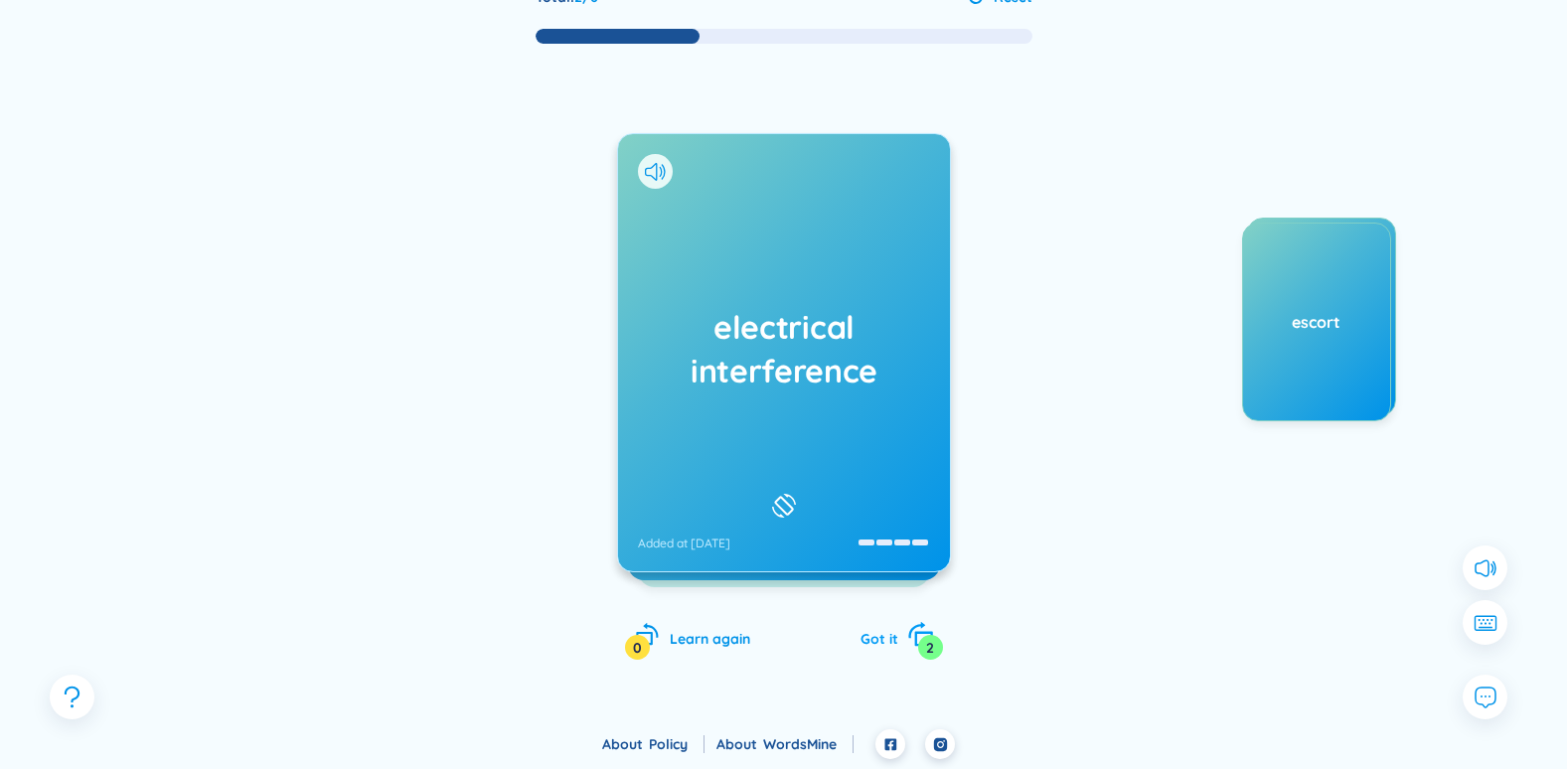
click at [900, 638] on div "Got it 2" at bounding box center [897, 636] width 73 height 28
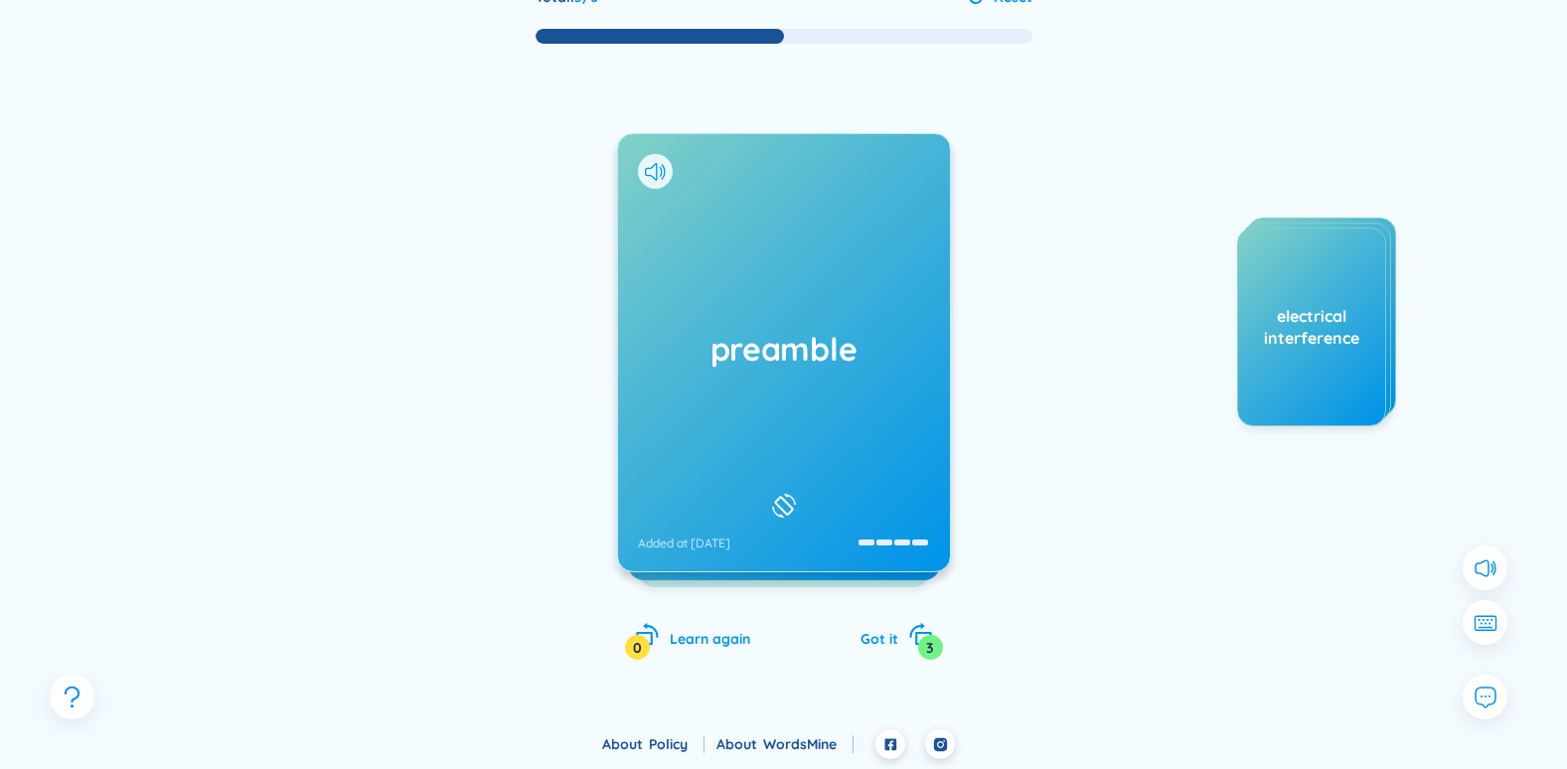
click at [762, 379] on div "preamble Added at 11/8/2025" at bounding box center [784, 352] width 332 height 437
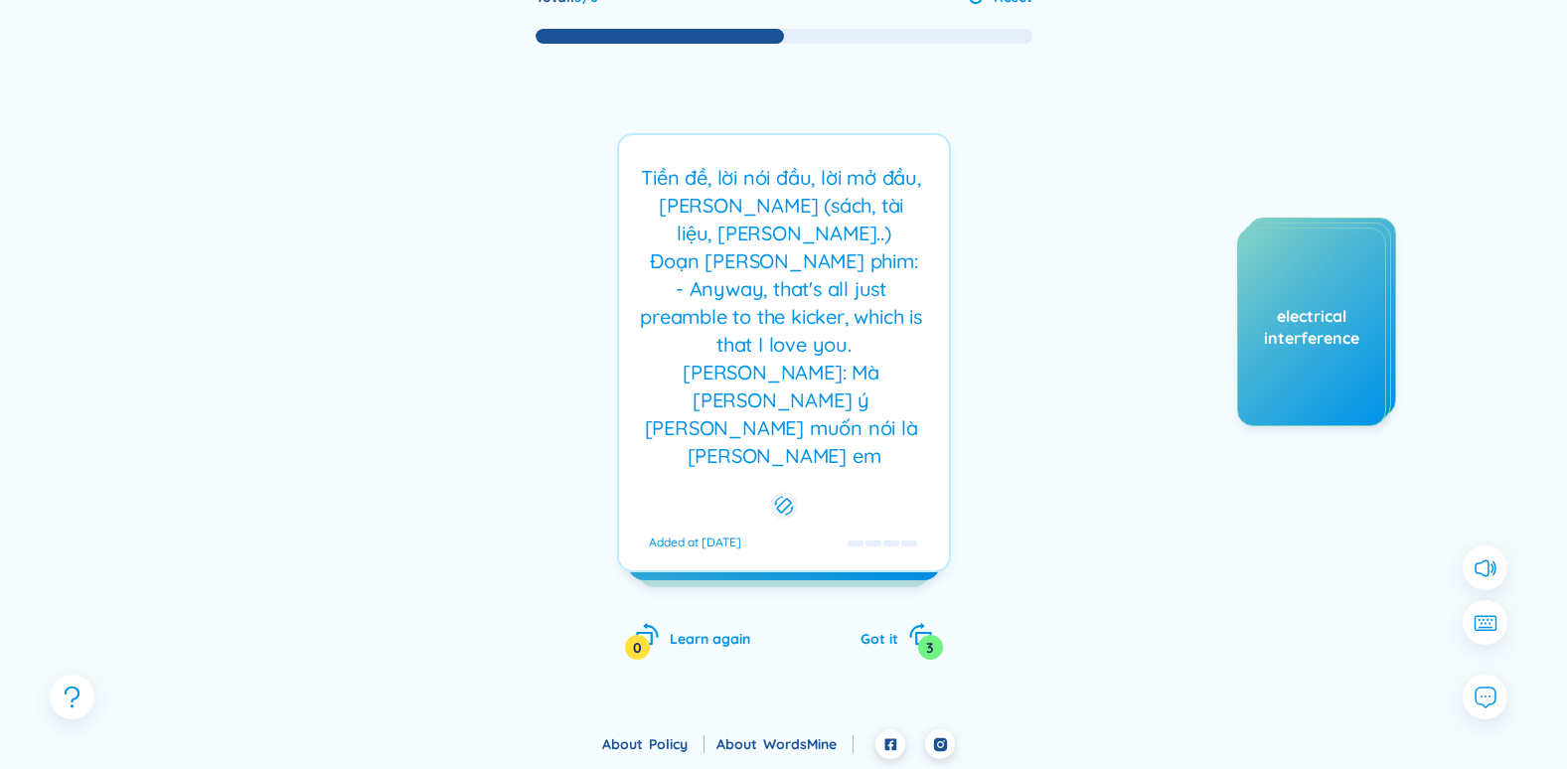
click at [759, 381] on div "Tiền đề, lời nói đầu, lời mở đầu, lời tựa (sách, tài liệu, bài giảng..) Đoạn th…" at bounding box center [784, 317] width 310 height 306
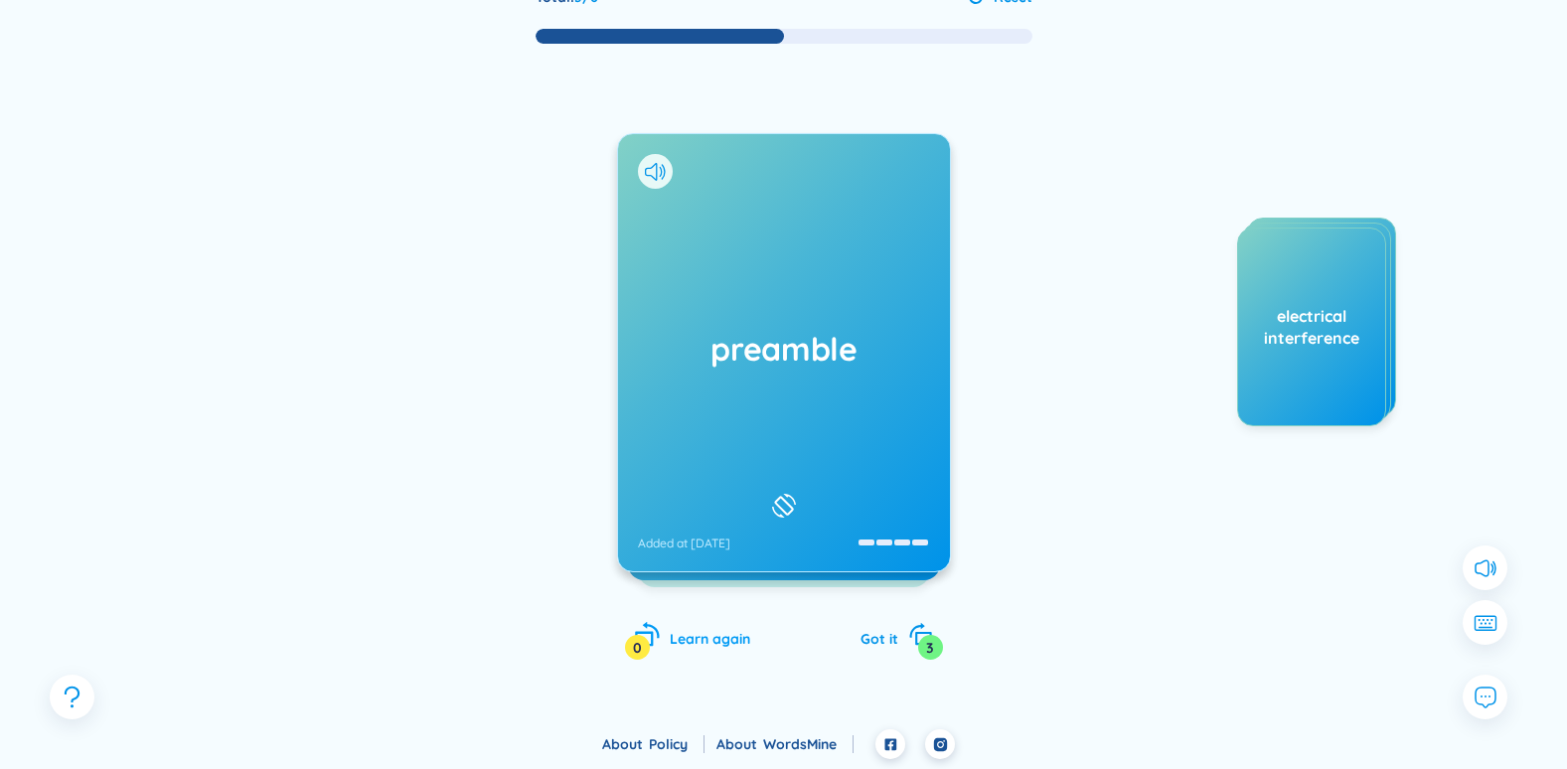
click at [644, 632] on icon "rotate-left" at bounding box center [644, 639] width 18 height 15
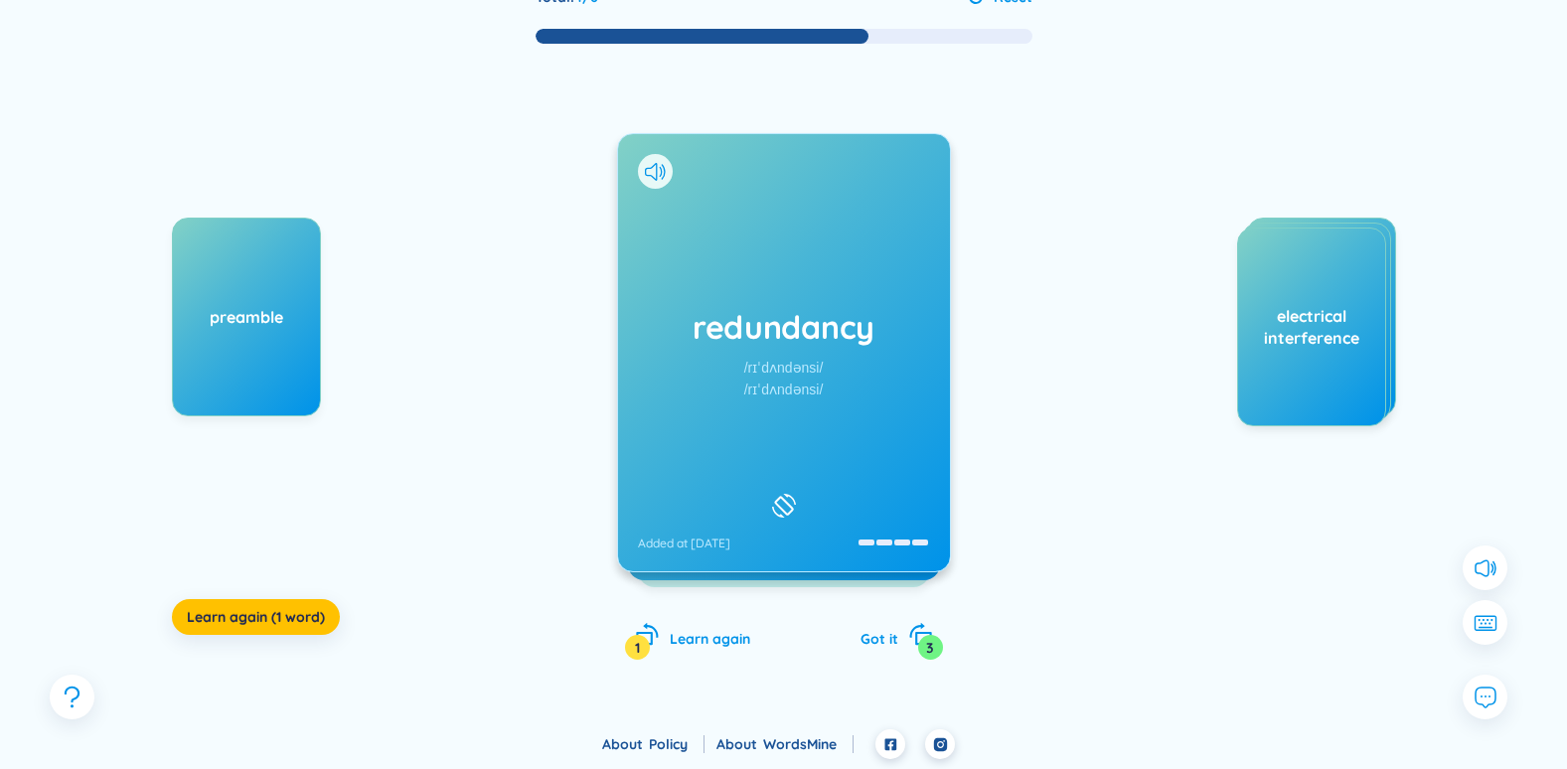
click at [852, 438] on div "redundancy /rɪˈdʌndənsi/ /rɪˈdʌndənsi/ Added at 11/8/2025" at bounding box center [784, 352] width 332 height 437
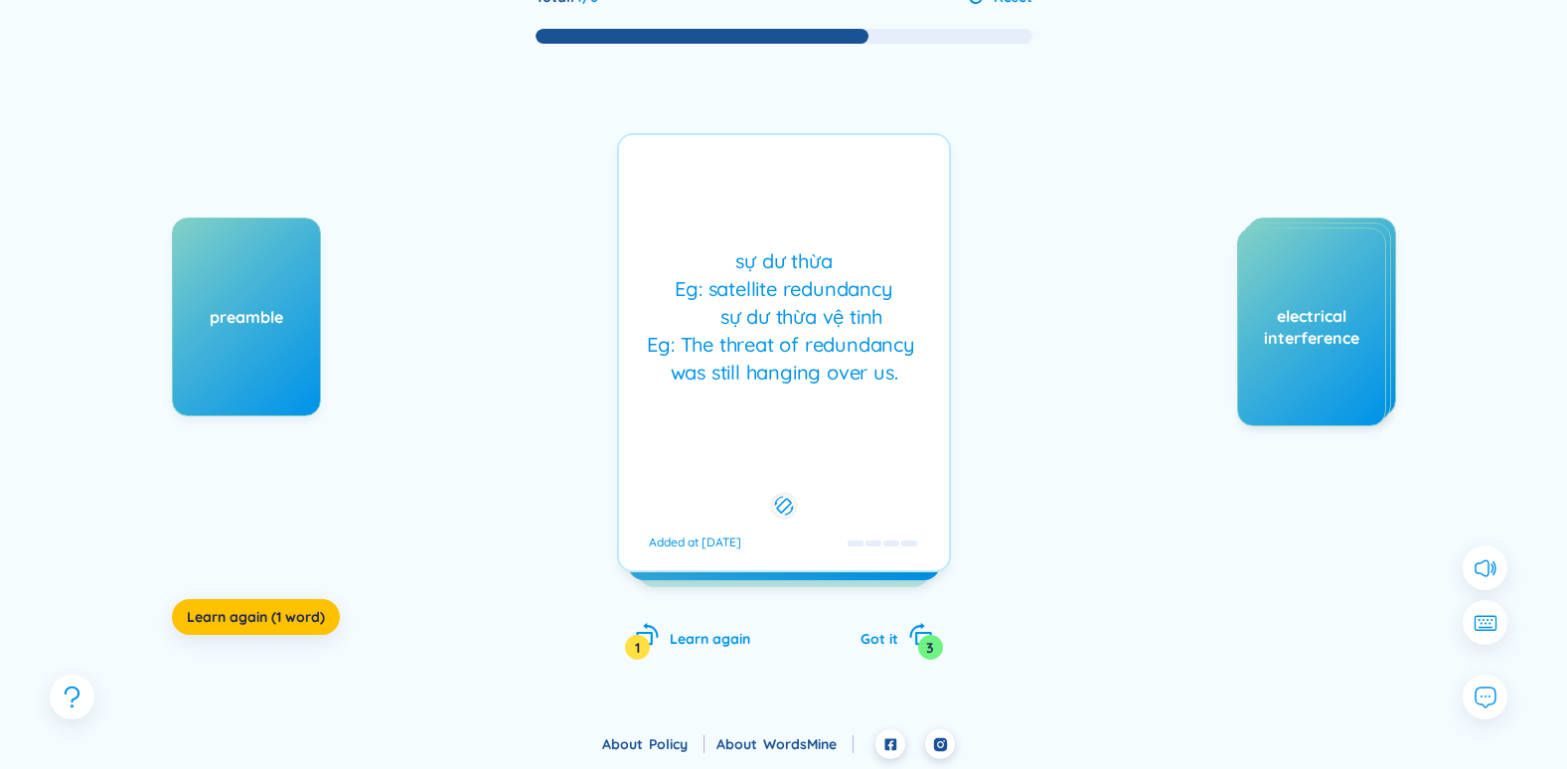
click at [854, 442] on div "sự dư thừa Eg: satellite redundancy sự dư thừa vệ tinh Eg: The threat of redund…" at bounding box center [784, 352] width 334 height 439
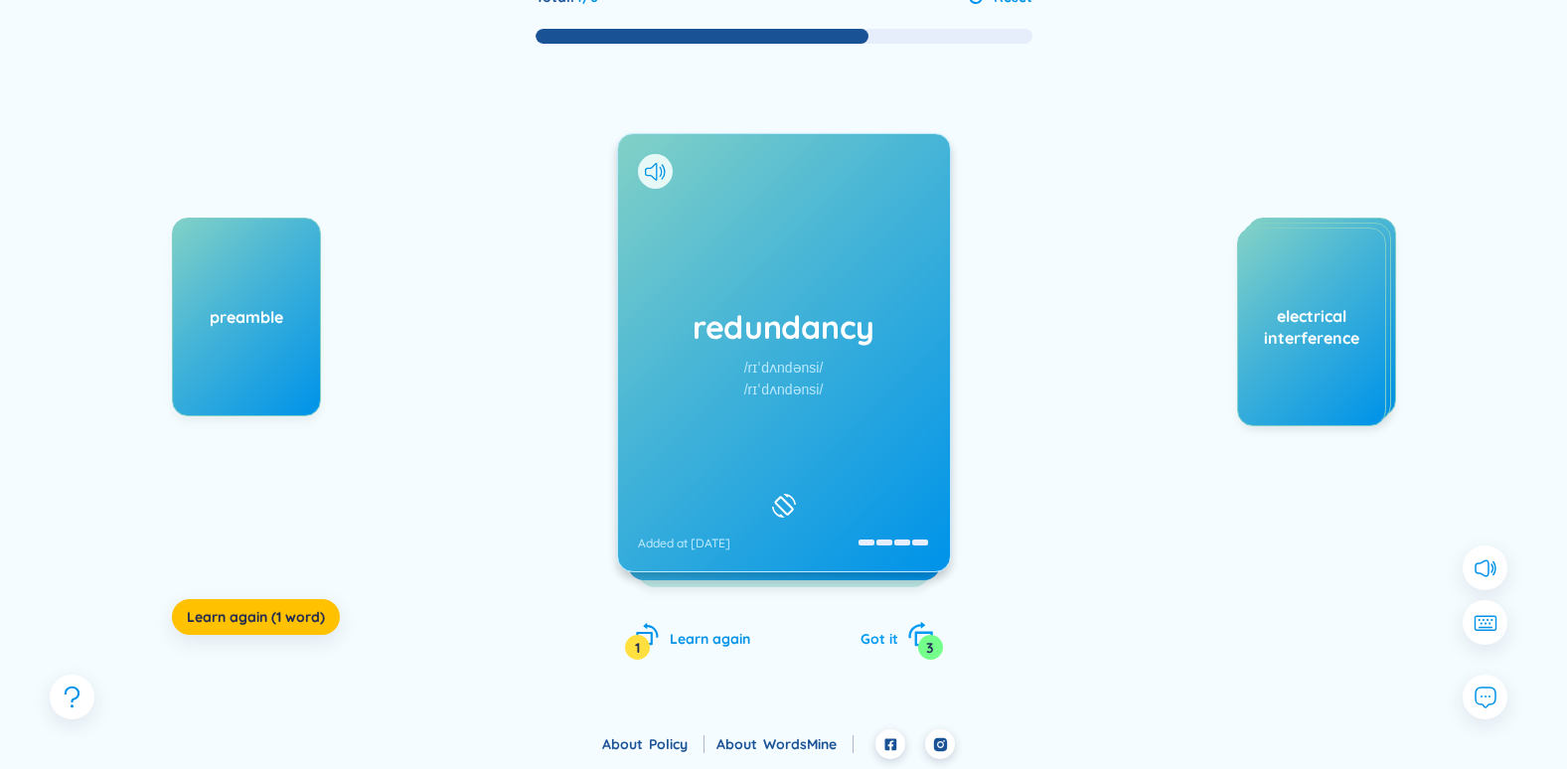
click at [923, 629] on icon "rotate-right" at bounding box center [920, 635] width 28 height 28
